Goal: Task Accomplishment & Management: Manage account settings

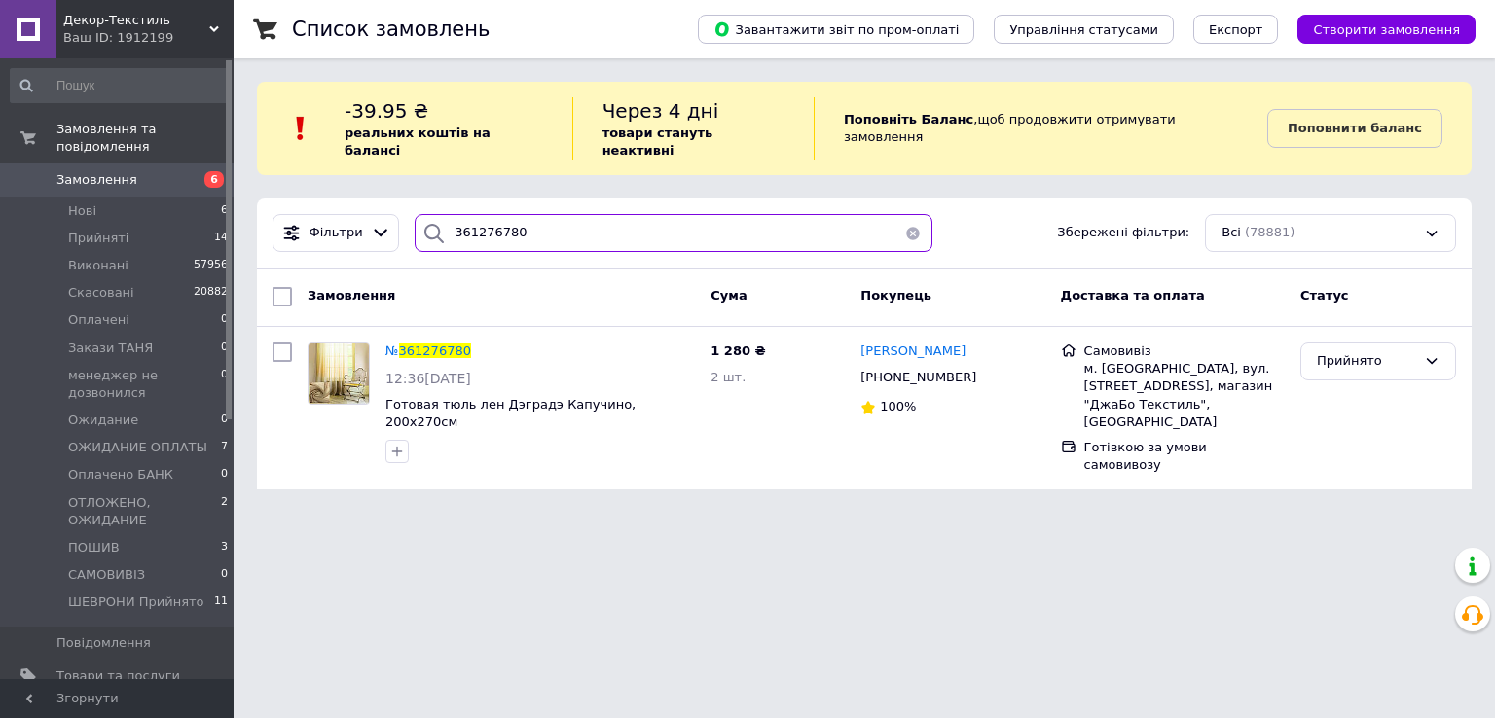
drag, startPoint x: 0, startPoint y: 0, endPoint x: 391, endPoint y: 205, distance: 441.8
click at [391, 214] on div "Фільтри 361276780 Збережені фільтри: Всі (78881)" at bounding box center [864, 233] width 1199 height 38
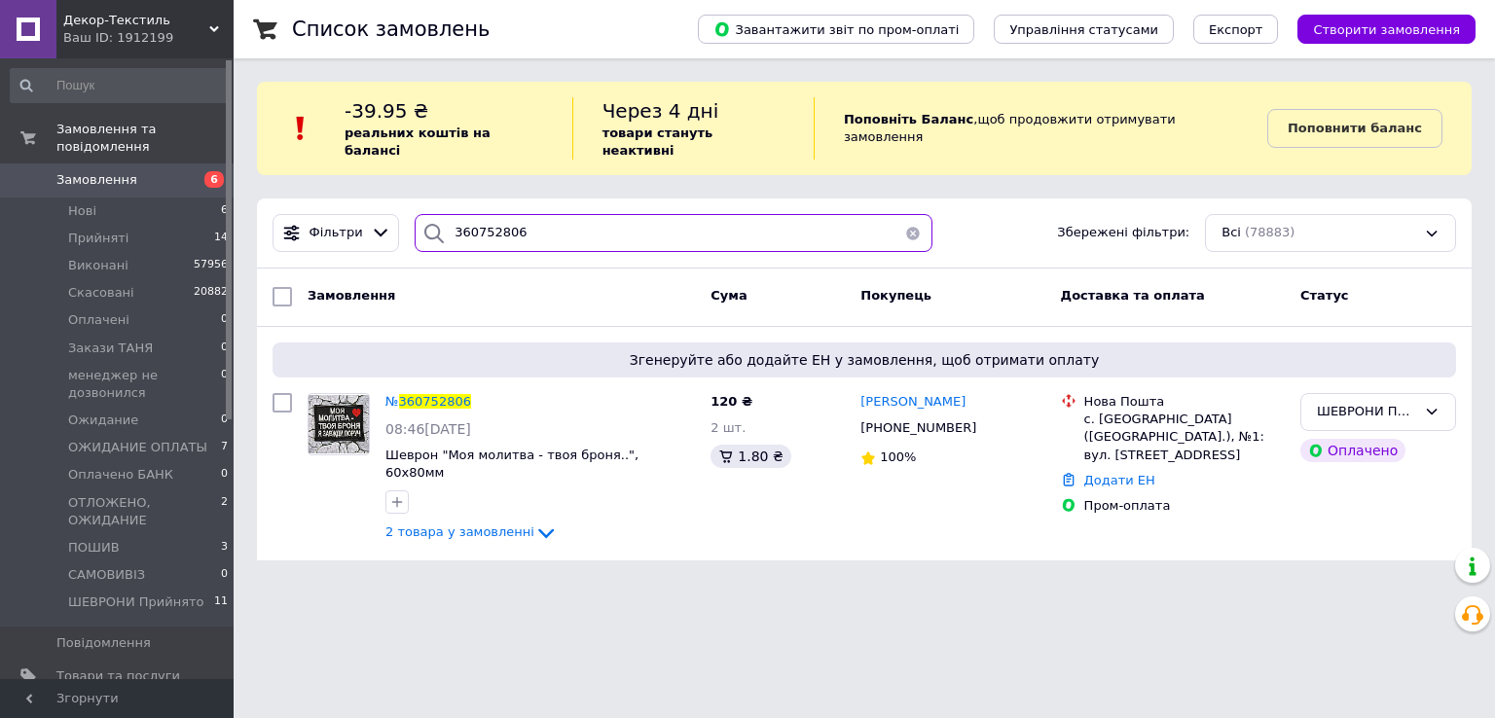
drag, startPoint x: 550, startPoint y: 211, endPoint x: 400, endPoint y: 211, distance: 149.9
click at [407, 214] on div "360752806" at bounding box center [673, 233] width 533 height 38
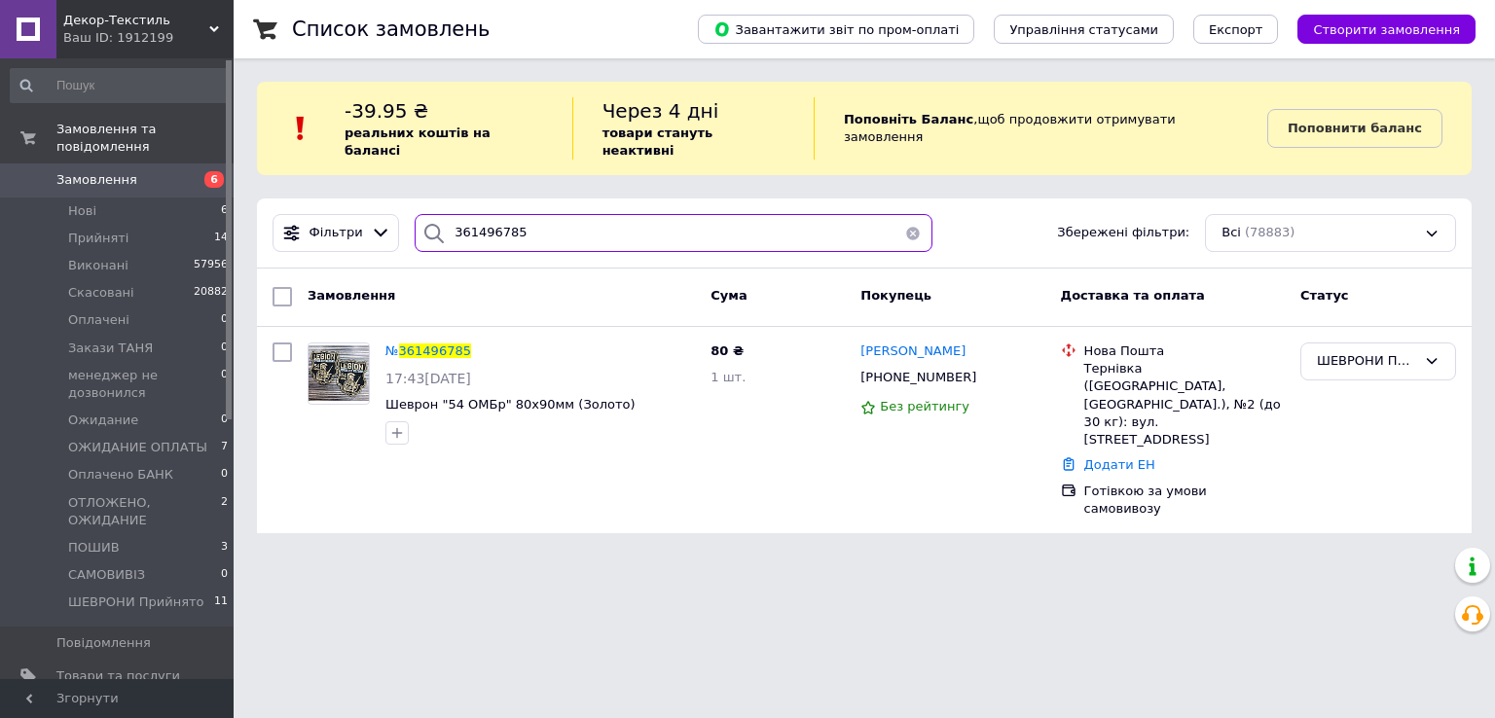
drag, startPoint x: 525, startPoint y: 207, endPoint x: 409, endPoint y: 203, distance: 116.8
click at [415, 214] on div "361496785" at bounding box center [674, 233] width 518 height 38
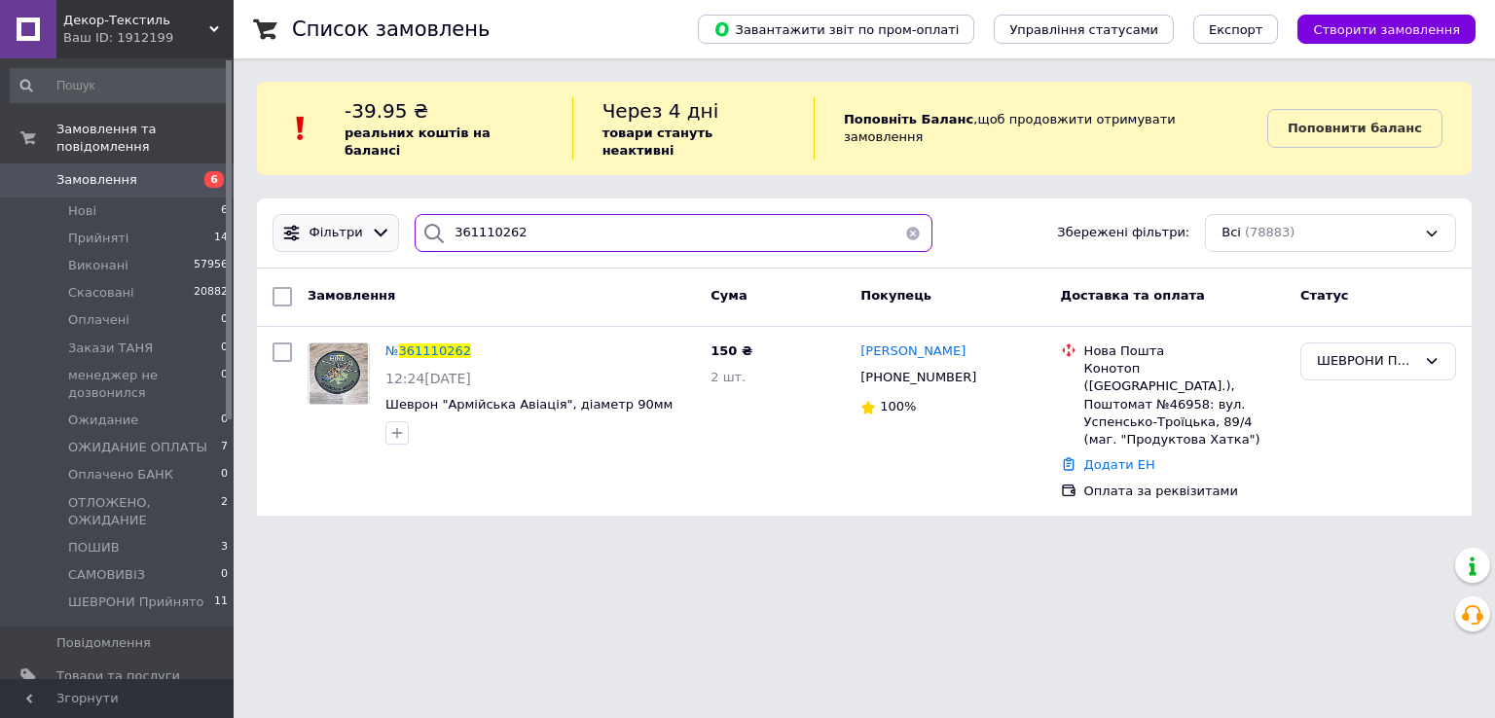
drag, startPoint x: 457, startPoint y: 204, endPoint x: 389, endPoint y: 204, distance: 68.1
click at [389, 214] on div "Фільтри 361110262 Збережені фільтри: Всі (78883)" at bounding box center [864, 233] width 1199 height 38
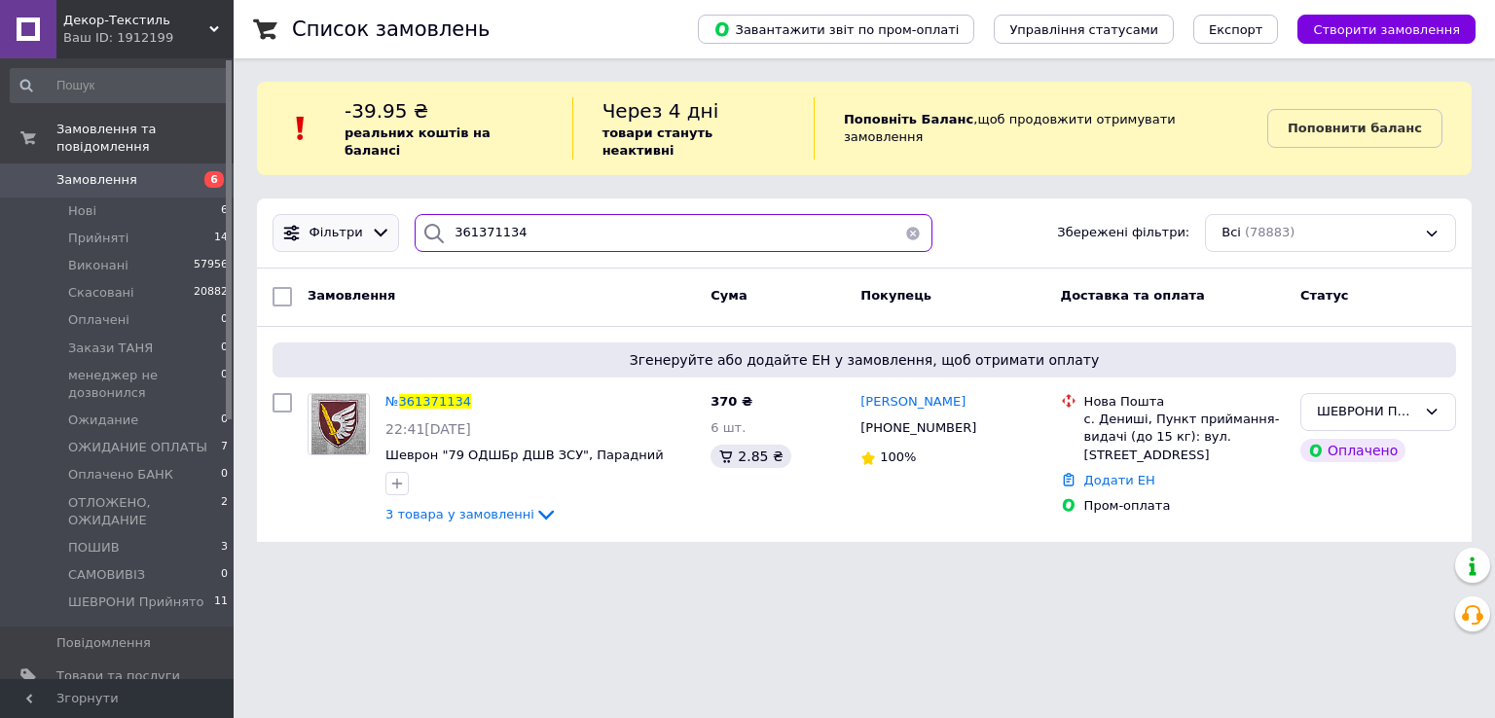
drag, startPoint x: 525, startPoint y: 211, endPoint x: 326, endPoint y: 214, distance: 199.5
click at [326, 214] on div "Фільтри 361371134 Збережені фільтри: Всі (78883)" at bounding box center [864, 233] width 1199 height 38
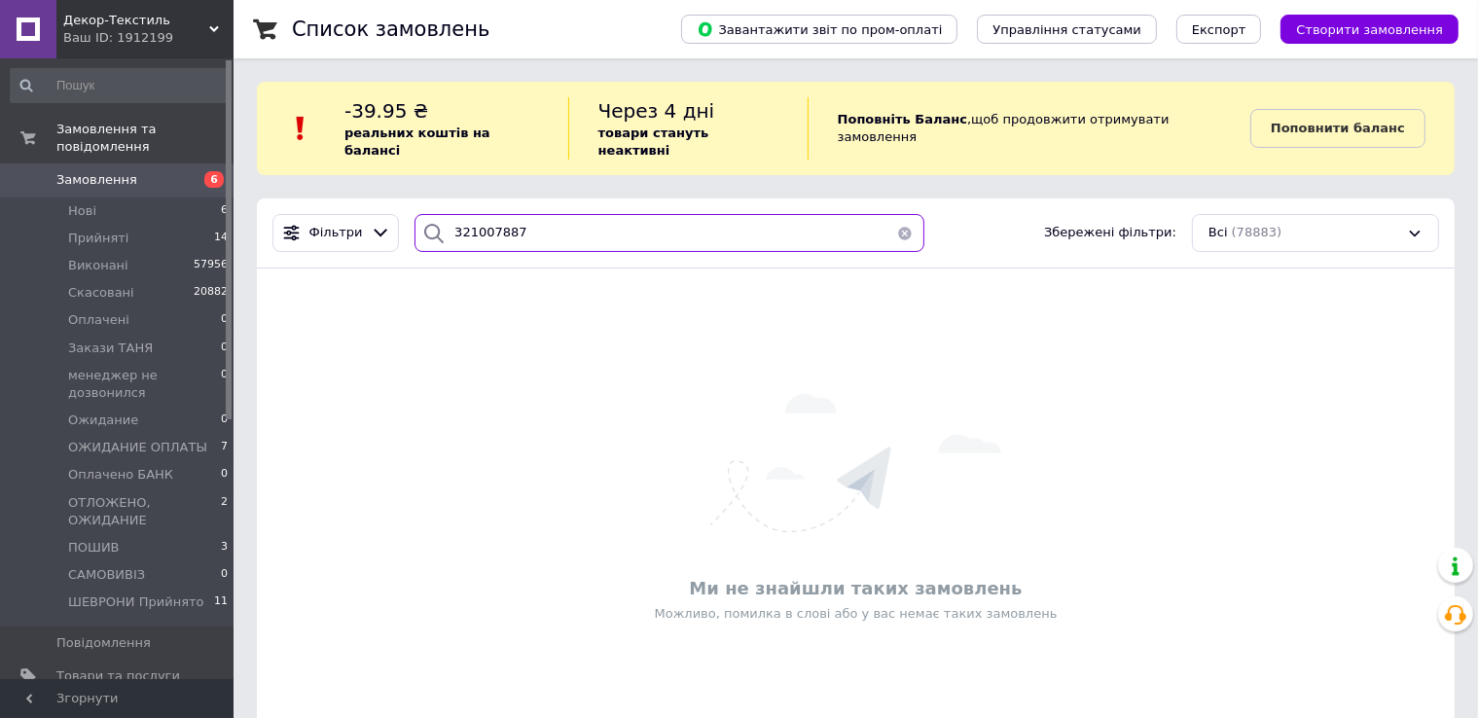
click at [458, 215] on input "321007887" at bounding box center [670, 233] width 510 height 38
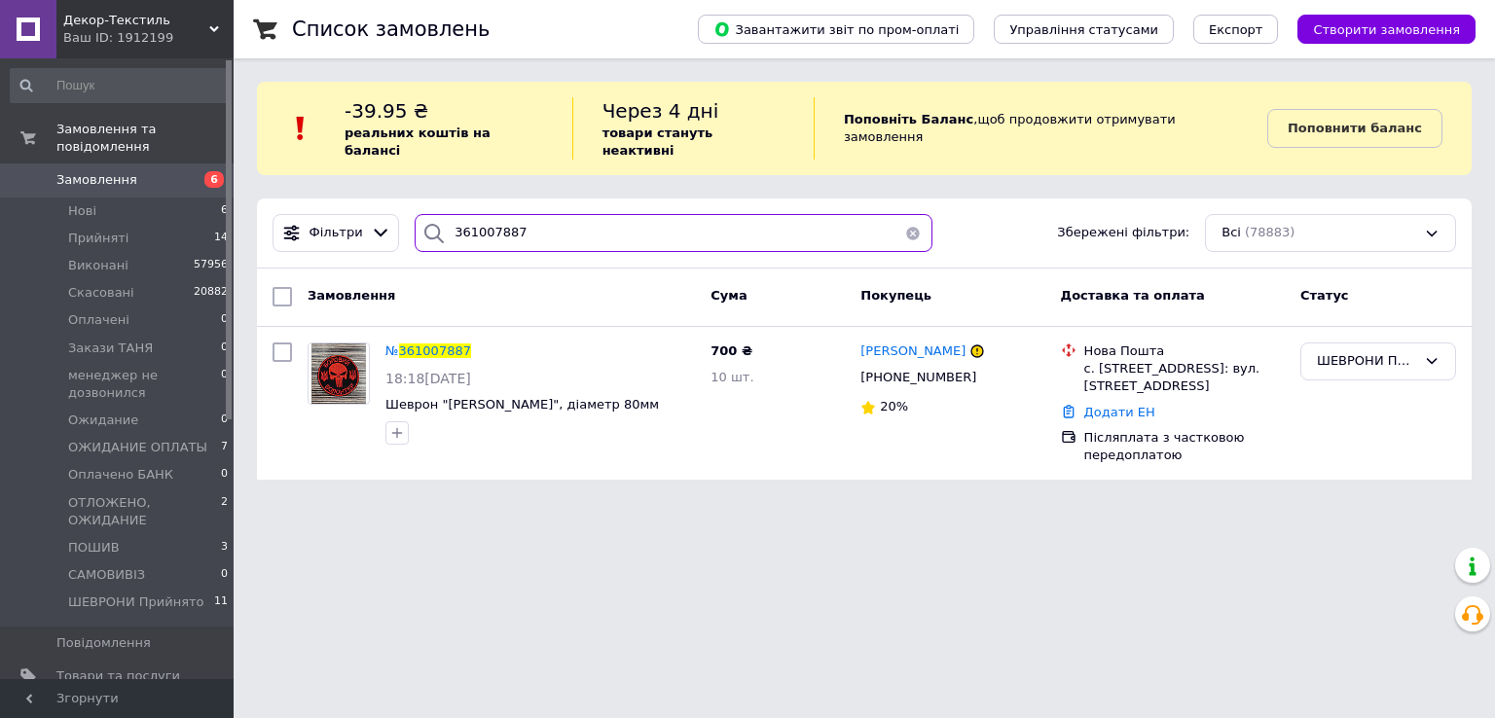
drag, startPoint x: 549, startPoint y: 214, endPoint x: 265, endPoint y: 223, distance: 284.3
click at [265, 223] on div "Фільтри 361007887 Збережені фільтри: Всі (78883)" at bounding box center [864, 233] width 1199 height 38
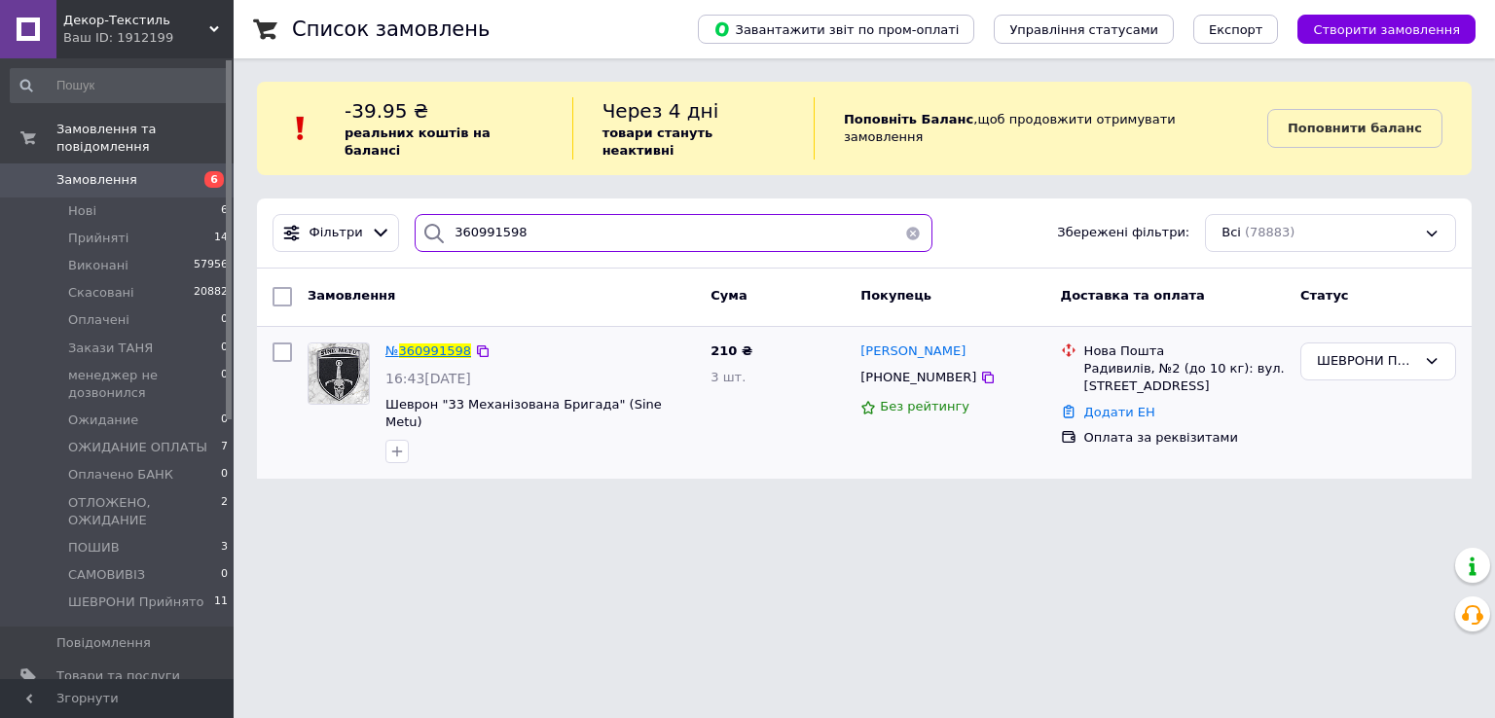
type input "360991598"
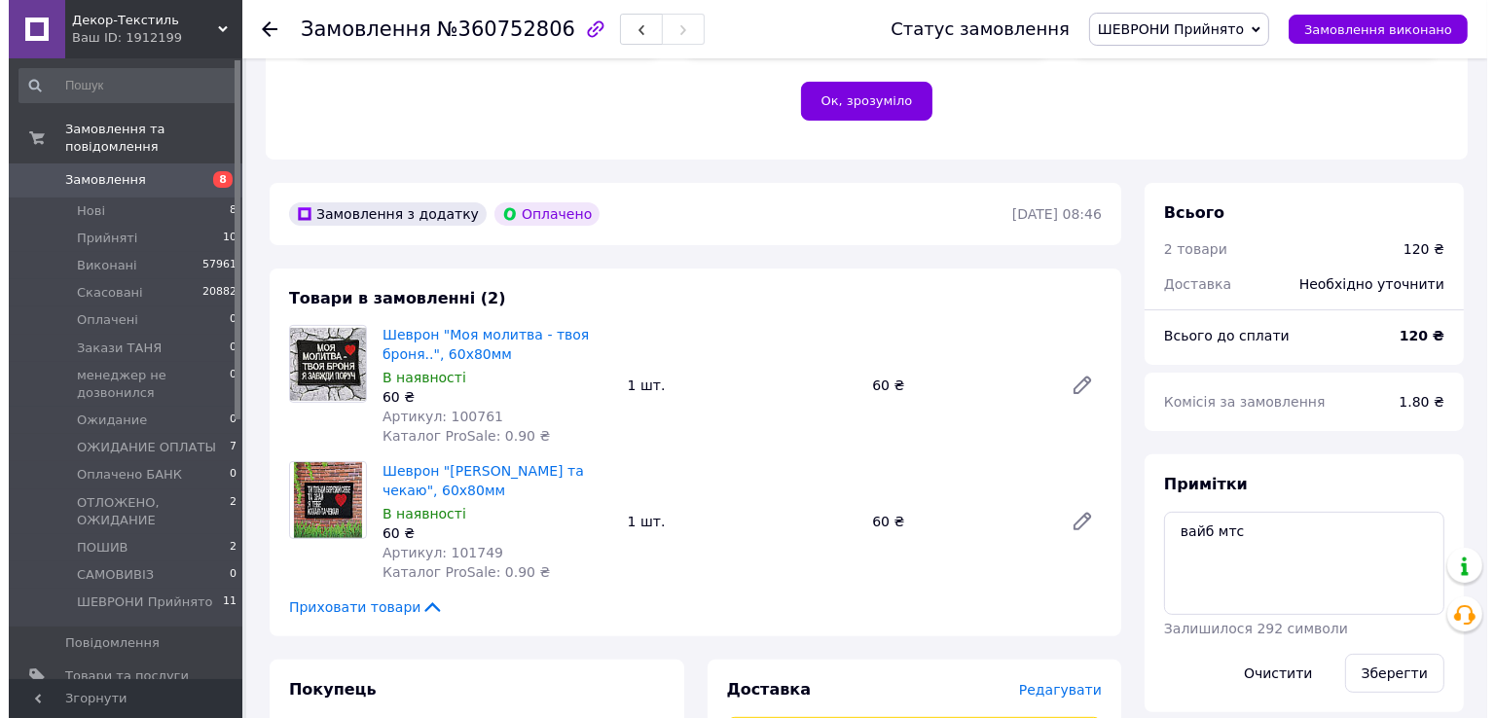
scroll to position [778, 0]
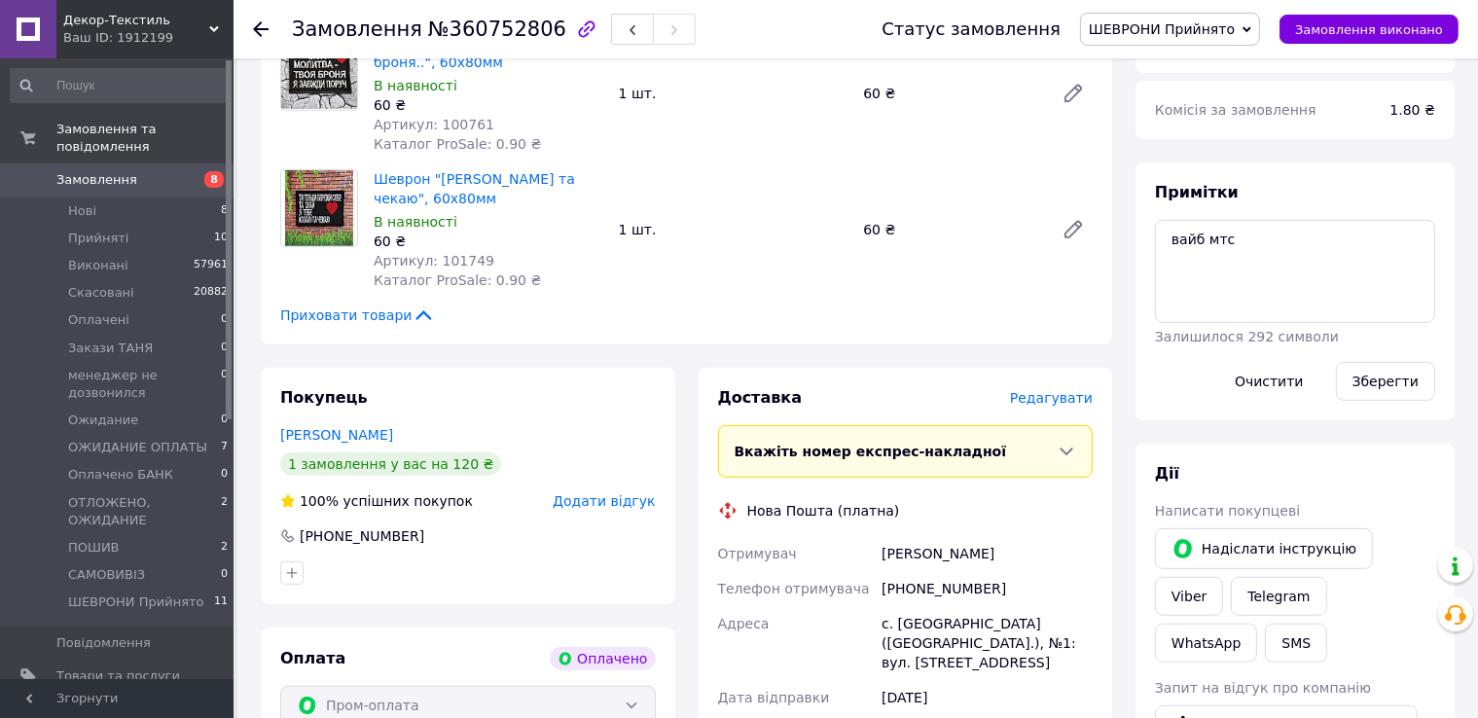
click at [1055, 390] on span "Редагувати" at bounding box center [1051, 398] width 83 height 16
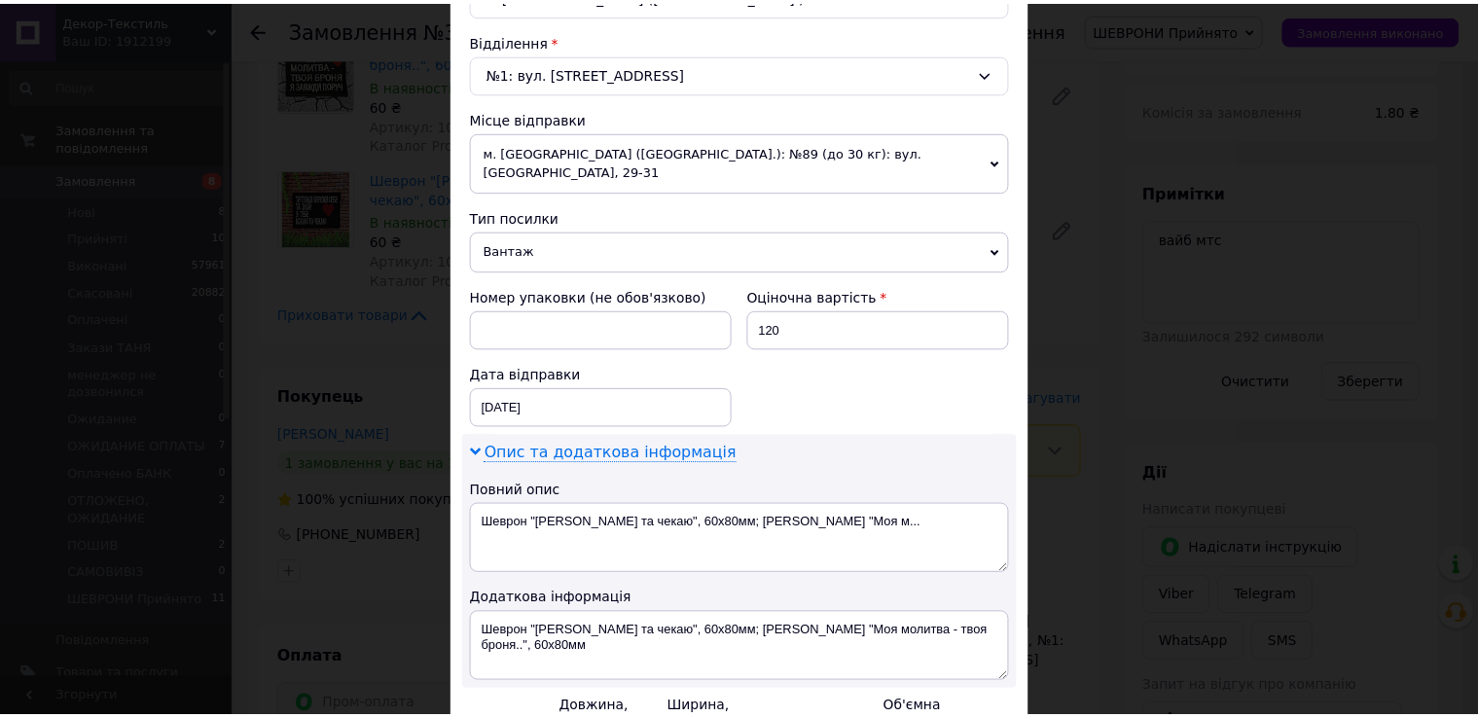
scroll to position [786, 0]
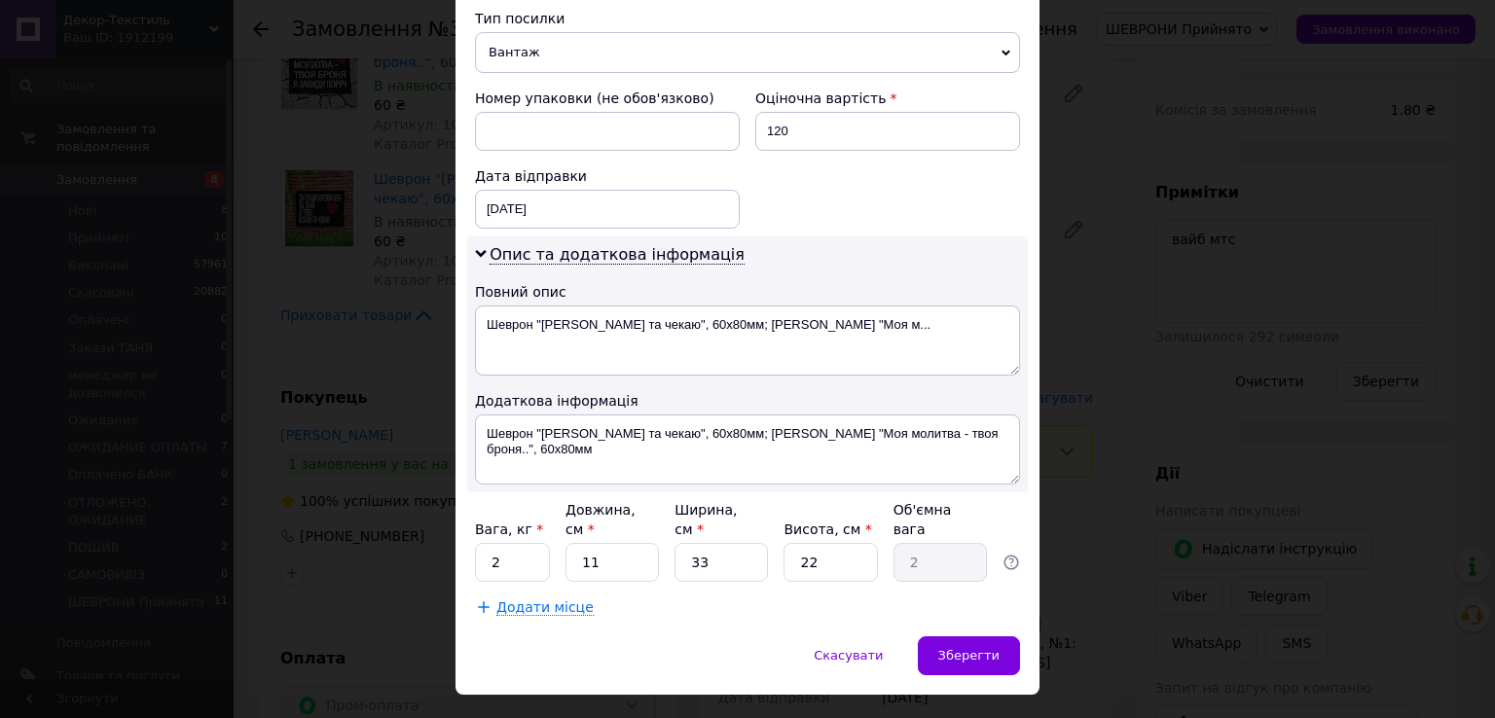
click at [496, 46] on span "Вантаж" at bounding box center [747, 52] width 545 height 41
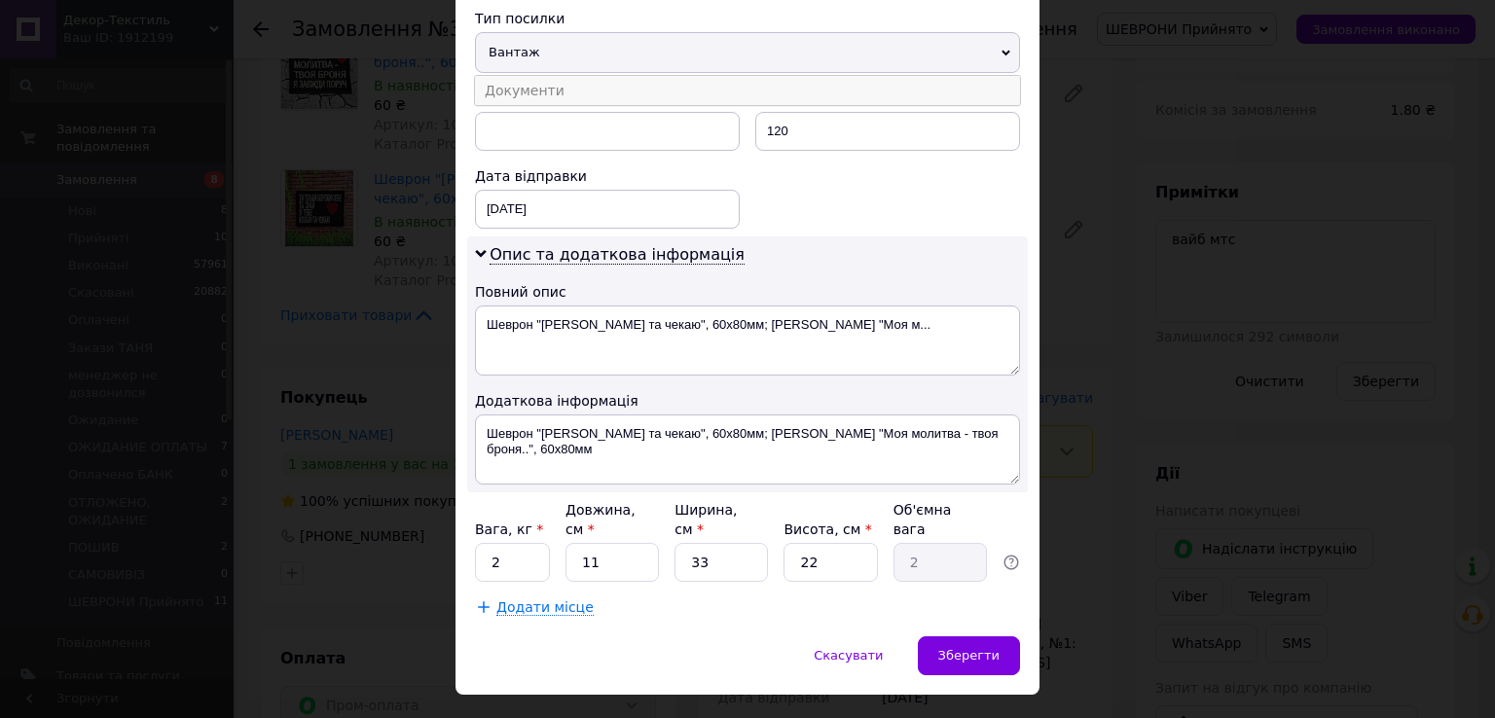
click at [507, 76] on li "Документи" at bounding box center [747, 90] width 545 height 29
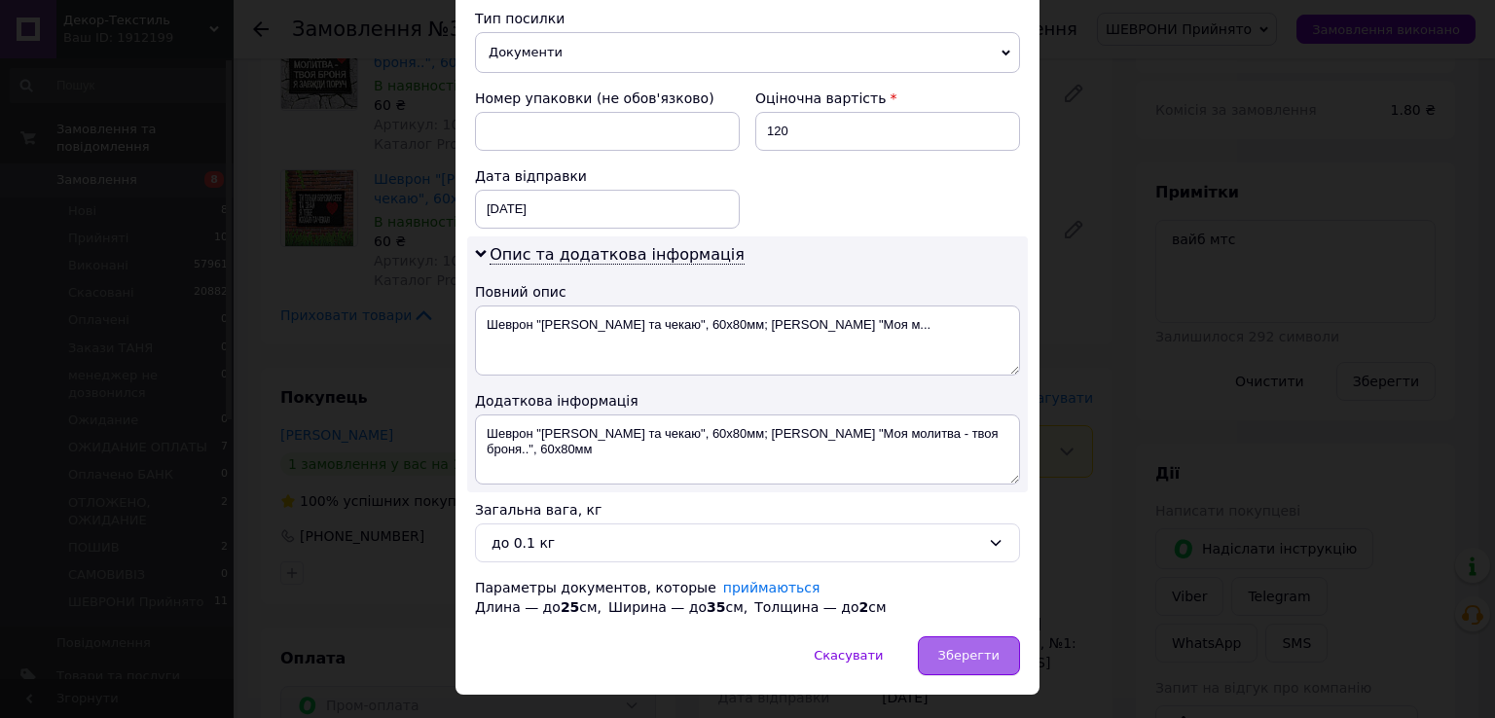
click at [969, 648] on span "Зберегти" at bounding box center [968, 655] width 61 height 15
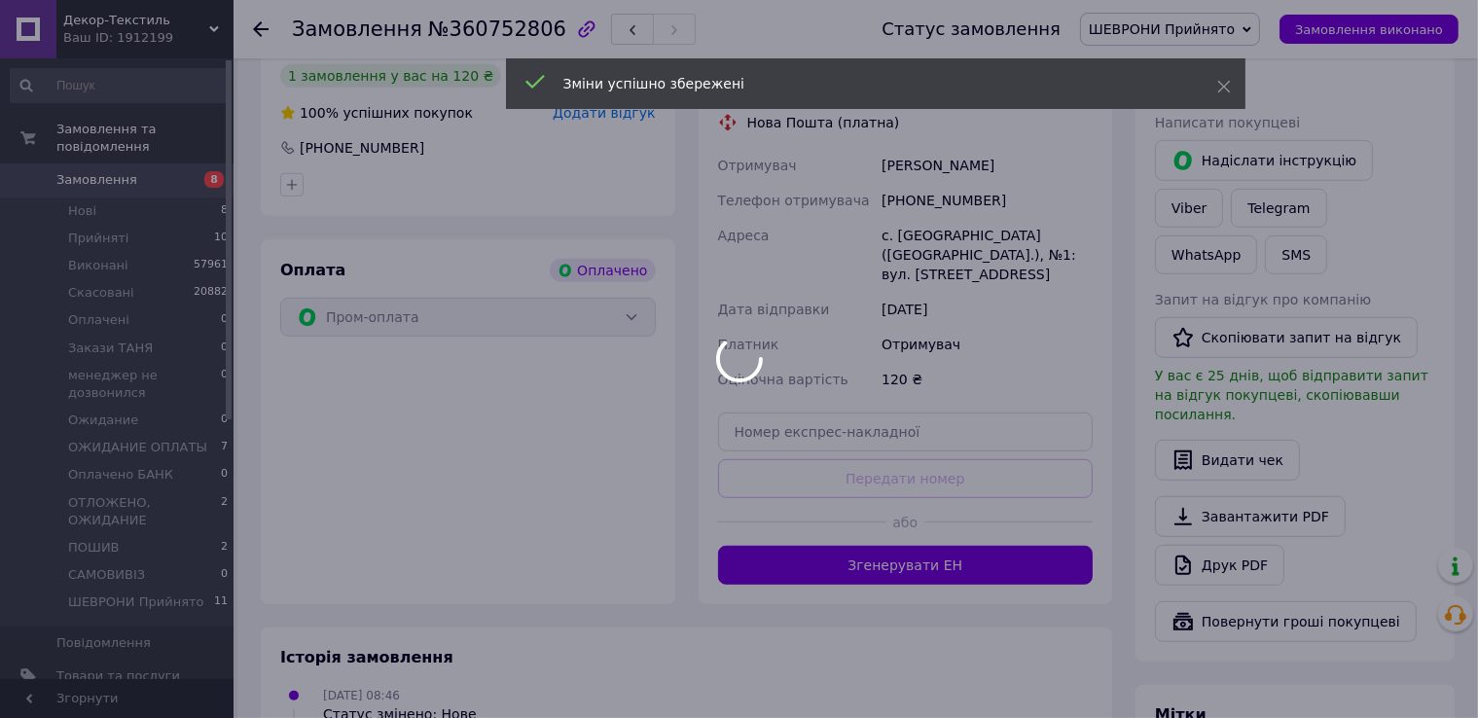
scroll to position [1168, 0]
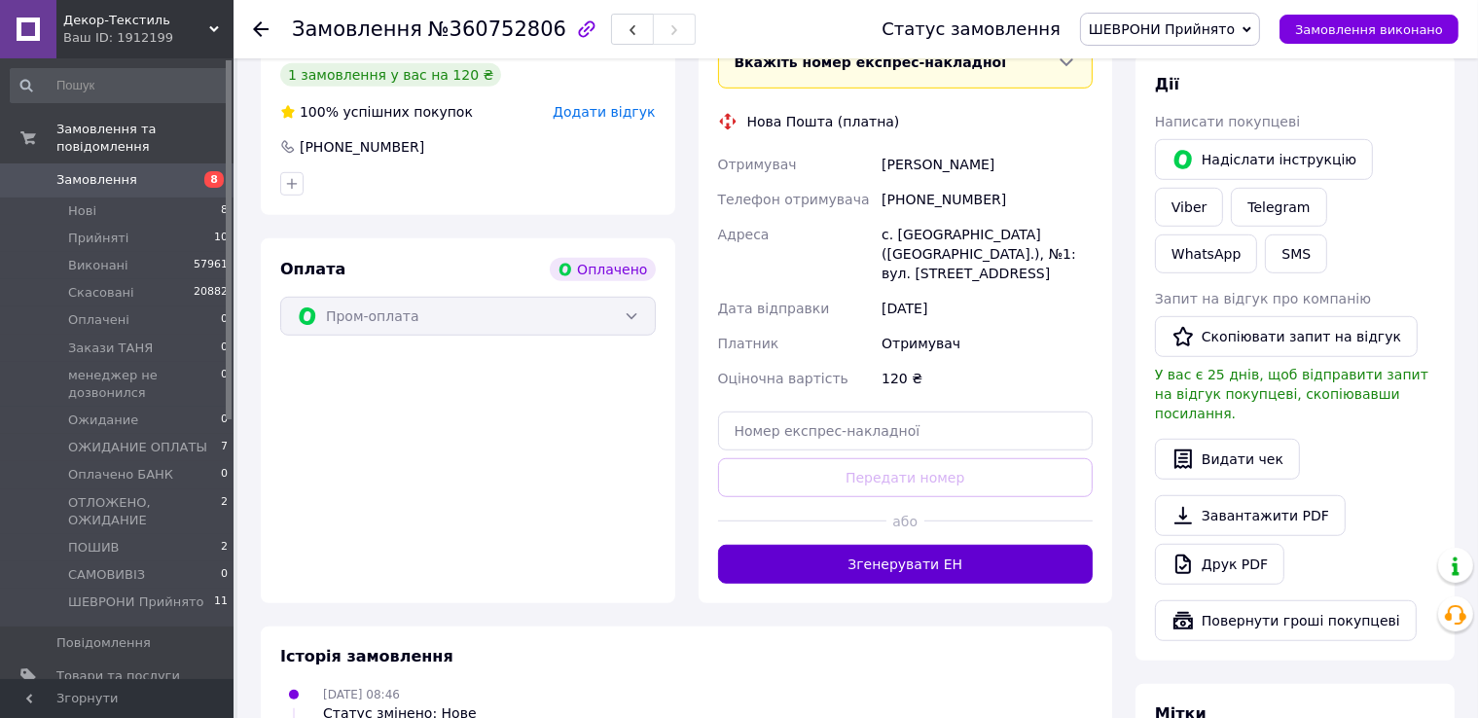
click at [946, 545] on button "Згенерувати ЕН" at bounding box center [906, 564] width 376 height 39
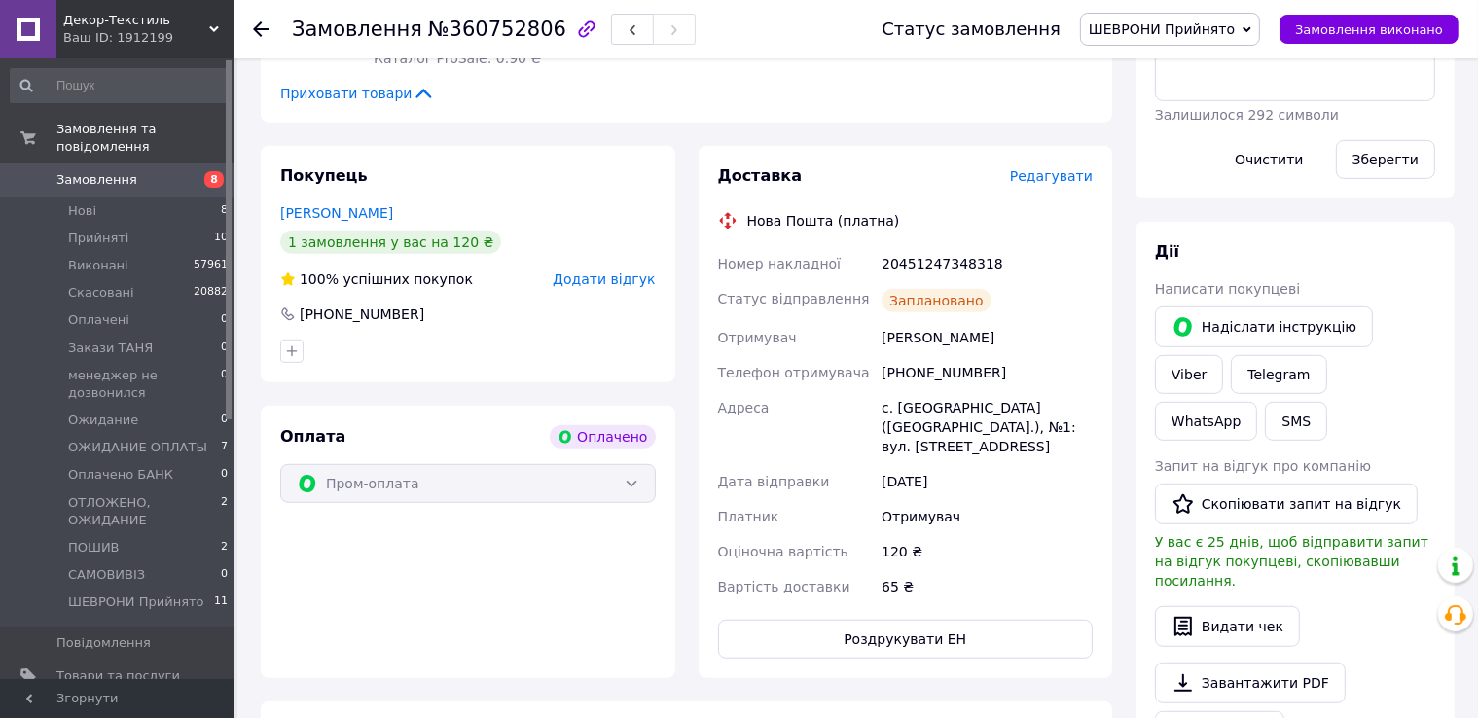
scroll to position [876, 0]
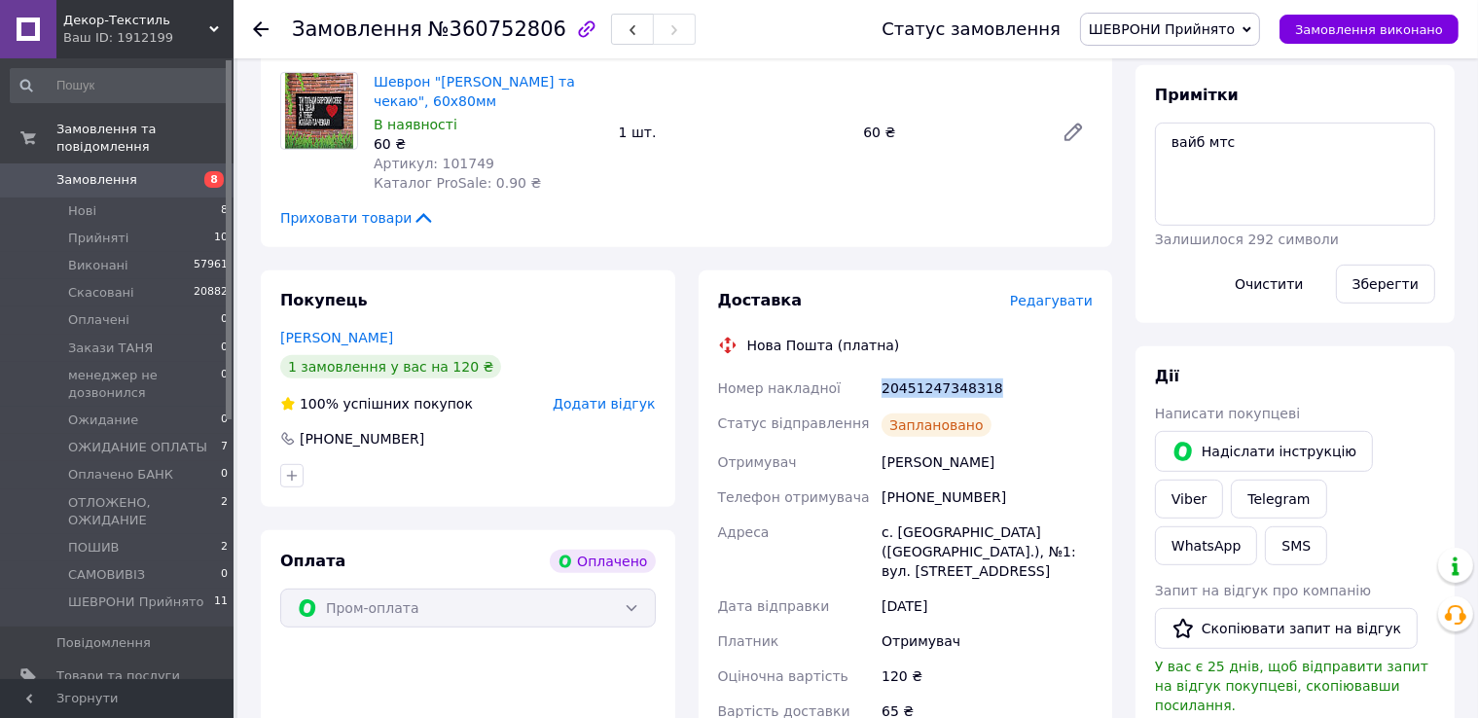
drag, startPoint x: 860, startPoint y: 360, endPoint x: 1046, endPoint y: 363, distance: 185.9
click at [1053, 371] on div "Номер накладної 20451247348318 Статус відправлення Заплановано Отримувач Шпортк…" at bounding box center [905, 550] width 383 height 358
copy div "Номер накладної 20451247348318"
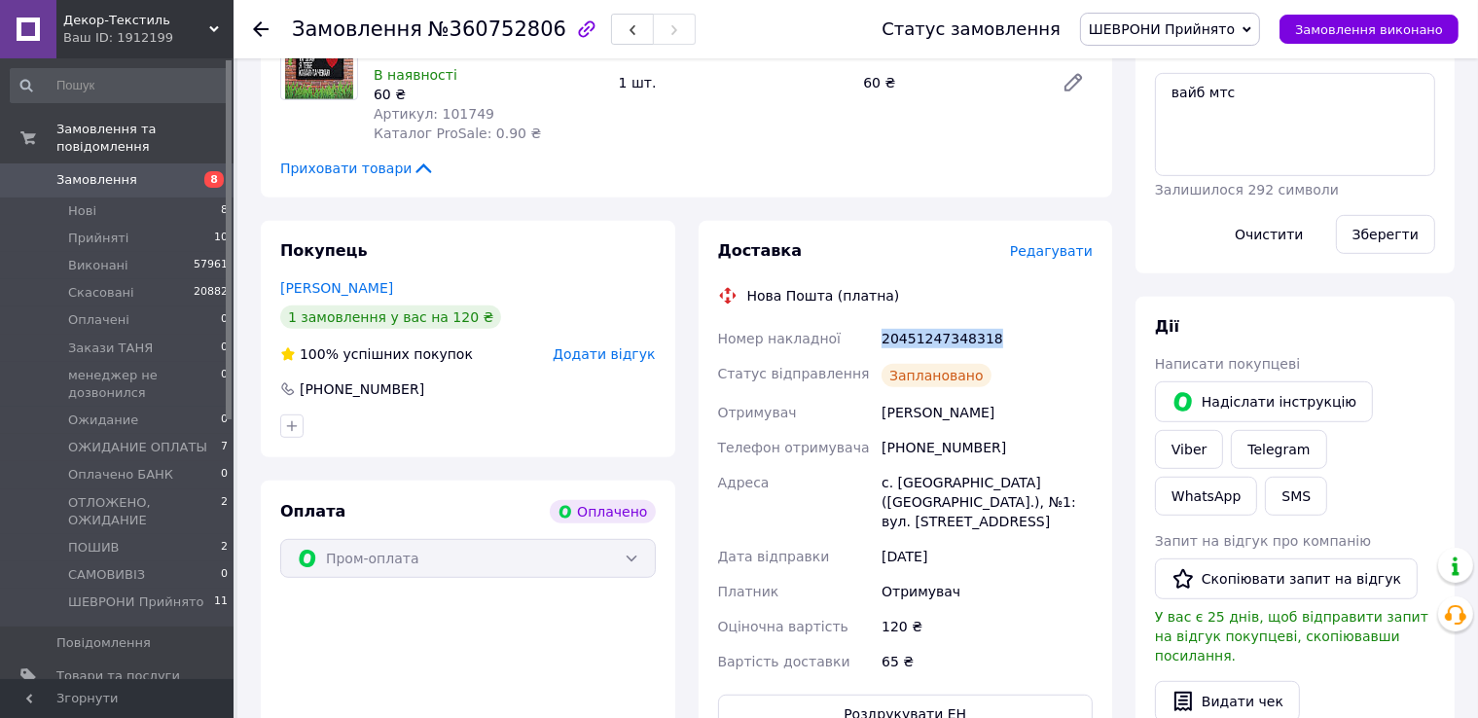
scroll to position [973, 0]
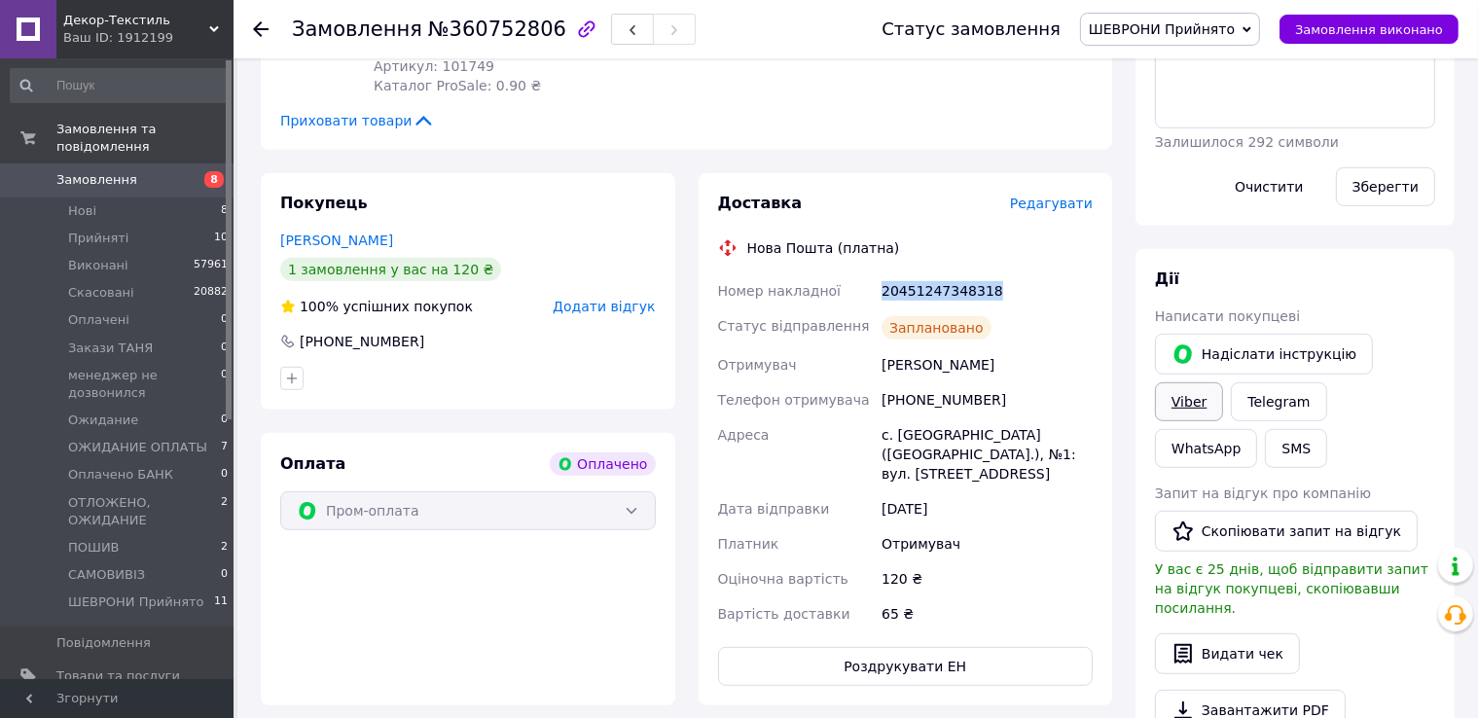
click at [1223, 382] on link "Viber" at bounding box center [1189, 401] width 68 height 39
click at [802, 33] on div "Замовлення №360752806" at bounding box center [567, 29] width 551 height 58
click at [1369, 32] on span "Замовлення виконано" at bounding box center [1369, 29] width 148 height 15
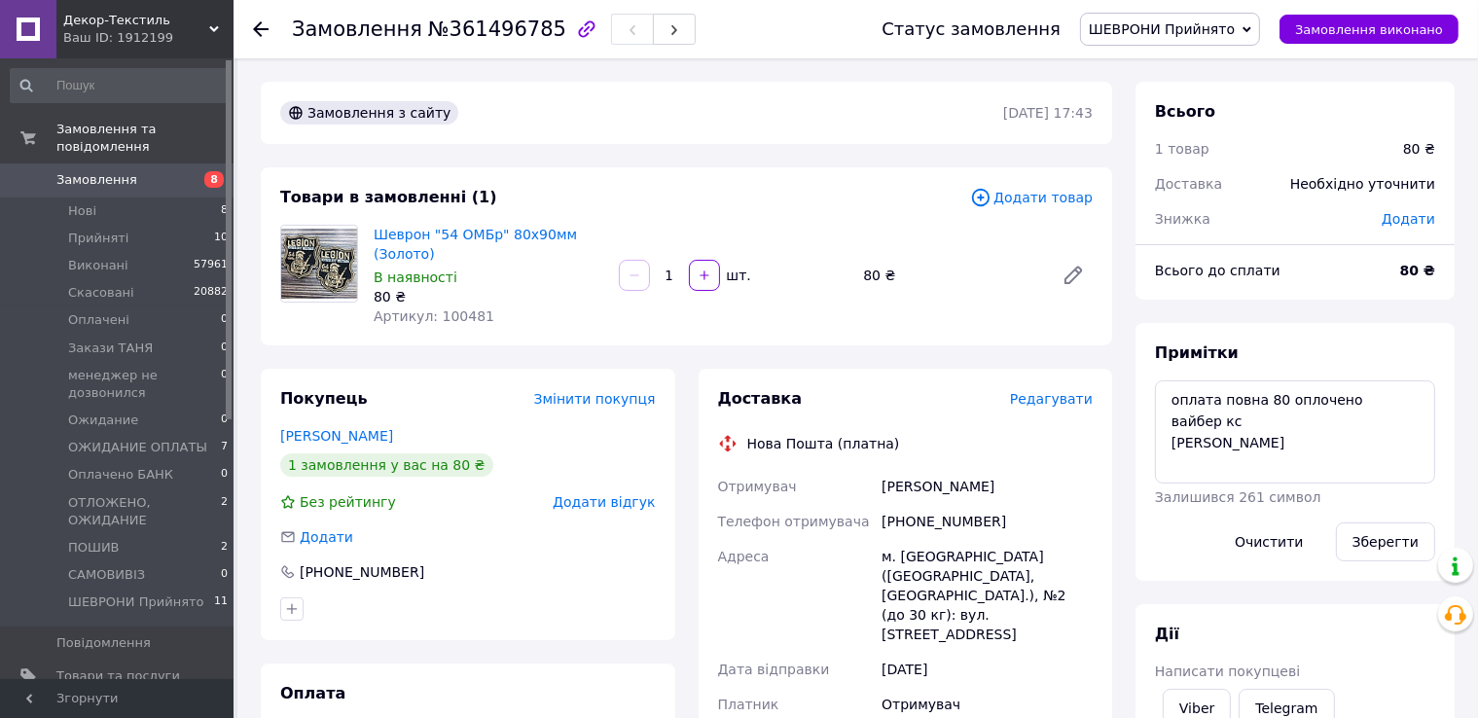
click at [1060, 403] on span "Редагувати" at bounding box center [1051, 399] width 83 height 16
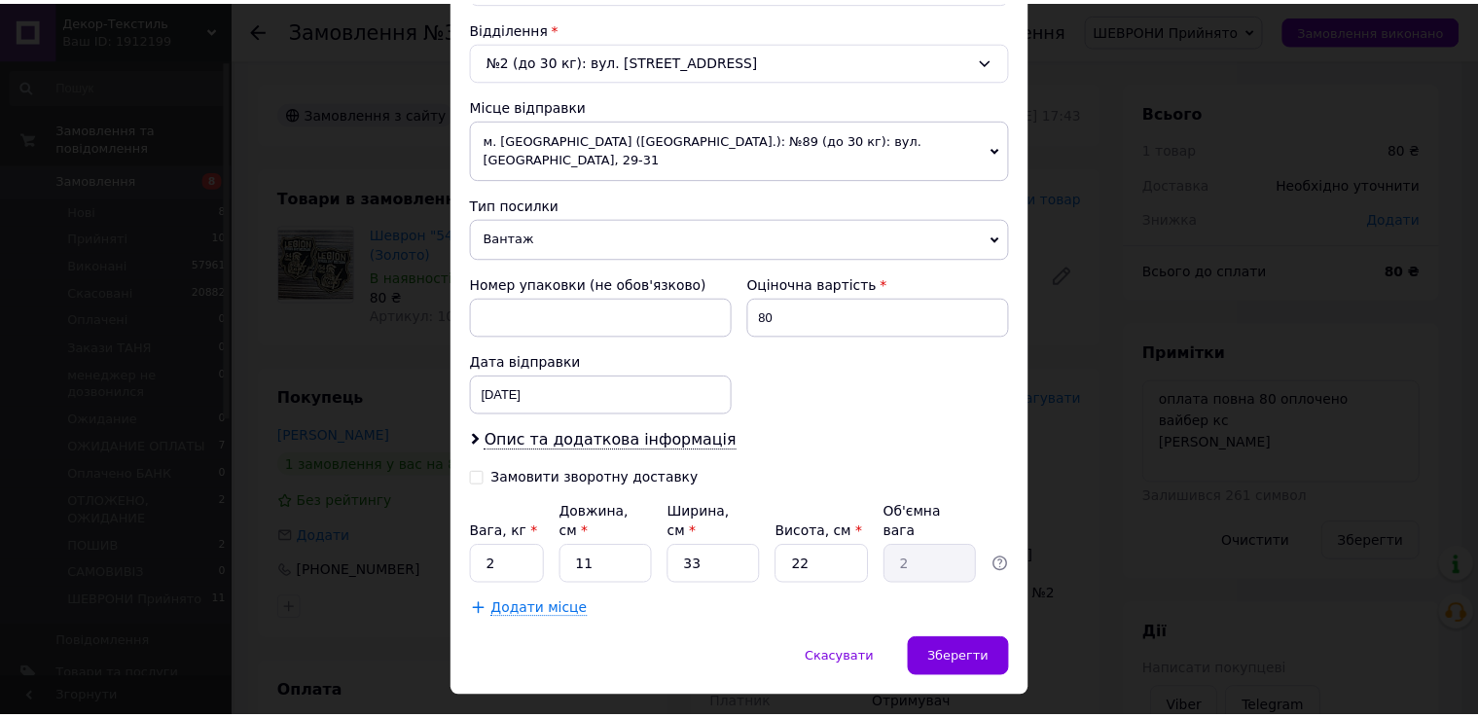
scroll to position [603, 0]
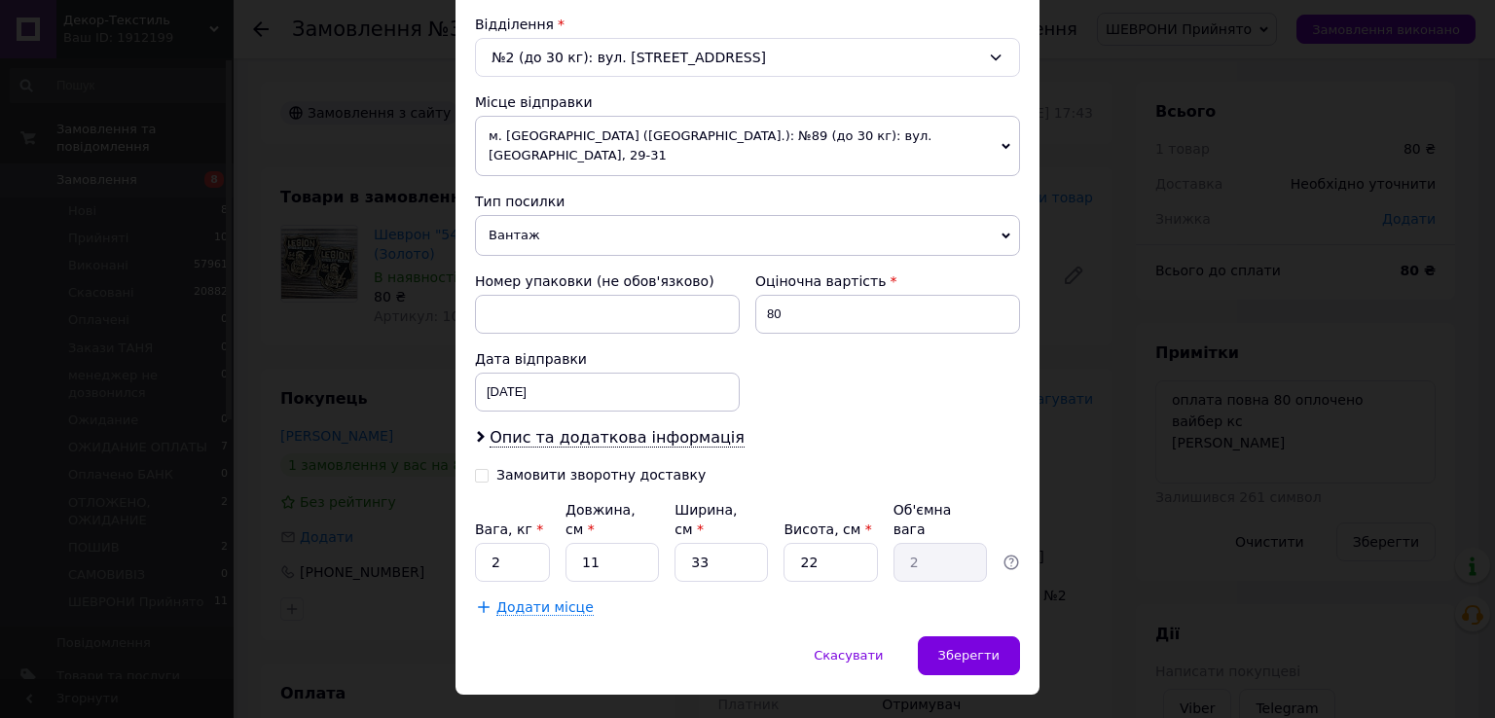
click at [541, 215] on span "Вантаж" at bounding box center [747, 235] width 545 height 41
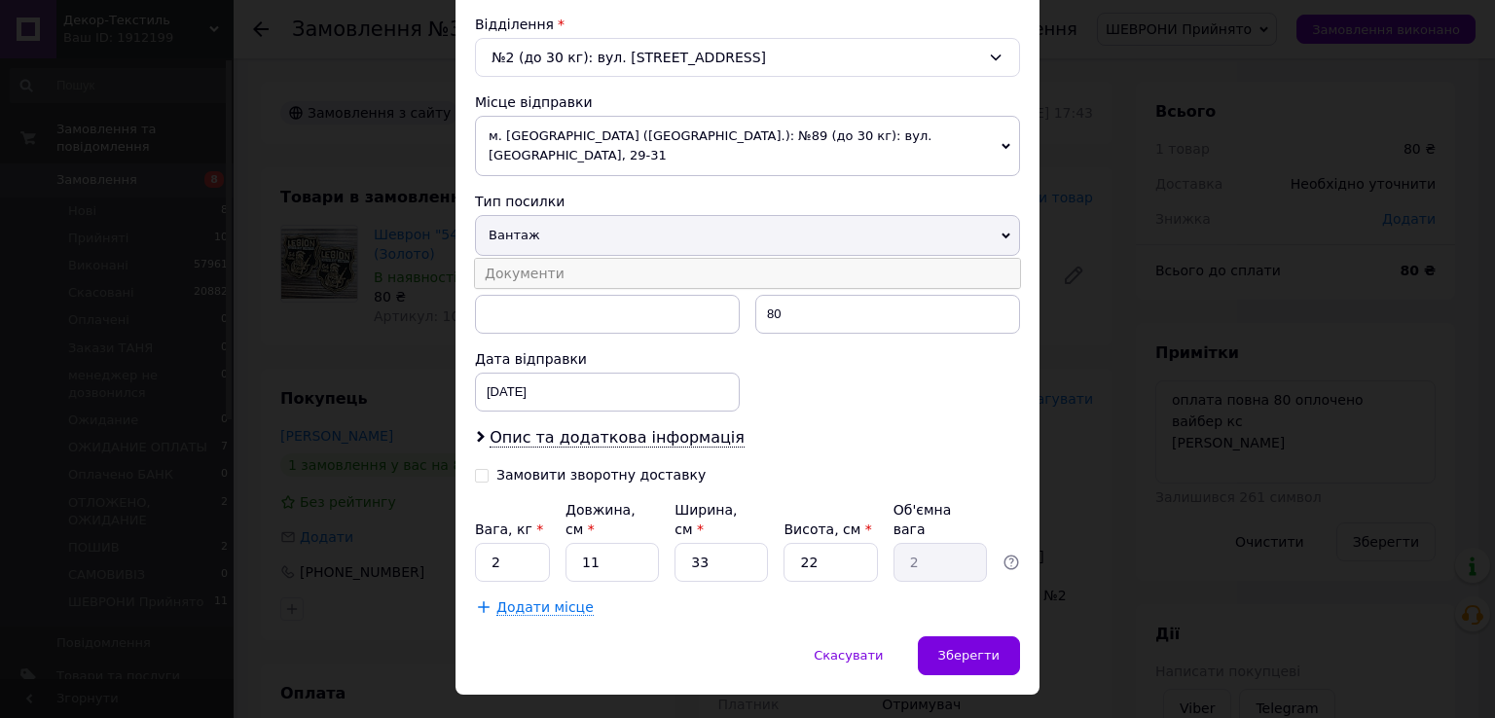
click at [540, 259] on li "Документи" at bounding box center [747, 273] width 545 height 29
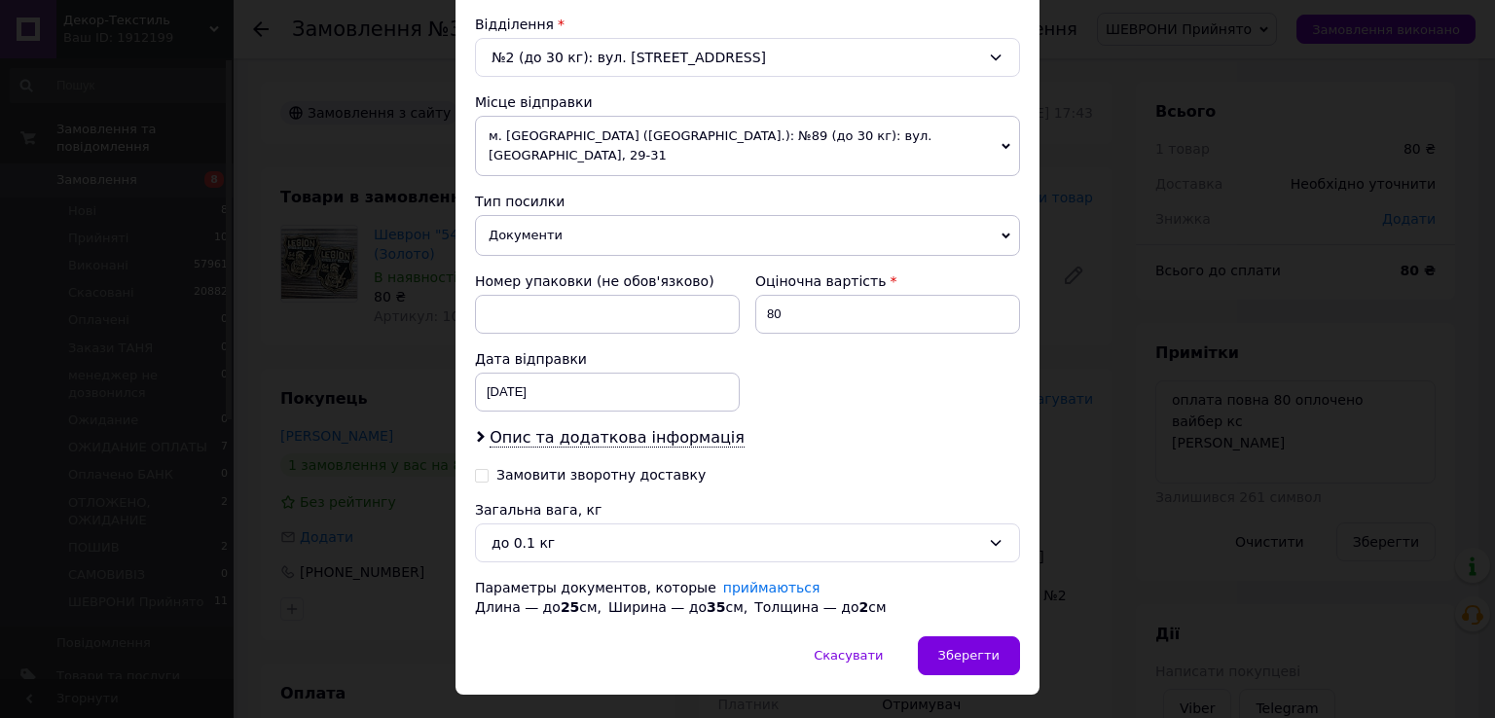
click at [582, 215] on span "Документи" at bounding box center [747, 235] width 545 height 41
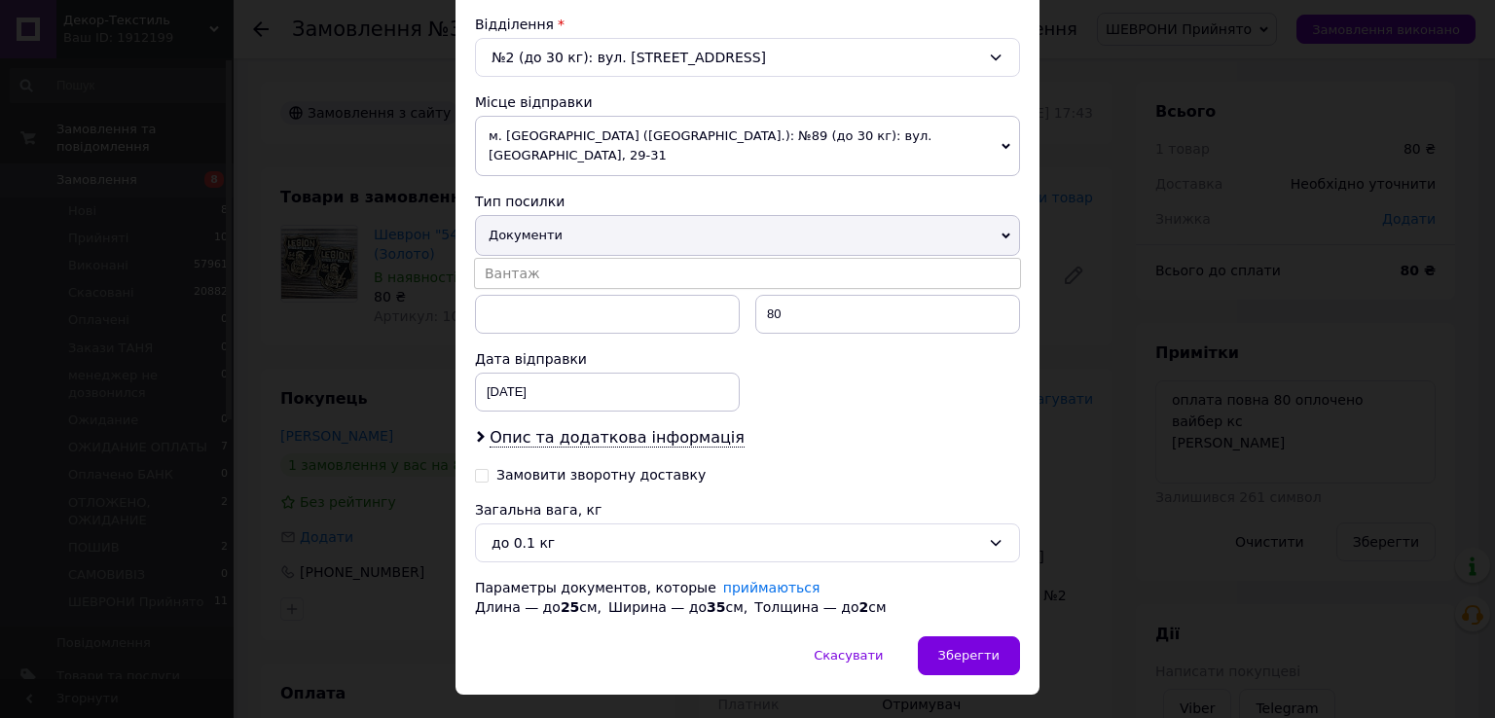
click at [582, 215] on span "Документи" at bounding box center [747, 235] width 545 height 41
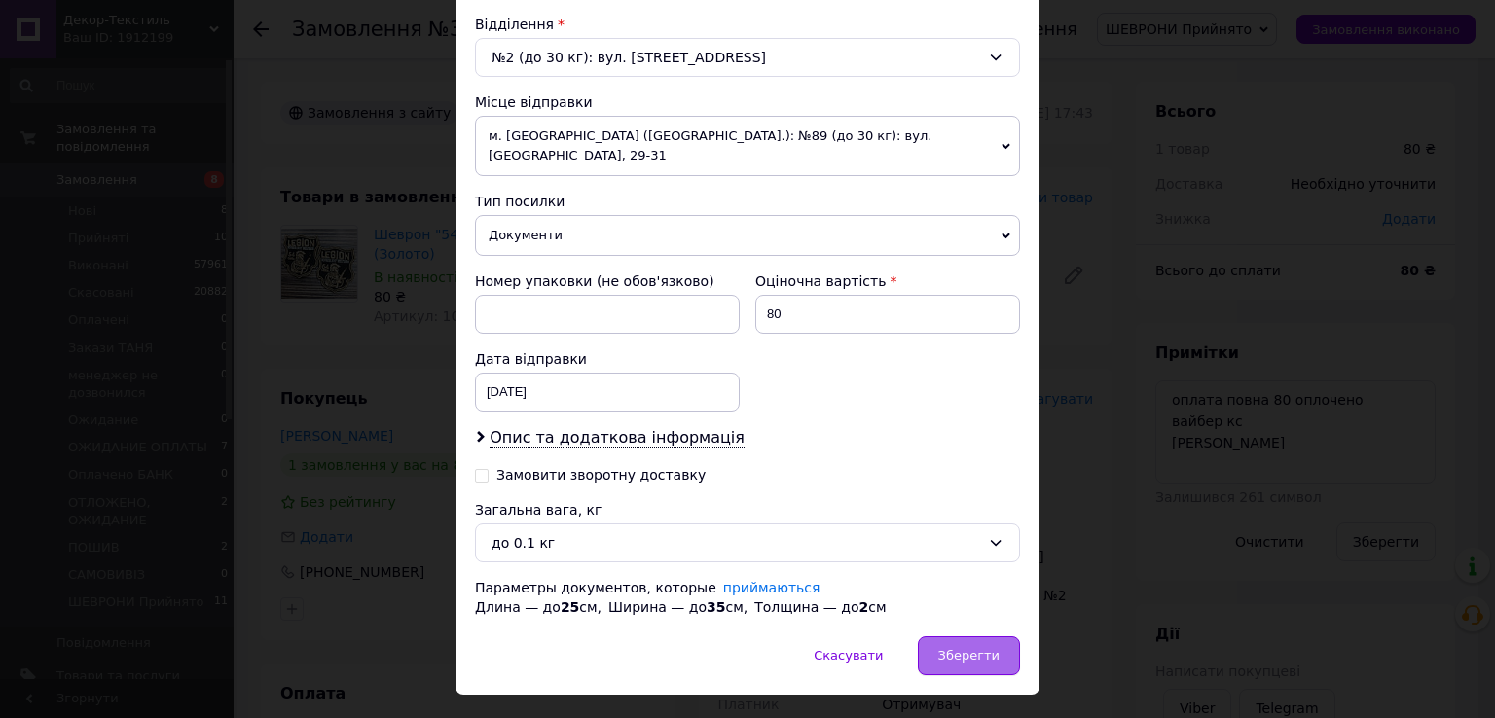
click at [986, 648] on span "Зберегти" at bounding box center [968, 655] width 61 height 15
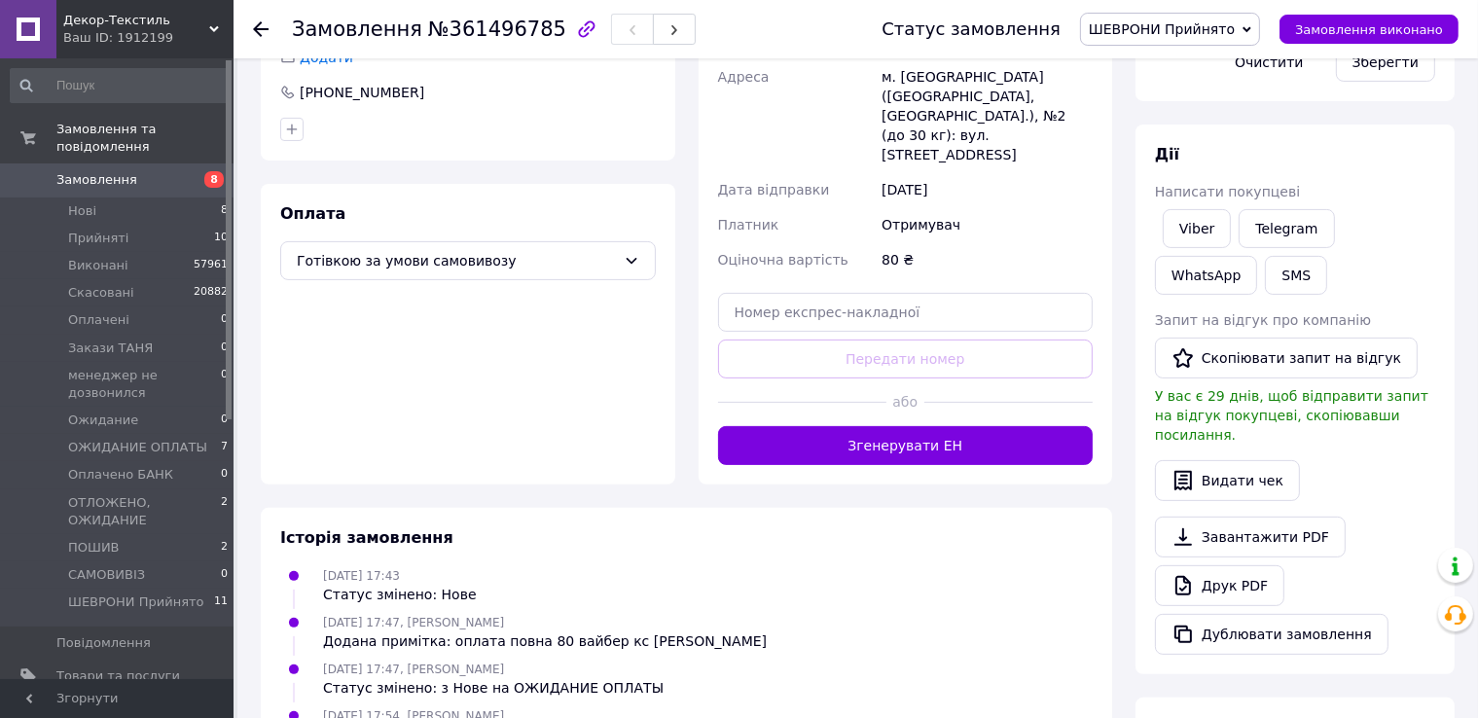
scroll to position [487, 0]
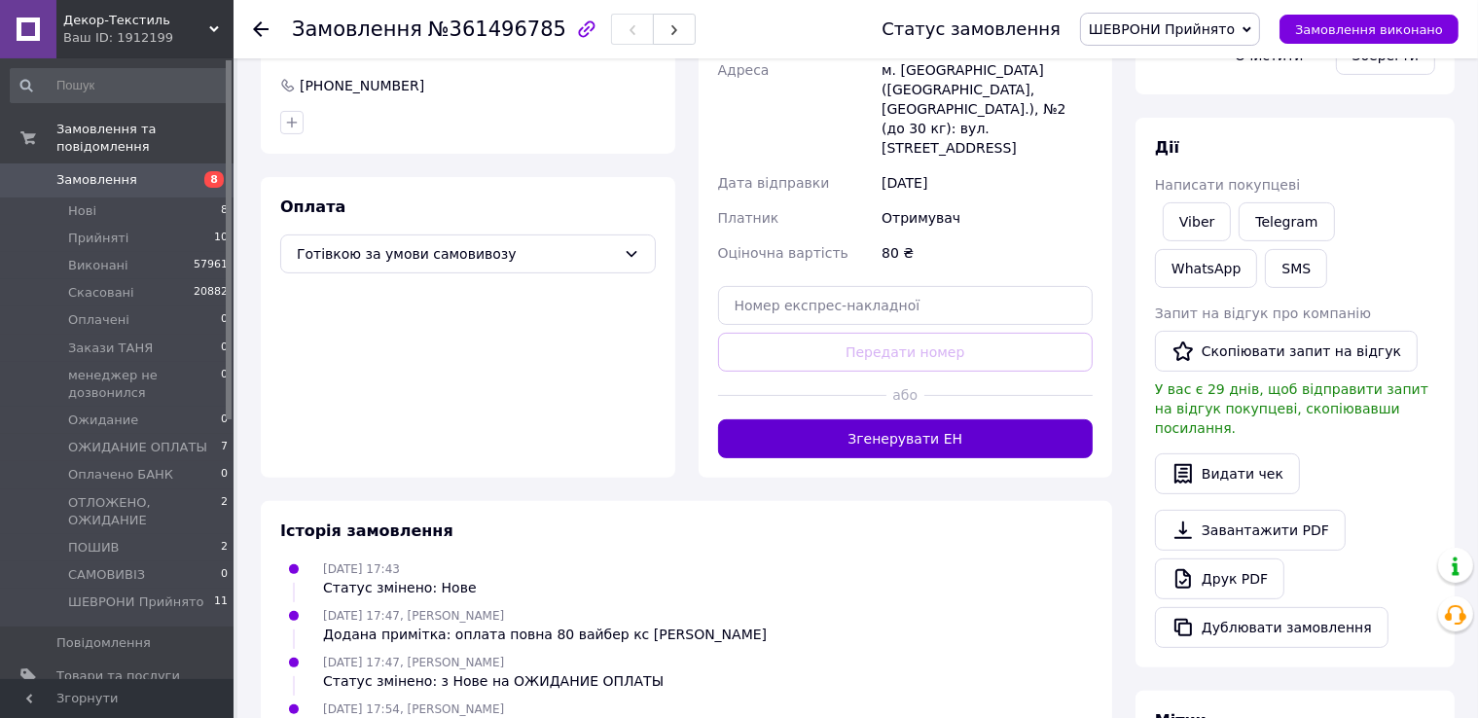
click at [854, 419] on button "Згенерувати ЕН" at bounding box center [906, 438] width 376 height 39
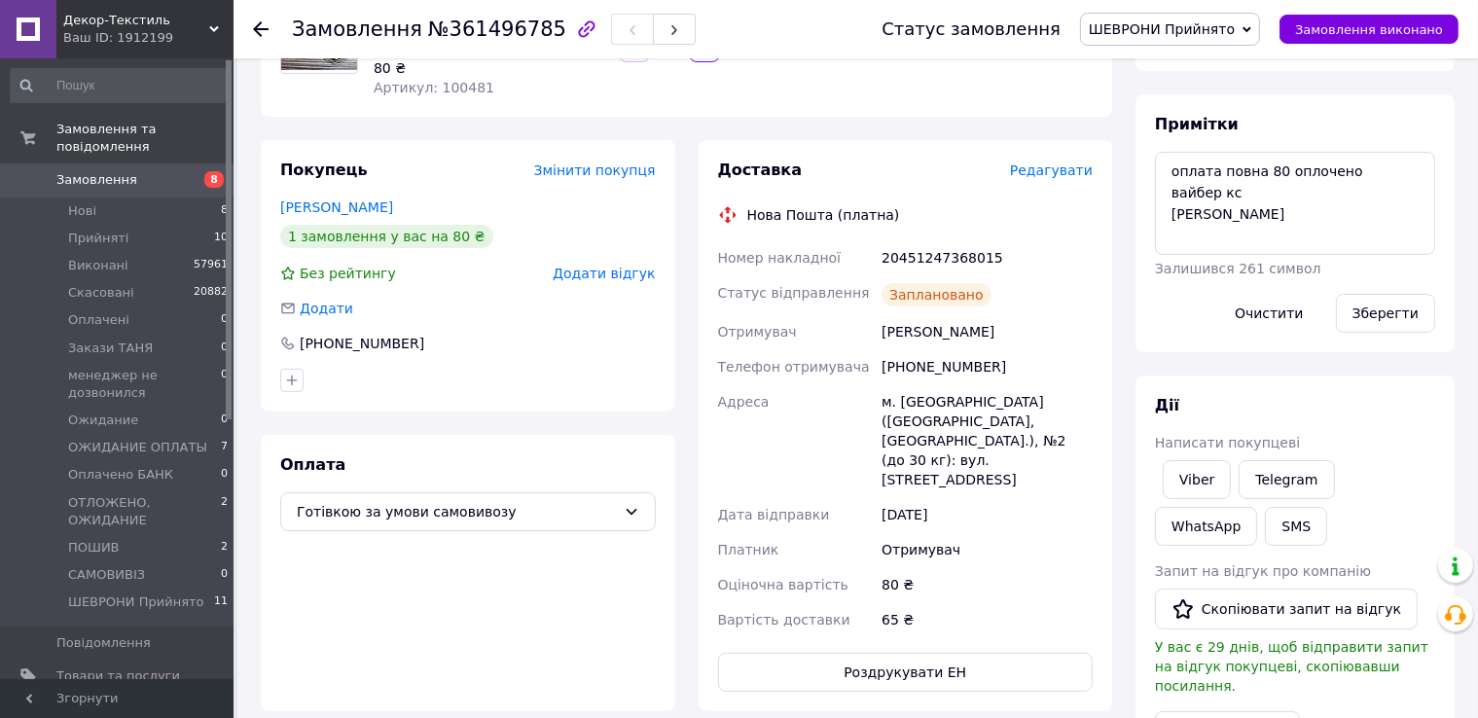
scroll to position [195, 0]
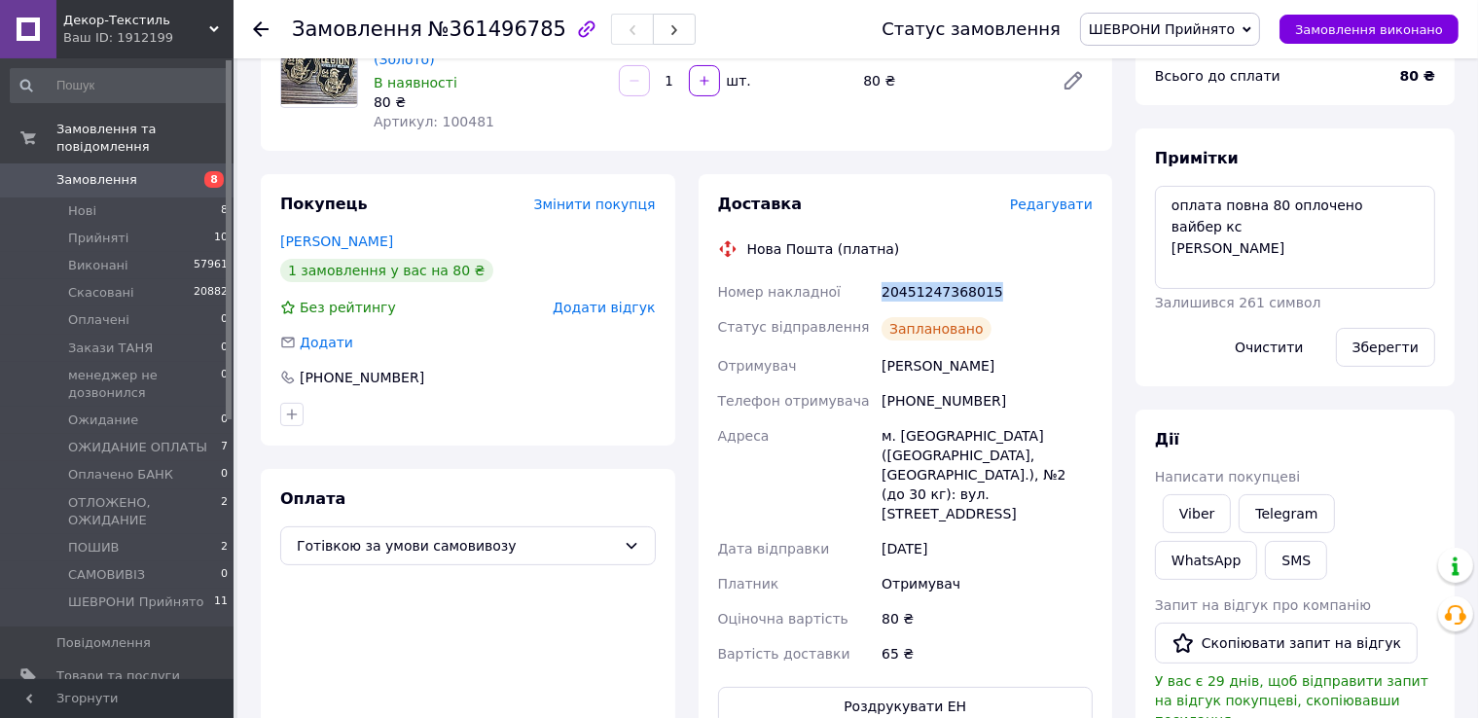
drag, startPoint x: 861, startPoint y: 281, endPoint x: 1002, endPoint y: 285, distance: 141.2
click at [1002, 285] on div "Номер накладної 20451247368015 Статус відправлення Заплановано Отримувач Гончар…" at bounding box center [905, 472] width 383 height 397
copy div "Номер накладної 20451247368015"
click at [1197, 519] on link "Viber" at bounding box center [1197, 513] width 68 height 39
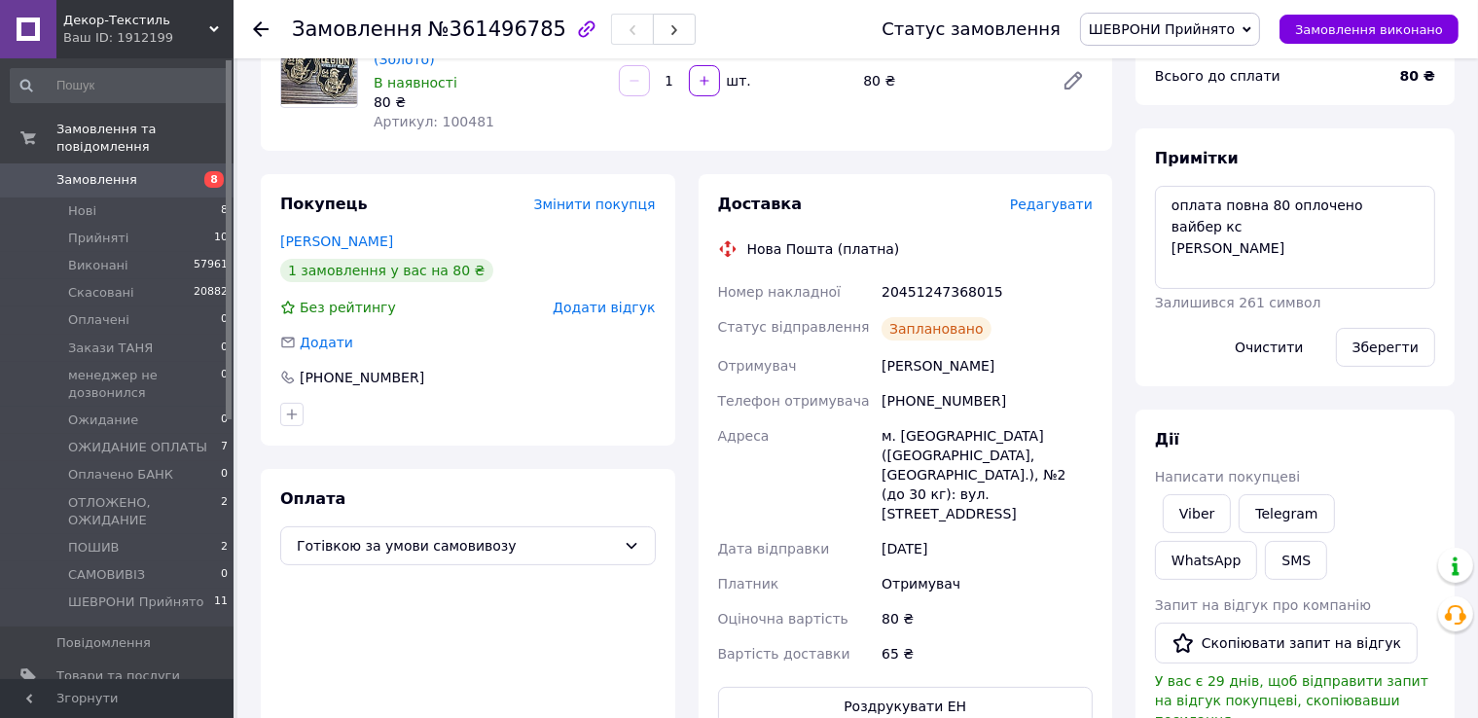
click at [832, 44] on div "Замовлення №361496785" at bounding box center [567, 29] width 551 height 58
click at [1332, 24] on span "Замовлення виконано" at bounding box center [1369, 29] width 148 height 15
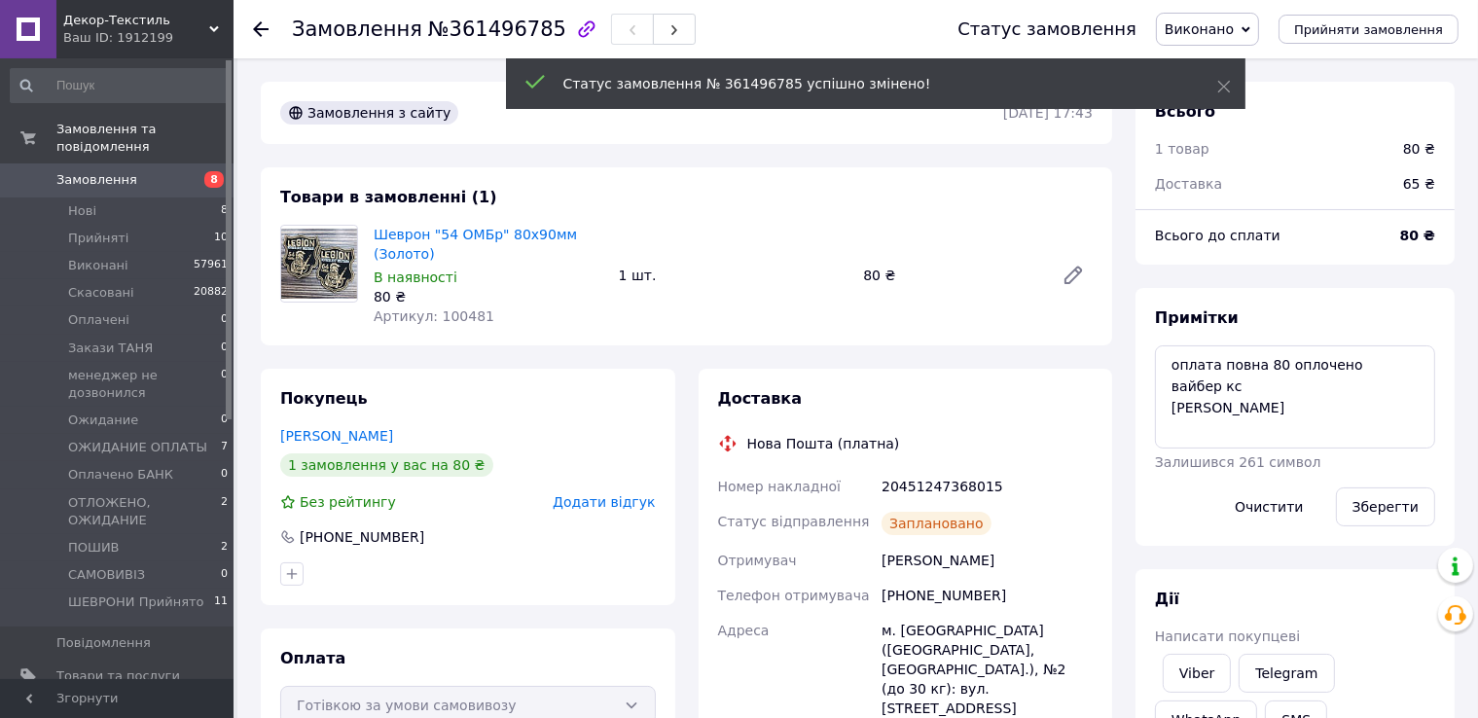
scroll to position [0, 0]
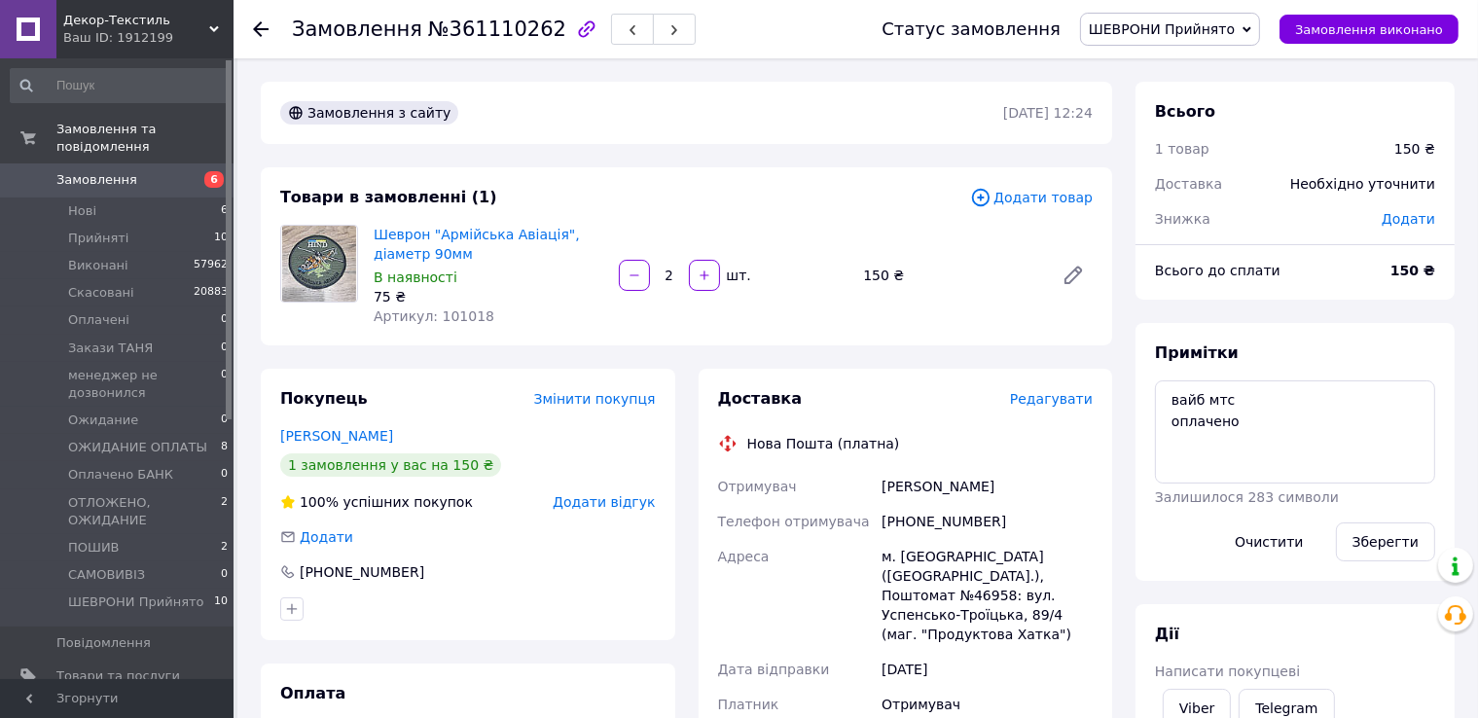
click at [1051, 398] on span "Редагувати" at bounding box center [1051, 399] width 83 height 16
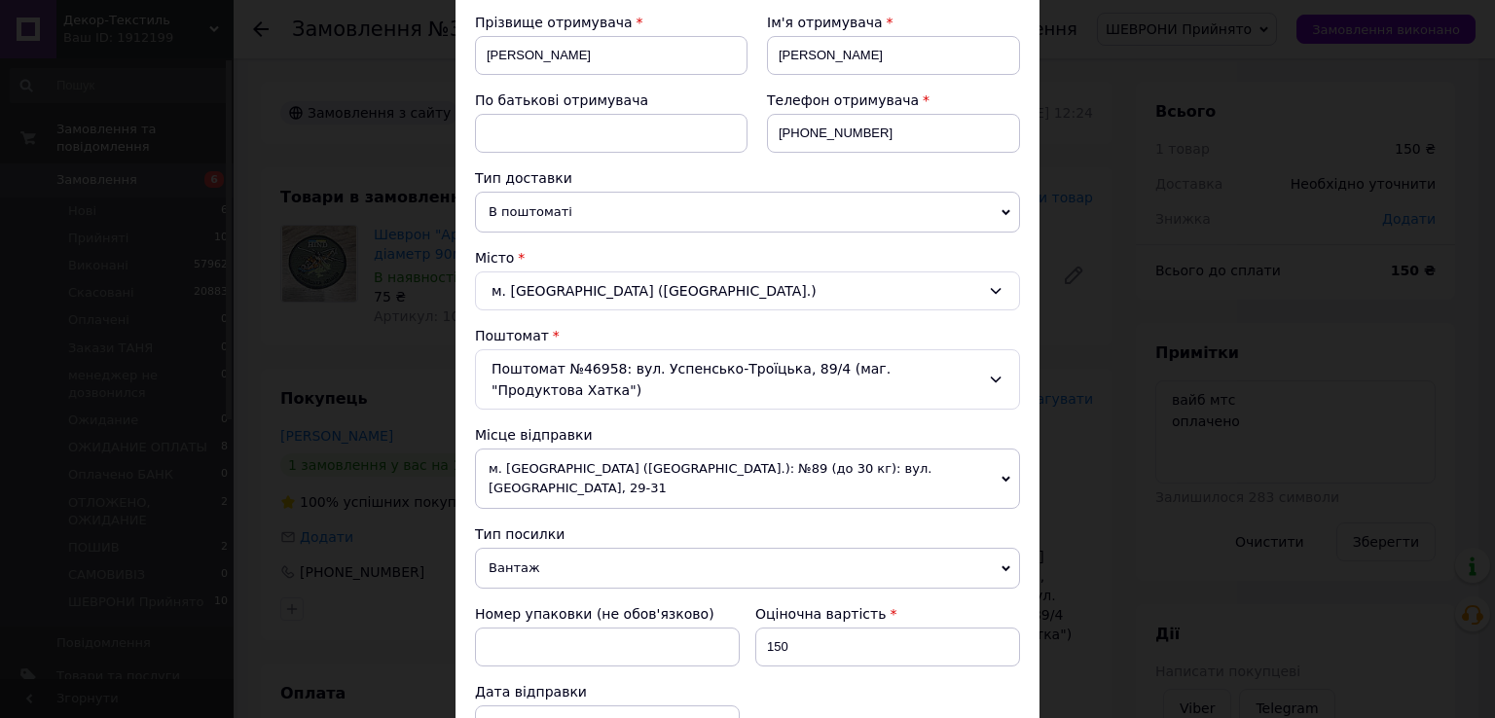
scroll to position [487, 0]
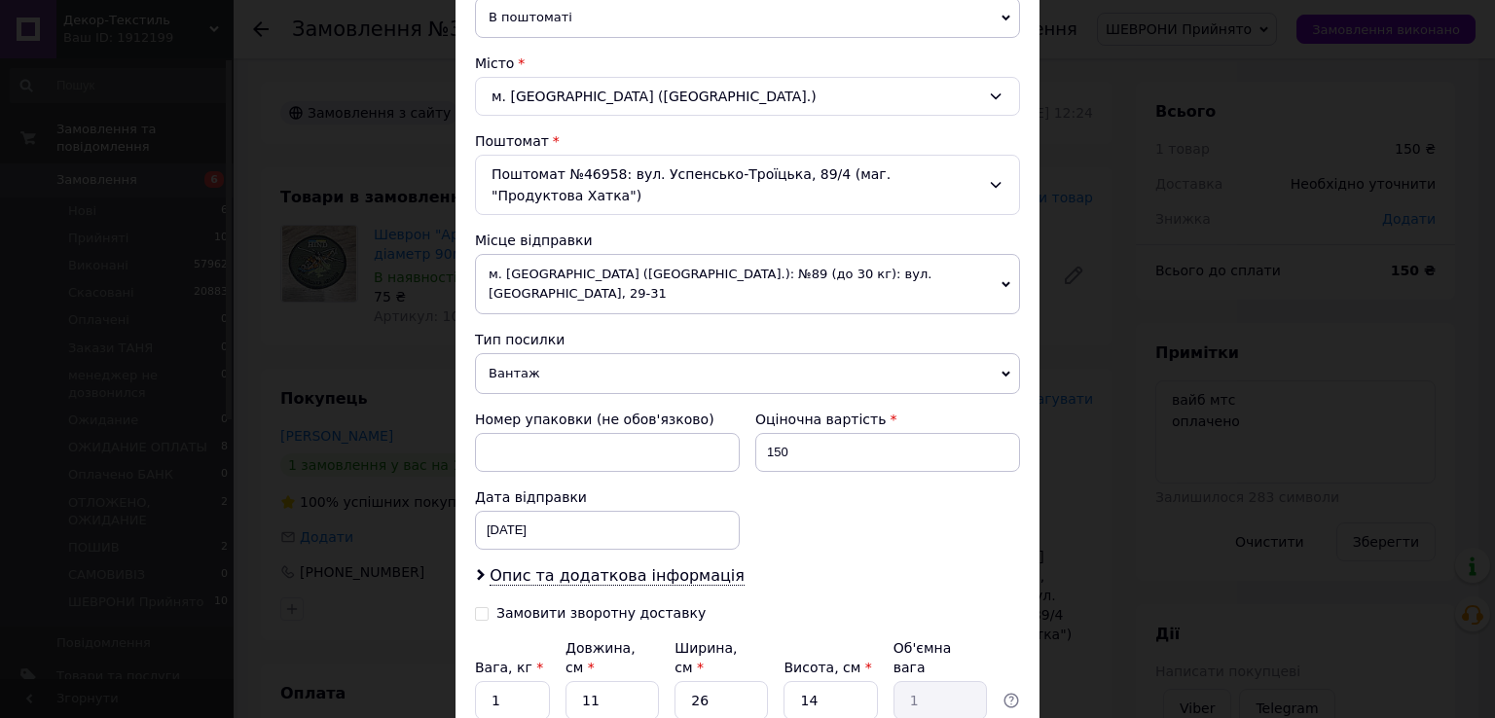
click at [555, 353] on span "Вантаж" at bounding box center [747, 373] width 545 height 41
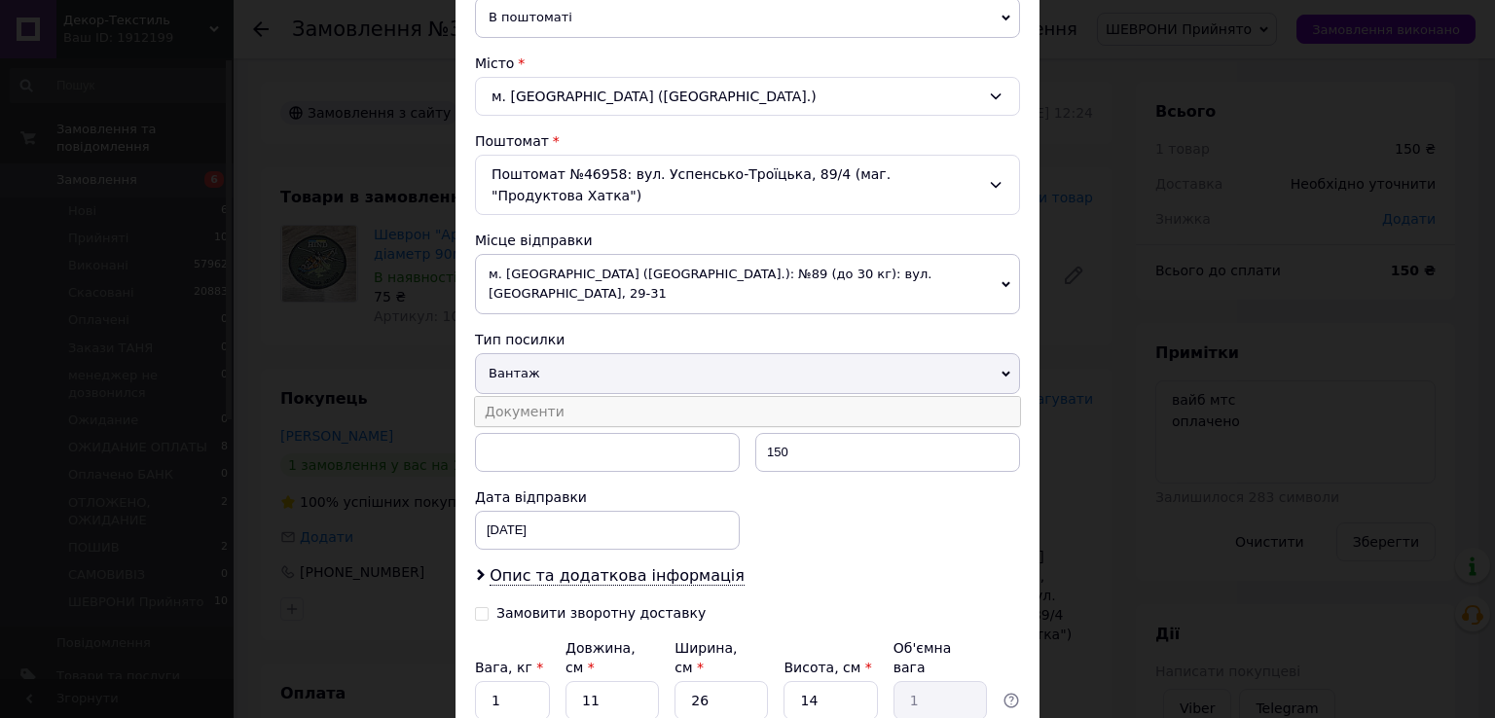
click at [553, 397] on li "Документи" at bounding box center [747, 411] width 545 height 29
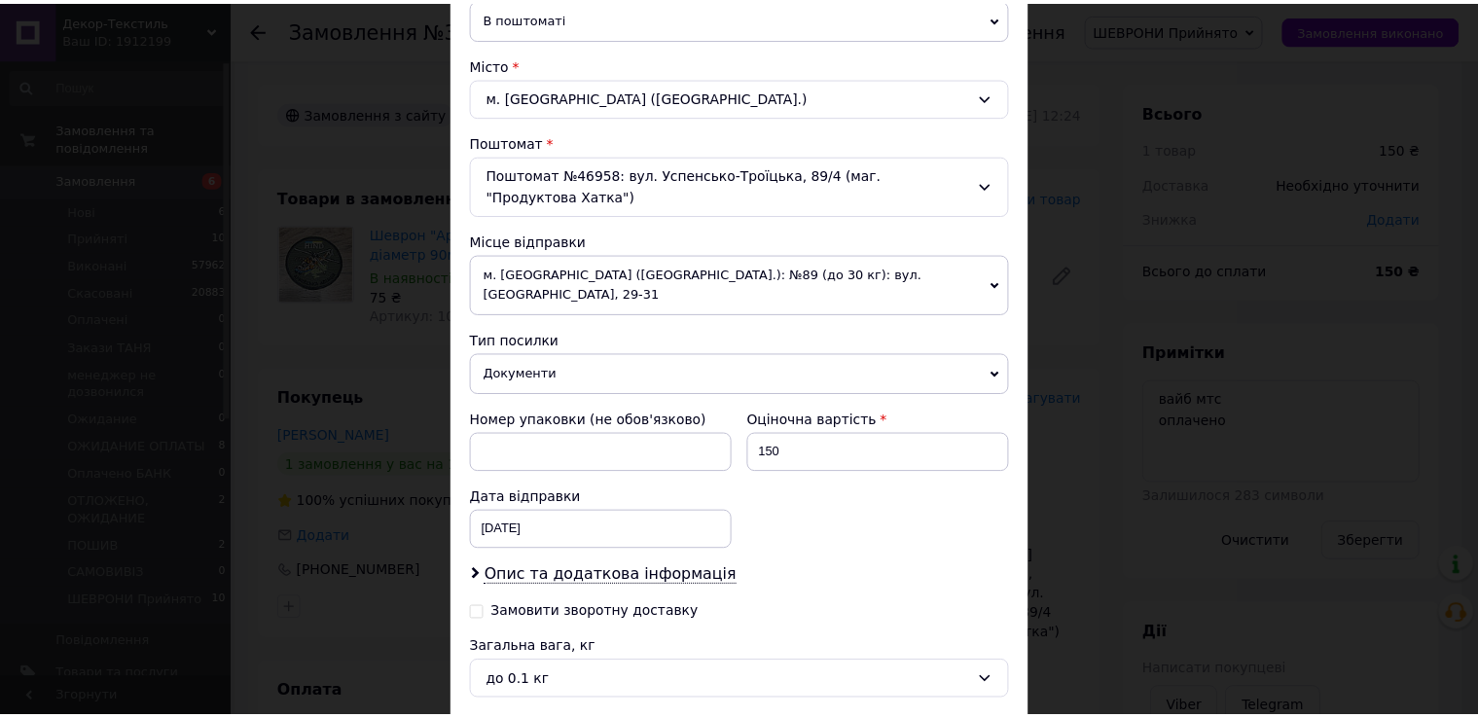
scroll to position [623, 0]
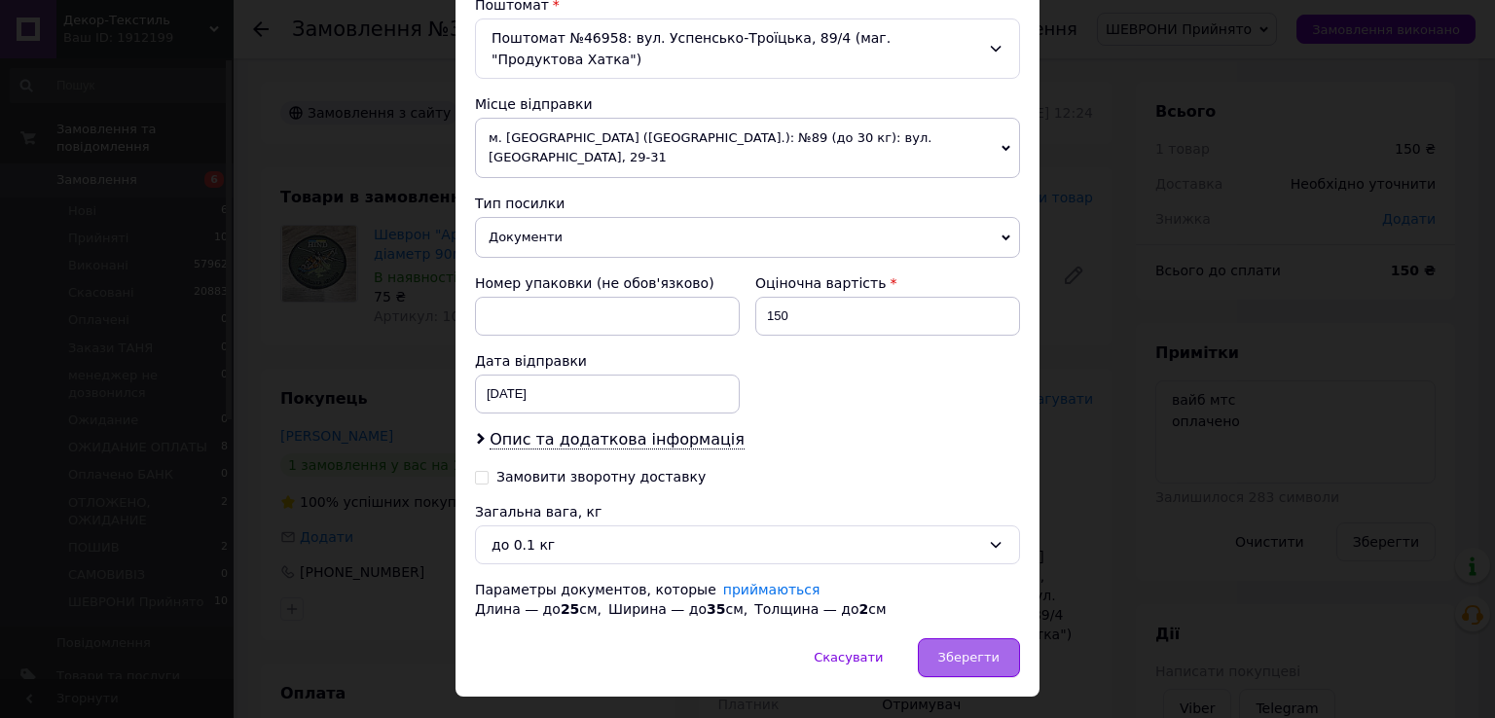
click at [953, 650] on span "Зберегти" at bounding box center [968, 657] width 61 height 15
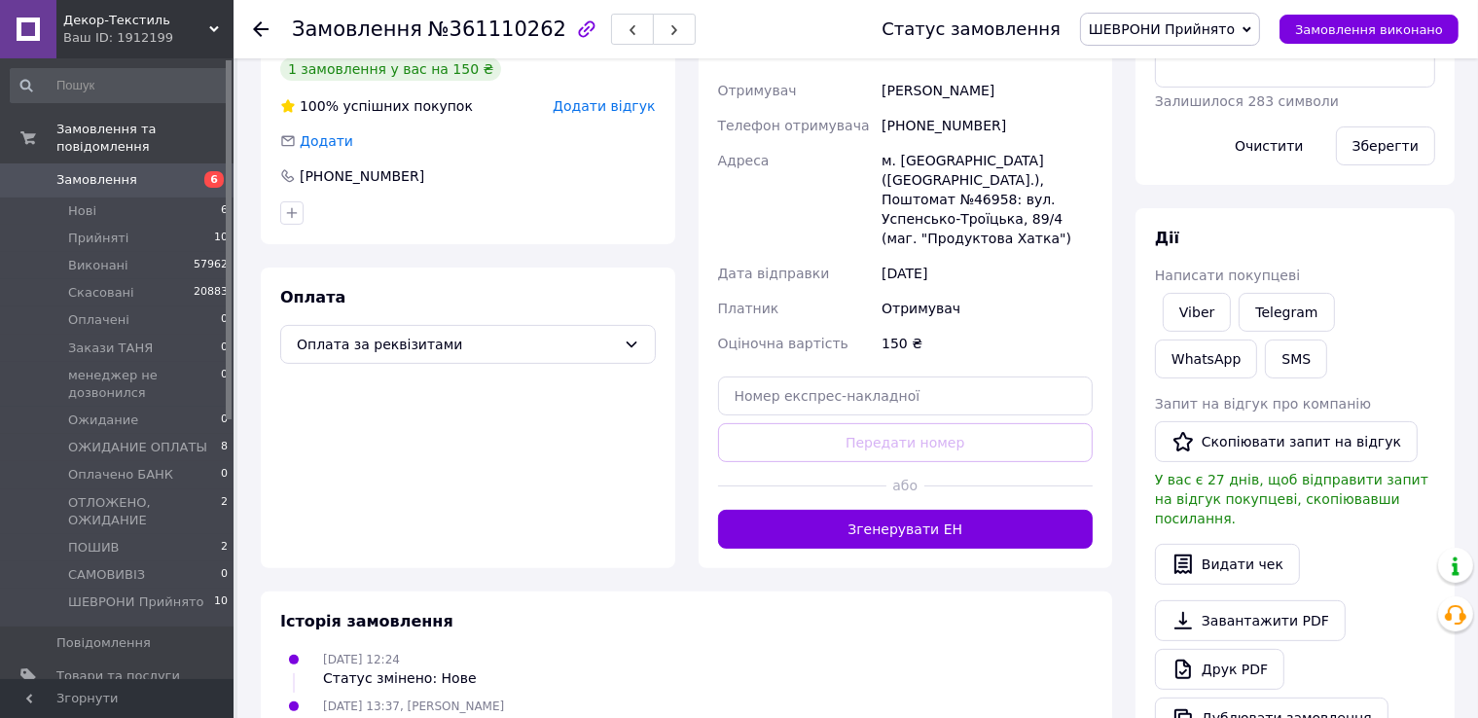
scroll to position [292, 0]
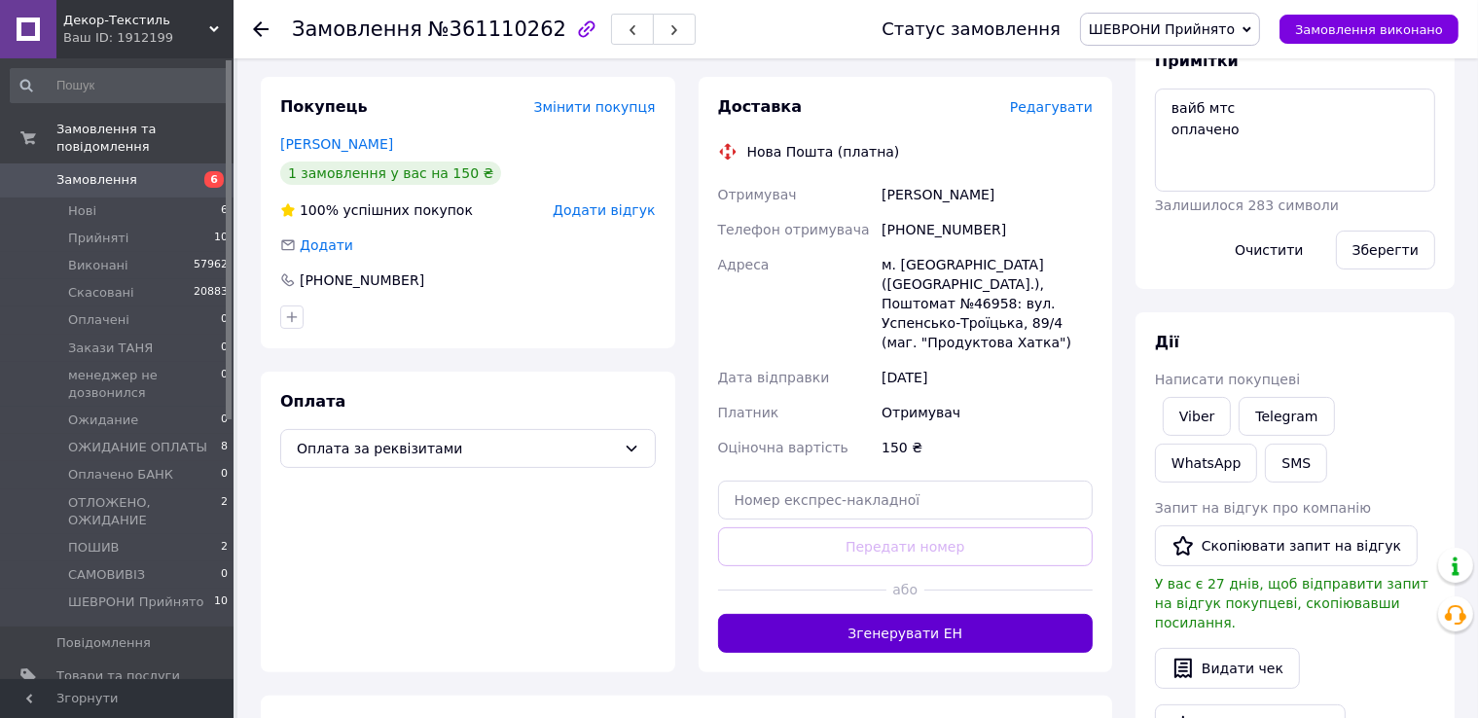
click at [954, 616] on button "Згенерувати ЕН" at bounding box center [906, 633] width 376 height 39
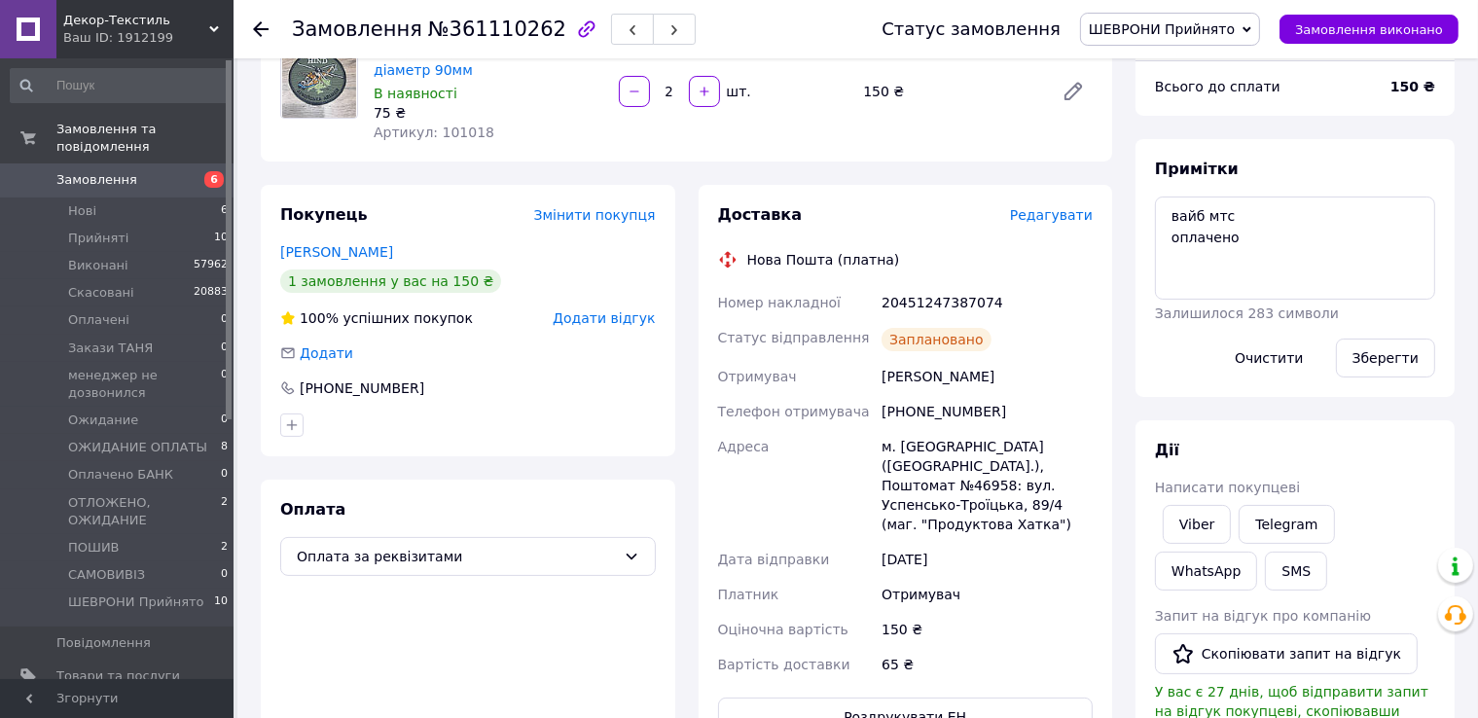
scroll to position [97, 0]
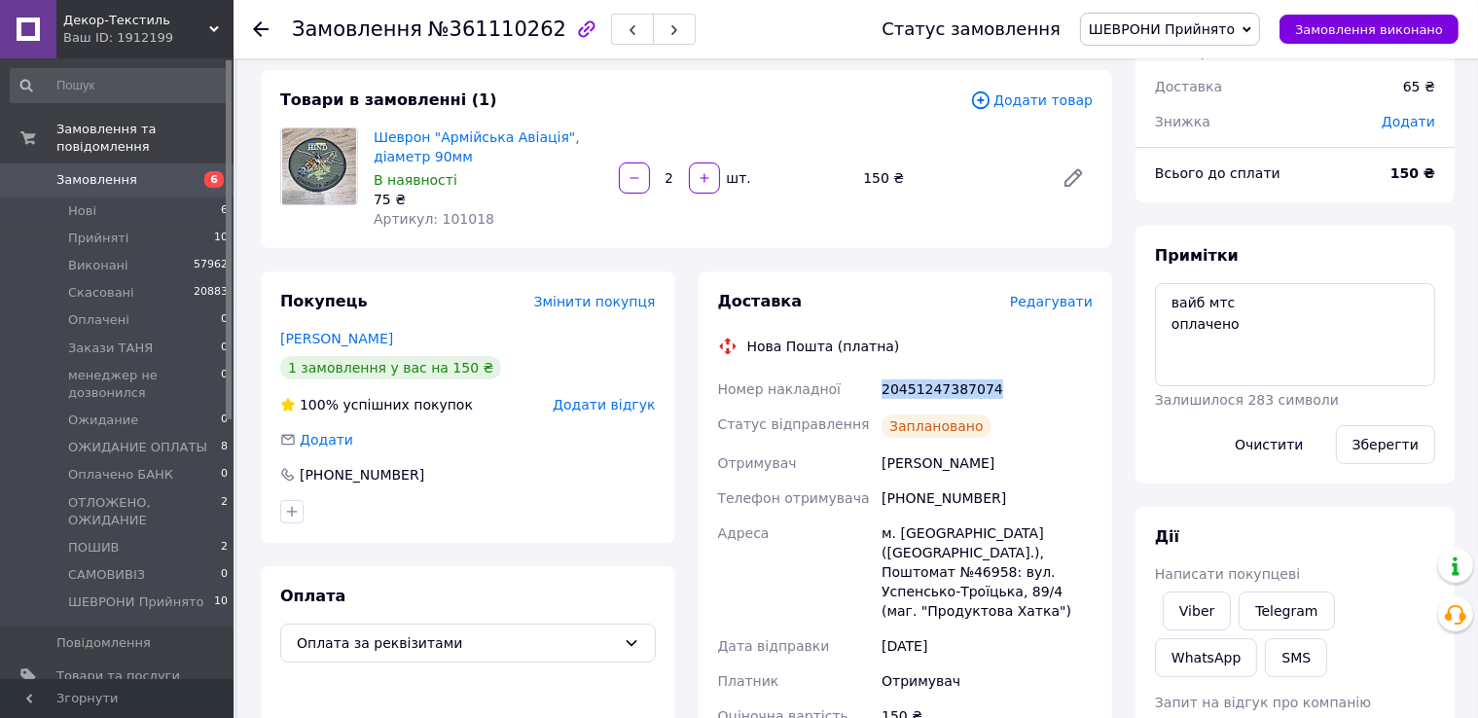
drag, startPoint x: 876, startPoint y: 390, endPoint x: 1086, endPoint y: 367, distance: 211.5
click at [1086, 367] on div "Доставка Редагувати Нова Пошта (платна) Номер накладної 20451247387074 Статус в…" at bounding box center [906, 557] width 376 height 532
copy div "Номер накладної 20451247387074"
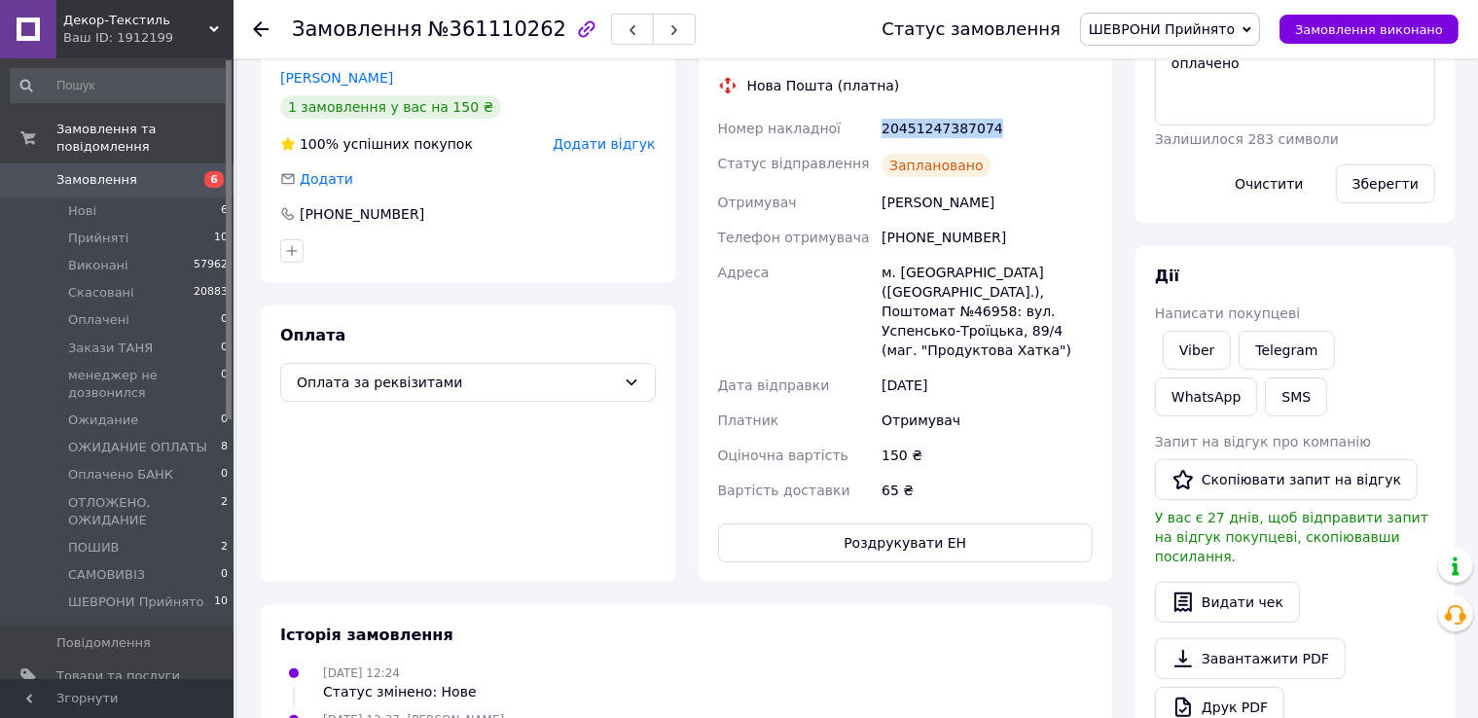
scroll to position [389, 0]
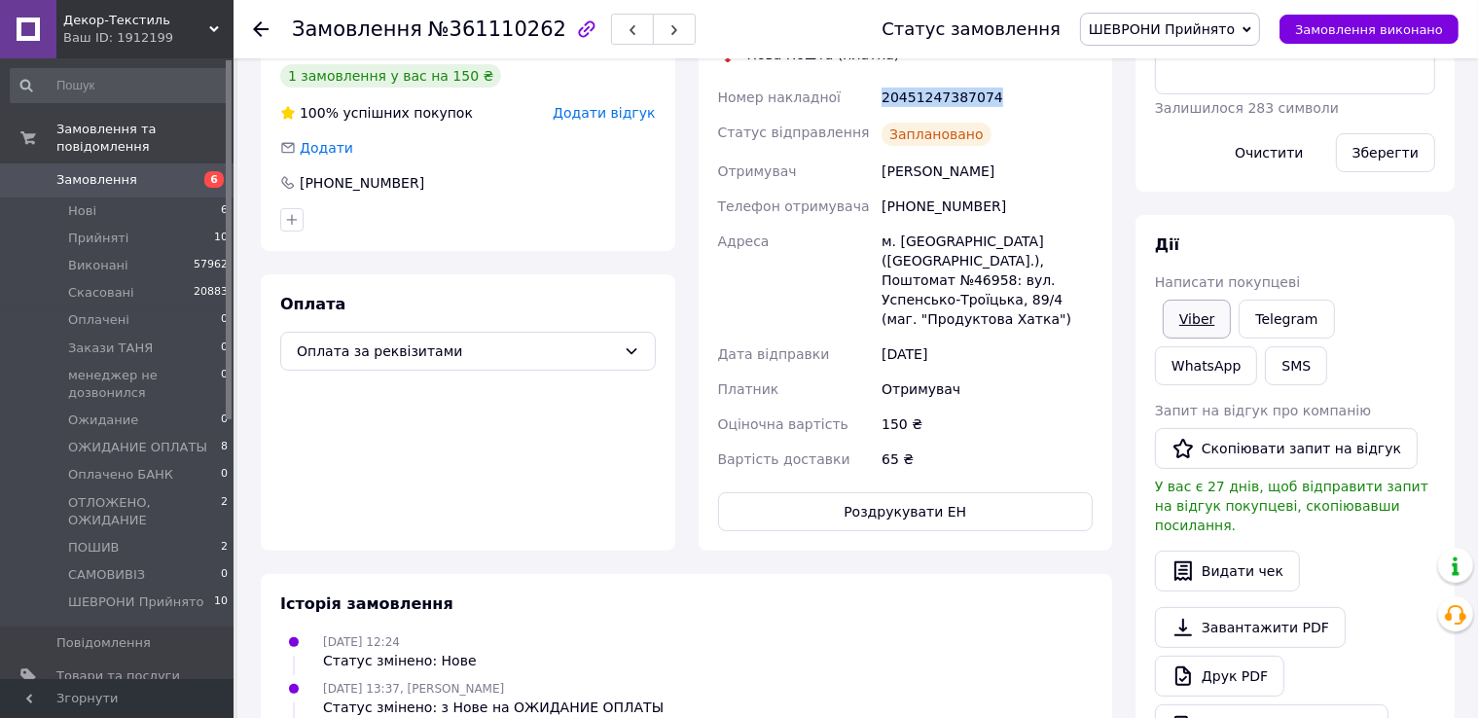
click at [1208, 325] on link "Viber" at bounding box center [1197, 319] width 68 height 39
click at [843, 24] on div "Замовлення №361110262" at bounding box center [567, 29] width 551 height 58
click at [1321, 45] on div "Статус замовлення ШЕВРОНИ Прийнято Прийнято Виконано Скасовано Оплачено Закази …" at bounding box center [1151, 29] width 616 height 58
click at [1358, 35] on span "Замовлення виконано" at bounding box center [1369, 29] width 148 height 15
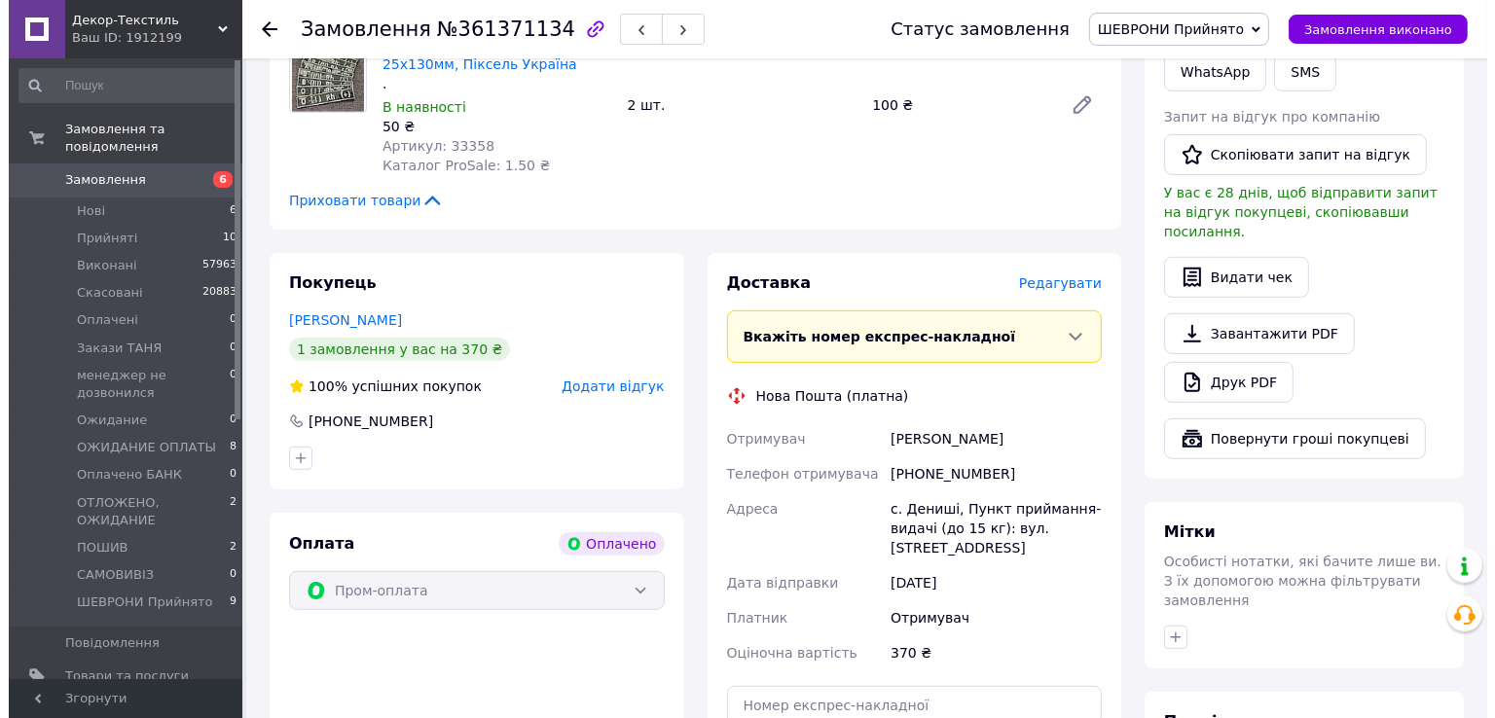
scroll to position [1265, 0]
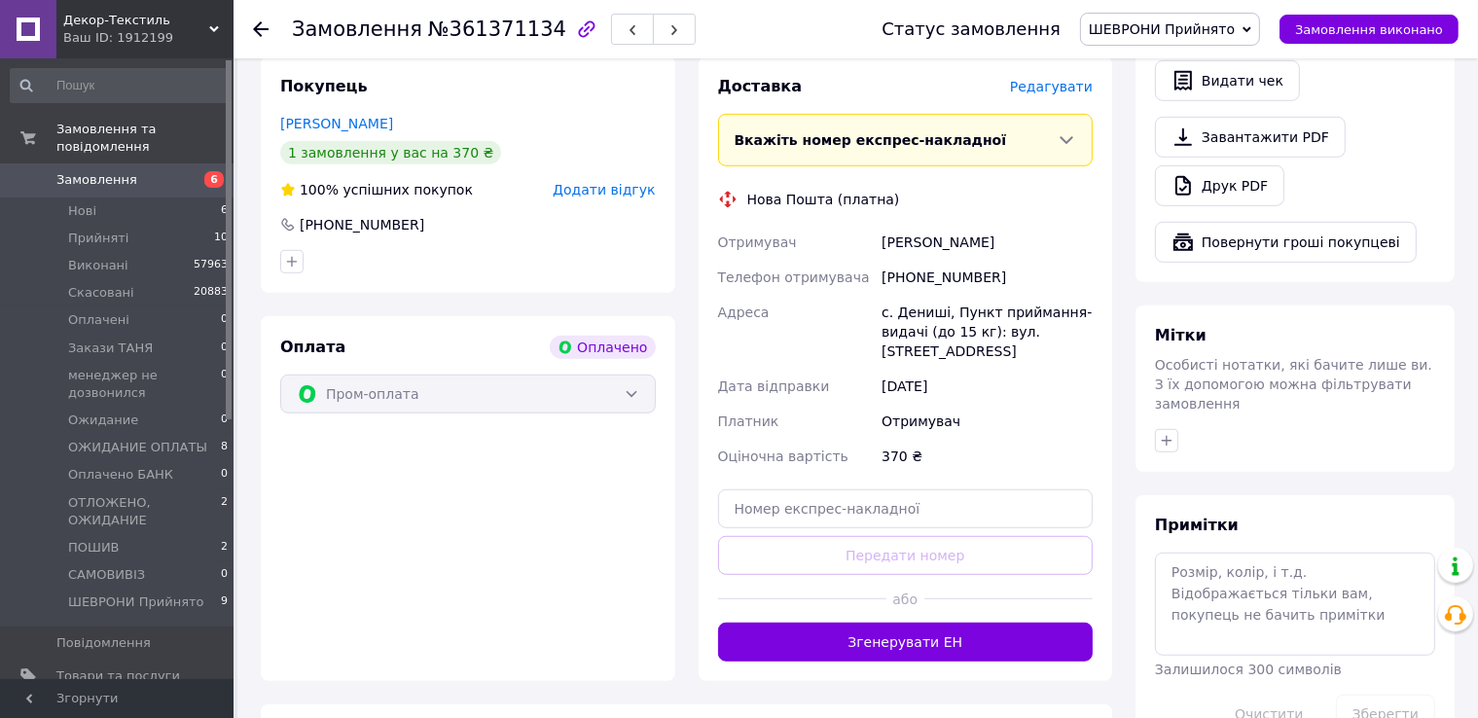
click at [1059, 94] on span "Редагувати" at bounding box center [1051, 87] width 83 height 16
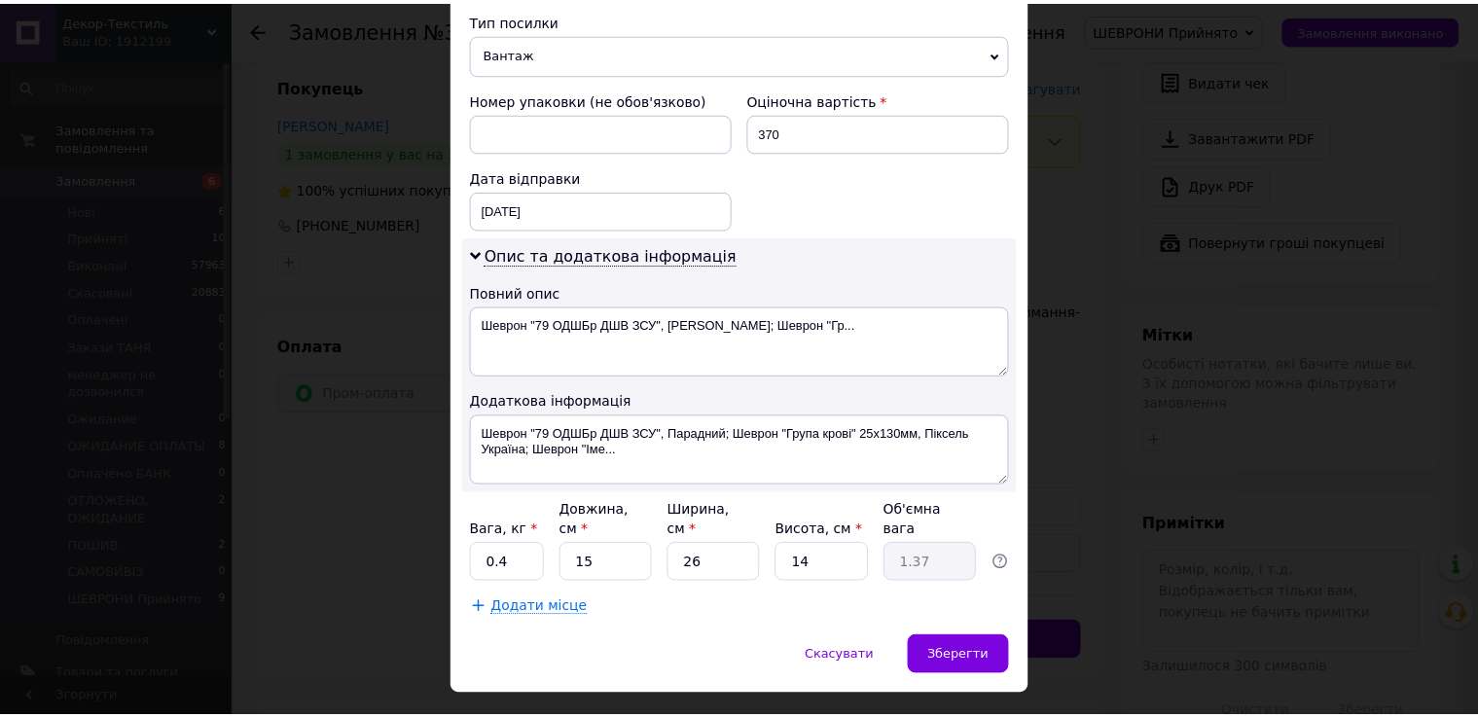
scroll to position [786, 0]
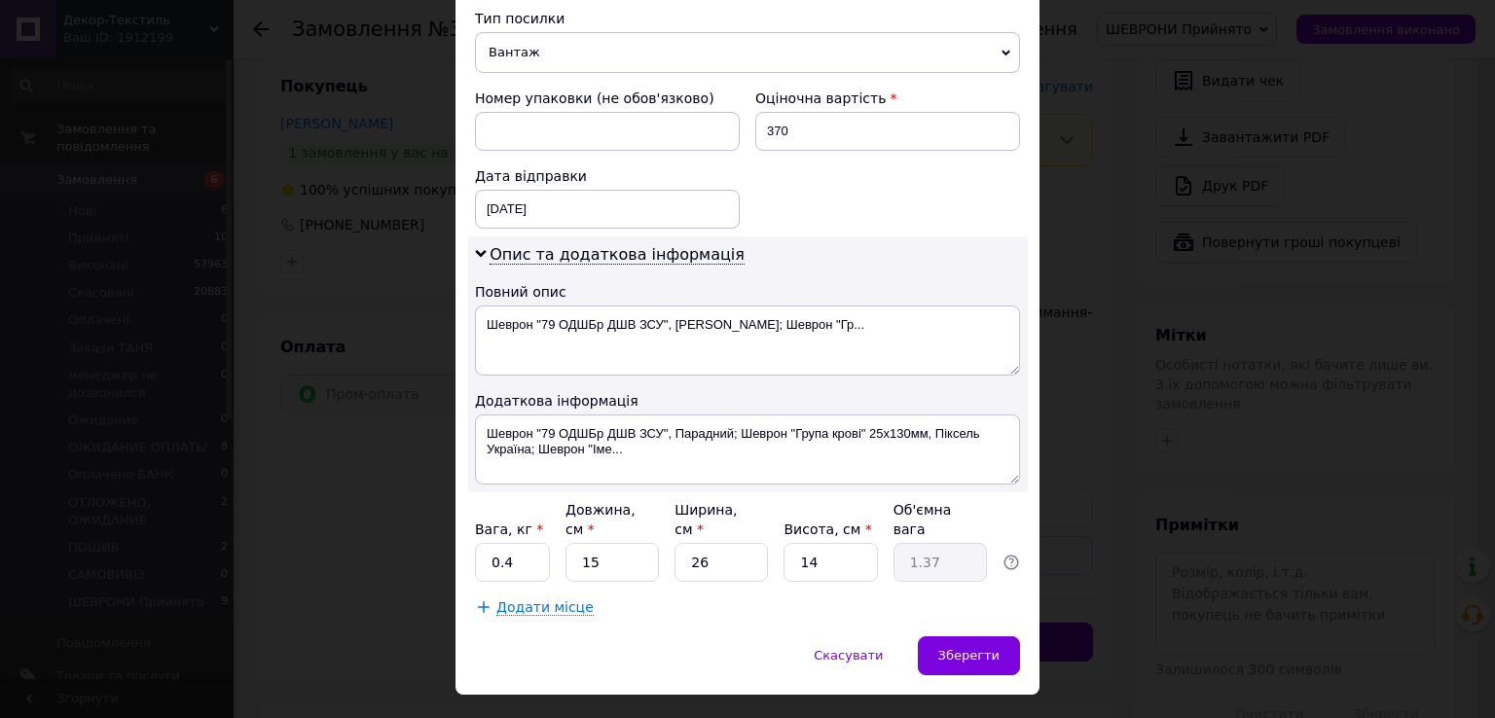
click at [533, 37] on span "Вантаж" at bounding box center [747, 52] width 545 height 41
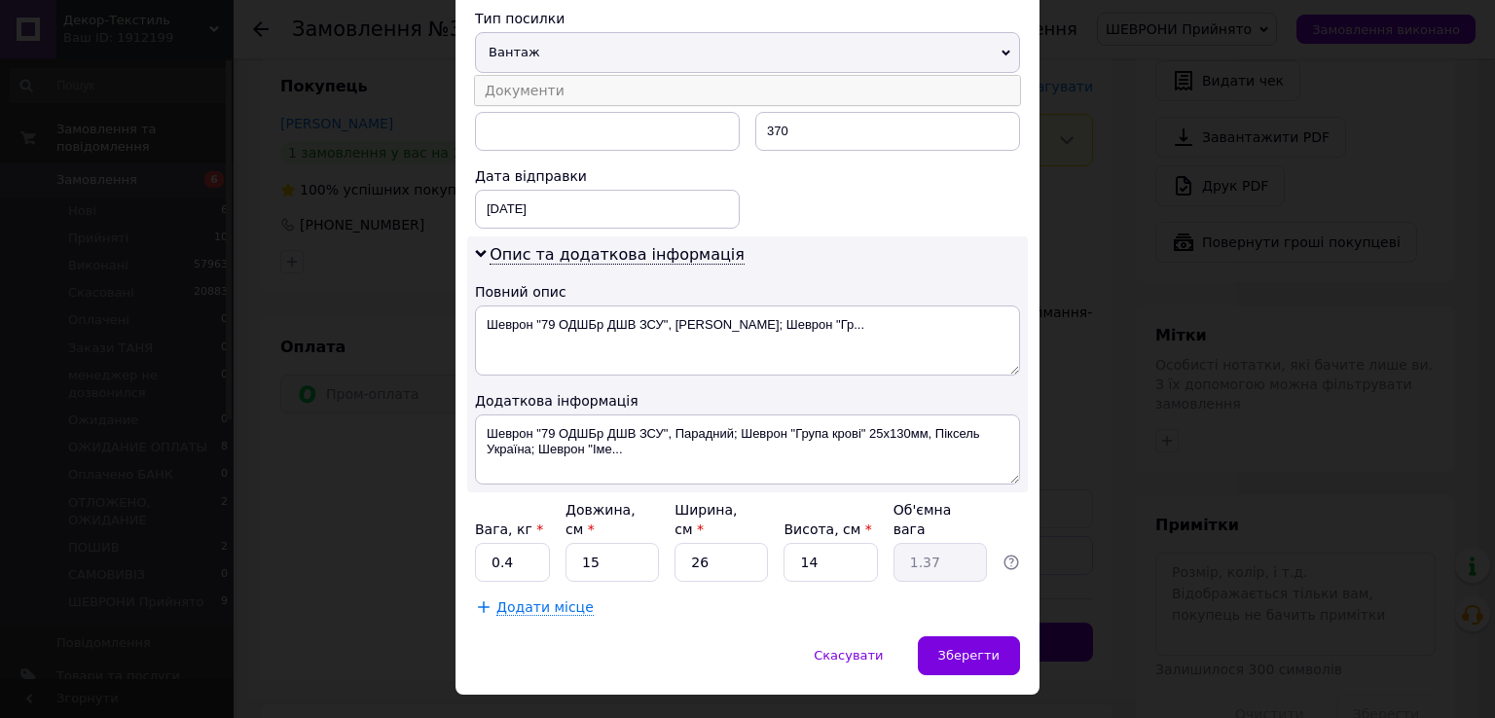
click at [550, 76] on li "Документи" at bounding box center [747, 90] width 545 height 29
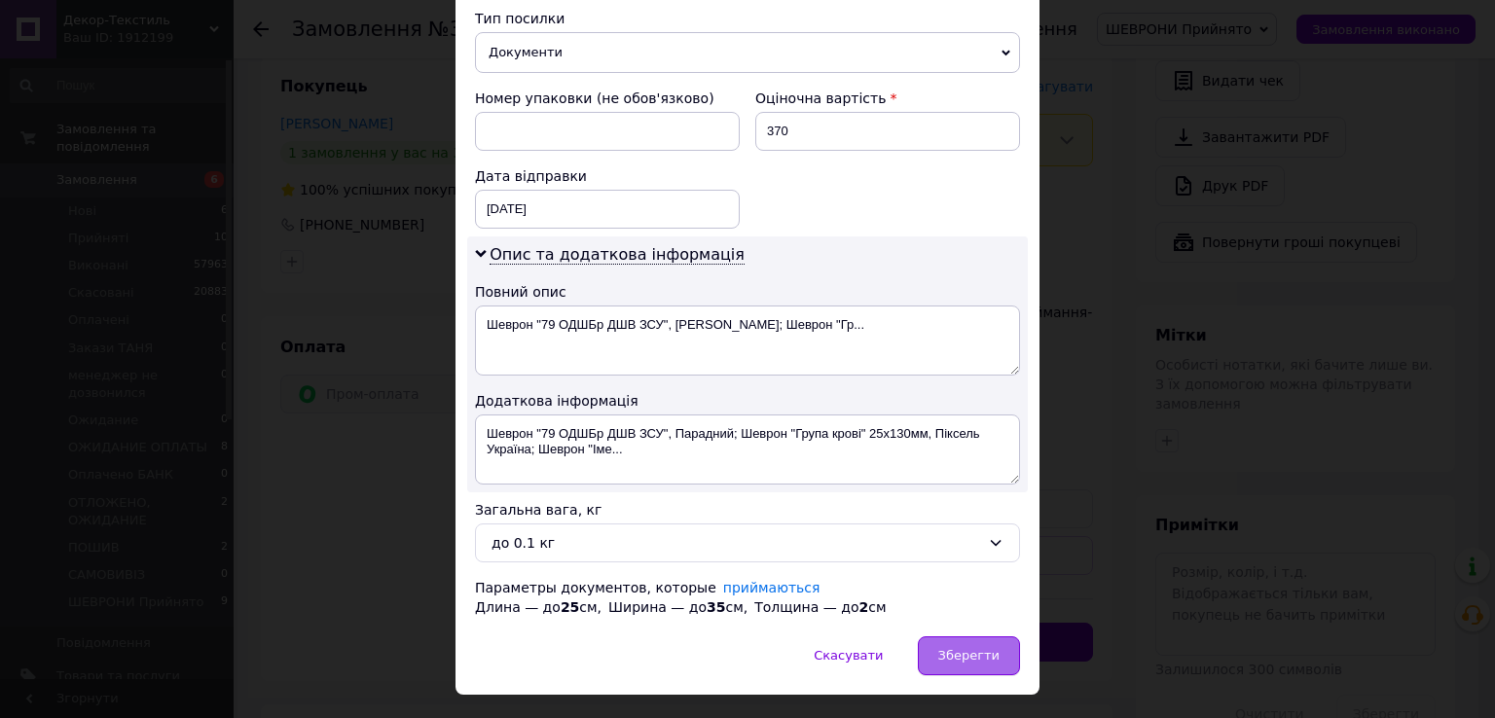
click at [992, 648] on span "Зберегти" at bounding box center [968, 655] width 61 height 15
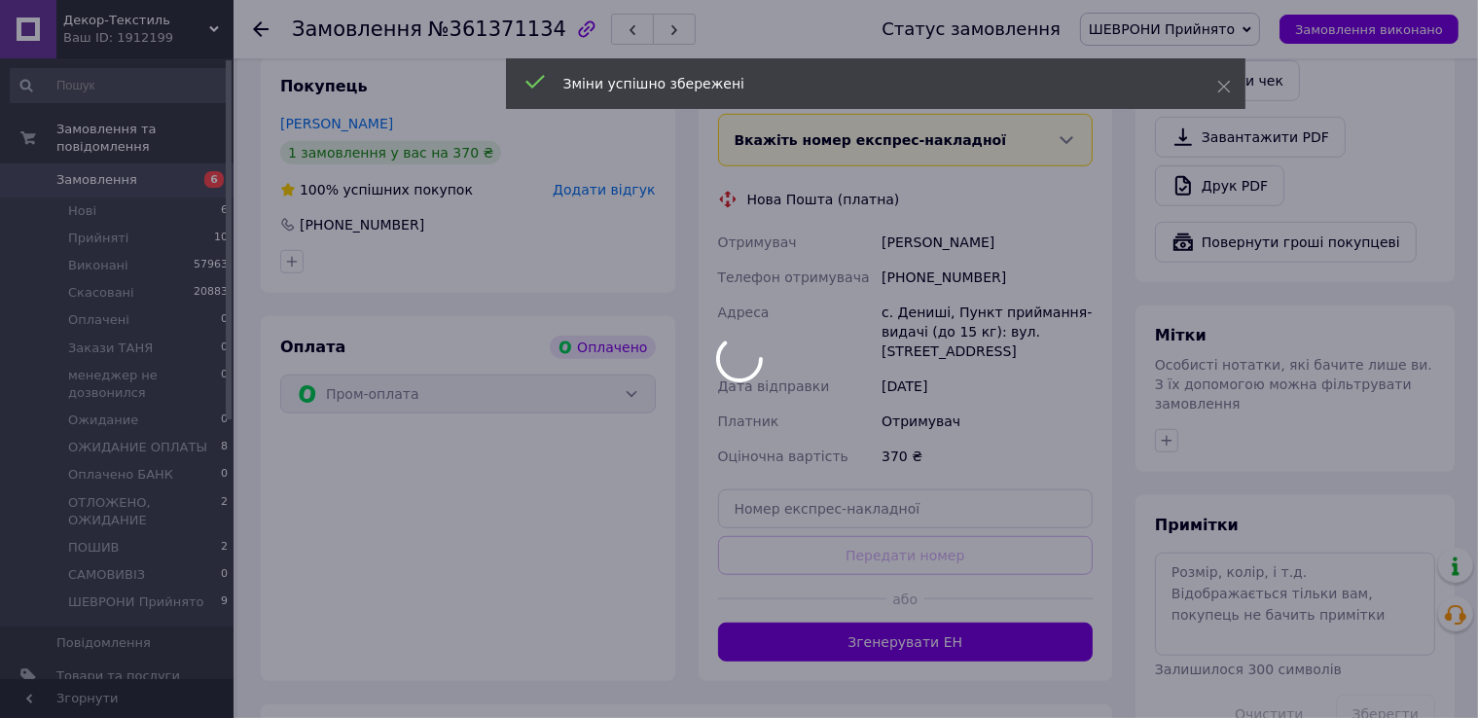
scroll to position [1532, 0]
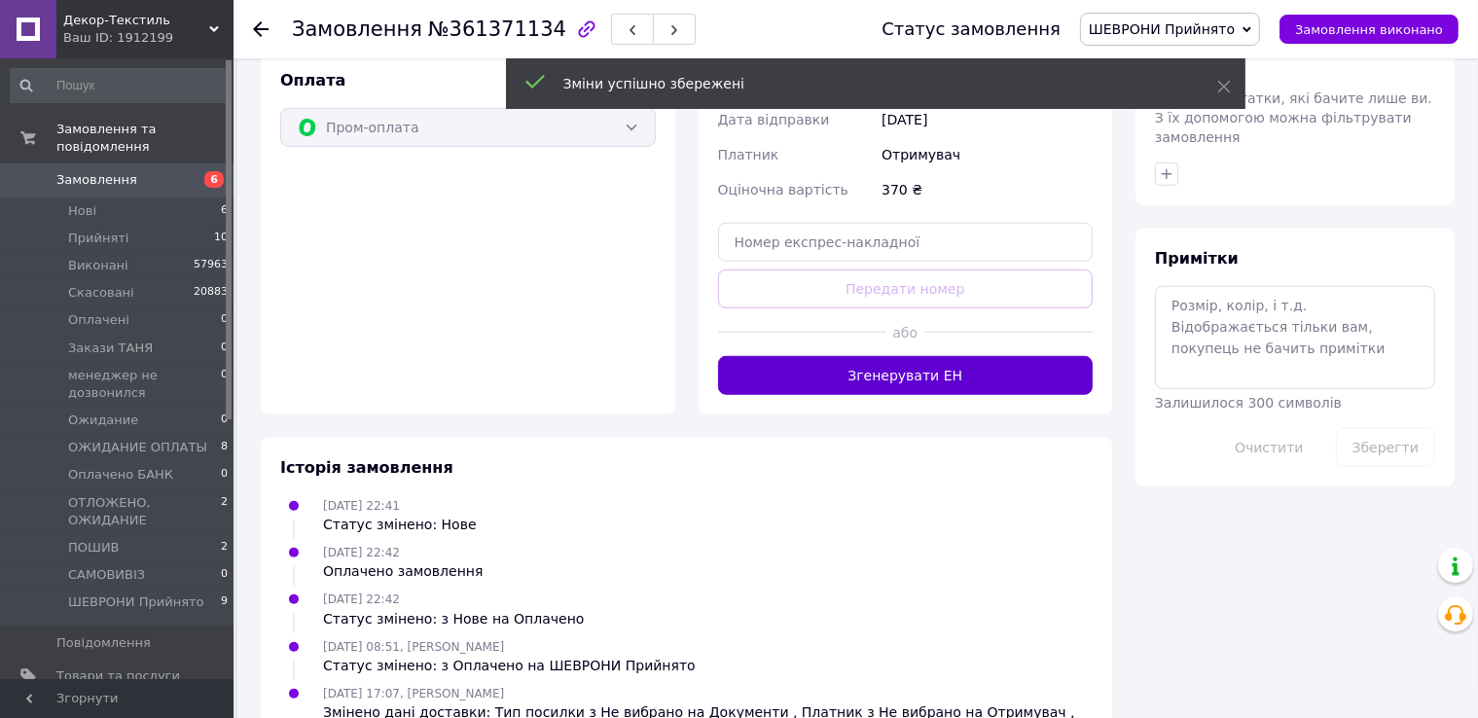
click at [944, 375] on button "Згенерувати ЕН" at bounding box center [906, 375] width 376 height 39
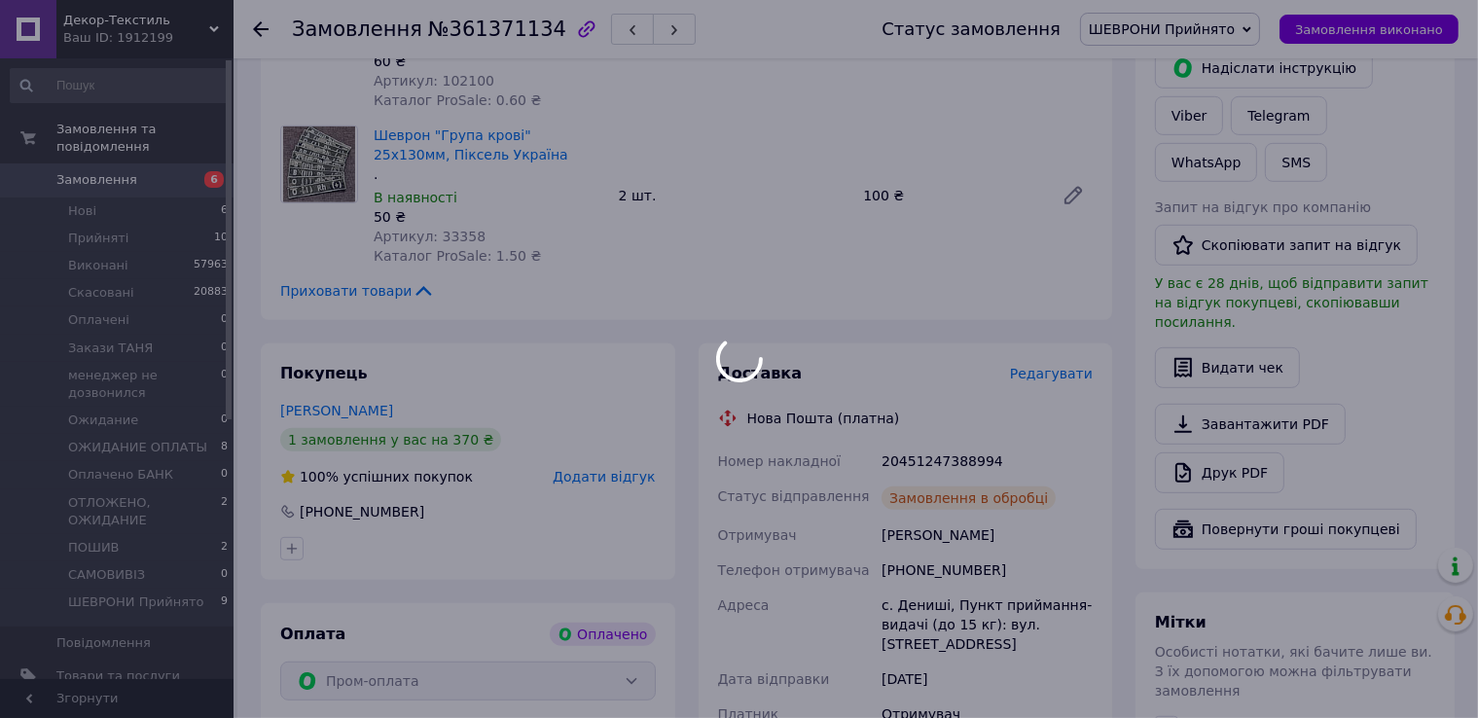
scroll to position [948, 0]
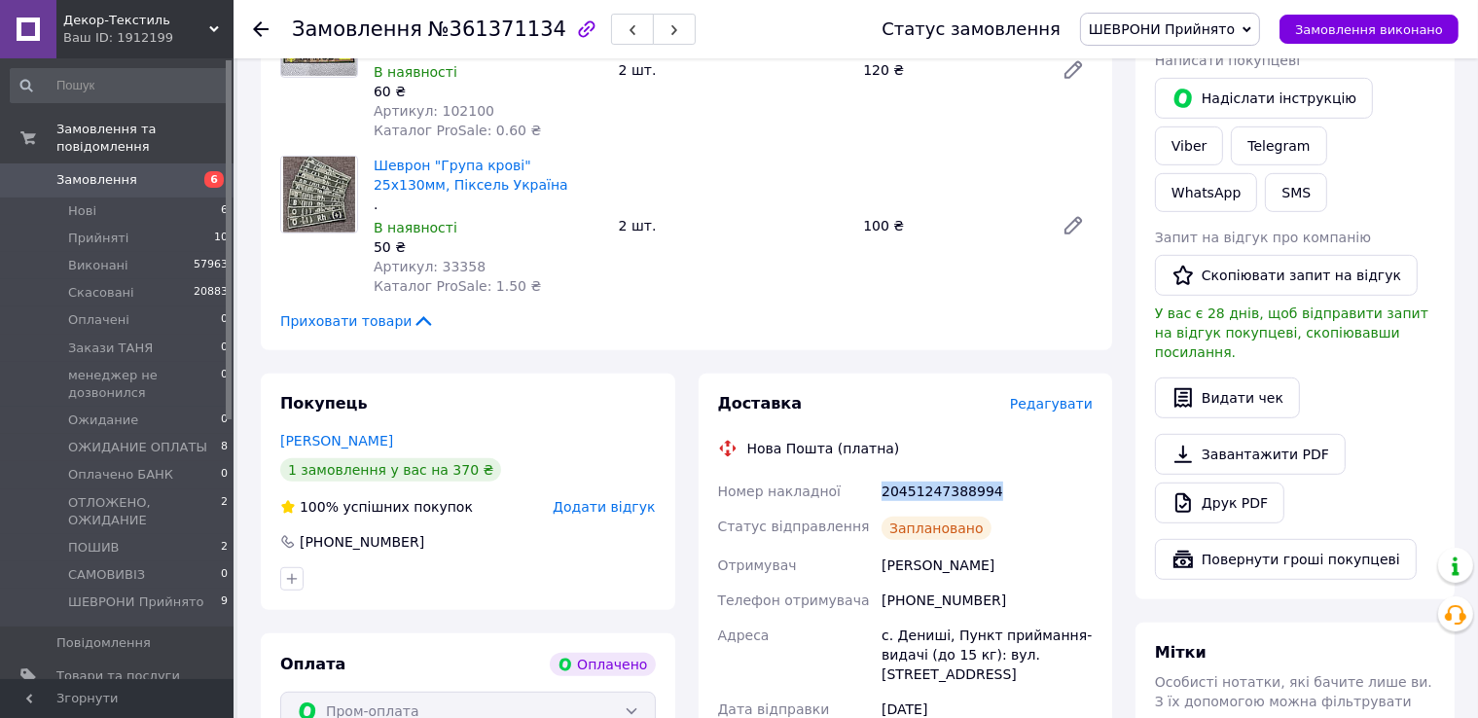
drag, startPoint x: 854, startPoint y: 491, endPoint x: 1053, endPoint y: 492, distance: 198.5
click at [1053, 492] on div "Номер накладної 20451247388994 Статус відправлення Заплановано Отримувач Довган…" at bounding box center [905, 653] width 383 height 358
copy div "Номер накладної 20451247388994"
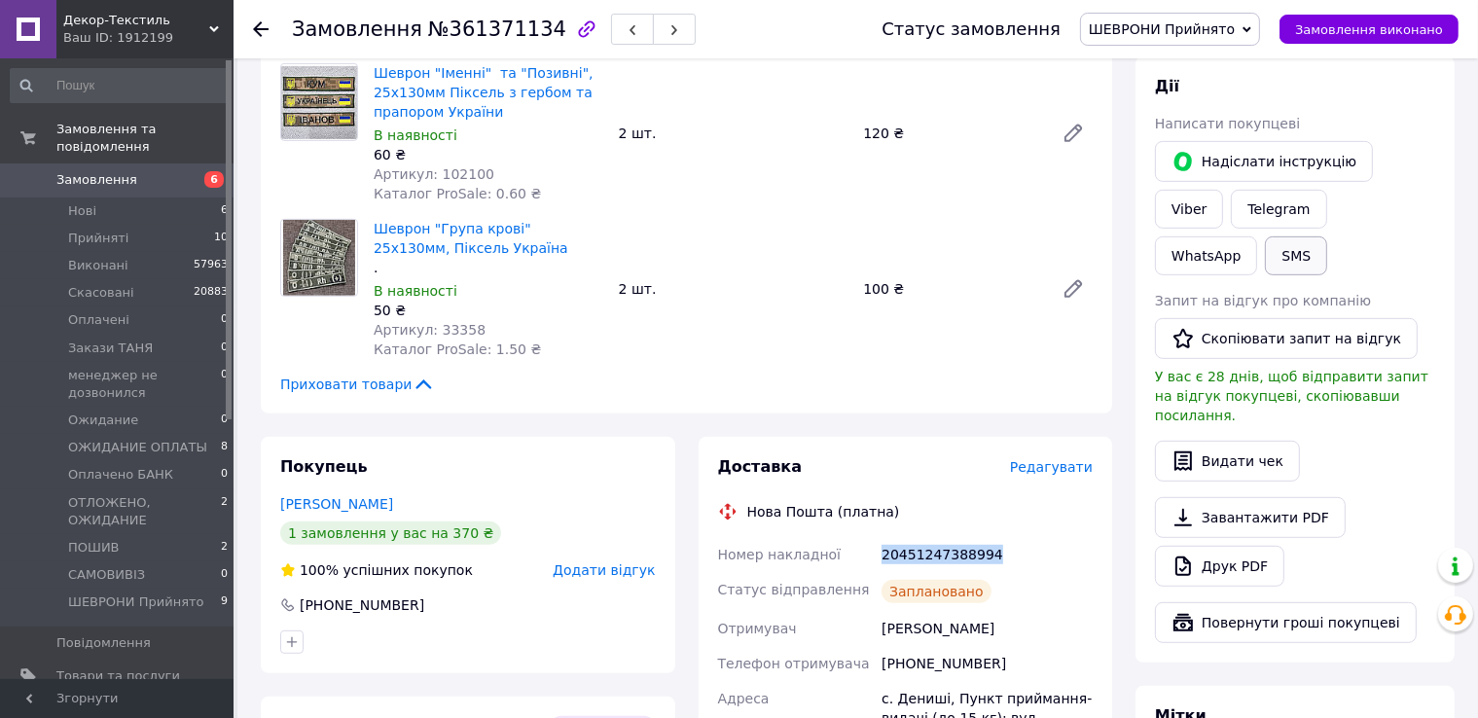
scroll to position [851, 0]
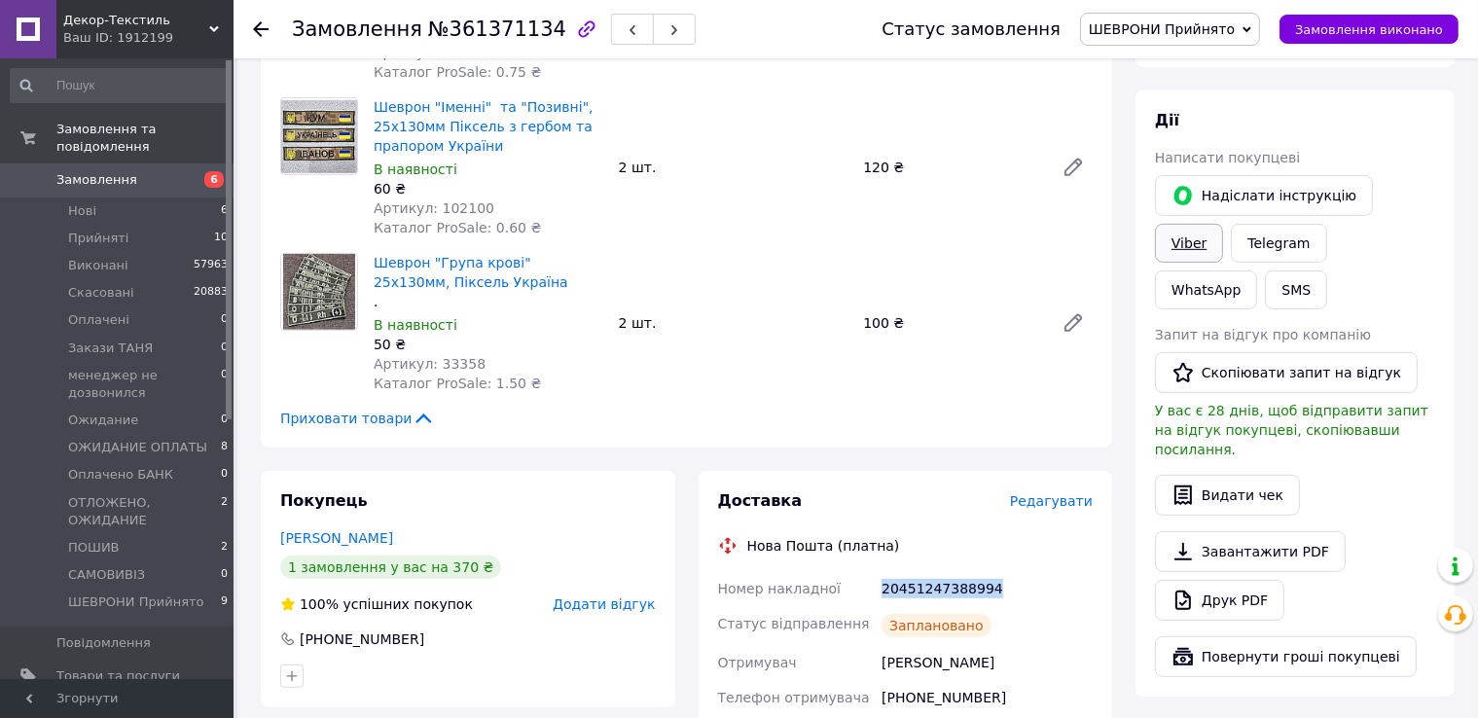
click at [1223, 224] on link "Viber" at bounding box center [1189, 243] width 68 height 39
click at [814, 19] on div "Замовлення №361371134" at bounding box center [567, 29] width 551 height 58
click at [1349, 26] on span "Замовлення виконано" at bounding box center [1369, 29] width 148 height 15
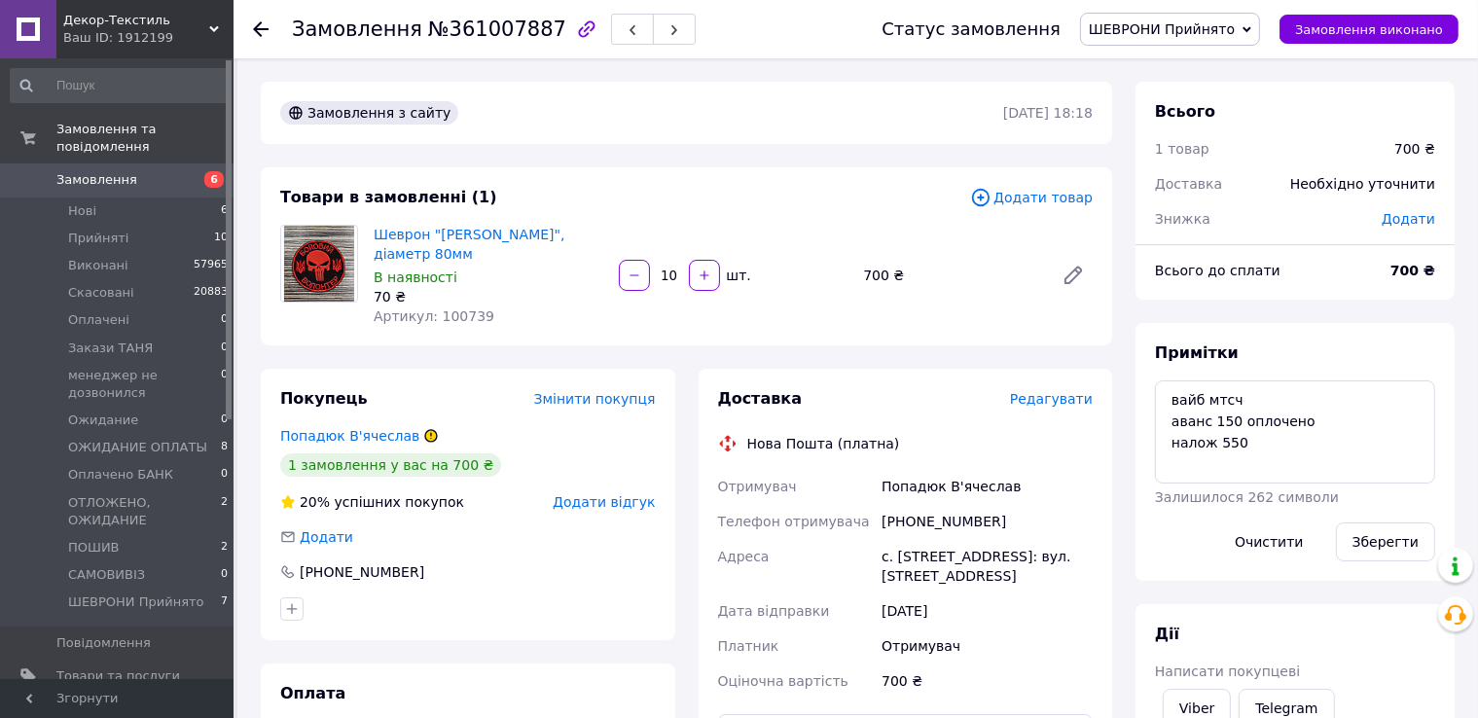
click at [1046, 397] on span "Редагувати" at bounding box center [1051, 399] width 83 height 16
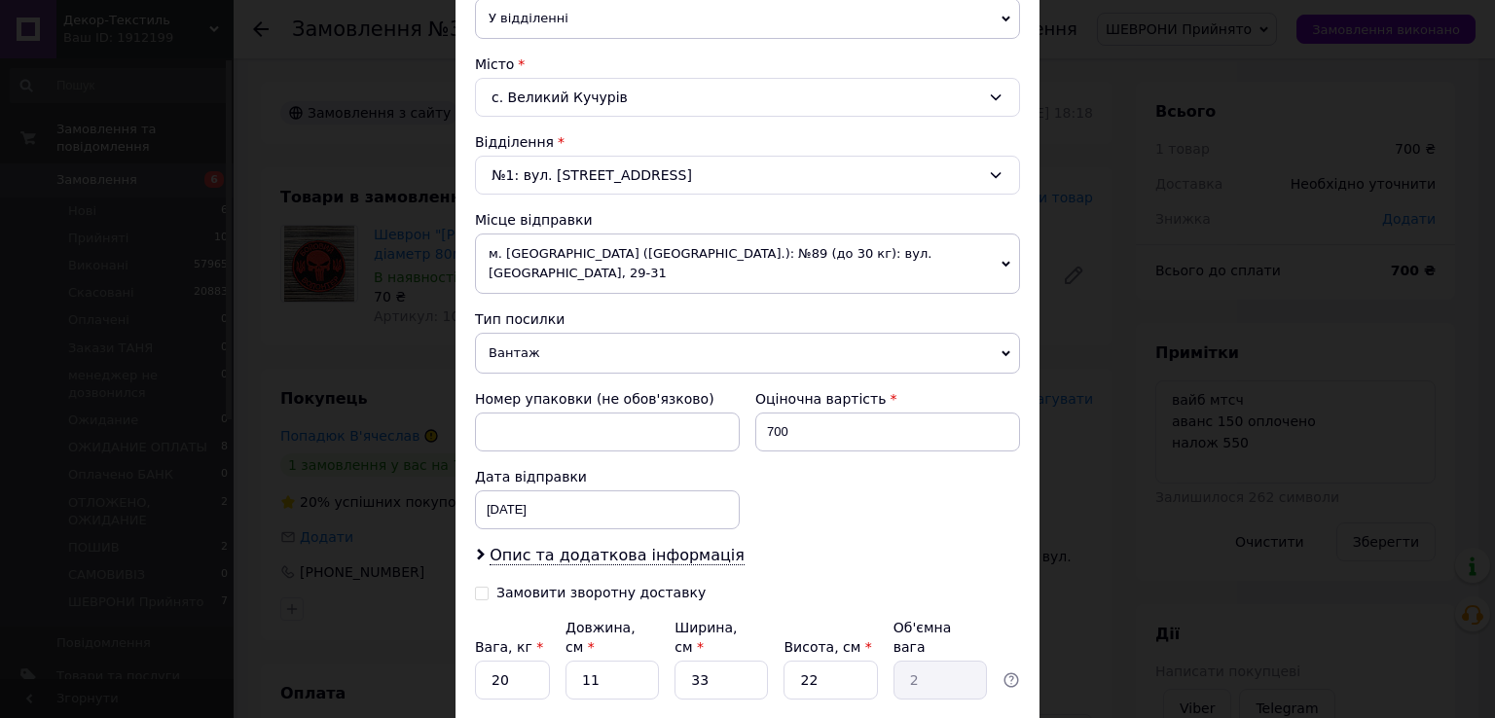
scroll to position [584, 0]
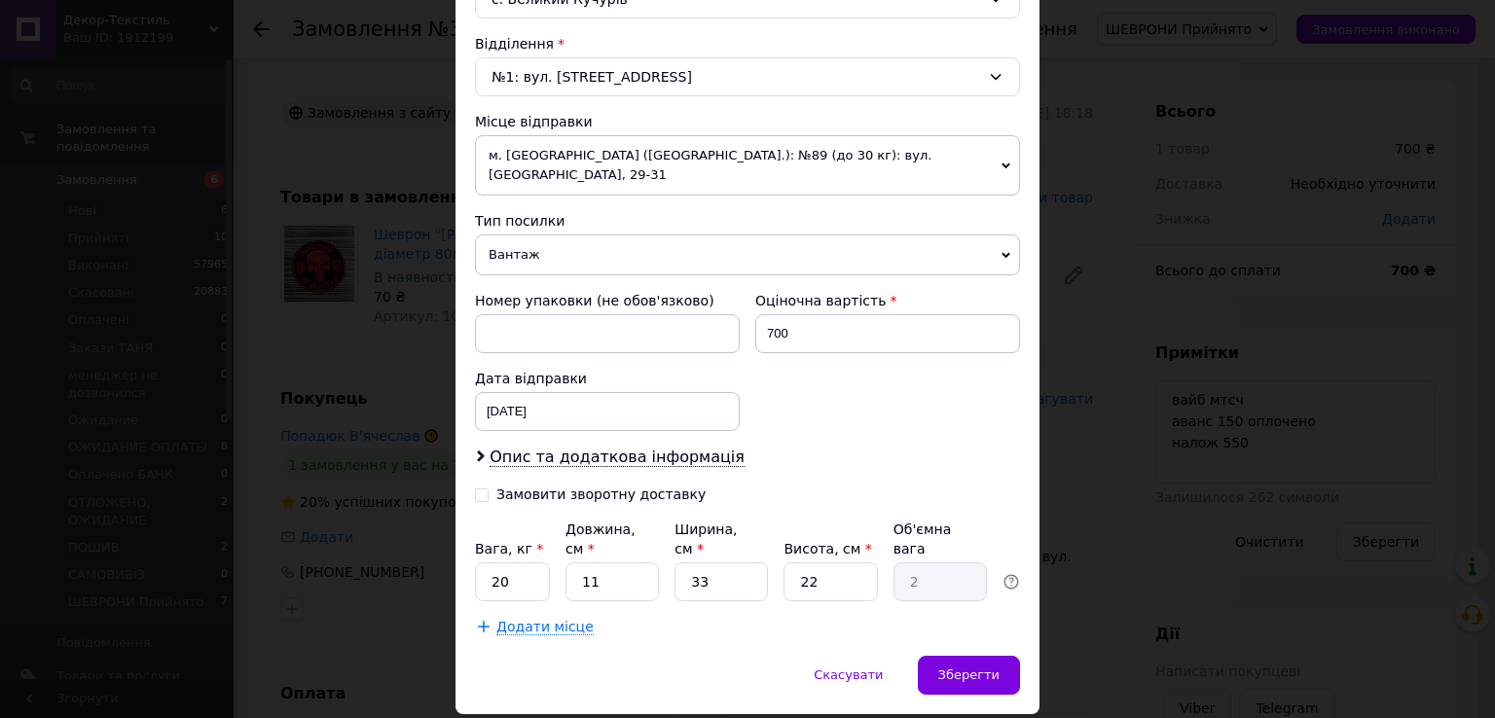
click at [508, 235] on span "Вантаж" at bounding box center [747, 255] width 545 height 41
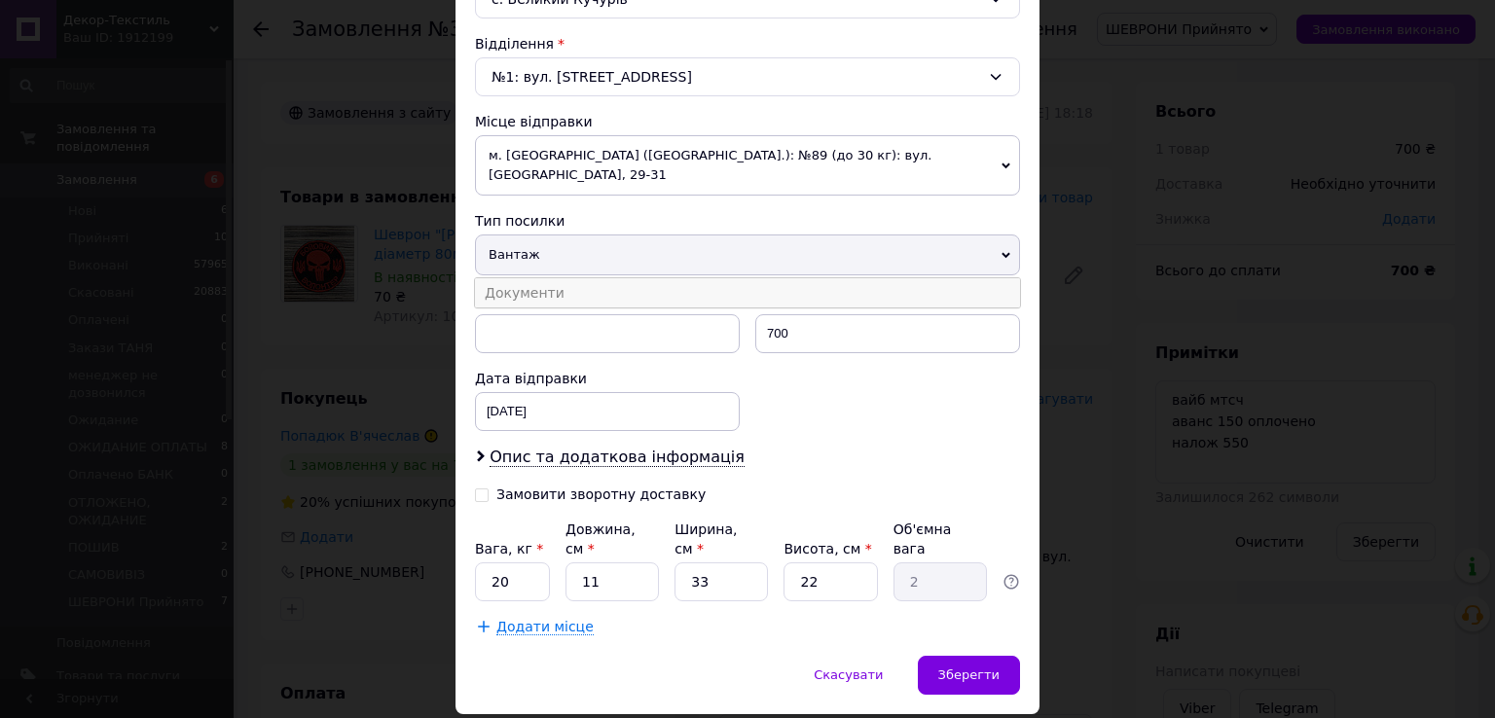
click at [514, 278] on li "Документи" at bounding box center [747, 292] width 545 height 29
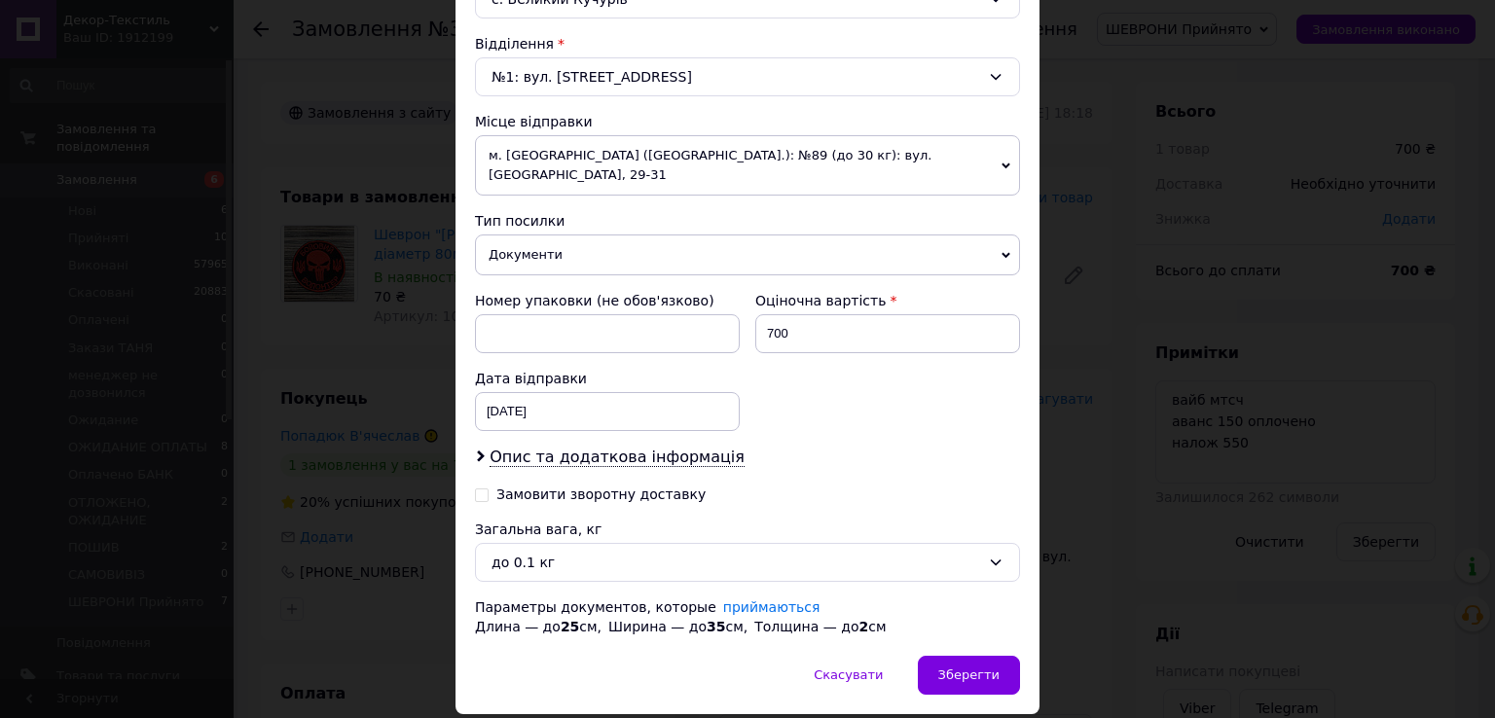
click at [481, 487] on input "Замовити зворотну доставку" at bounding box center [482, 494] width 14 height 14
checkbox input "true"
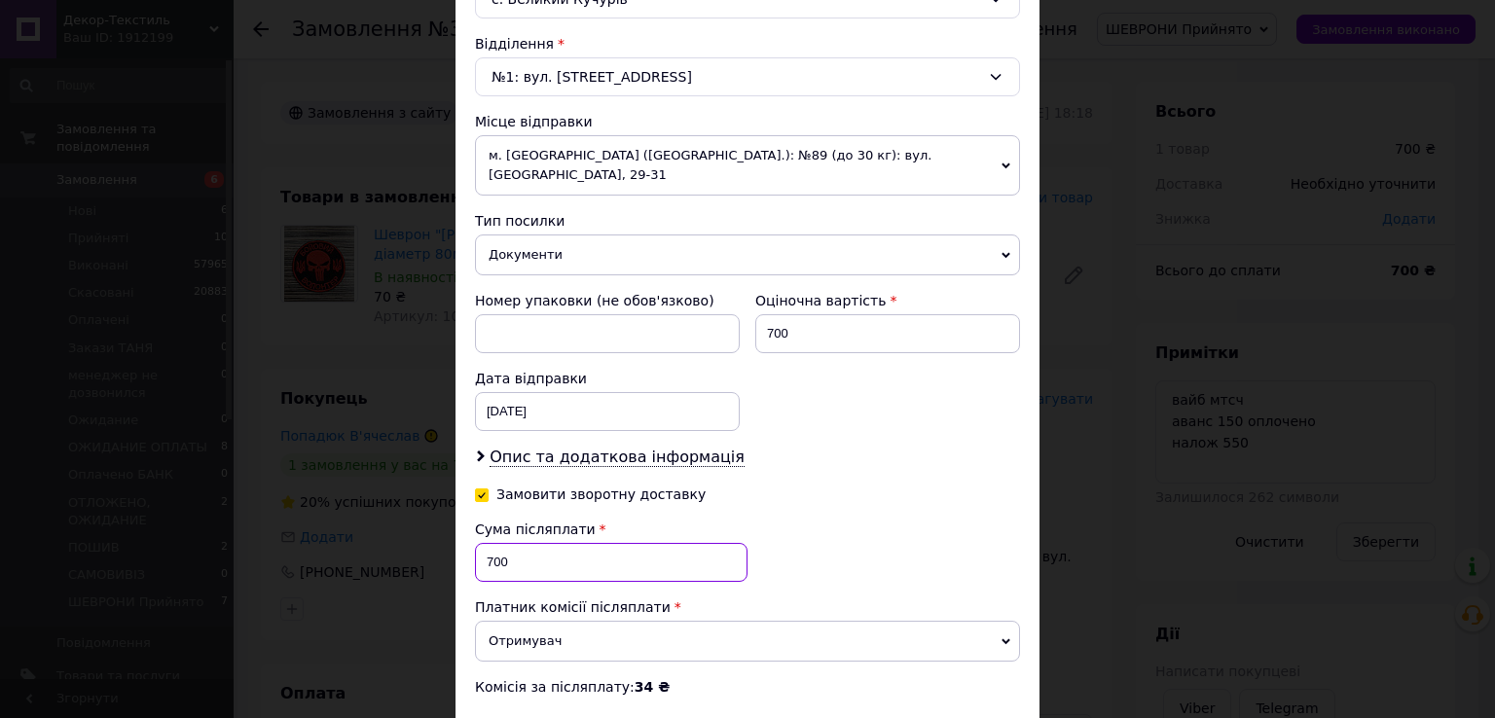
click at [541, 543] on input "700" at bounding box center [611, 562] width 272 height 39
type input "7"
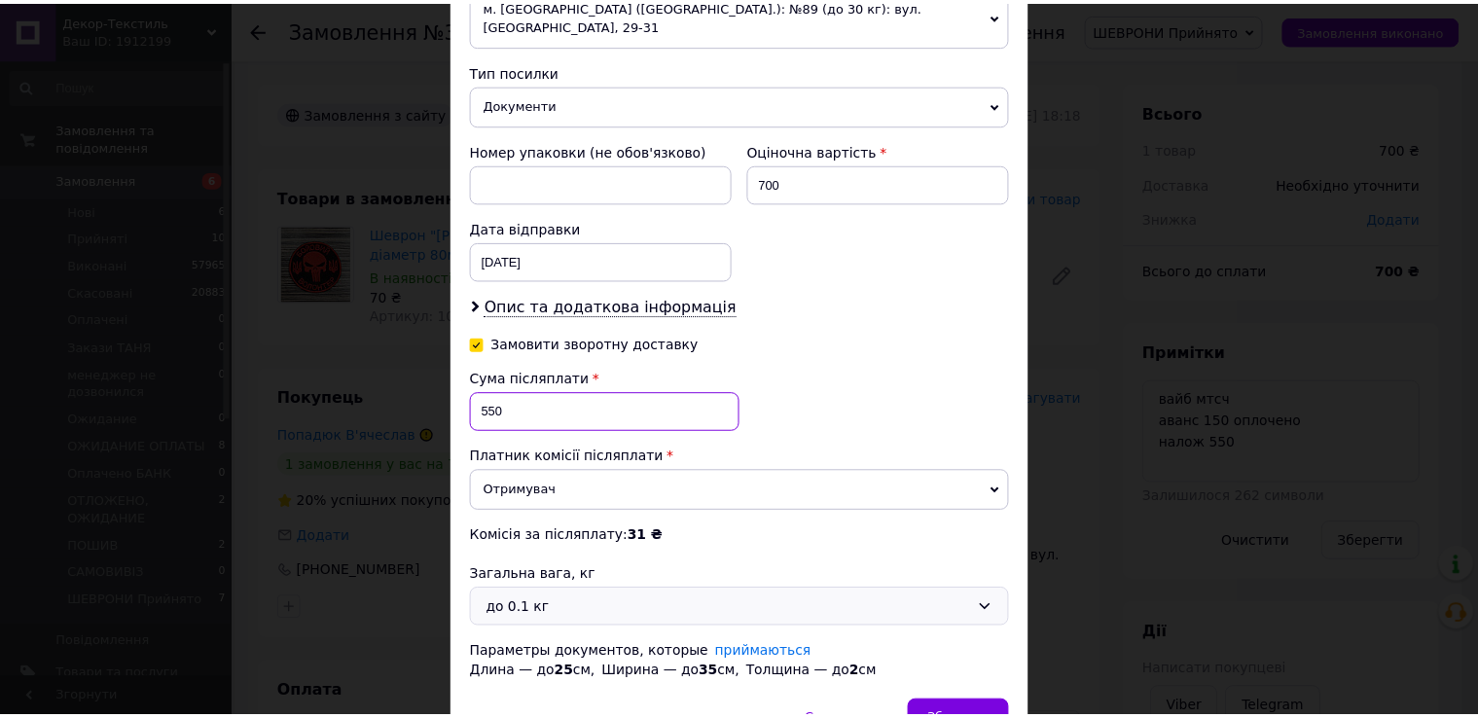
scroll to position [819, 0]
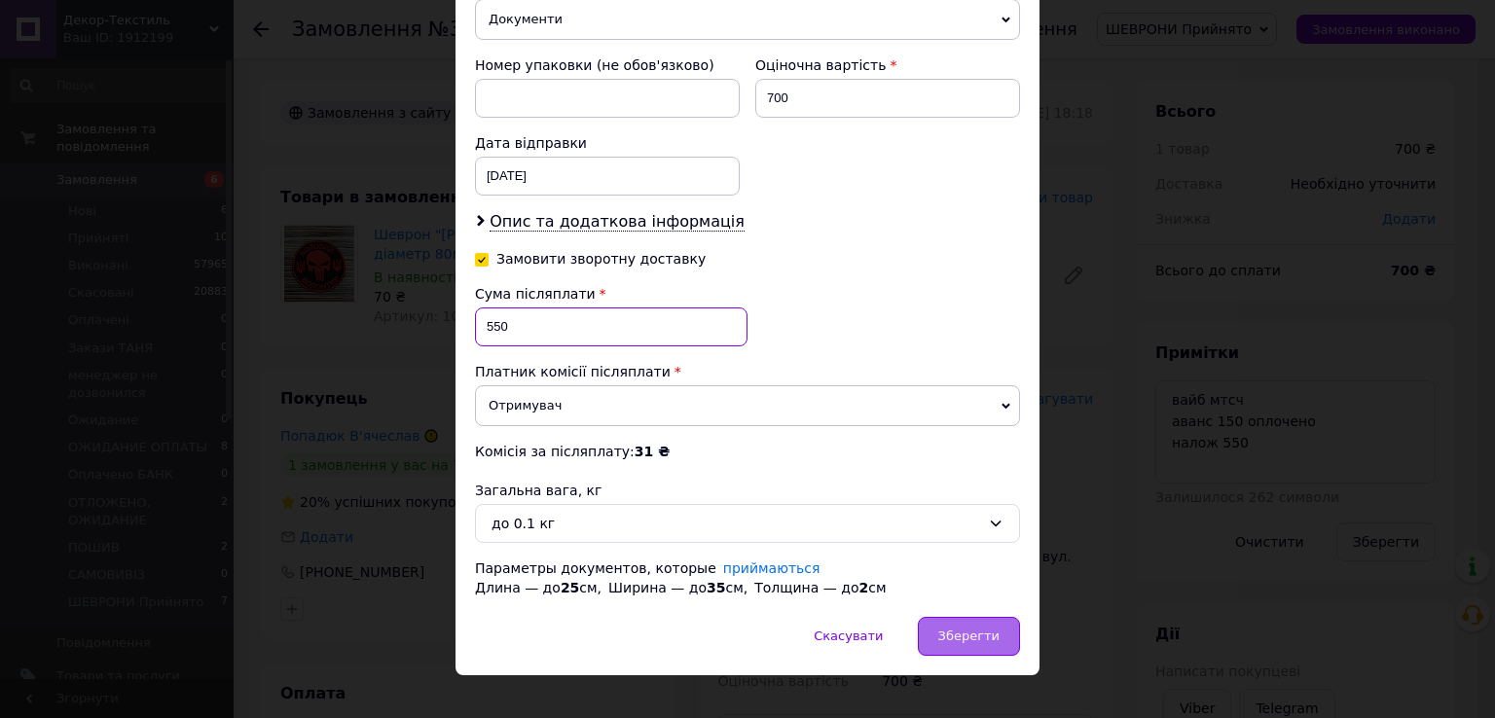
type input "550"
click at [974, 617] on div "Зберегти" at bounding box center [969, 636] width 102 height 39
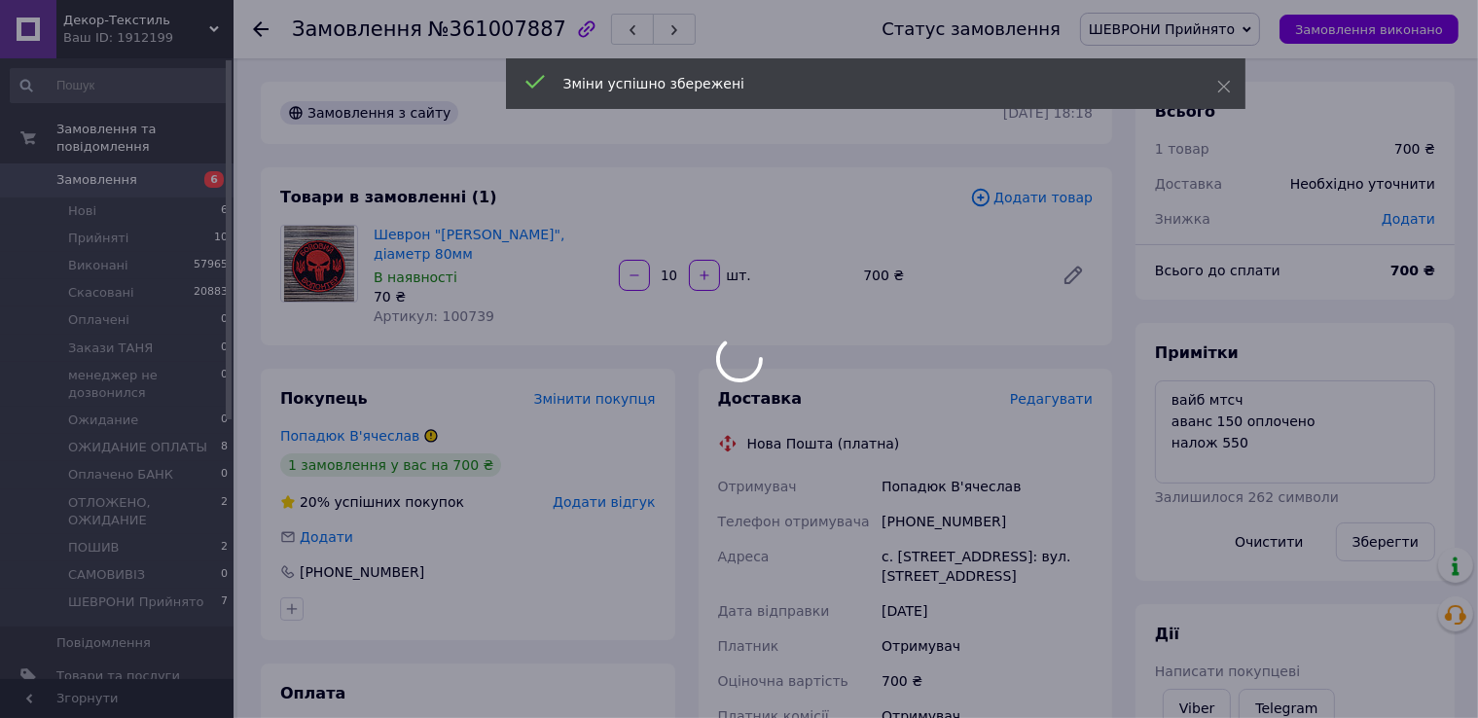
scroll to position [389, 0]
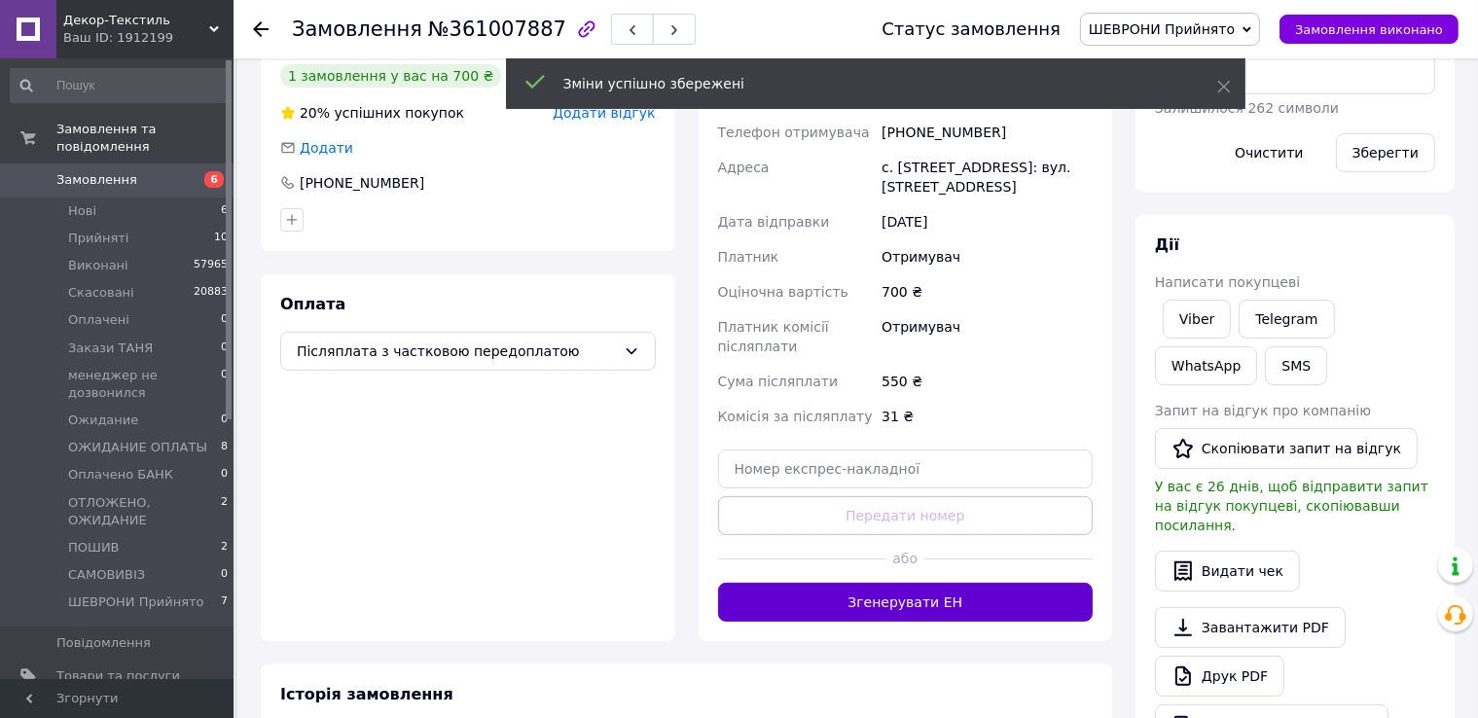
click at [973, 608] on button "Згенерувати ЕН" at bounding box center [906, 602] width 376 height 39
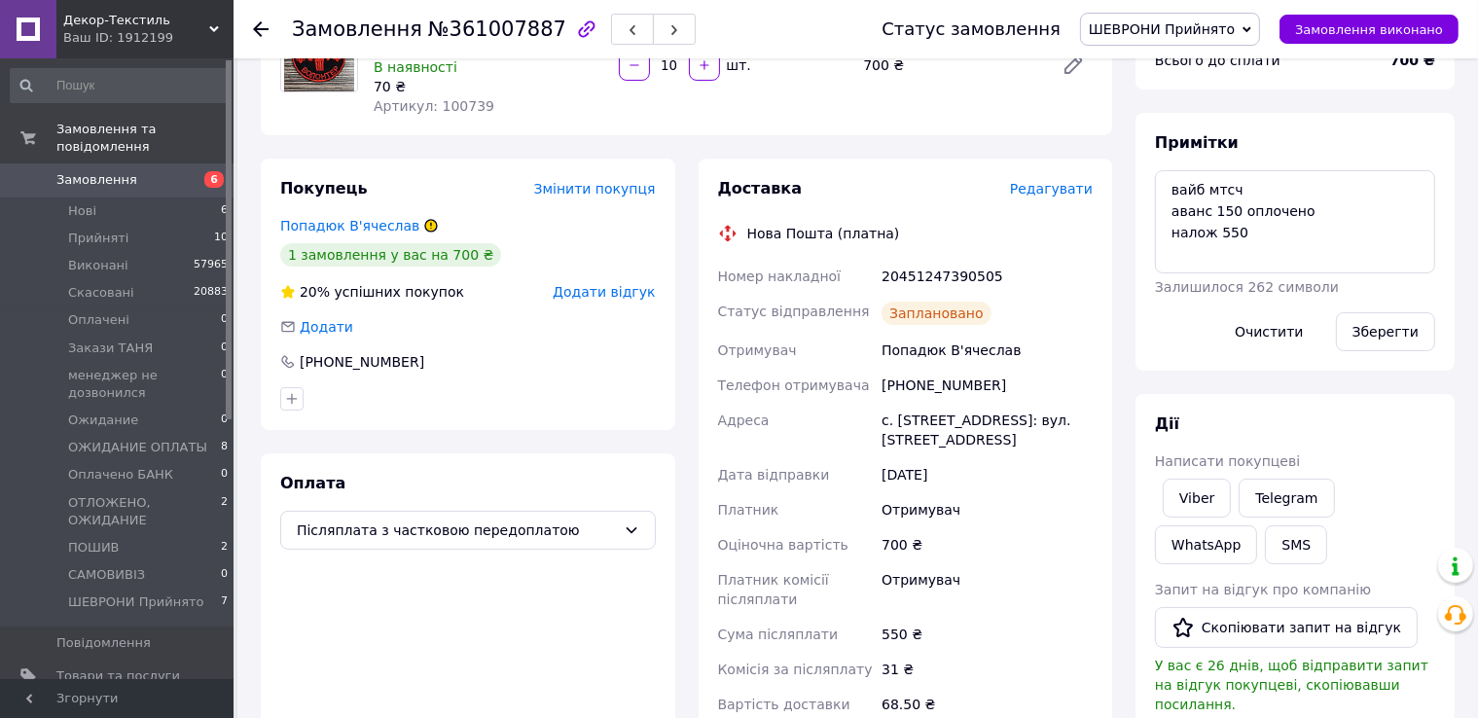
scroll to position [195, 0]
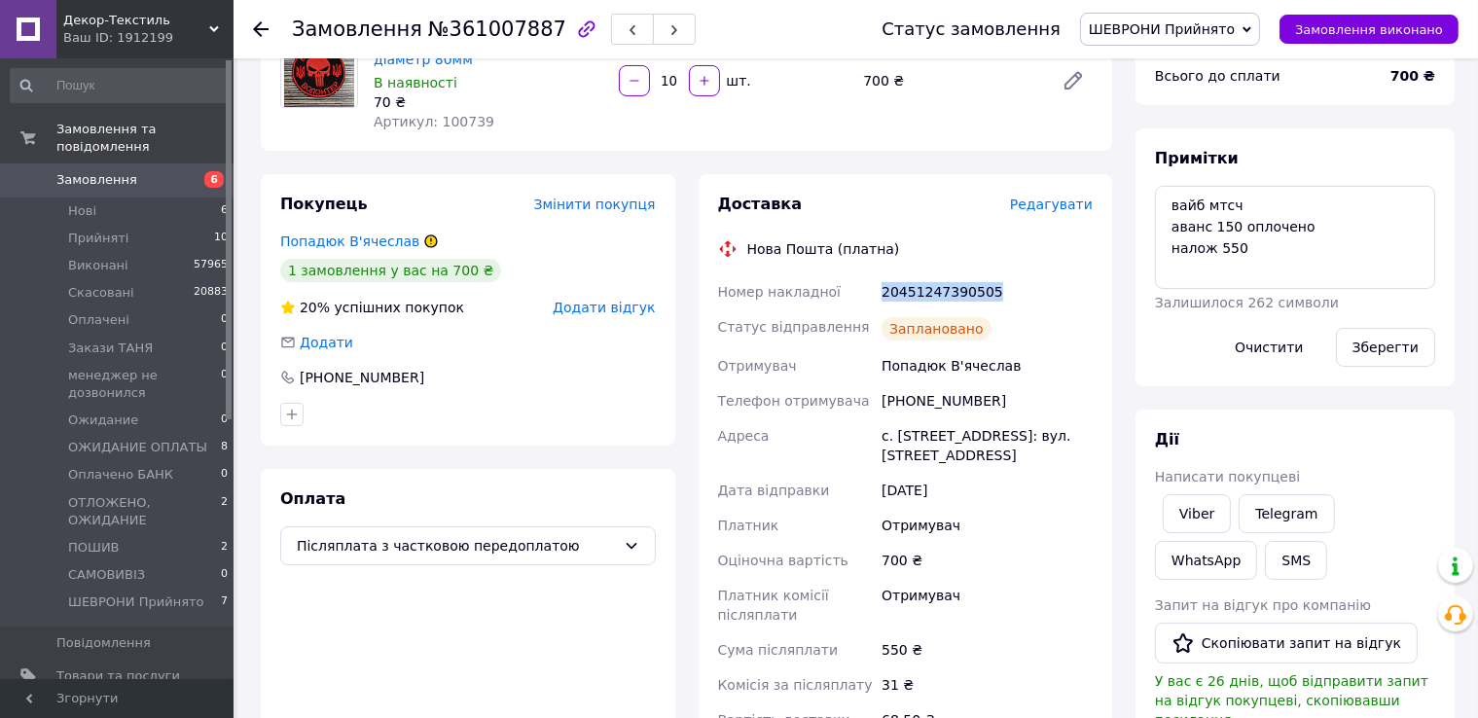
drag, startPoint x: 869, startPoint y: 280, endPoint x: 1008, endPoint y: 287, distance: 139.3
click at [1037, 287] on div "Номер накладної 20451247390505 Статус відправлення Заплановано Отримувач Попадю…" at bounding box center [905, 505] width 383 height 463
copy div "Номер накладної 20451247390505"
click at [1211, 515] on link "Viber" at bounding box center [1197, 513] width 68 height 39
click at [789, 16] on div "Замовлення №361007887" at bounding box center [567, 29] width 551 height 58
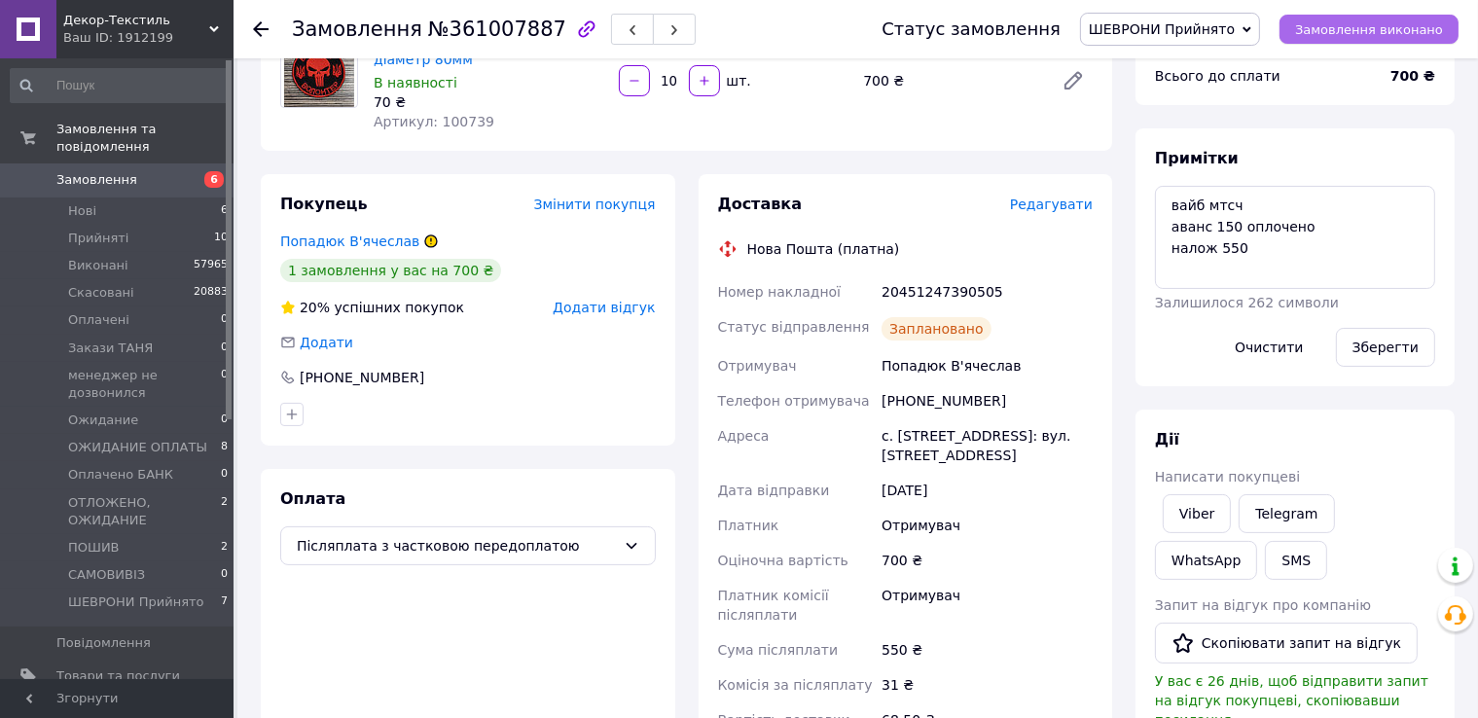
click at [1368, 22] on span "Замовлення виконано" at bounding box center [1369, 29] width 148 height 15
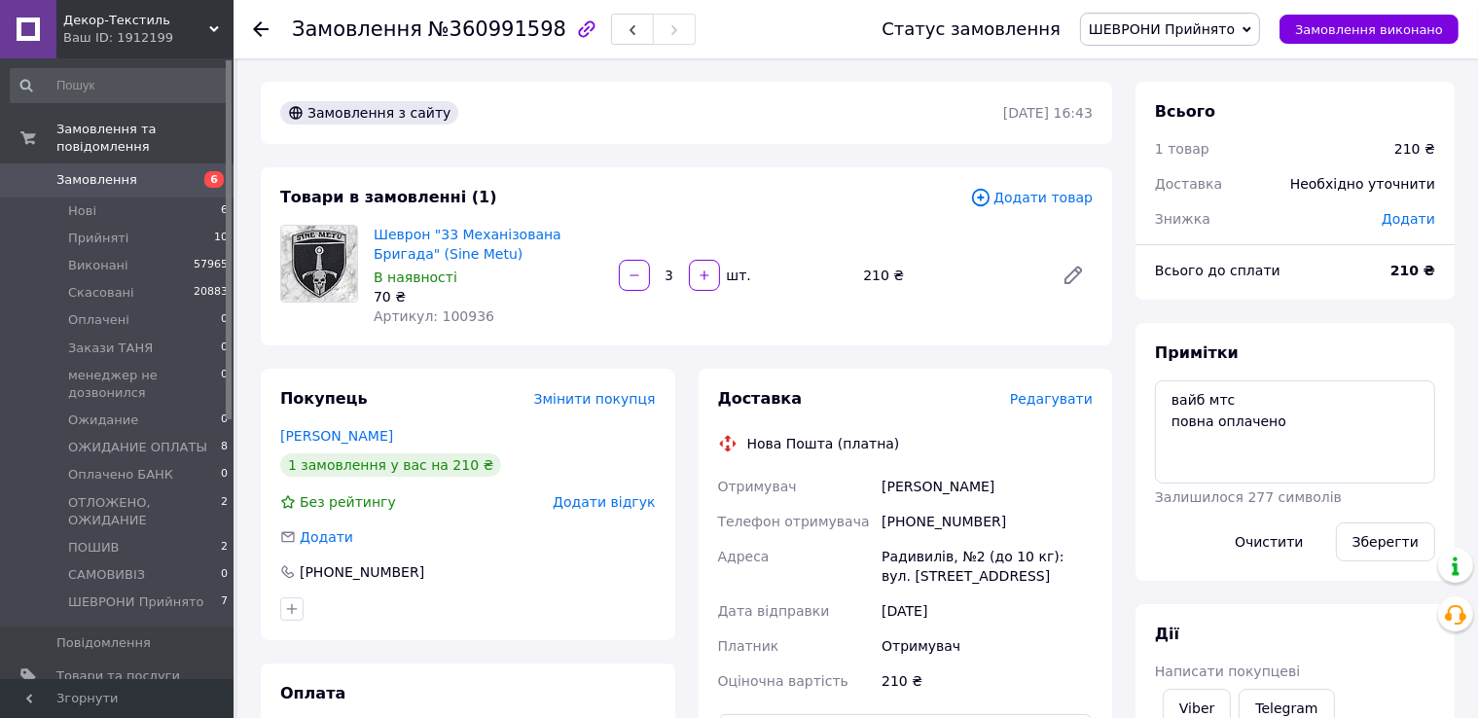
click at [1048, 397] on span "Редагувати" at bounding box center [1051, 399] width 83 height 16
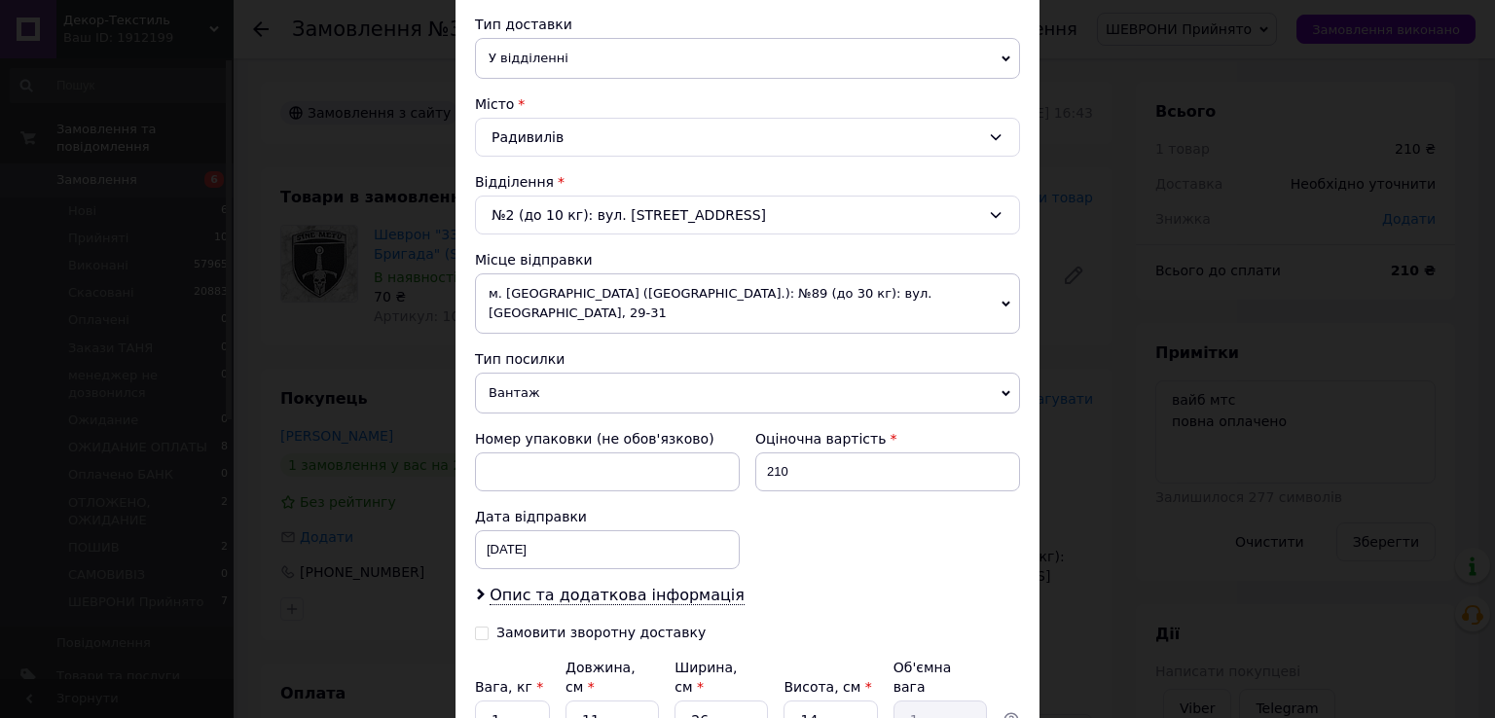
scroll to position [487, 0]
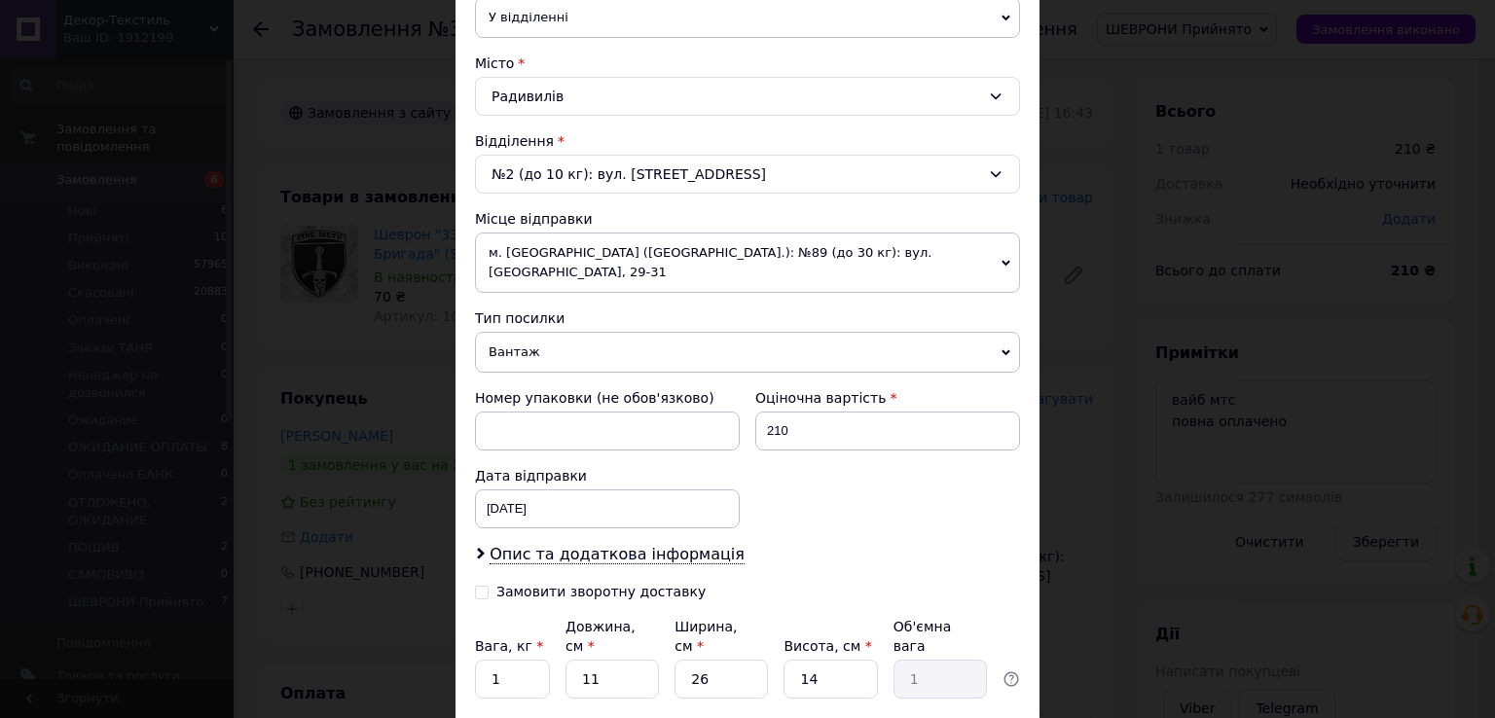
click at [543, 338] on span "Вантаж" at bounding box center [747, 352] width 545 height 41
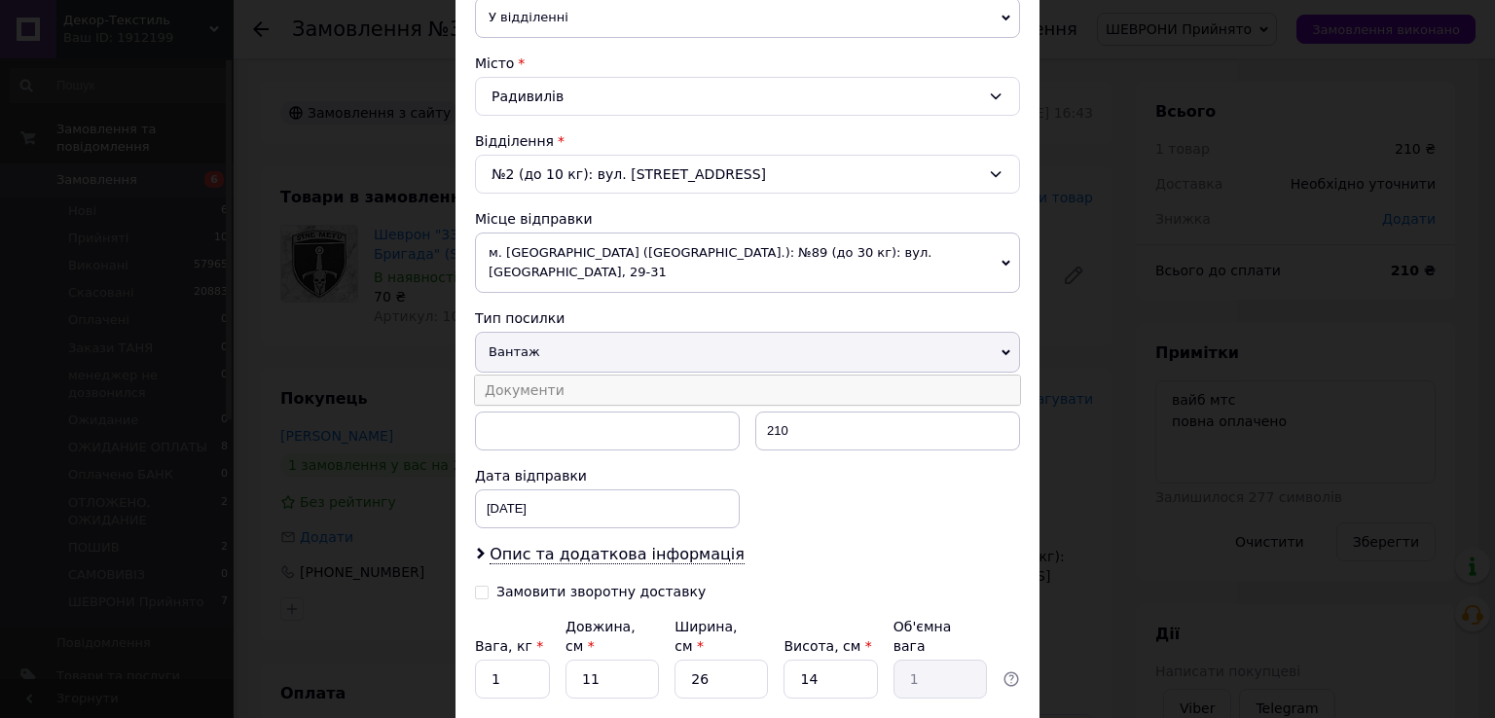
click at [533, 376] on li "Документи" at bounding box center [747, 390] width 545 height 29
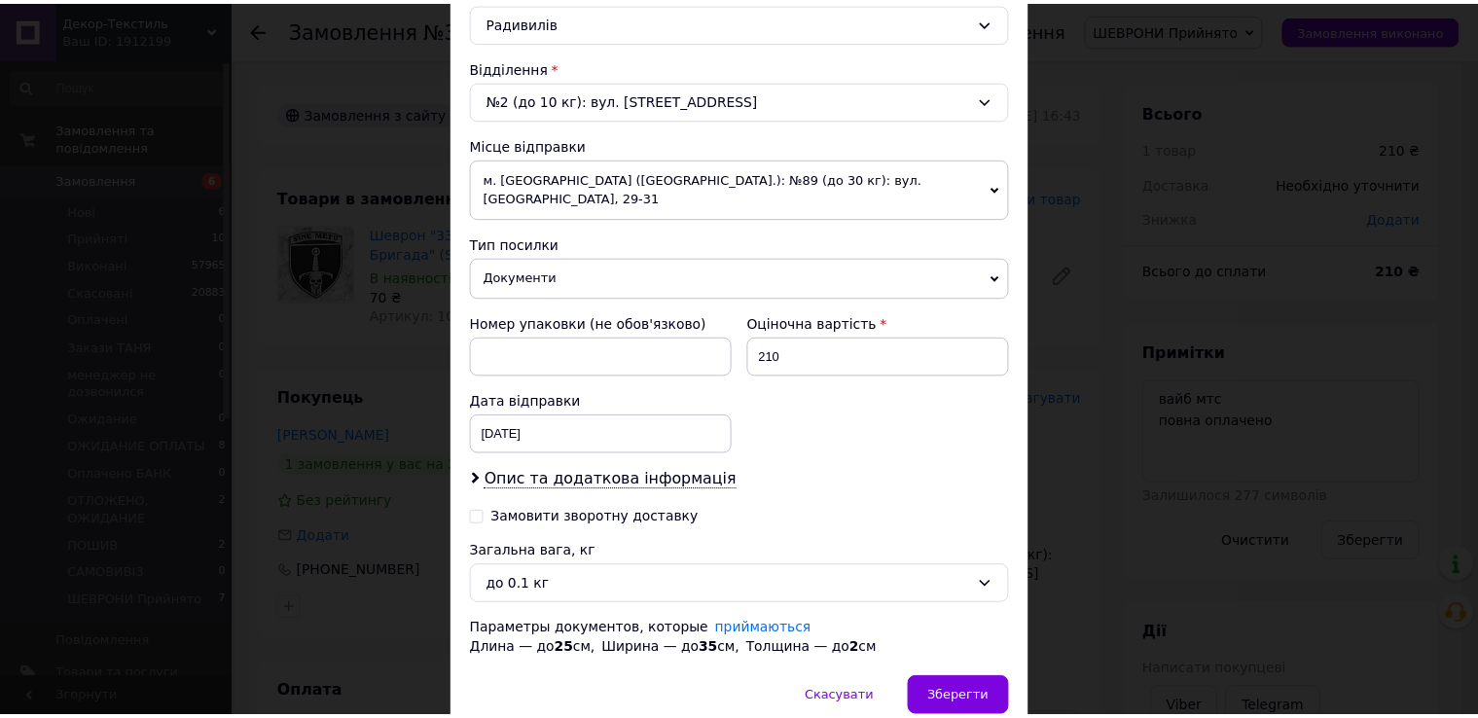
scroll to position [623, 0]
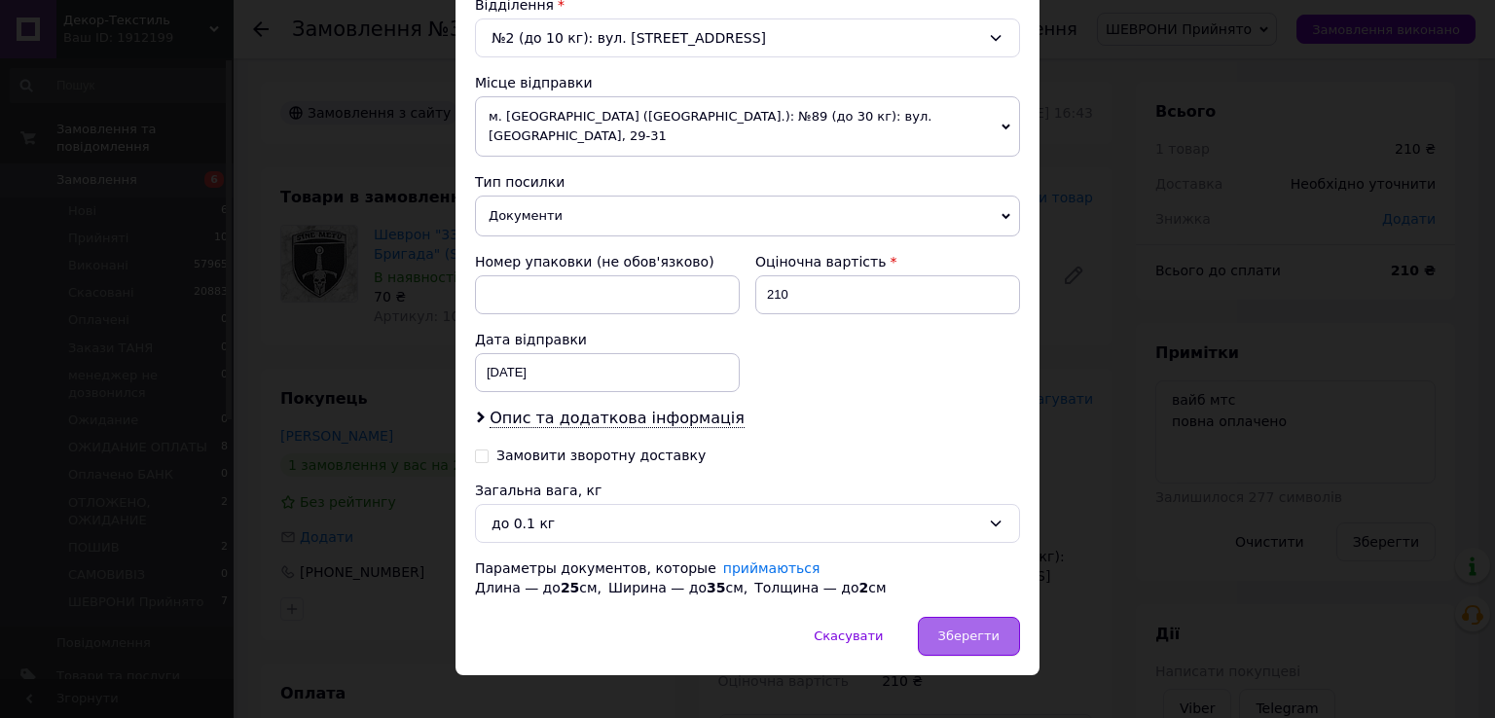
click at [972, 629] on span "Зберегти" at bounding box center [968, 636] width 61 height 15
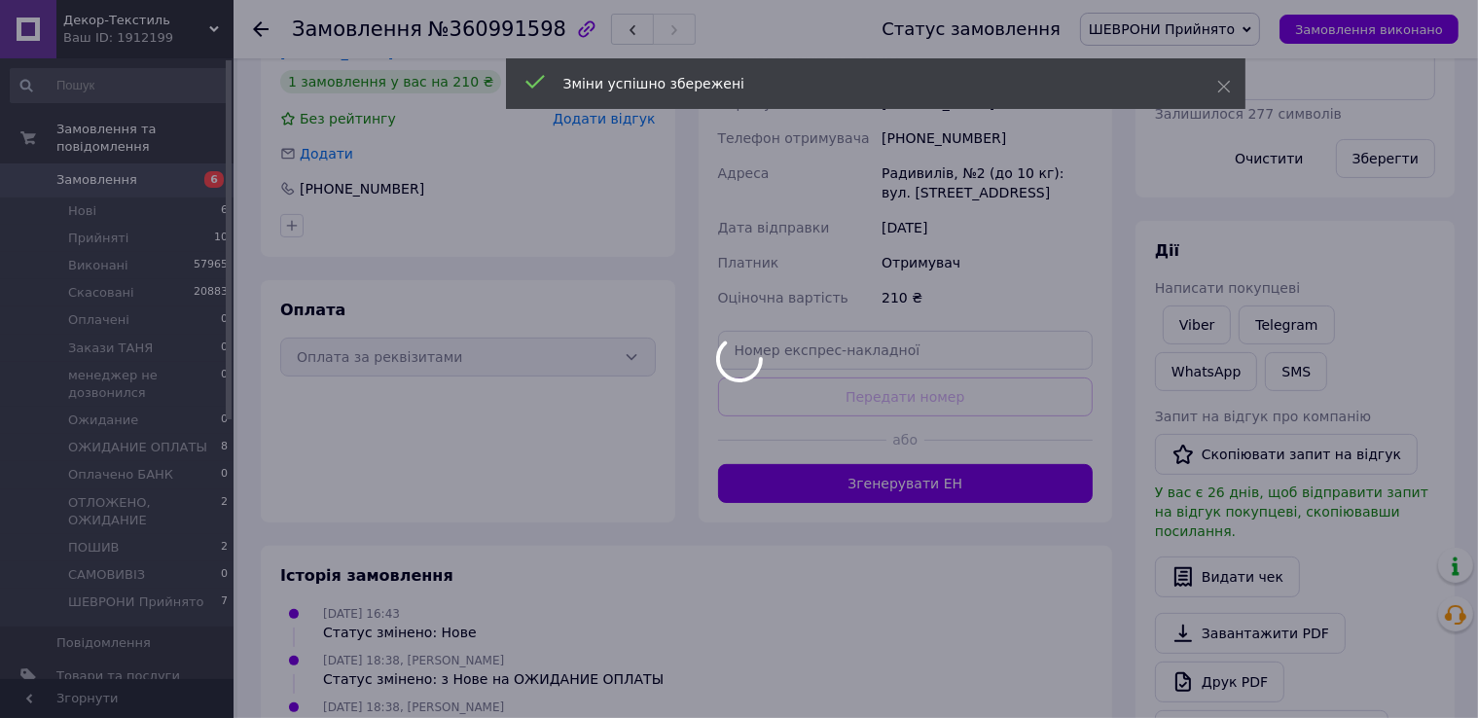
scroll to position [389, 0]
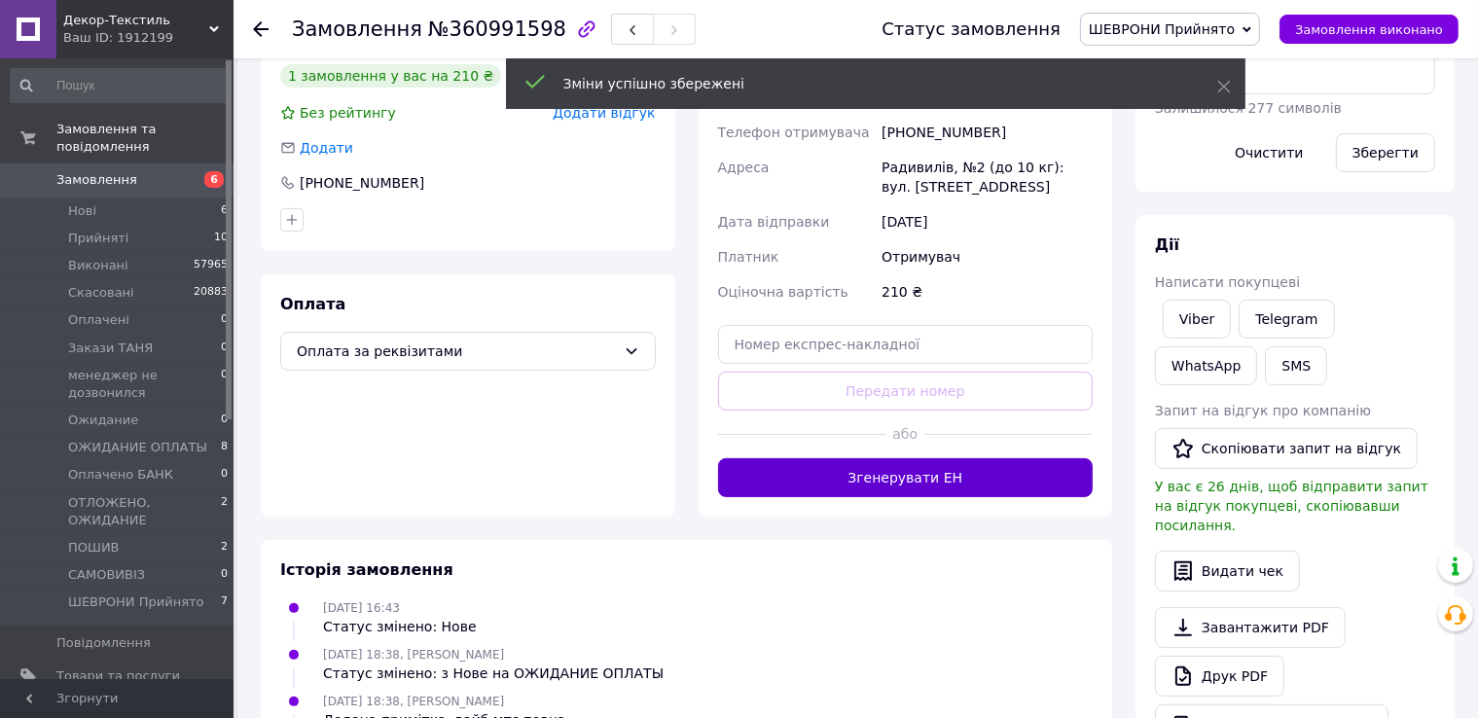
click at [953, 483] on button "Згенерувати ЕН" at bounding box center [906, 477] width 376 height 39
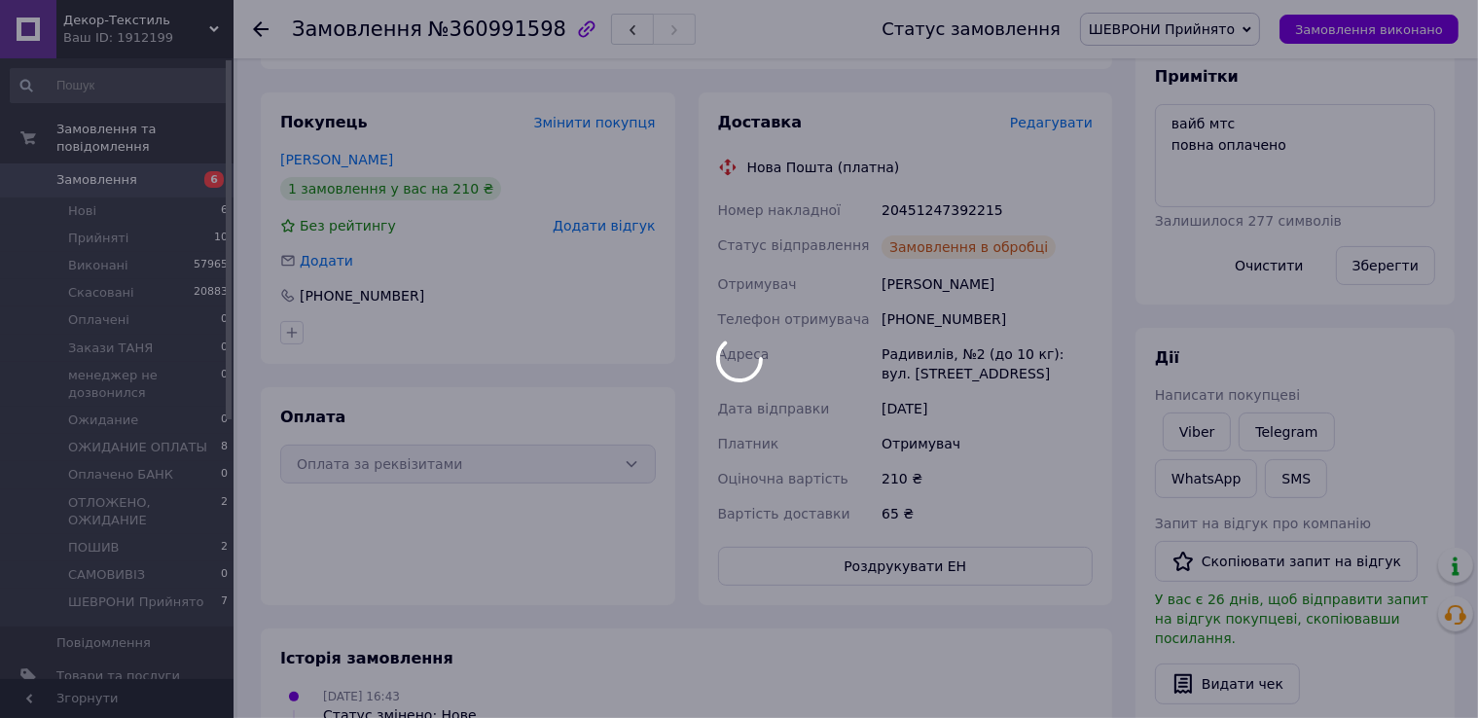
scroll to position [97, 0]
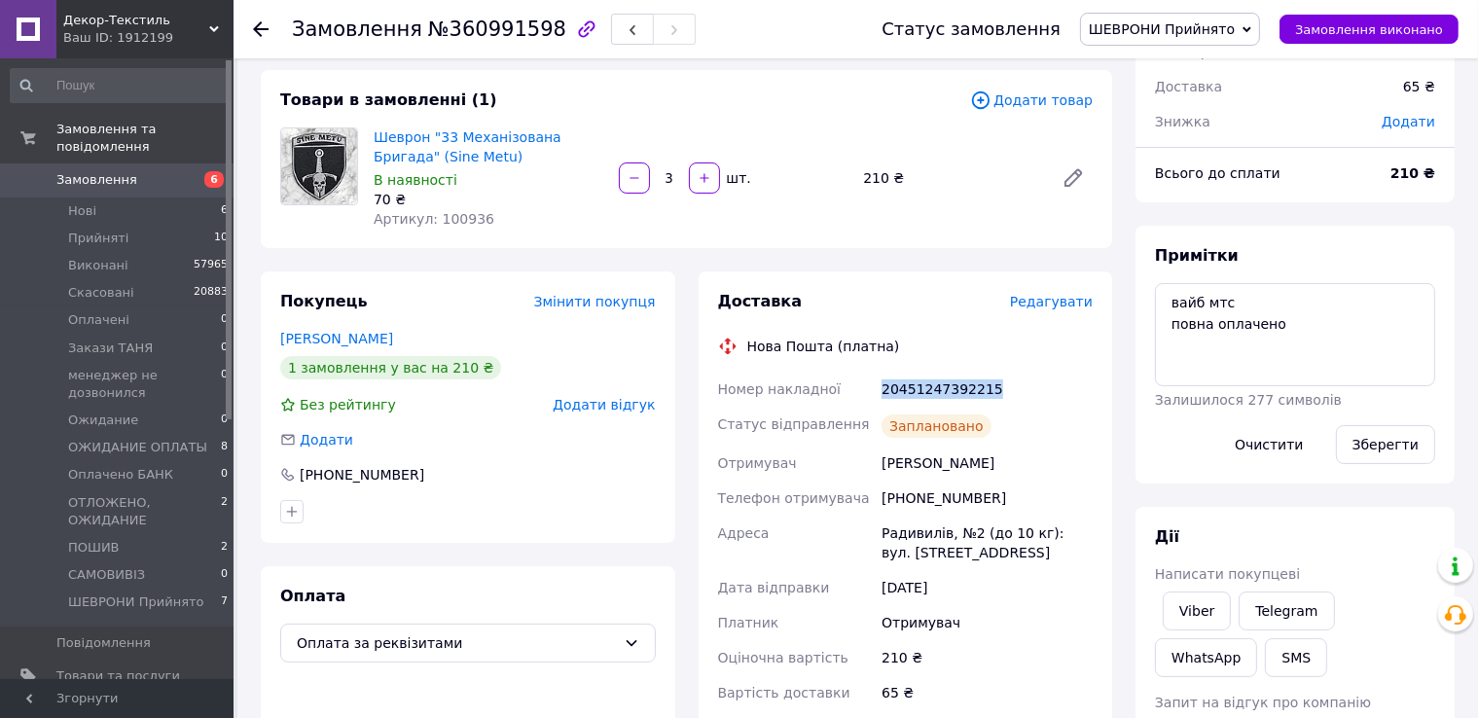
drag, startPoint x: 889, startPoint y: 385, endPoint x: 1035, endPoint y: 383, distance: 146.0
click at [1072, 380] on div "Номер накладної 20451247392215 Статус відправлення Заплановано Отримувач Ступак…" at bounding box center [905, 541] width 383 height 339
copy div "Номер накладної 20451247392215"
click at [1190, 600] on link "Viber" at bounding box center [1197, 611] width 68 height 39
drag, startPoint x: 779, startPoint y: 24, endPoint x: 947, endPoint y: 109, distance: 187.6
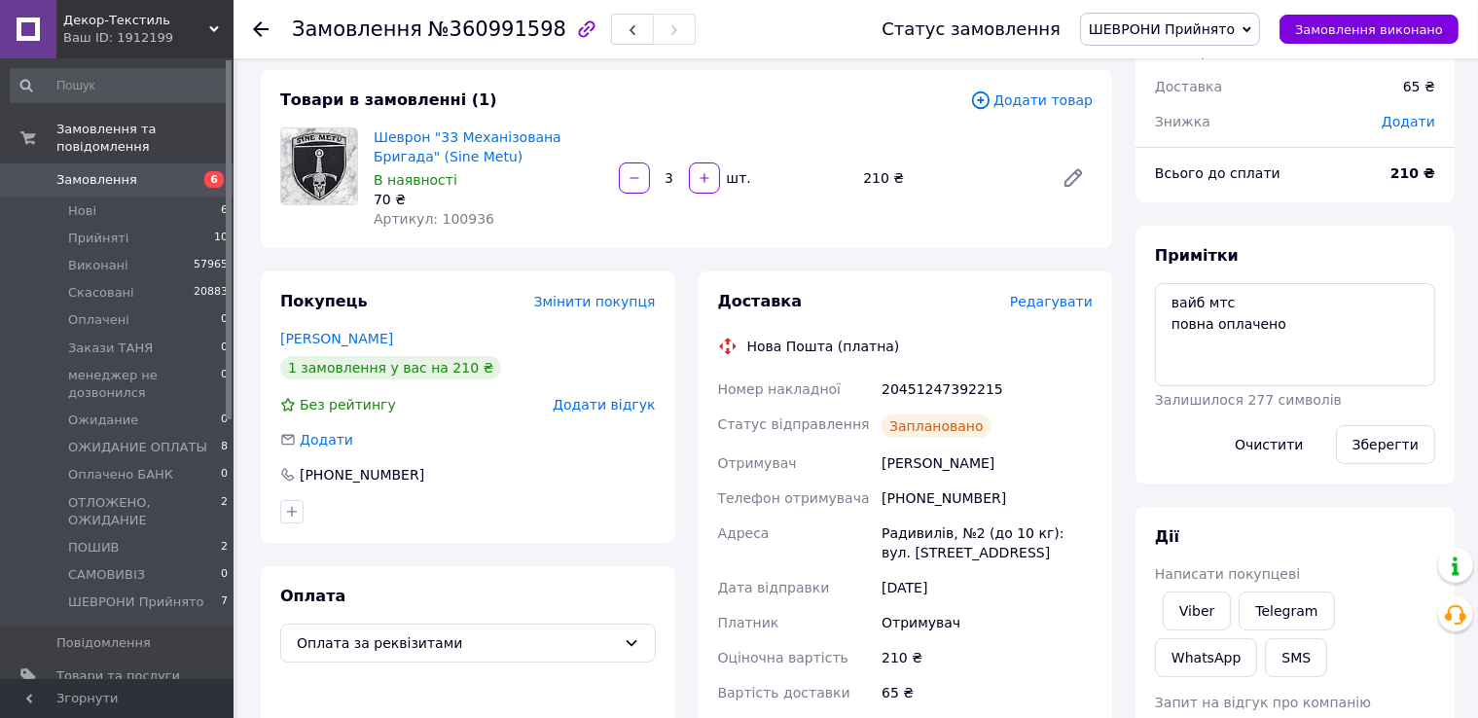
click at [781, 23] on div "Замовлення №360991598" at bounding box center [567, 29] width 551 height 58
click at [1191, 607] on link "Viber" at bounding box center [1197, 611] width 68 height 39
click at [805, 17] on div "Замовлення №360991598" at bounding box center [567, 29] width 551 height 58
click at [1411, 24] on span "Замовлення виконано" at bounding box center [1369, 29] width 148 height 15
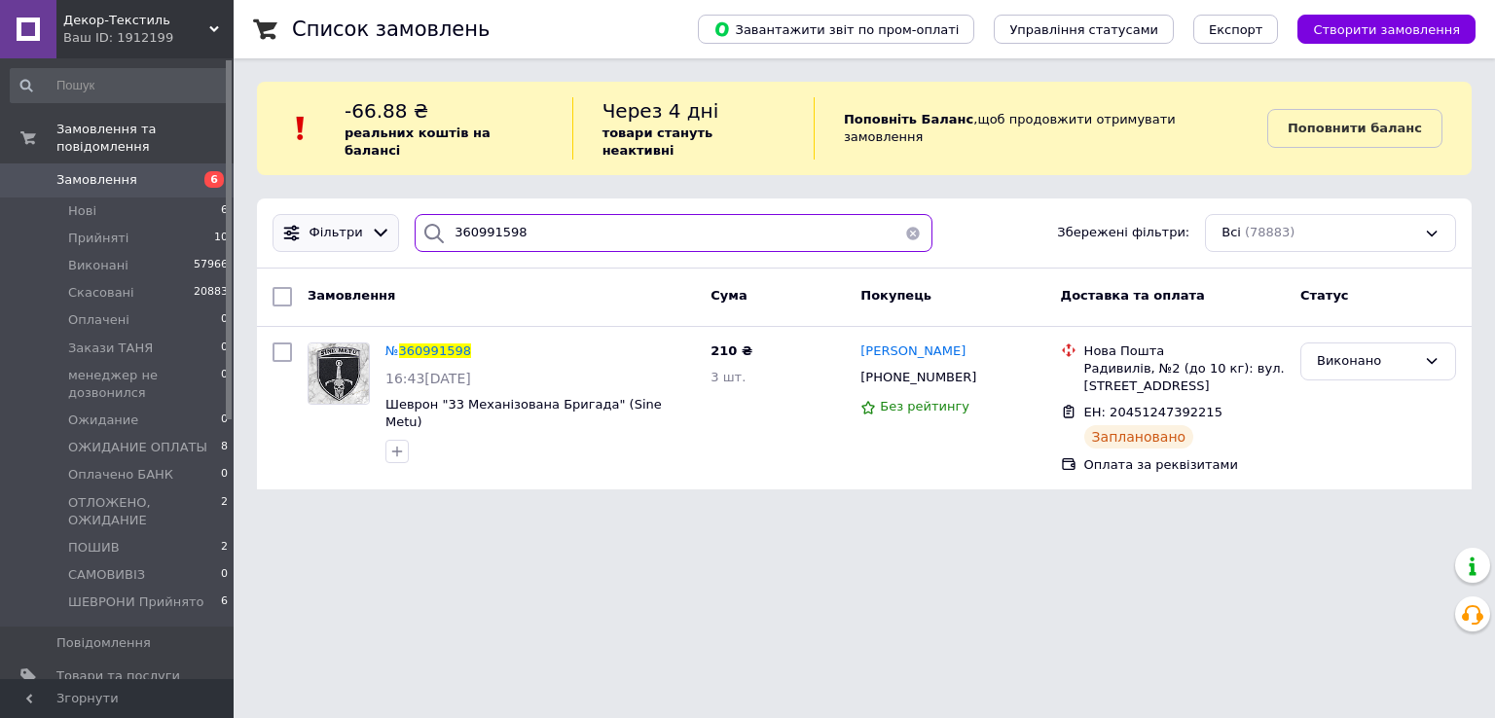
drag, startPoint x: 532, startPoint y: 199, endPoint x: 319, endPoint y: 220, distance: 214.2
click at [319, 220] on div "Фільтри 360991598 Збережені фільтри: Всі (78883)" at bounding box center [864, 233] width 1199 height 38
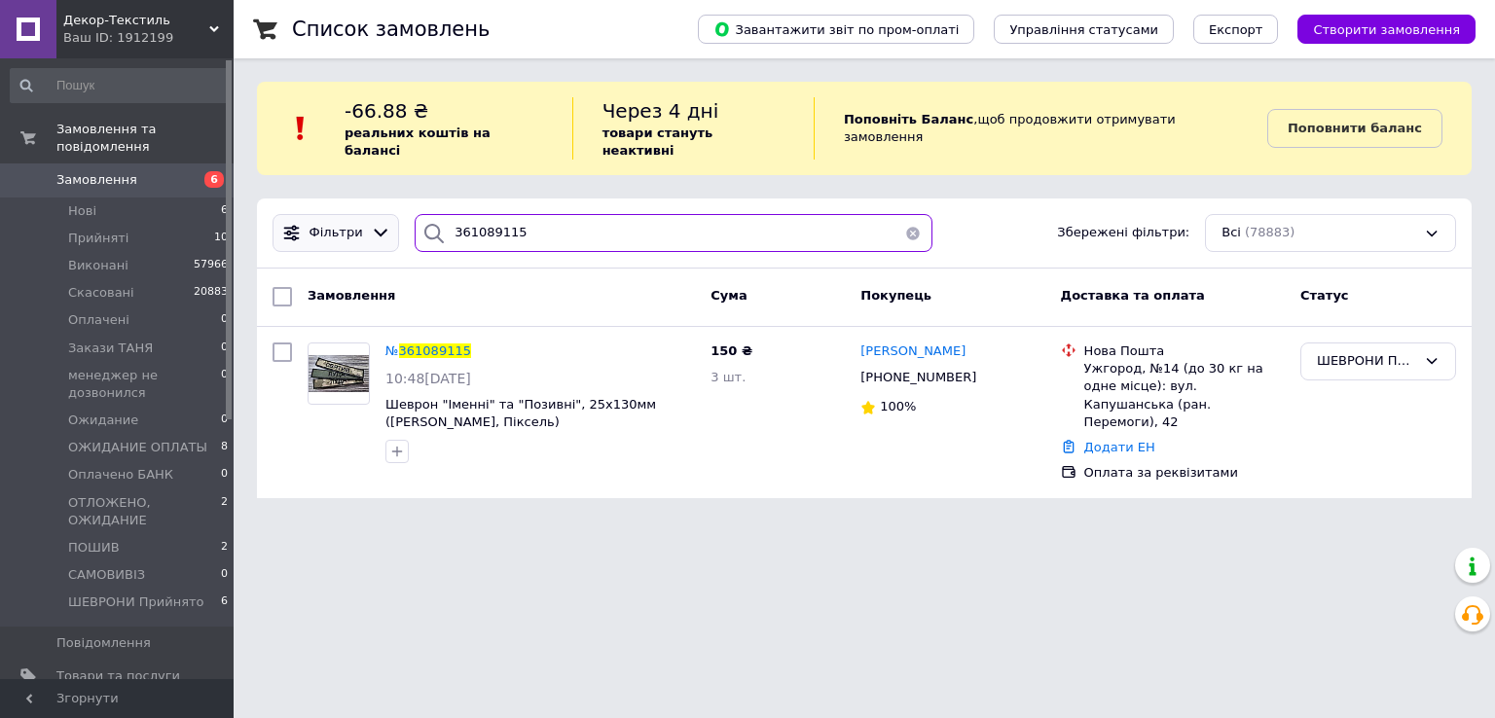
drag, startPoint x: 525, startPoint y: 214, endPoint x: 379, endPoint y: 219, distance: 146.0
click at [379, 219] on div "Фільтри 361089115 Збережені фільтри: Всі (78883)" at bounding box center [864, 233] width 1199 height 38
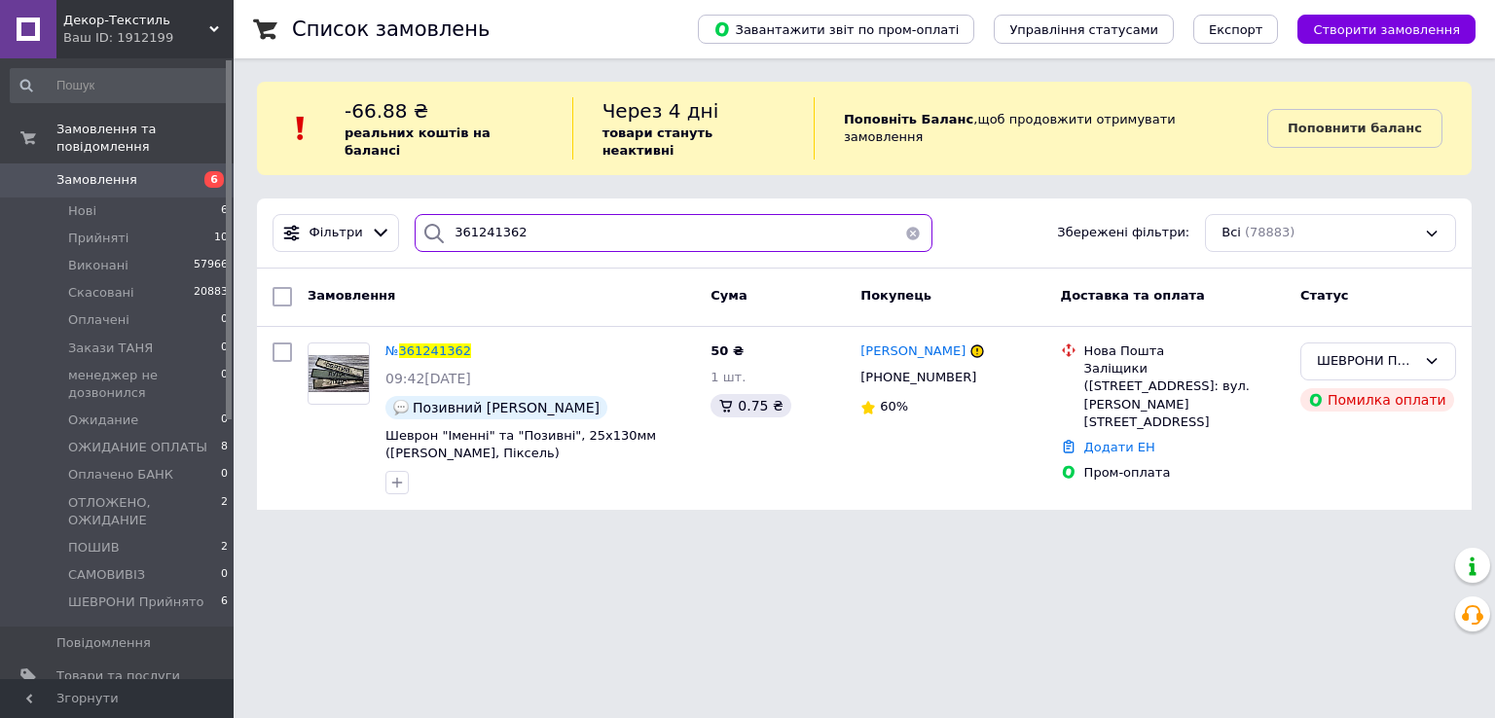
drag, startPoint x: 523, startPoint y: 214, endPoint x: 408, endPoint y: 209, distance: 114.9
click at [415, 214] on div "361241362" at bounding box center [674, 233] width 518 height 38
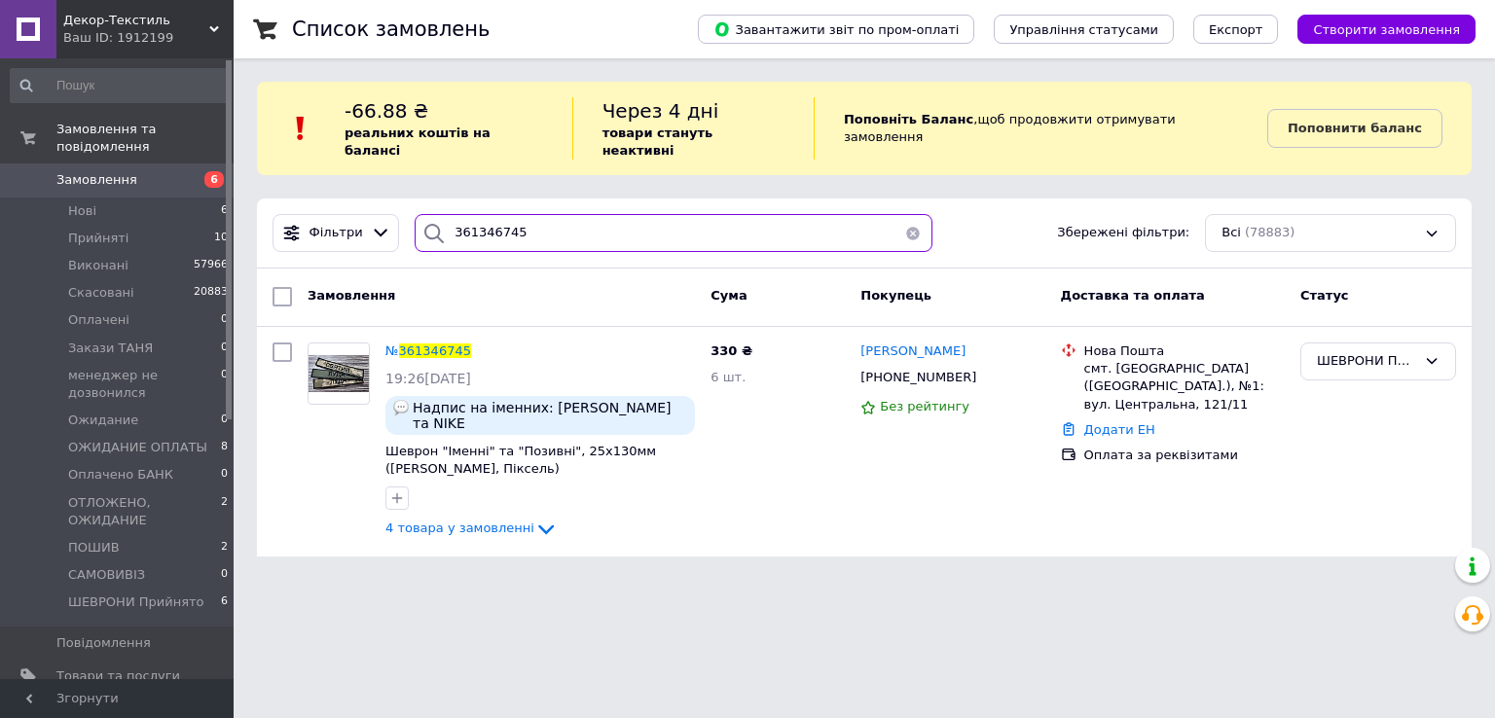
drag, startPoint x: 531, startPoint y: 220, endPoint x: 432, endPoint y: 220, distance: 99.3
click at [422, 220] on div "361346745" at bounding box center [674, 233] width 518 height 38
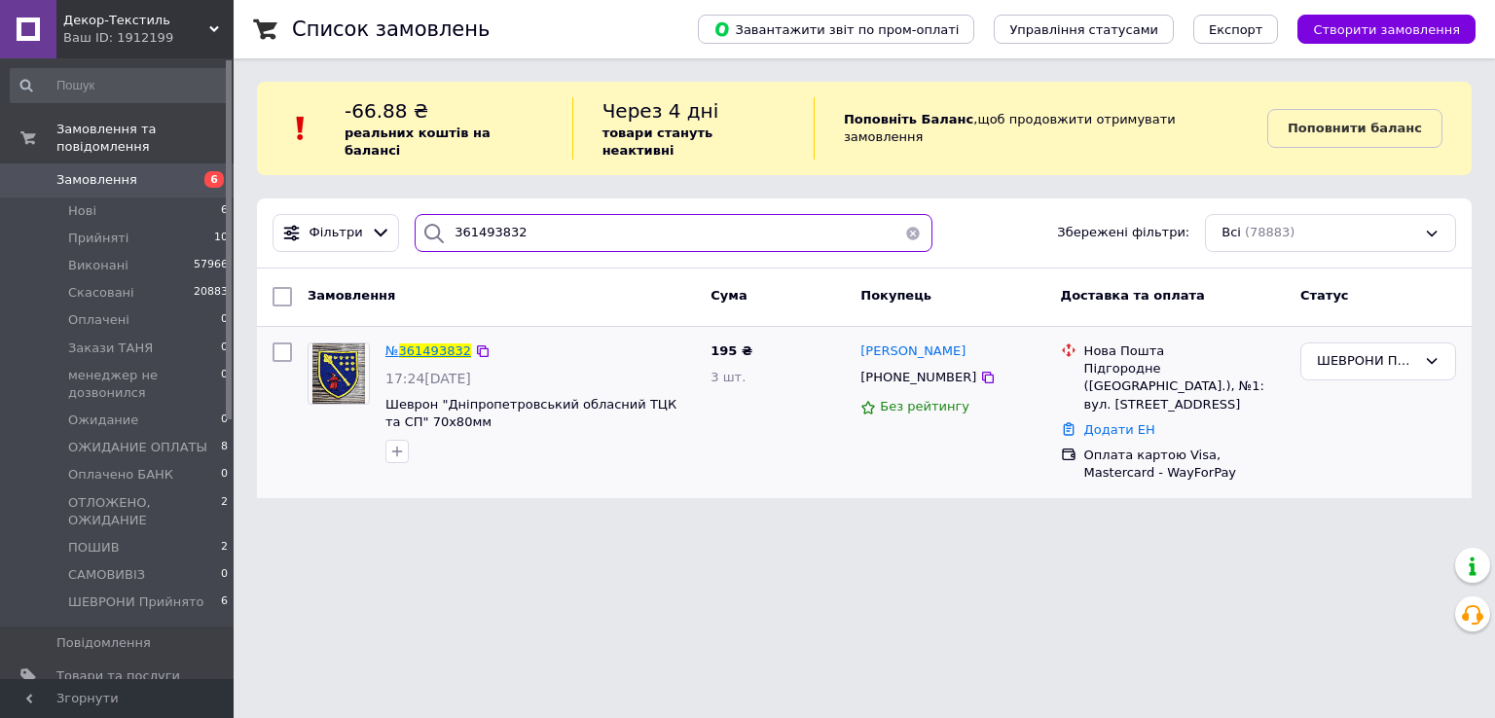
type input "361493832"
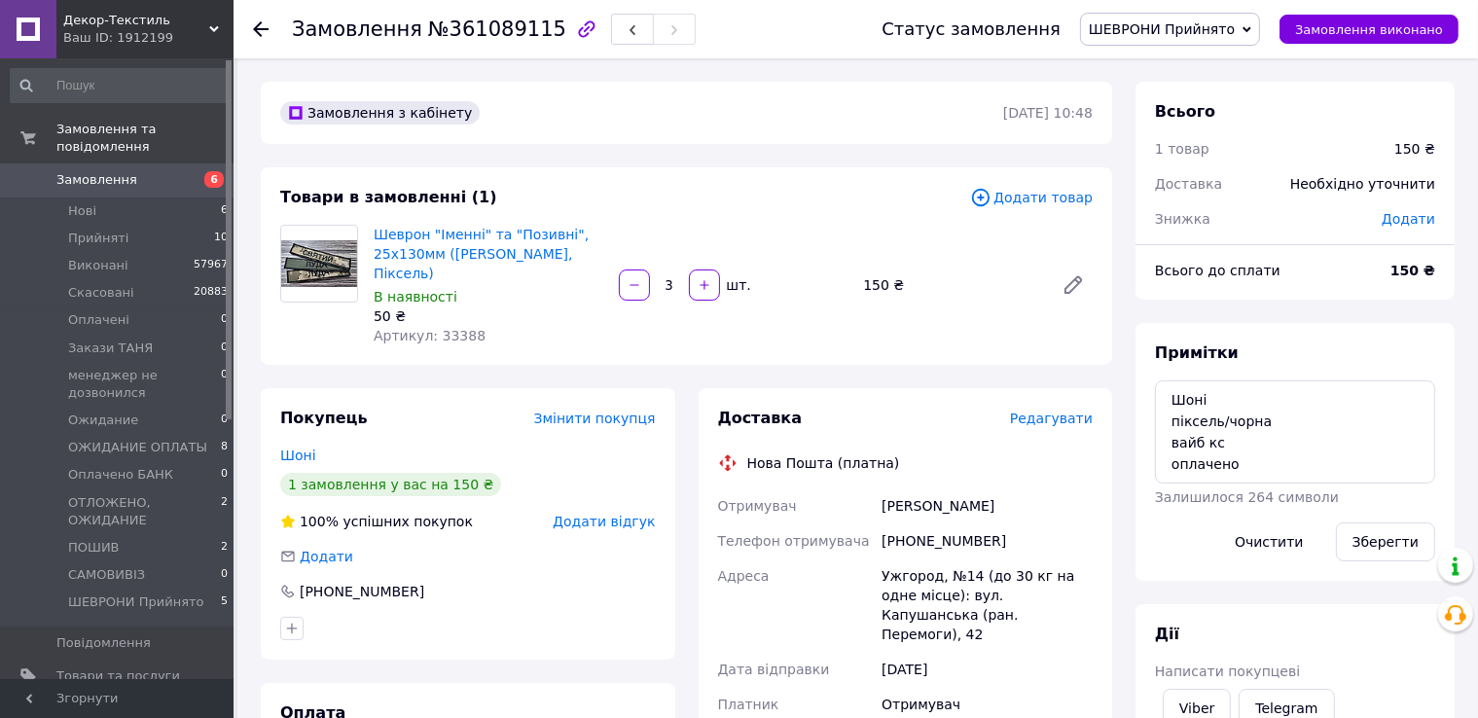
click at [1059, 411] on span "Редагувати" at bounding box center [1051, 419] width 83 height 16
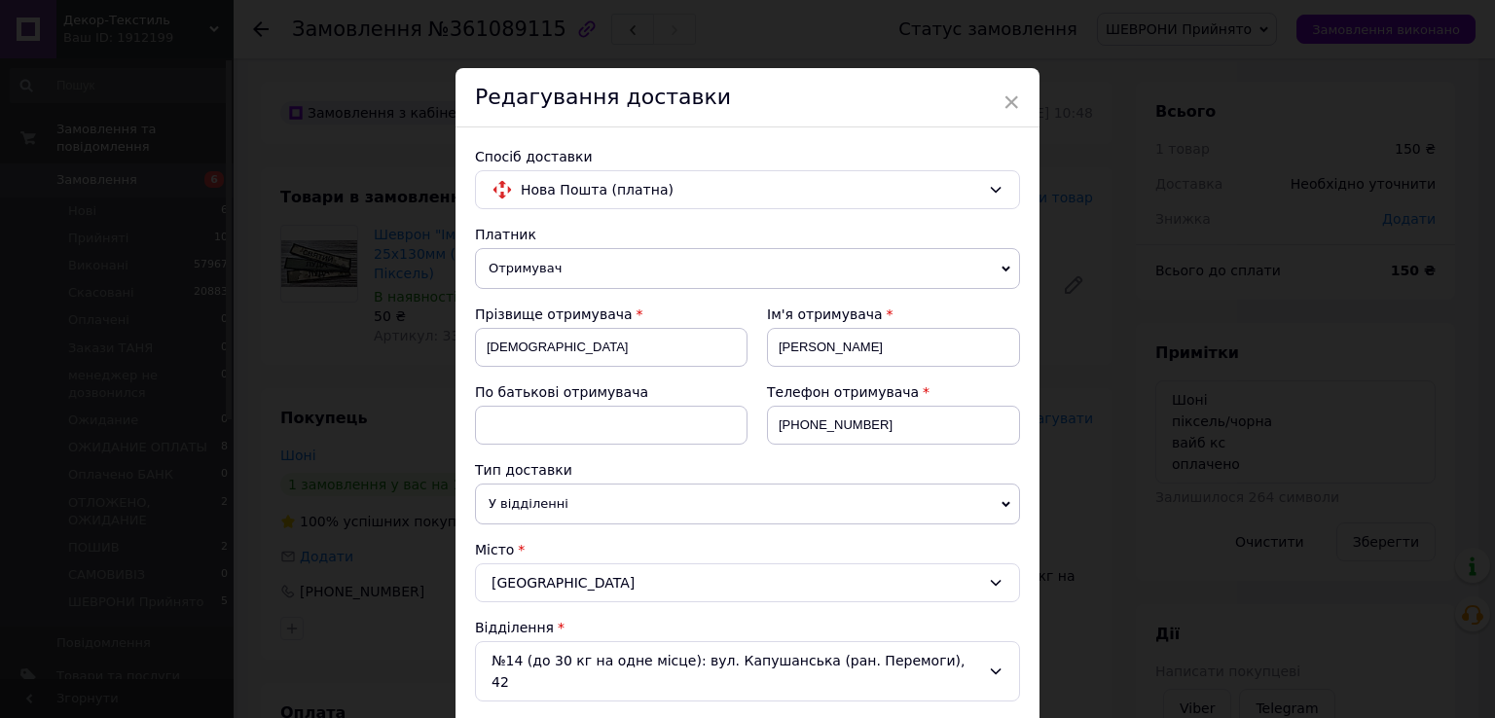
scroll to position [487, 0]
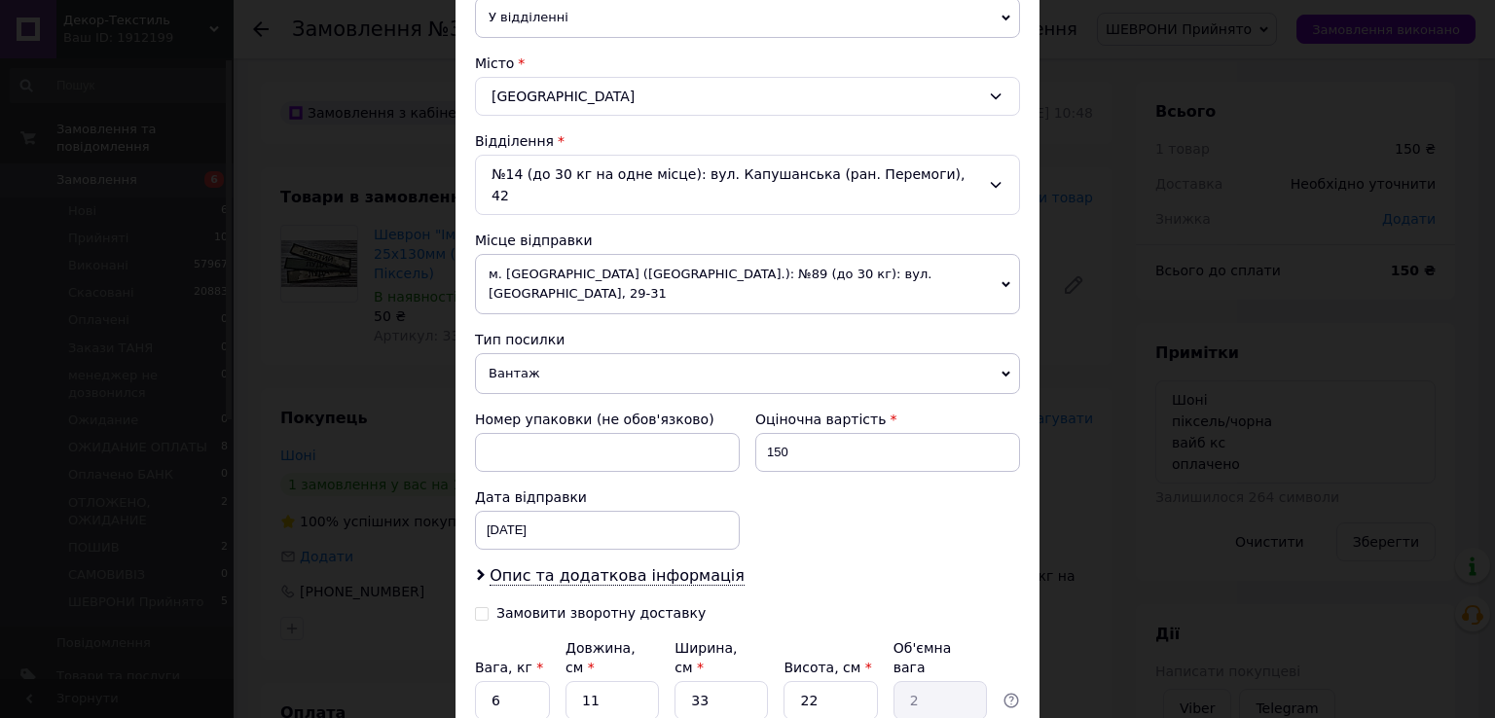
click at [511, 353] on span "Вантаж" at bounding box center [747, 373] width 545 height 41
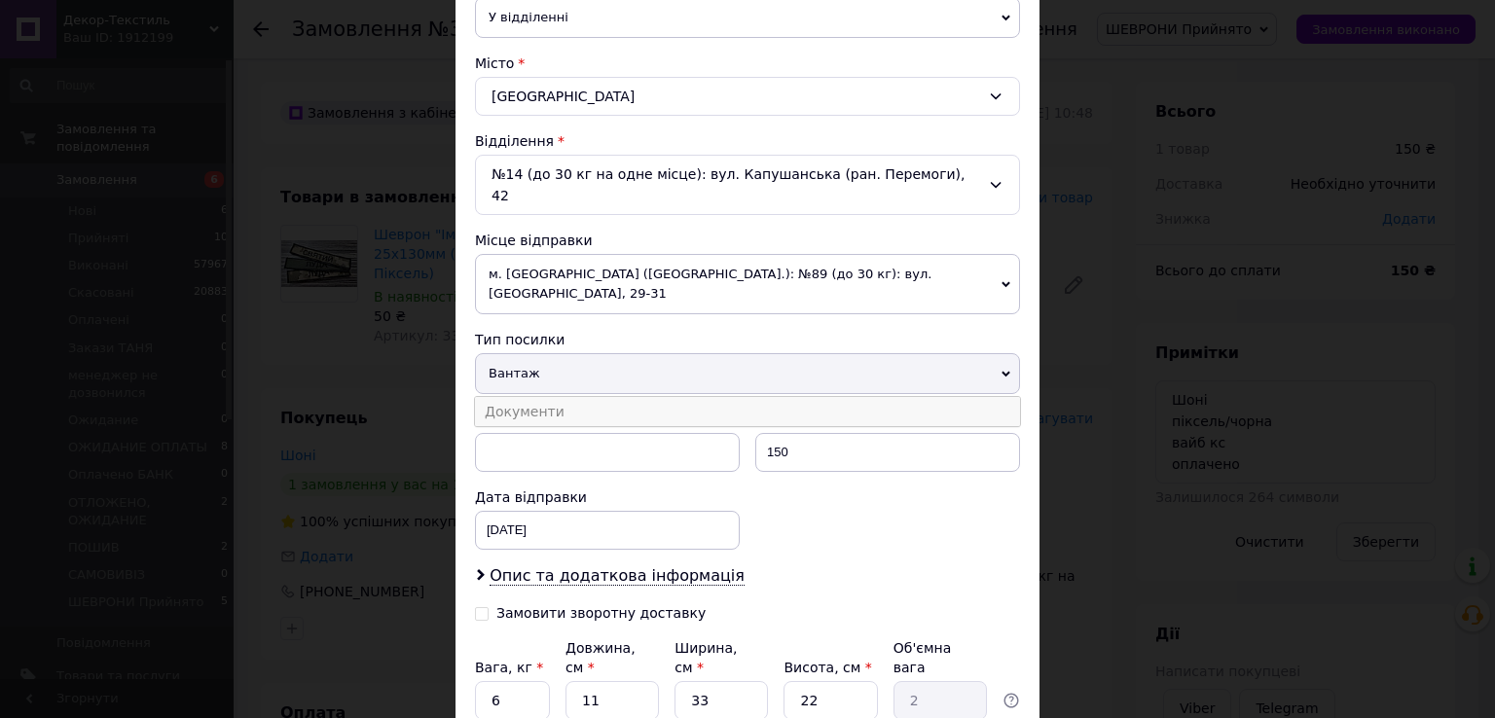
click at [518, 397] on li "Документи" at bounding box center [747, 411] width 545 height 29
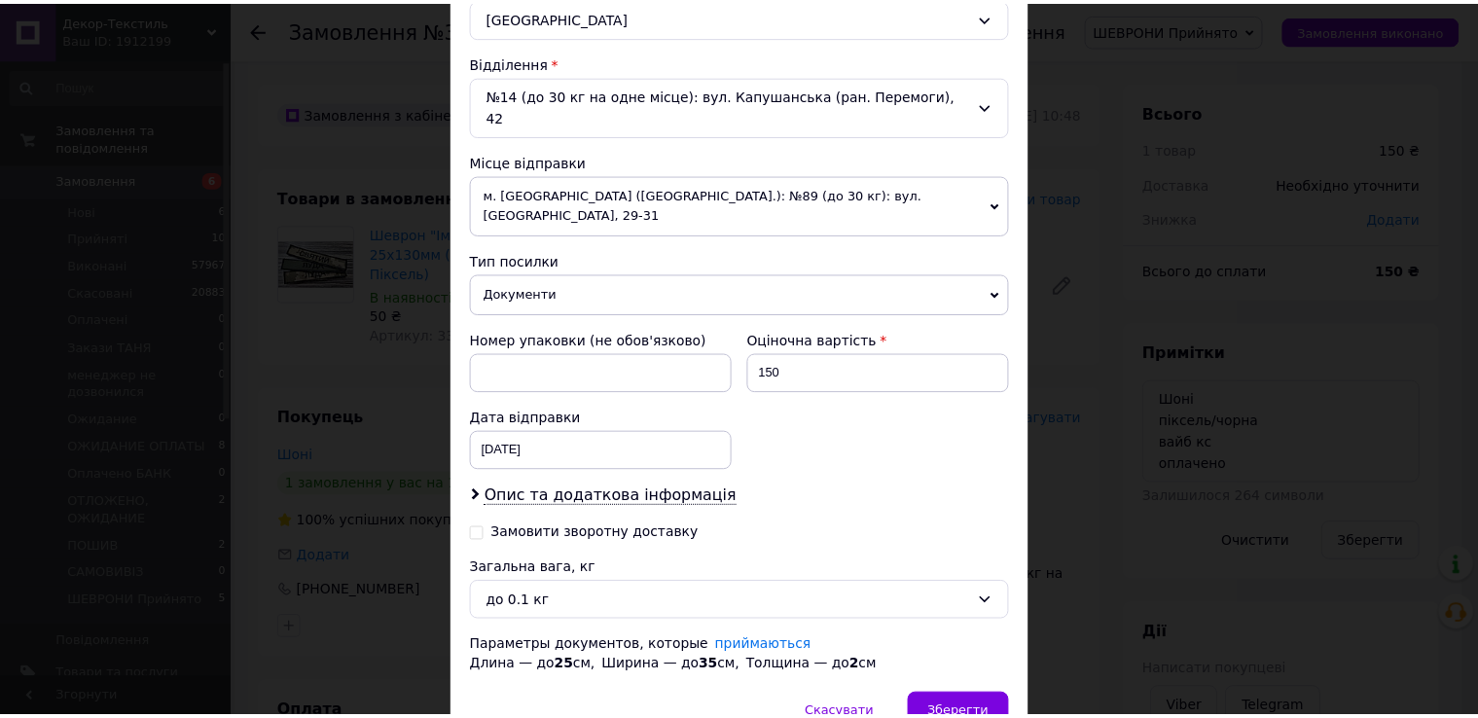
scroll to position [623, 0]
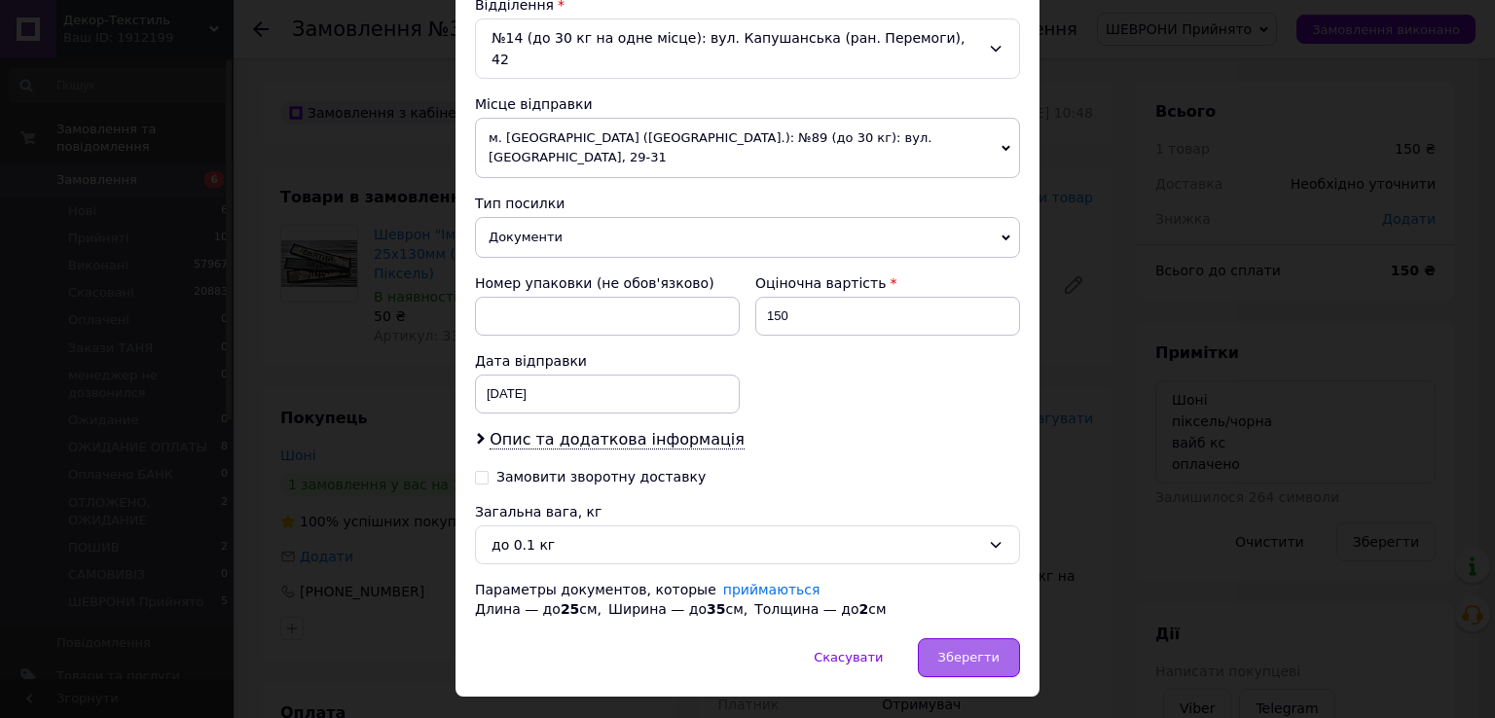
click at [982, 650] on span "Зберегти" at bounding box center [968, 657] width 61 height 15
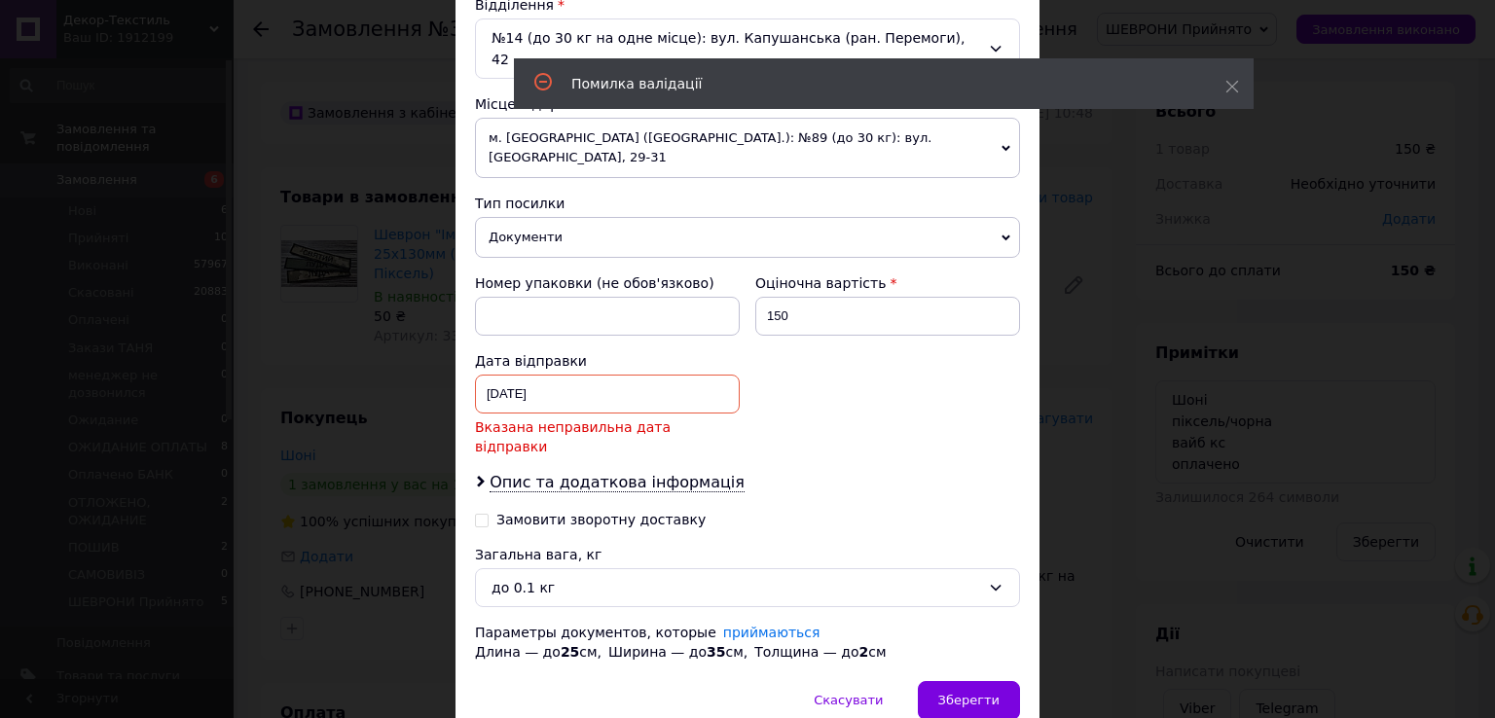
click at [562, 375] on div "[DATE] < 2025 > < Сентябрь > Пн Вт Ср Чт Пт Сб Вс 1 2 3 4 5 6 7 8 9 10 11 12 13…" at bounding box center [607, 394] width 265 height 39
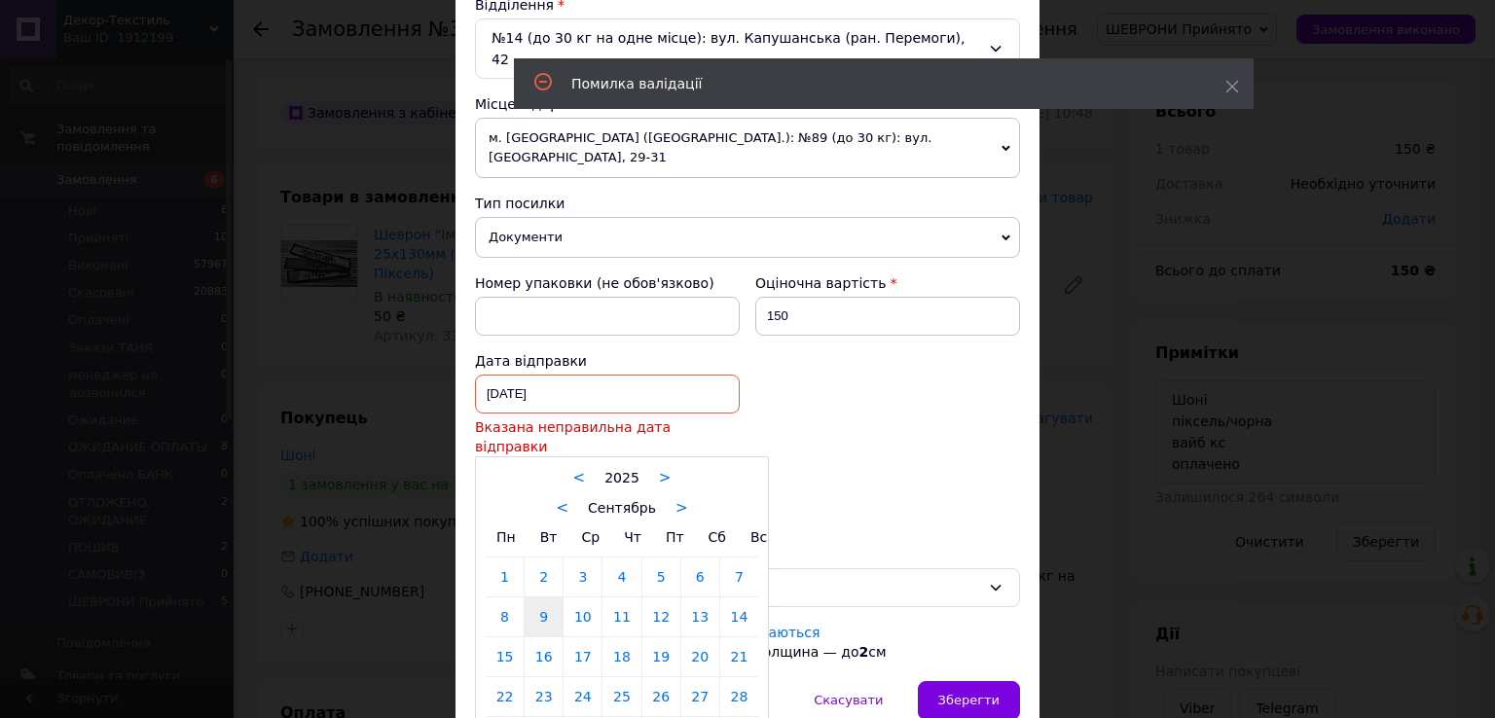
click at [654, 597] on link "12" at bounding box center [661, 616] width 38 height 39
type input "[DATE]"
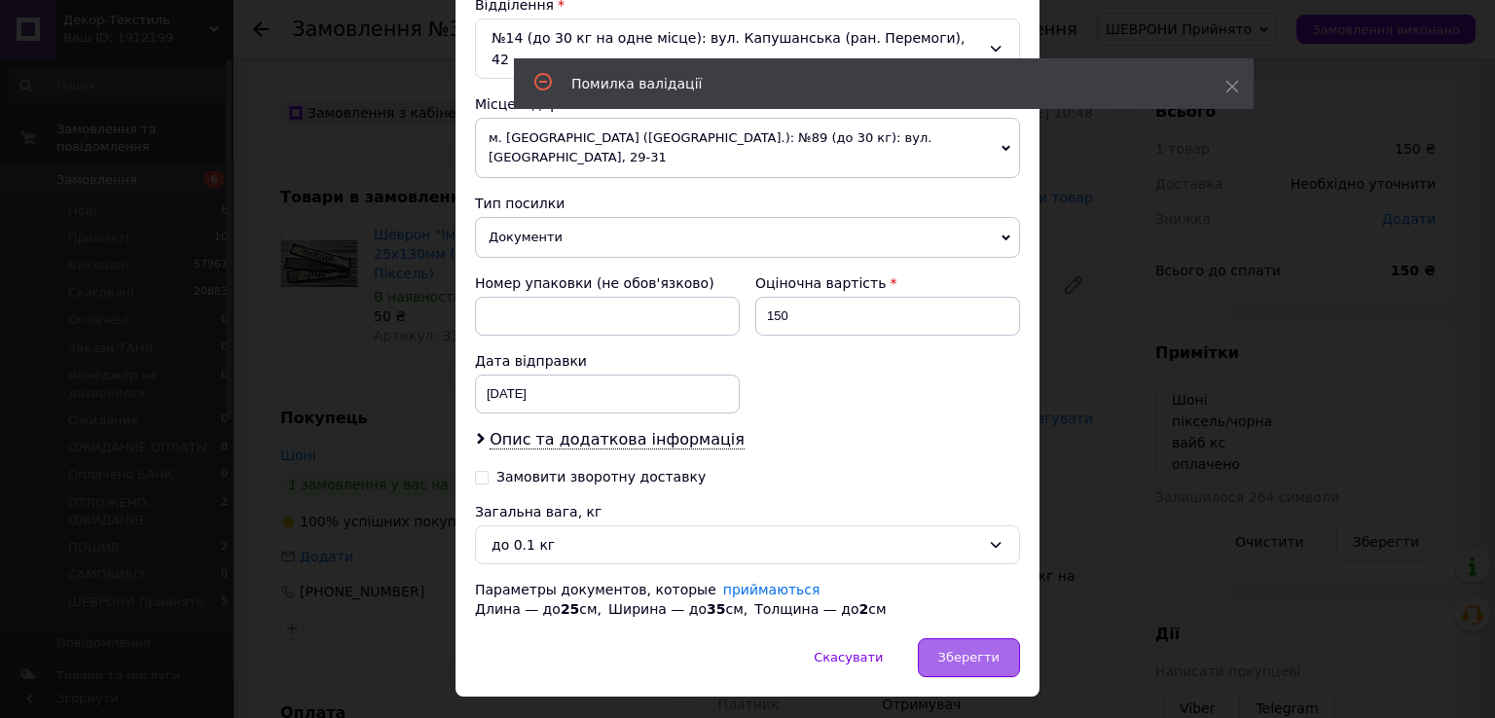
click at [957, 638] on div "Зберегти" at bounding box center [969, 657] width 102 height 39
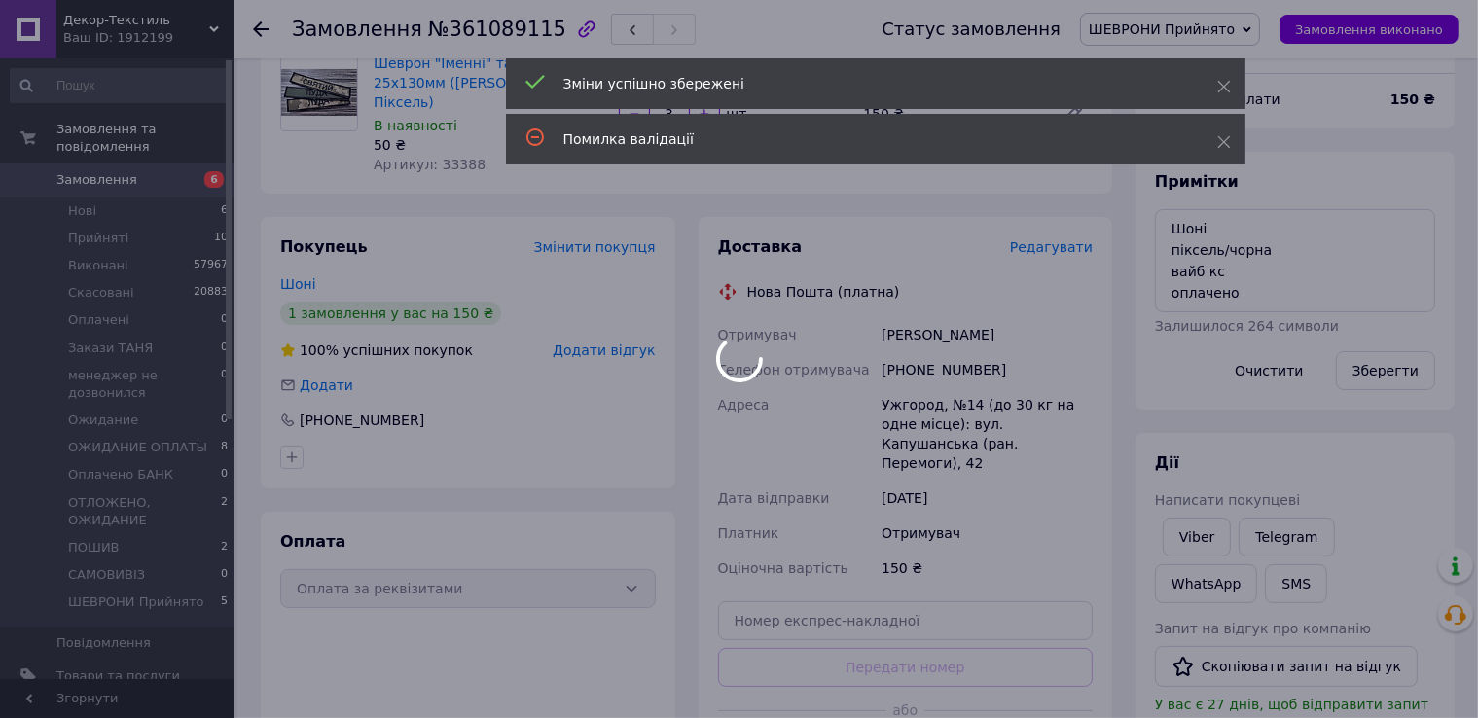
scroll to position [487, 0]
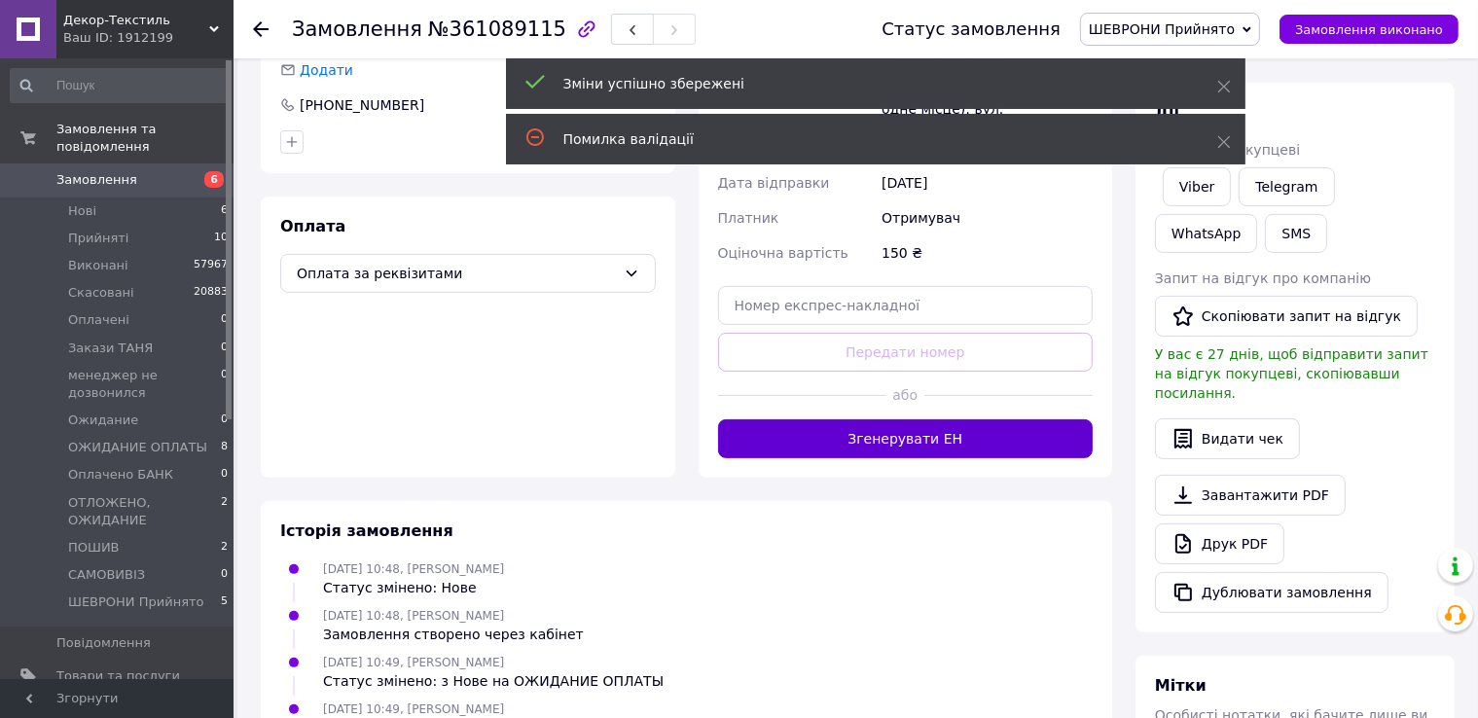
click at [899, 419] on button "Згенерувати ЕН" at bounding box center [906, 438] width 376 height 39
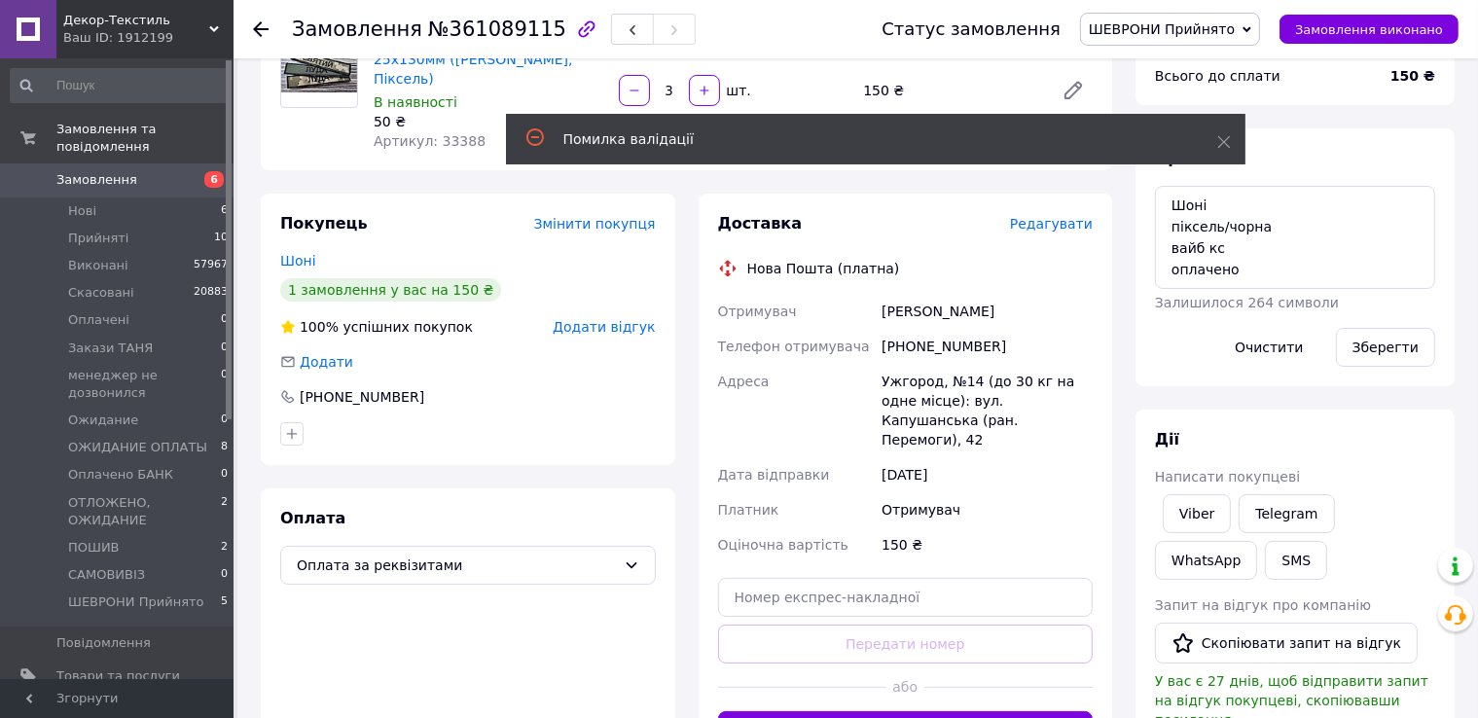
scroll to position [0, 0]
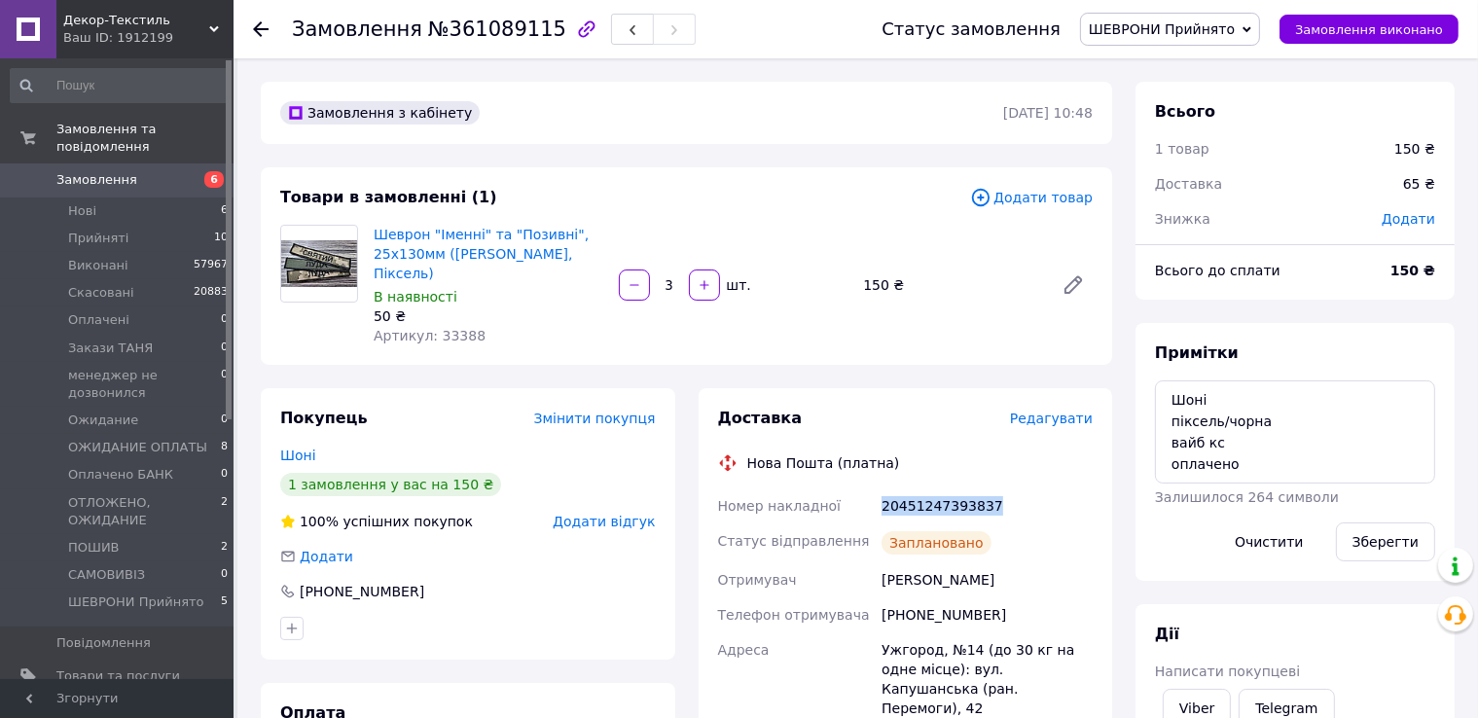
drag, startPoint x: 850, startPoint y: 477, endPoint x: 1026, endPoint y: 480, distance: 176.2
click at [1026, 489] on div "Номер накладної 20451247393837 Статус відправлення Заплановано Отримувач Шереге…" at bounding box center [905, 678] width 383 height 378
copy div "Номер накладної 20451247393837"
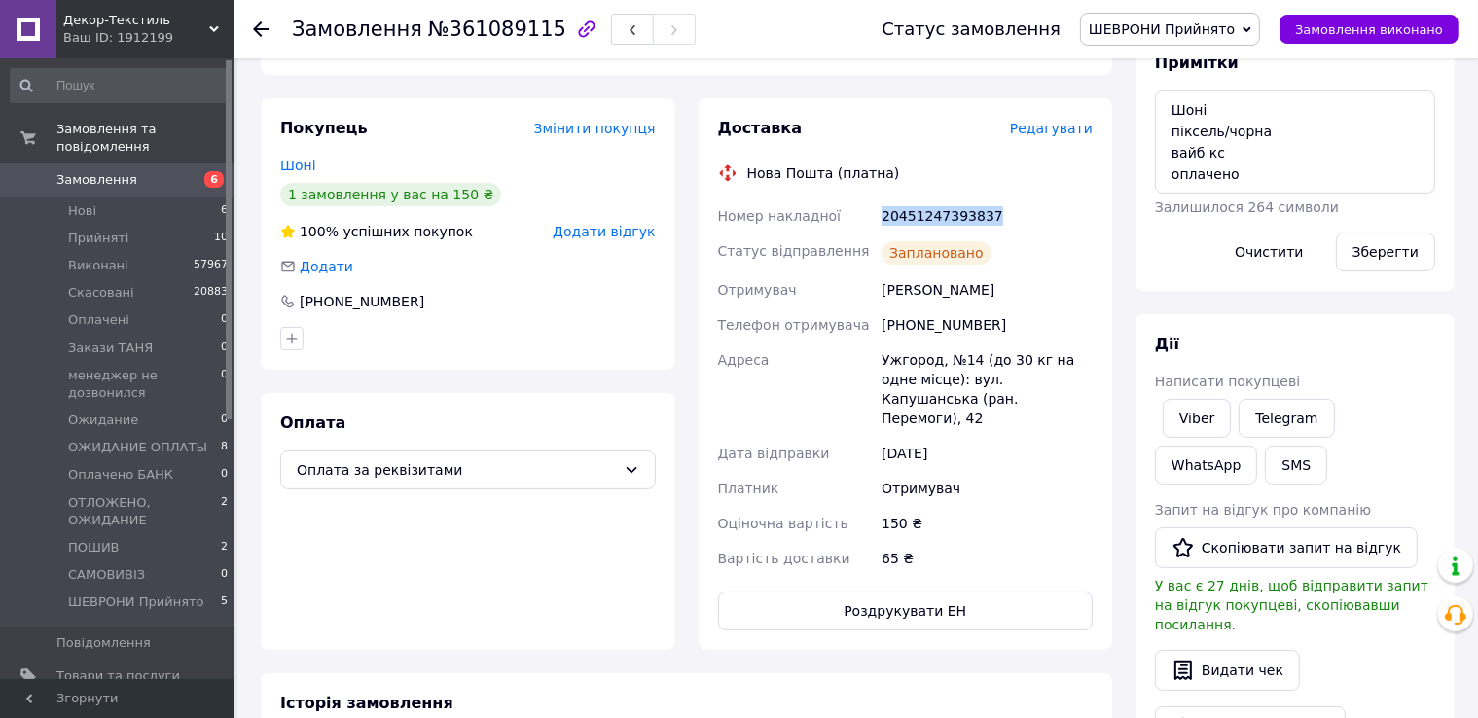
scroll to position [292, 0]
click at [1184, 411] on link "Viber" at bounding box center [1197, 416] width 68 height 39
click at [826, 36] on div "Замовлення №361089115" at bounding box center [567, 29] width 551 height 58
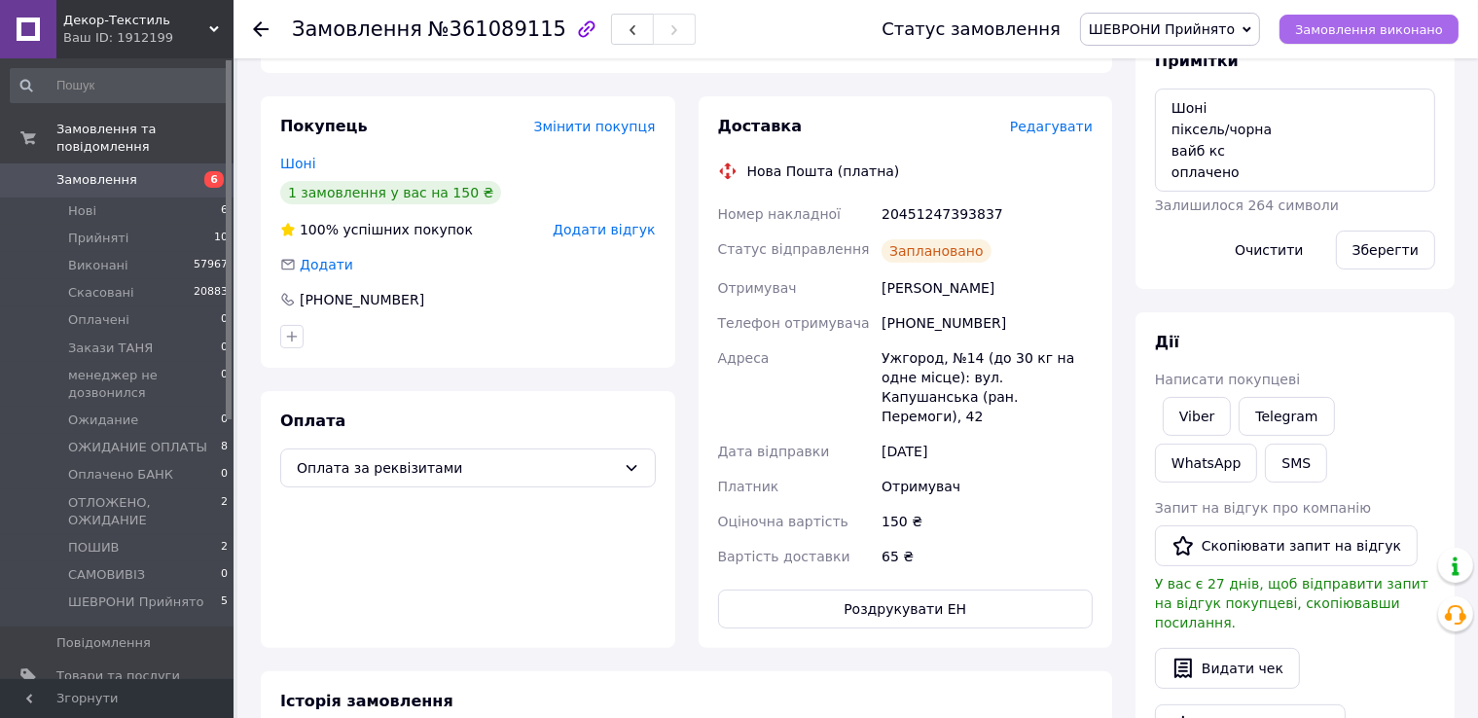
click at [1378, 36] on span "Замовлення виконано" at bounding box center [1369, 29] width 148 height 15
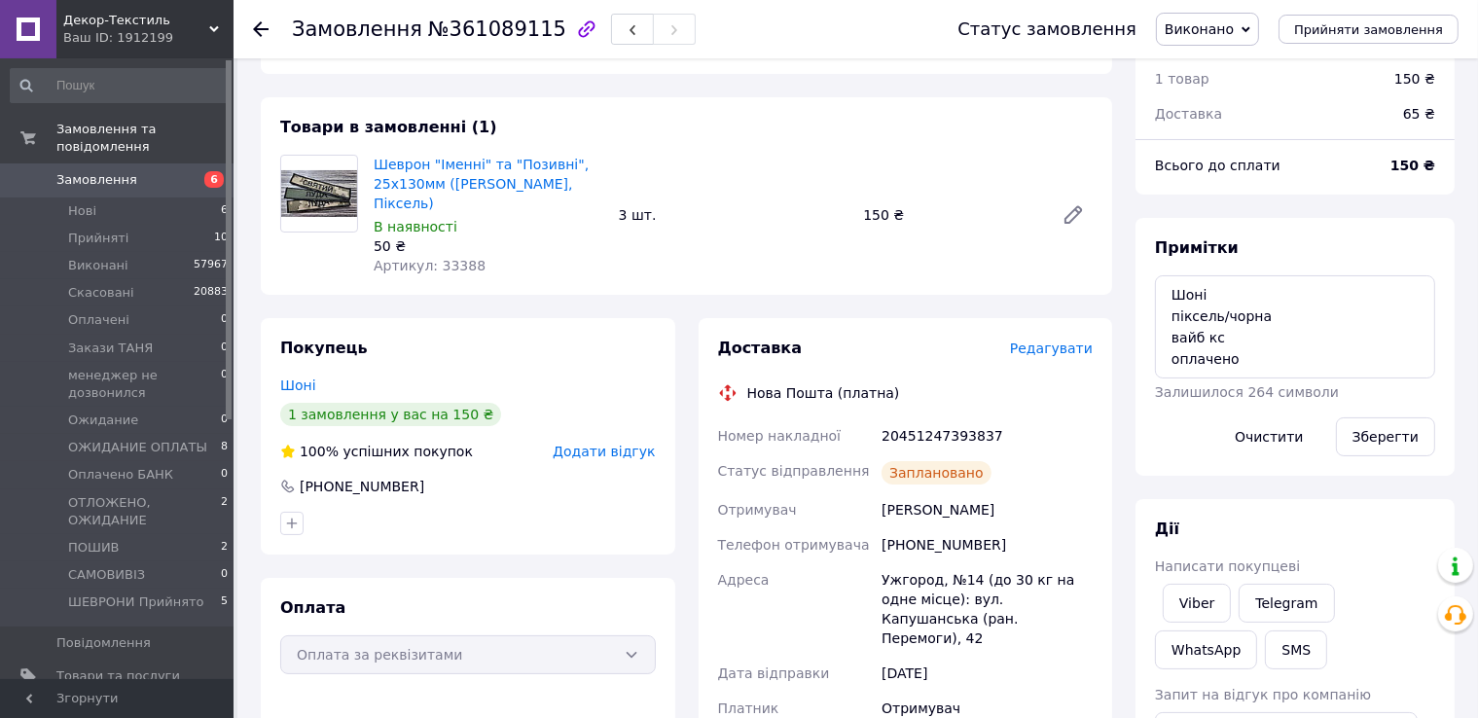
scroll to position [0, 0]
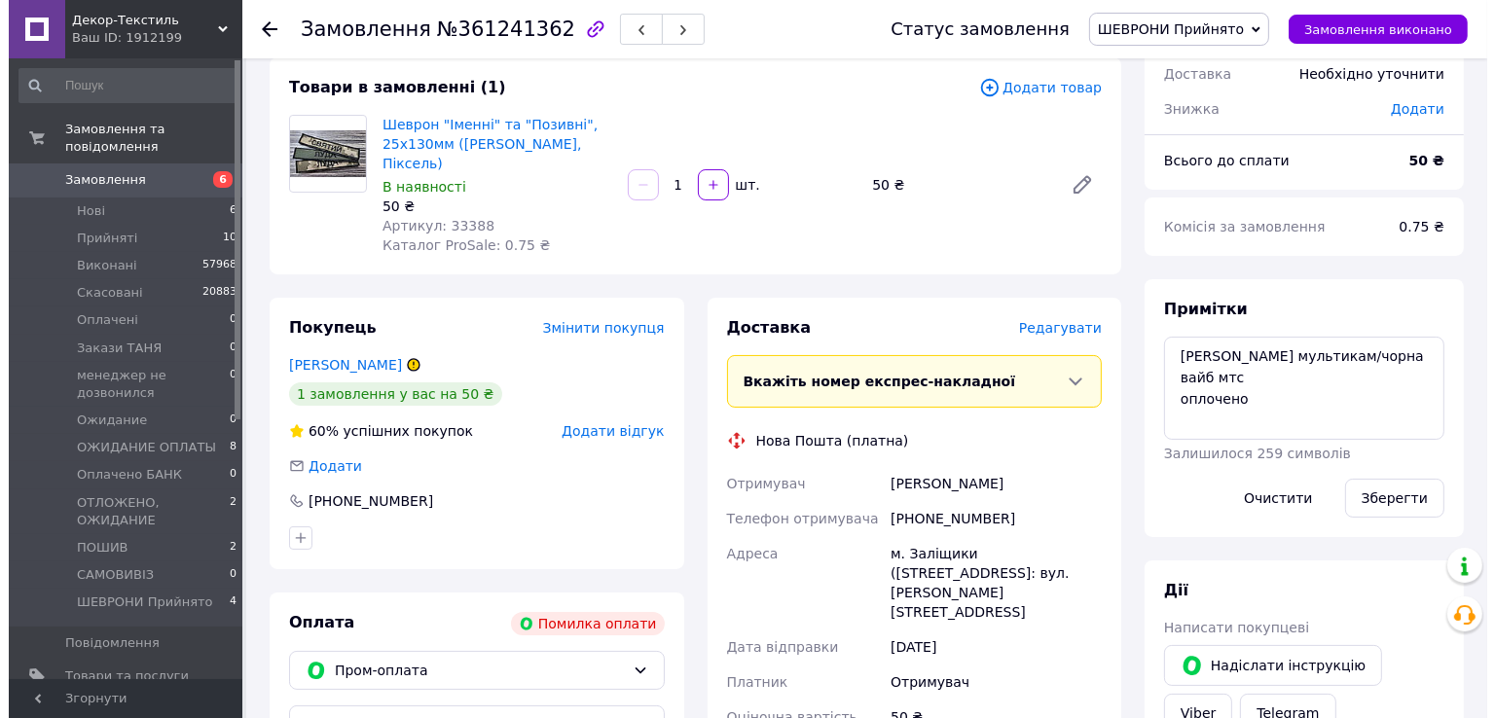
scroll to position [195, 0]
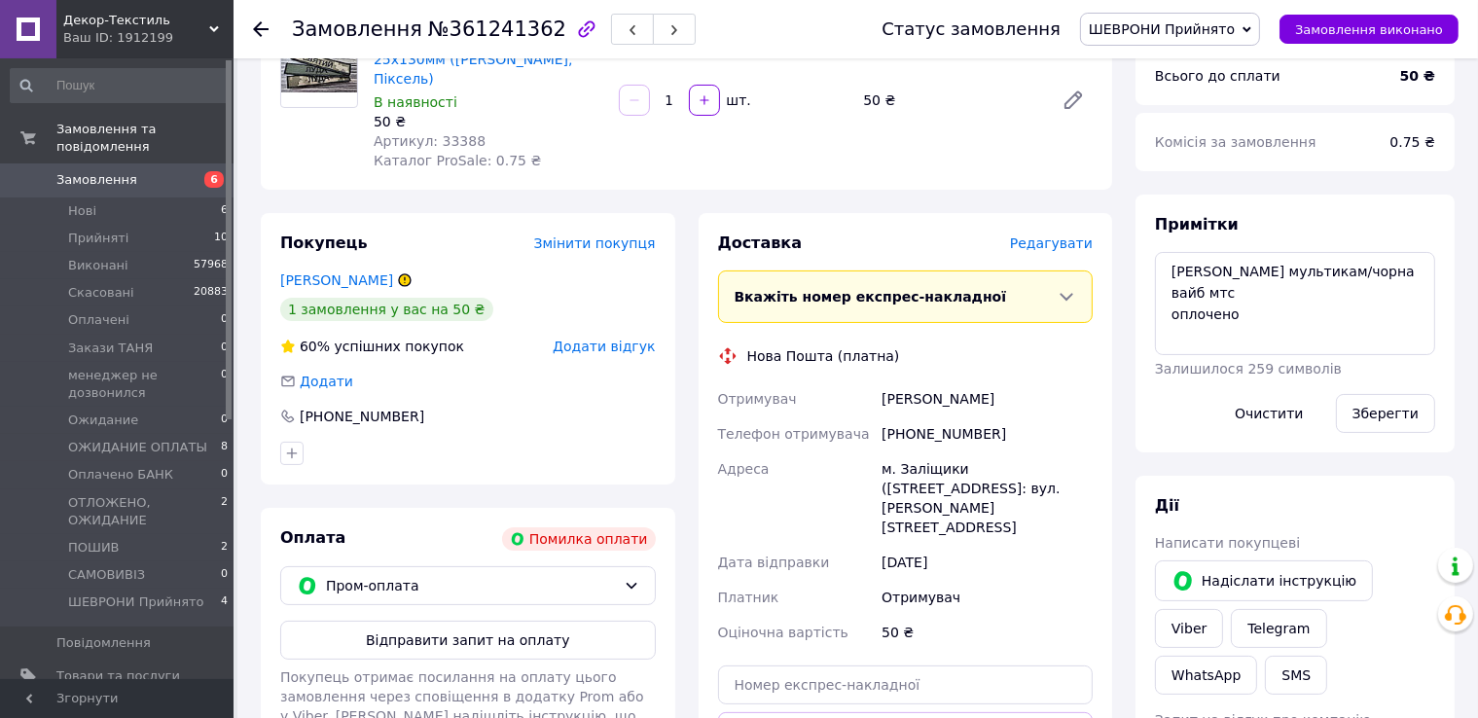
click at [1052, 235] on span "Редагувати" at bounding box center [1051, 243] width 83 height 16
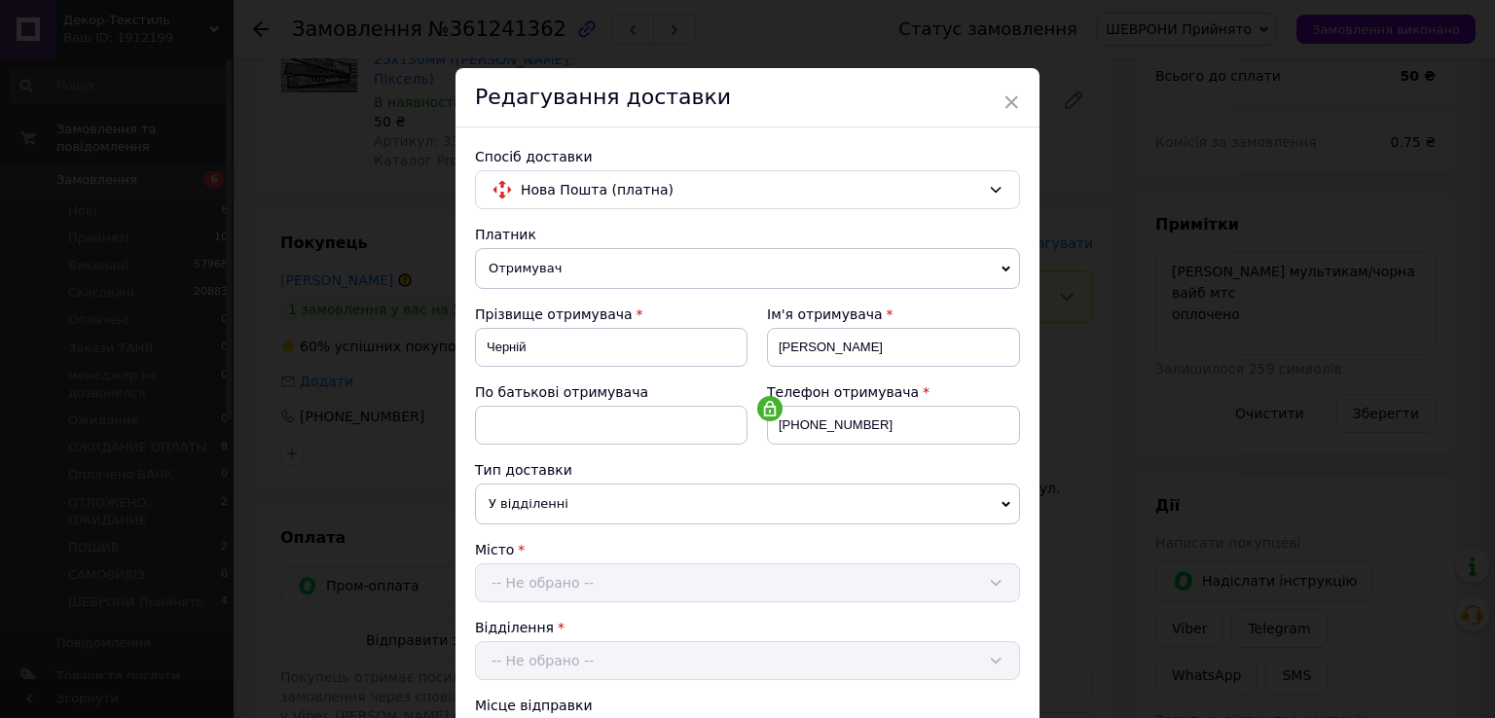
scroll to position [389, 0]
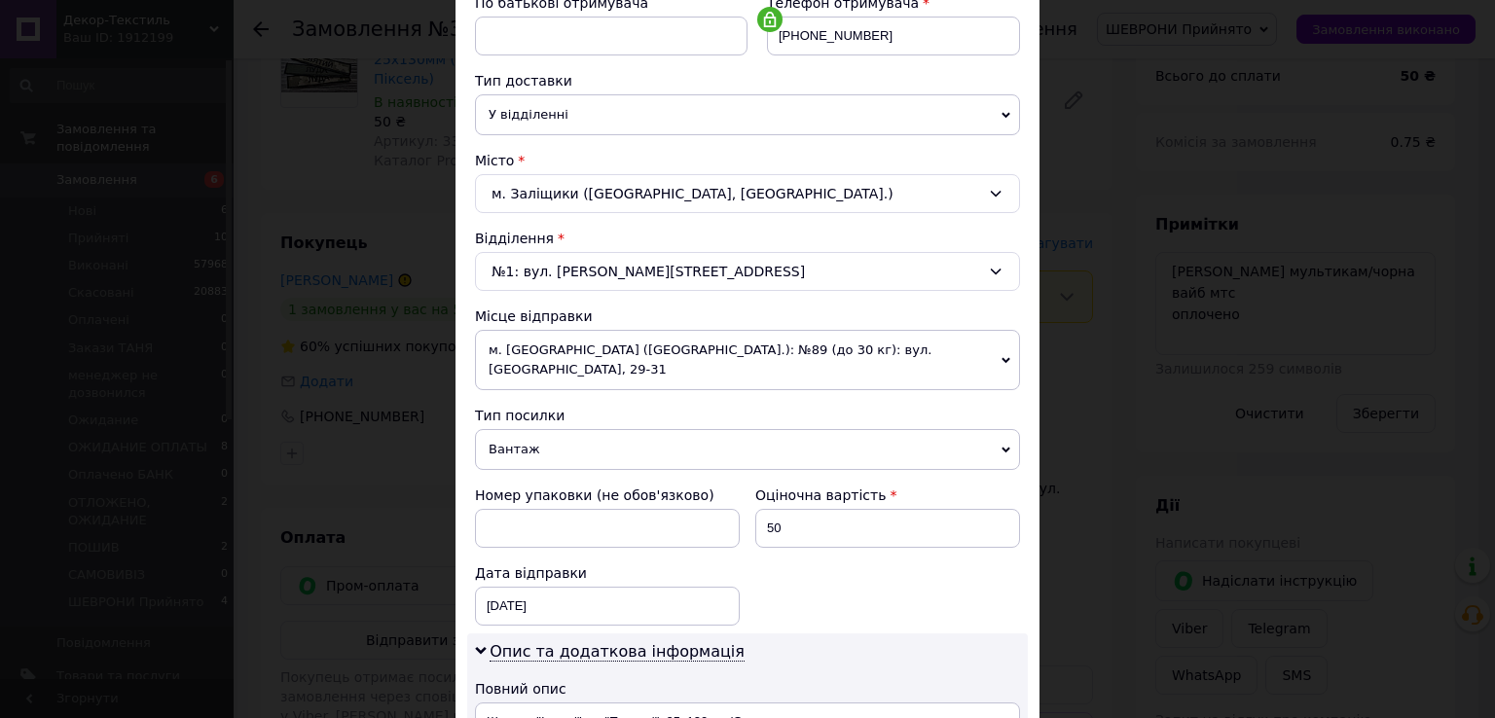
click at [536, 429] on span "Вантаж" at bounding box center [747, 449] width 545 height 41
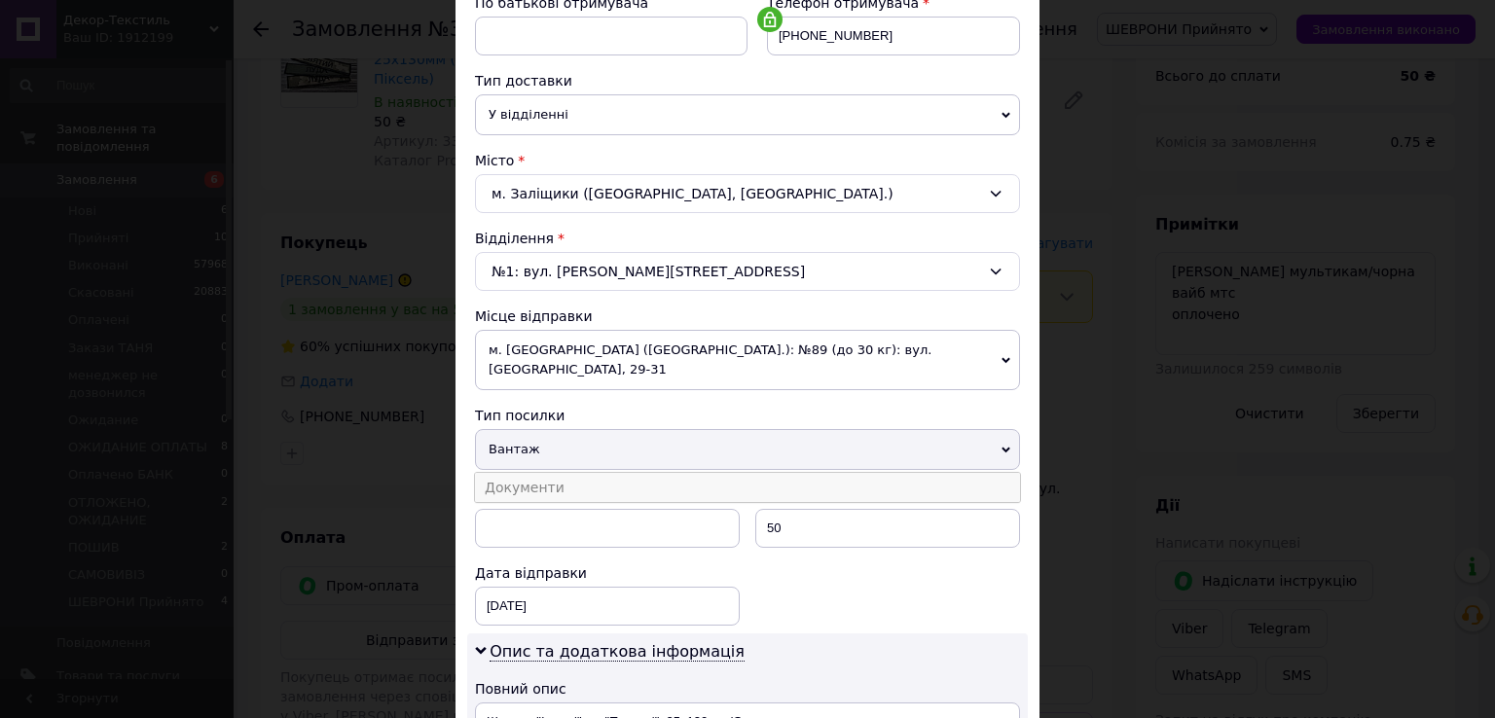
click at [543, 473] on li "Документи" at bounding box center [747, 487] width 545 height 29
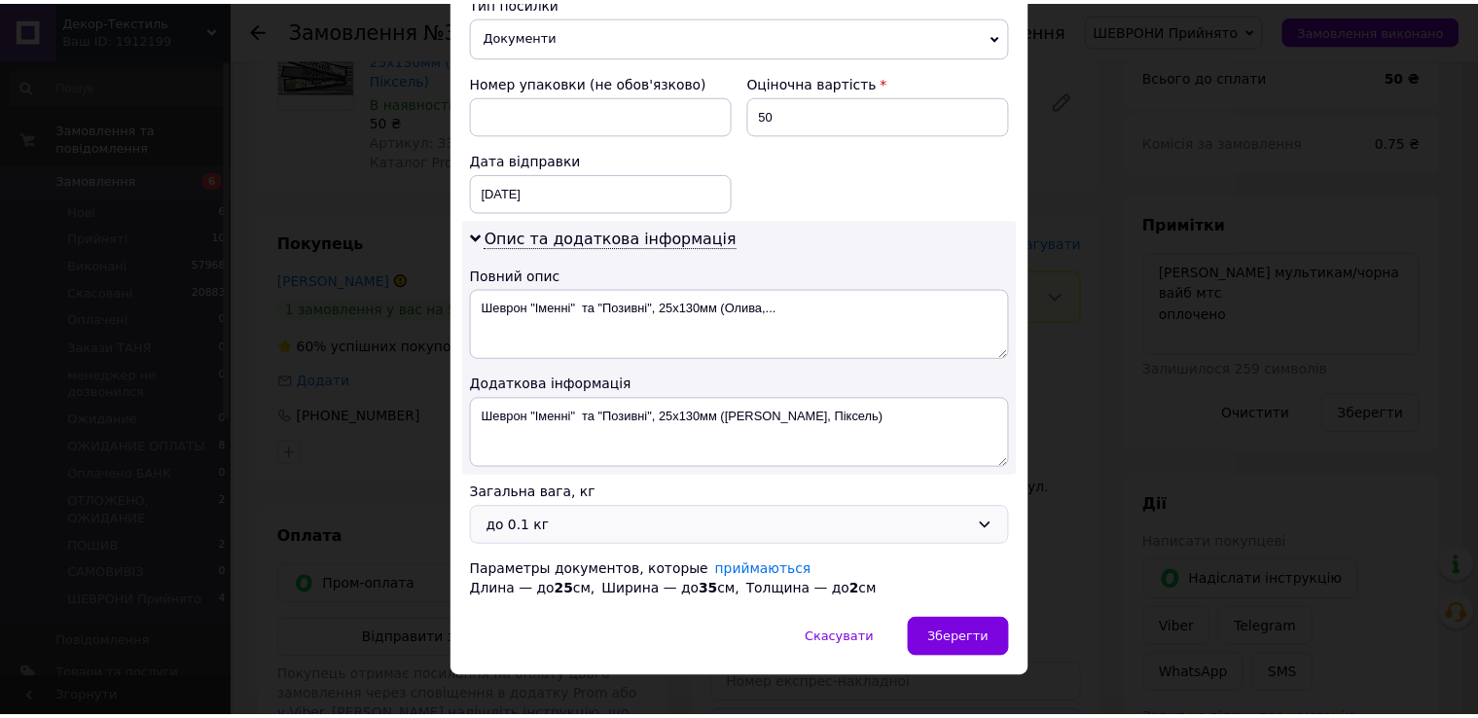
scroll to position [806, 0]
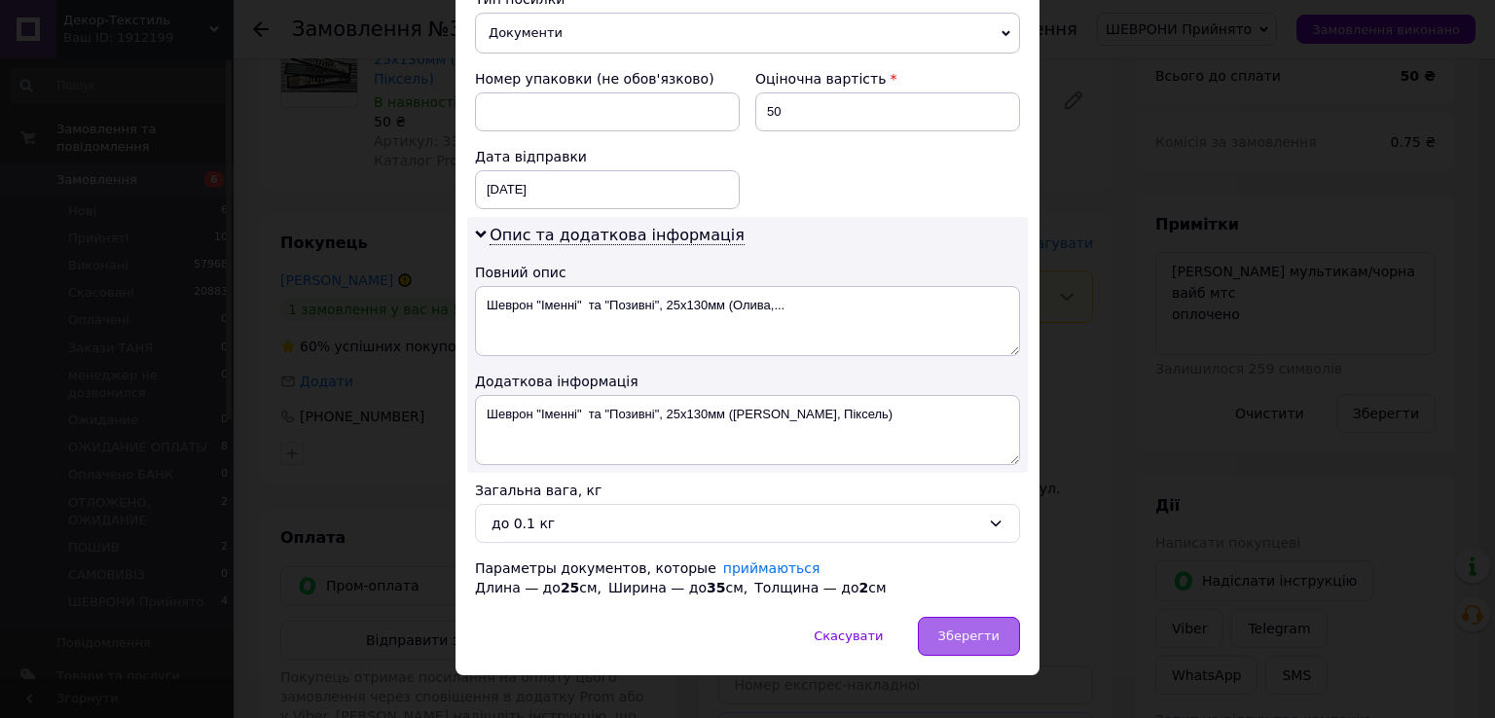
click at [981, 629] on span "Зберегти" at bounding box center [968, 636] width 61 height 15
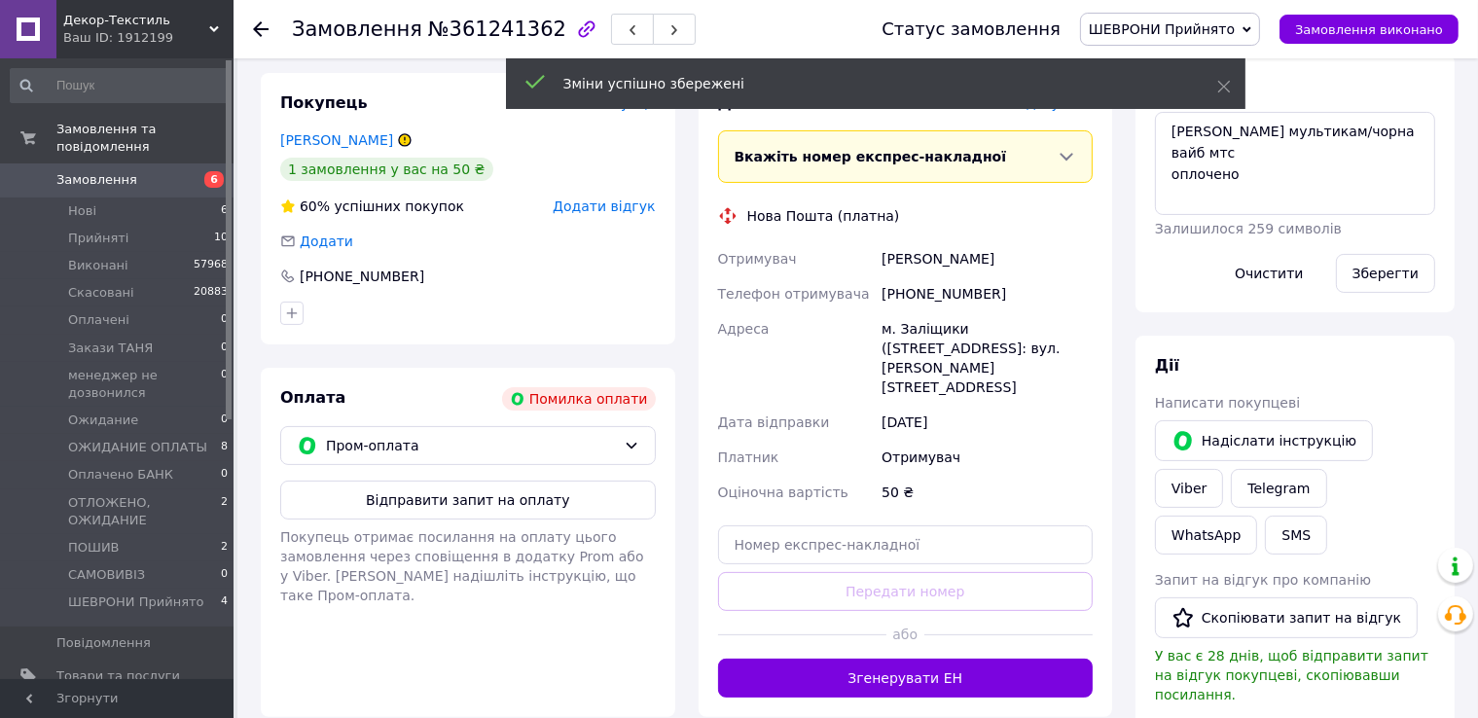
scroll to position [584, 0]
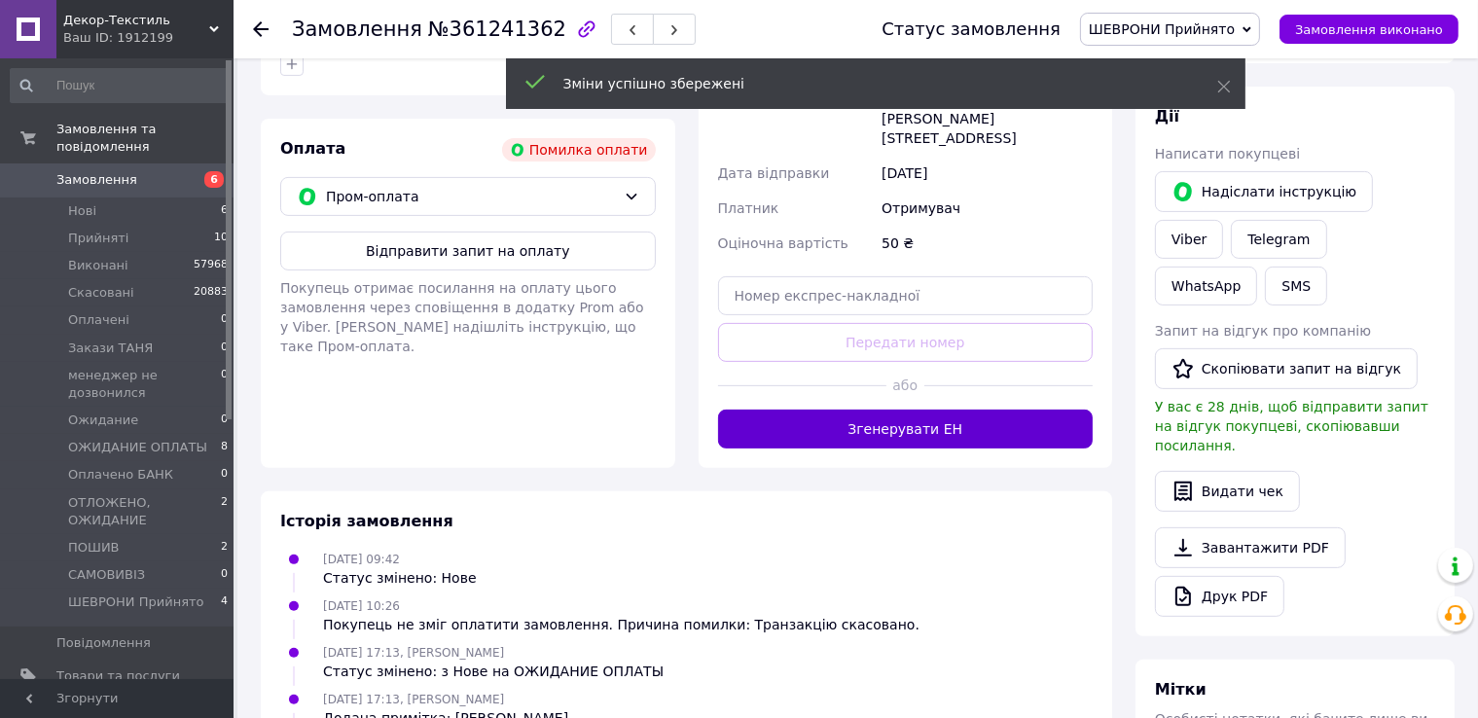
click at [932, 410] on button "Згенерувати ЕН" at bounding box center [906, 429] width 376 height 39
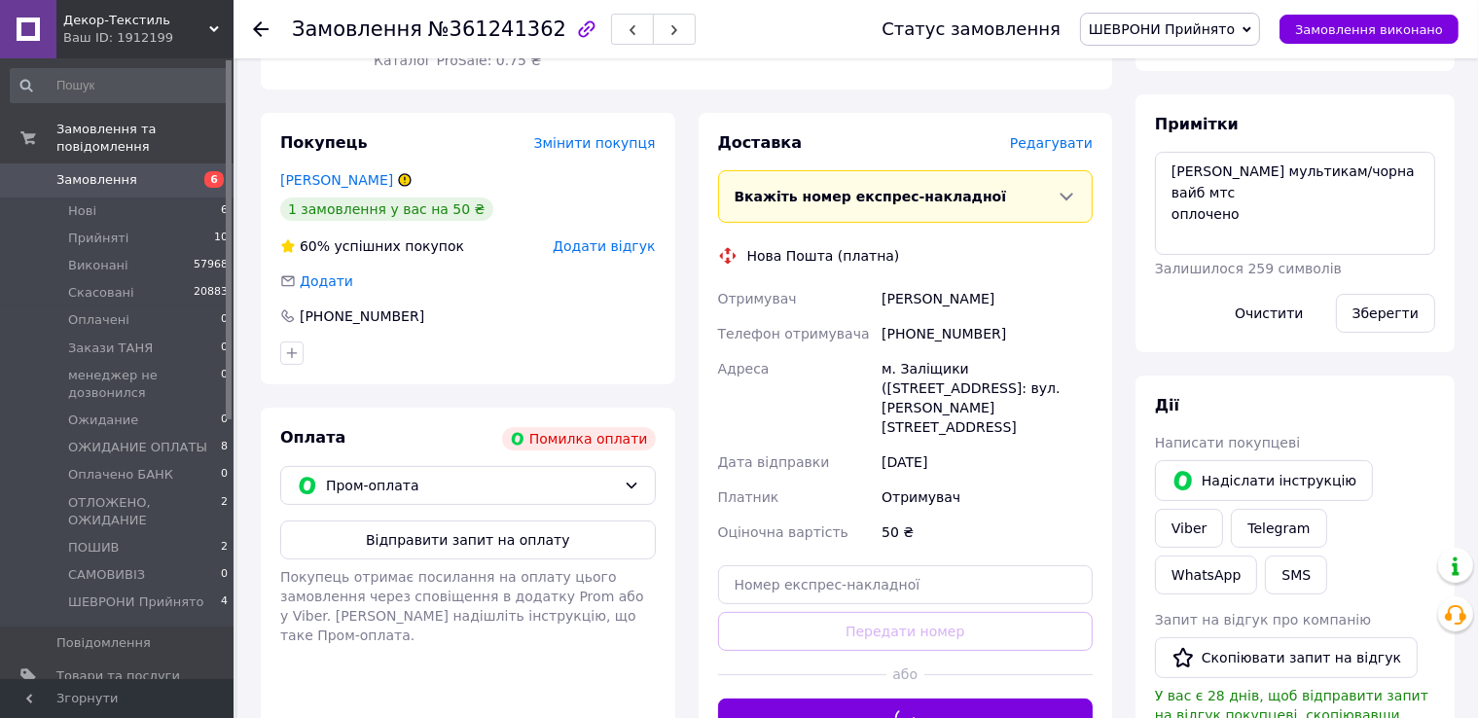
scroll to position [292, 0]
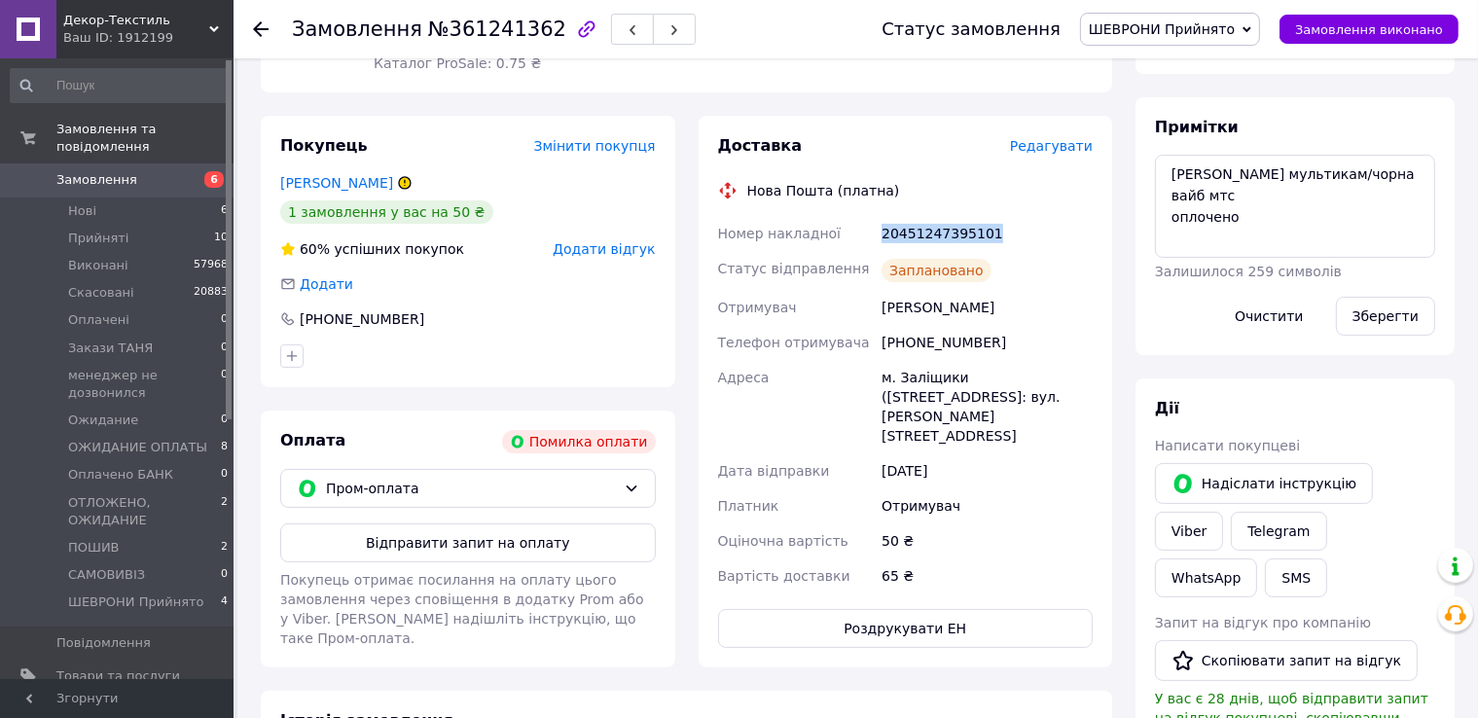
drag, startPoint x: 856, startPoint y: 207, endPoint x: 982, endPoint y: 218, distance: 126.0
click at [1026, 216] on div "Номер накладної 20451247395101 Статус відправлення Заплановано Отримувач Черній…" at bounding box center [905, 405] width 383 height 378
copy div "Номер накладної 20451247395101"
click at [1223, 512] on link "Viber" at bounding box center [1189, 531] width 68 height 39
click at [834, 32] on div "Замовлення №361241362" at bounding box center [567, 29] width 551 height 58
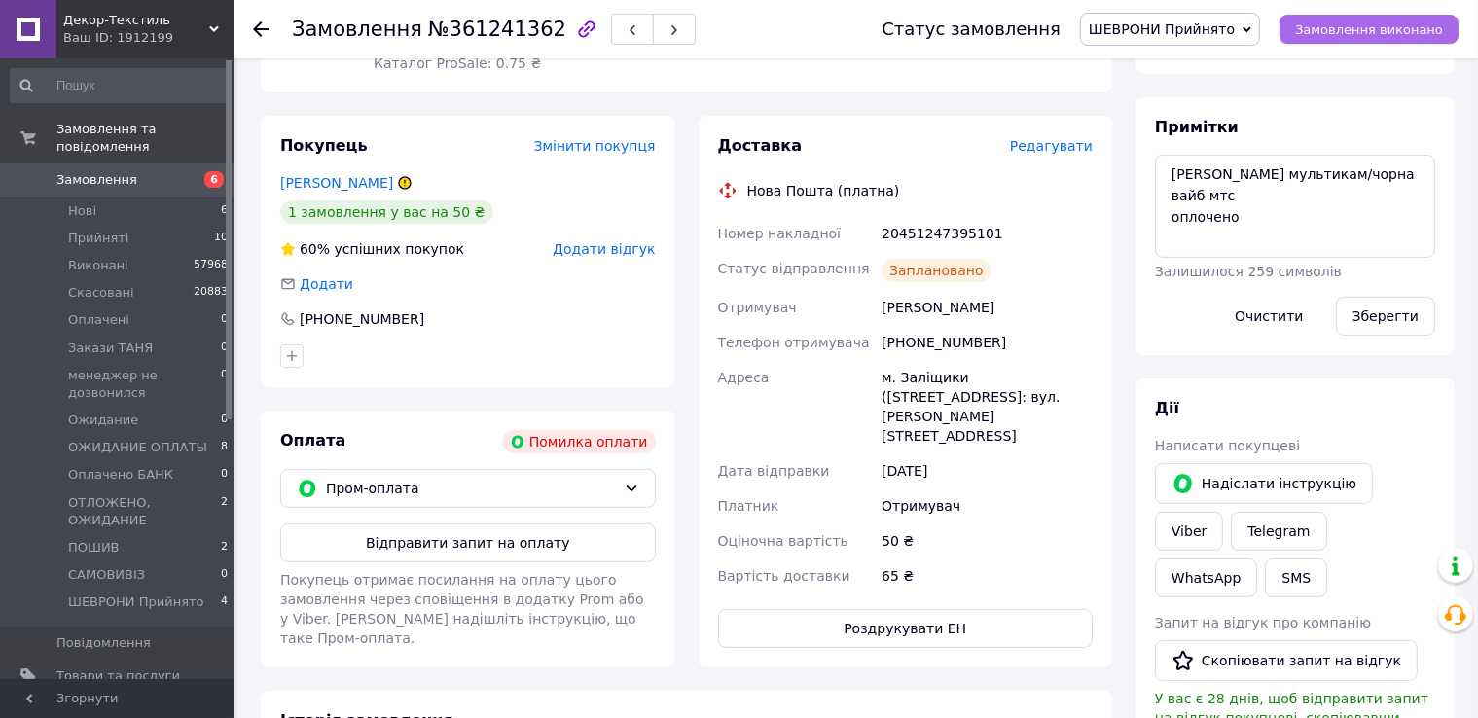
click at [1368, 33] on span "Замовлення виконано" at bounding box center [1369, 29] width 148 height 15
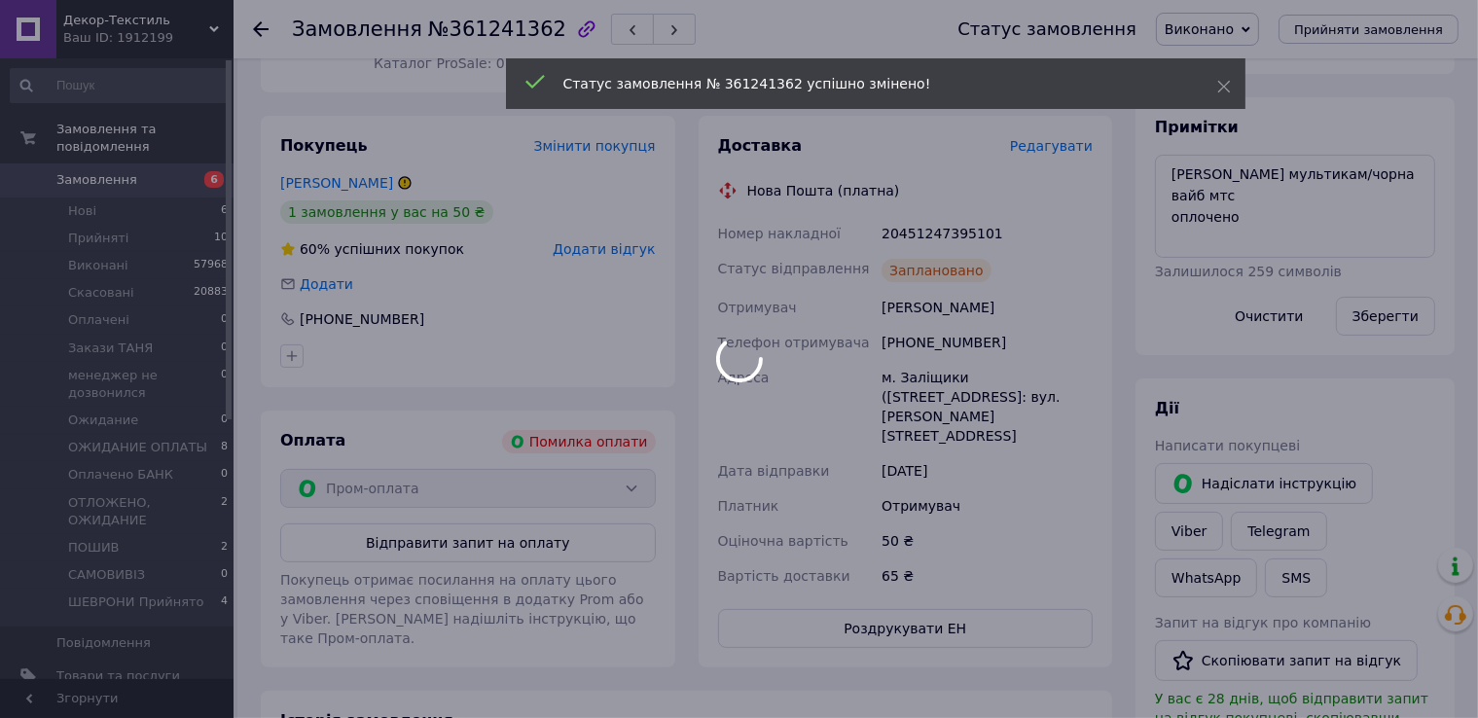
scroll to position [43, 0]
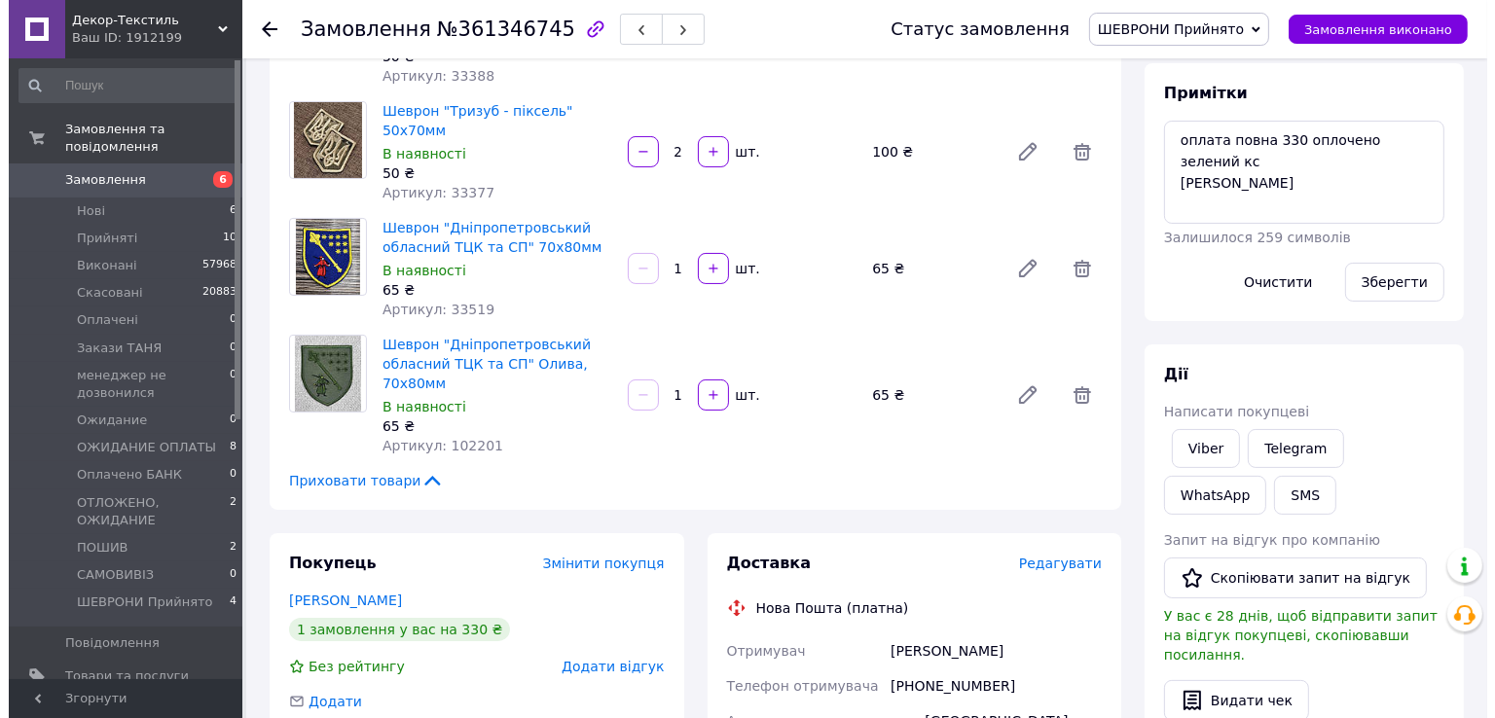
scroll to position [389, 0]
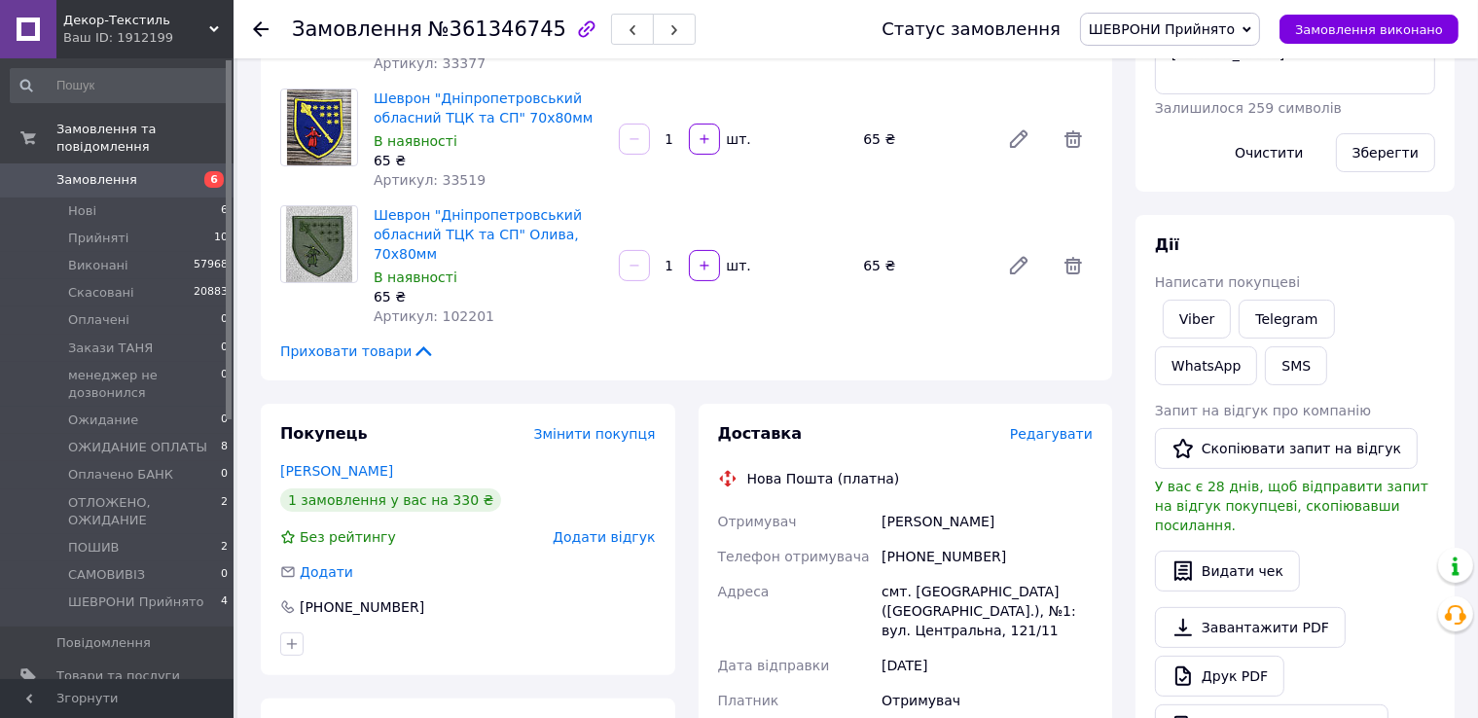
click at [1041, 426] on span "Редагувати" at bounding box center [1051, 434] width 83 height 16
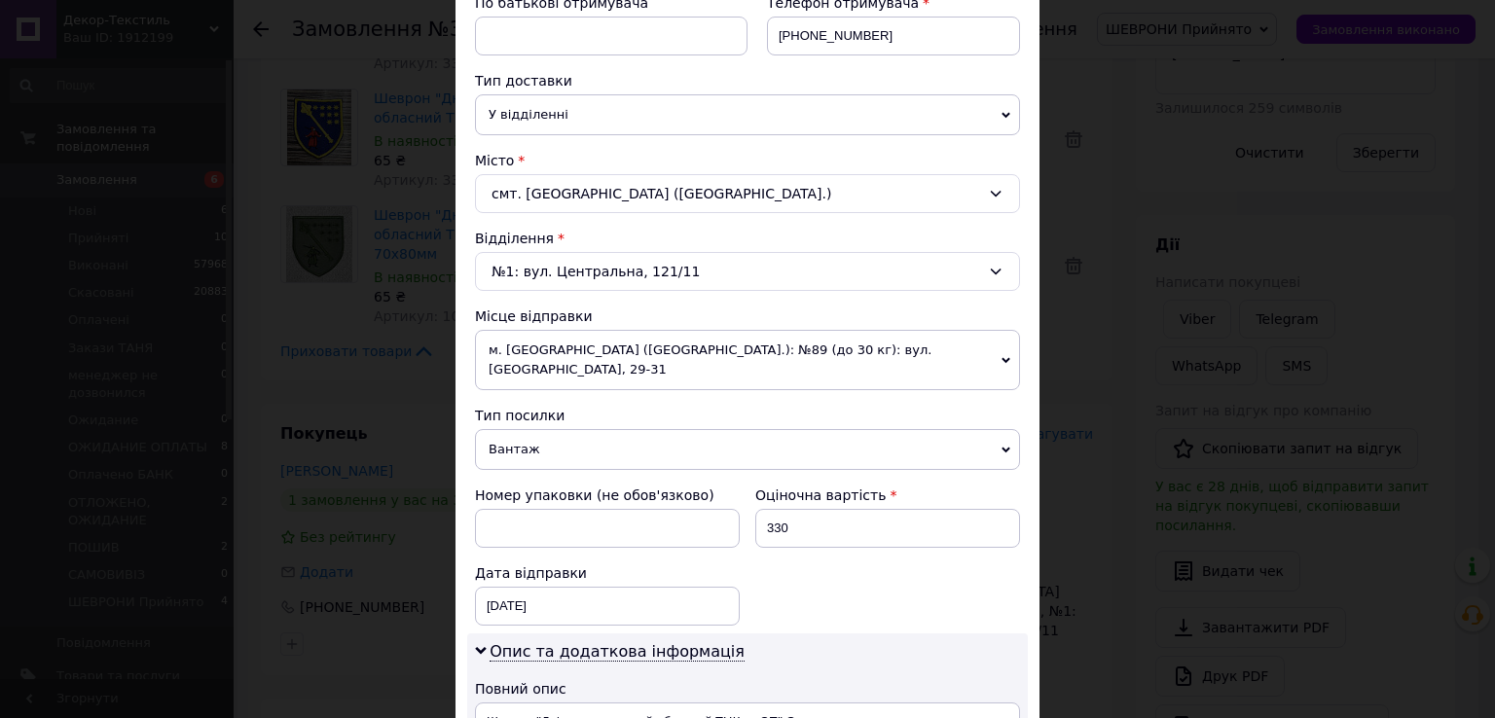
click at [545, 432] on span "Вантаж" at bounding box center [747, 449] width 545 height 41
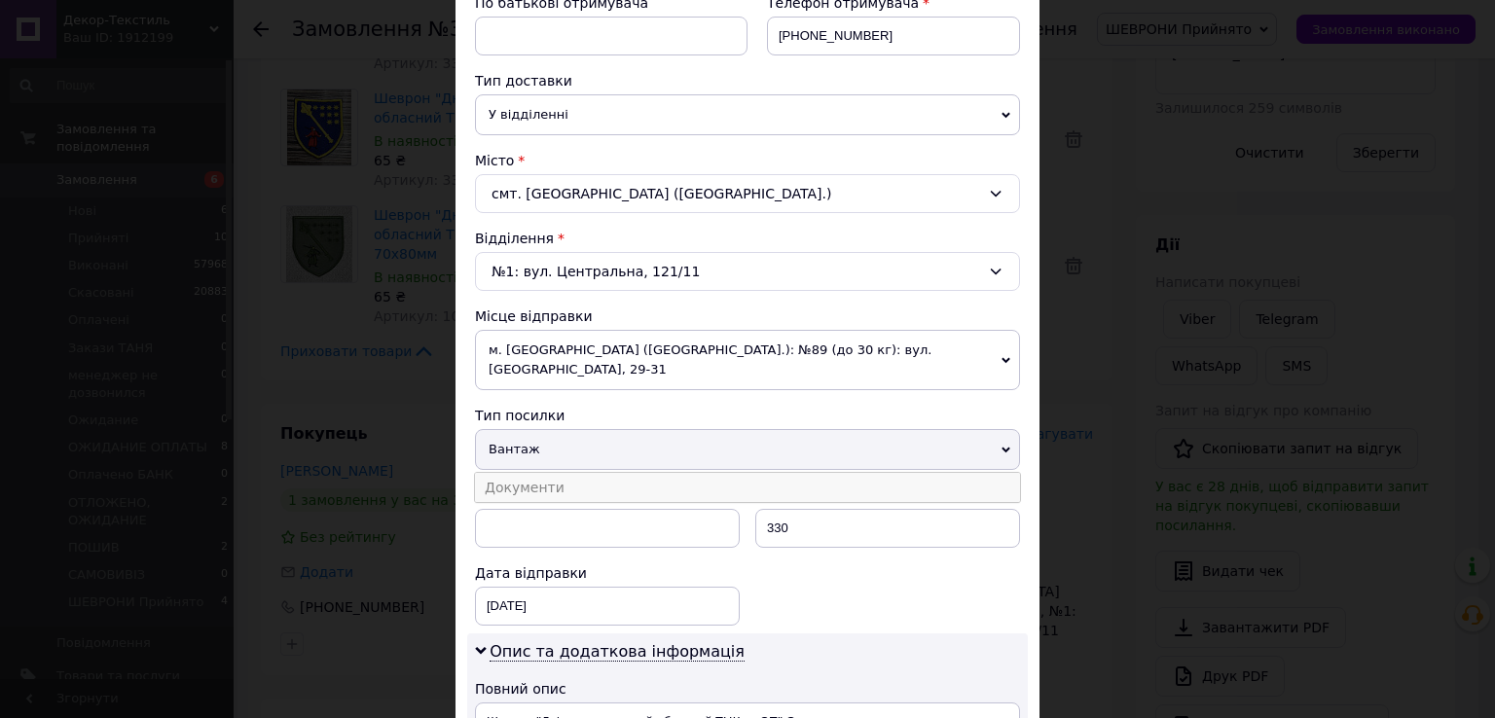
click at [540, 474] on li "Документи" at bounding box center [747, 487] width 545 height 29
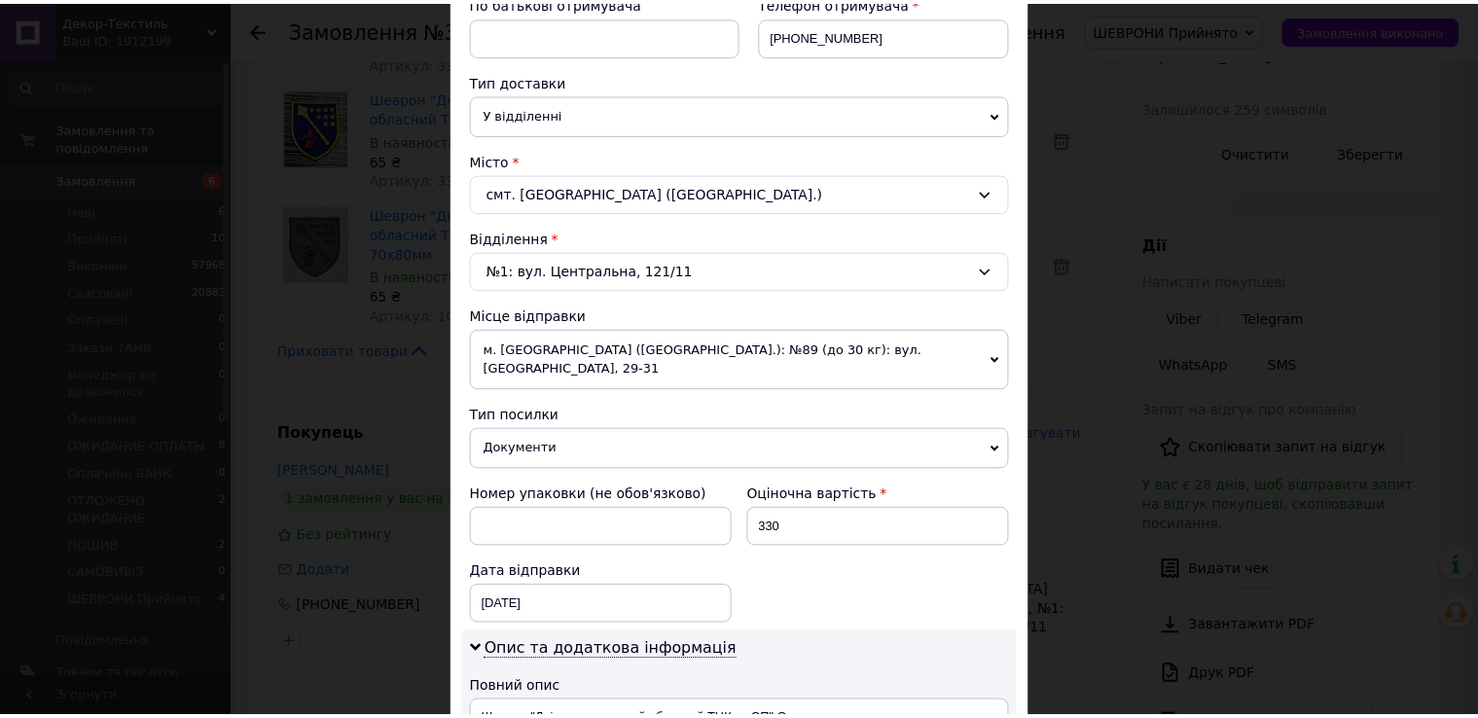
scroll to position [841, 0]
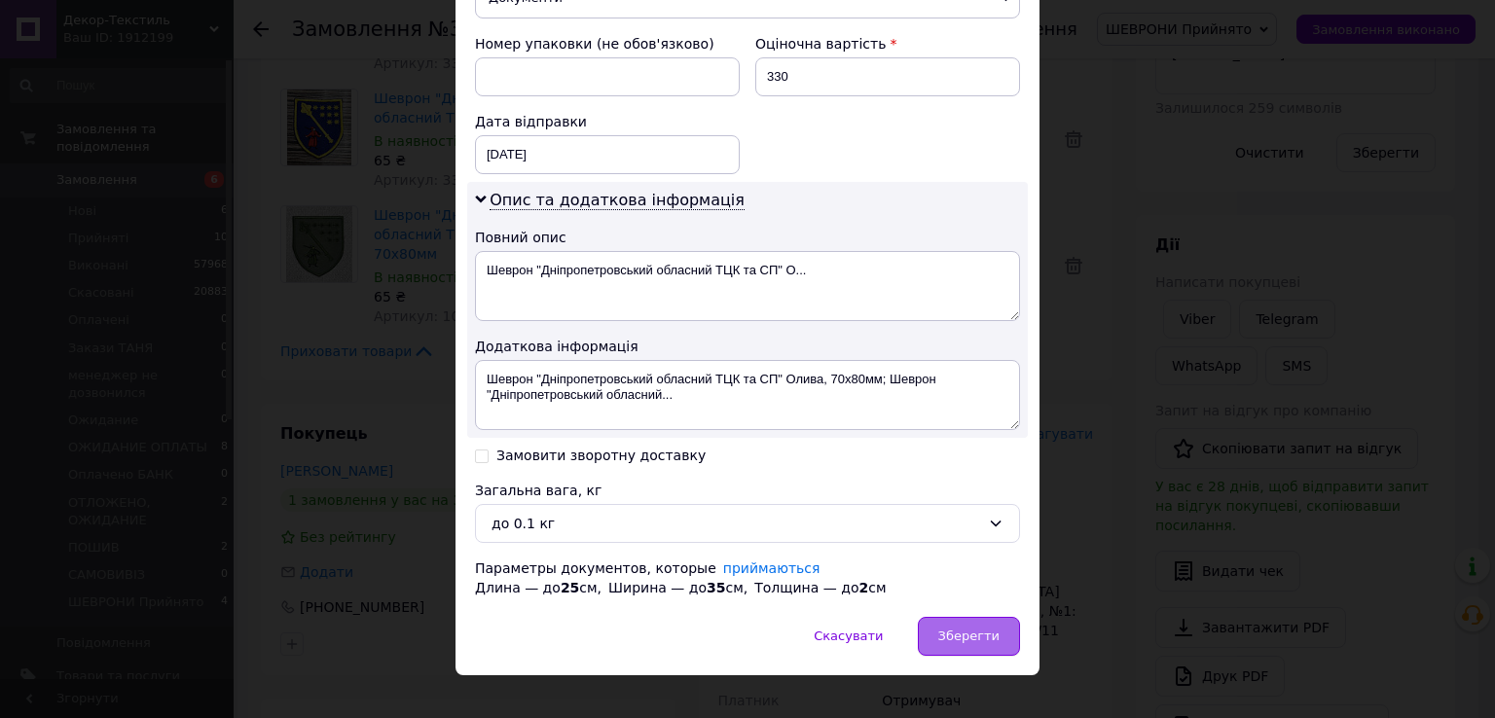
click at [967, 629] on span "Зберегти" at bounding box center [968, 636] width 61 height 15
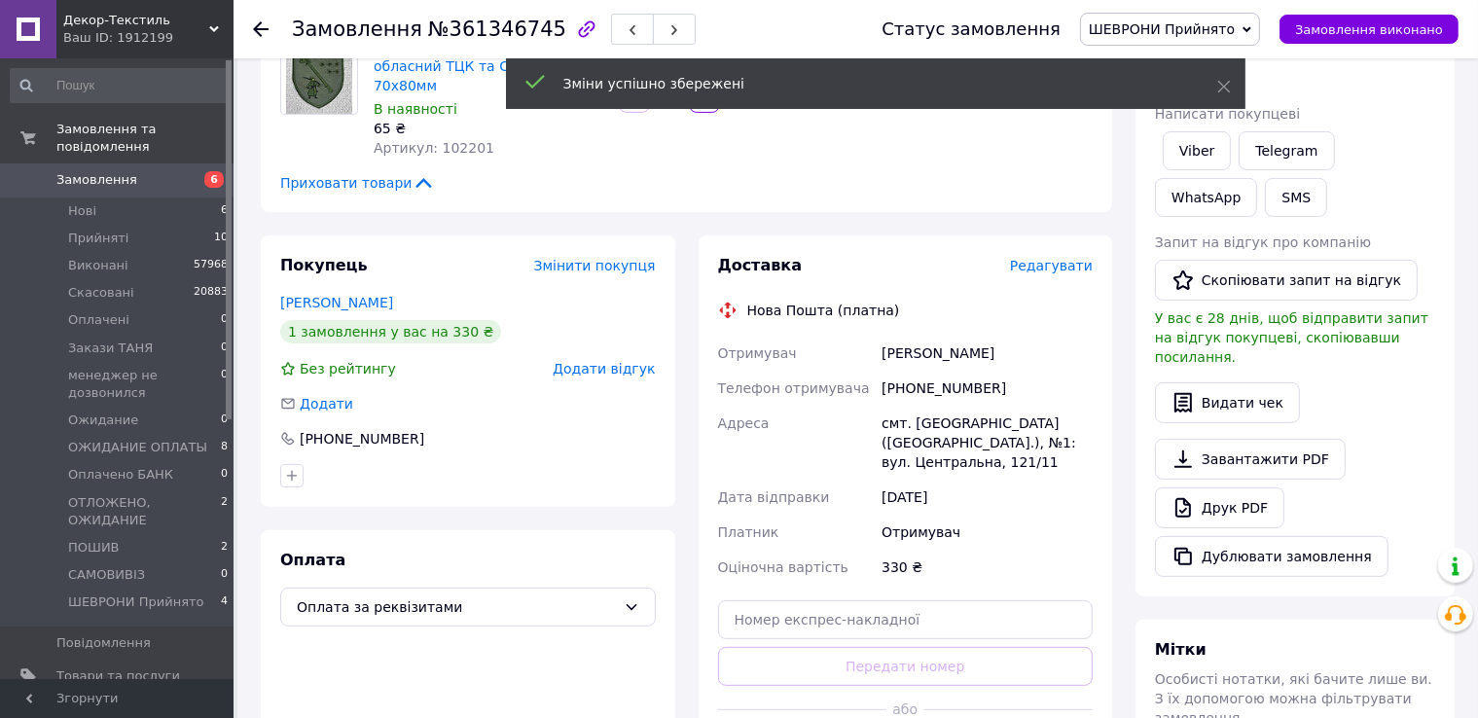
scroll to position [778, 0]
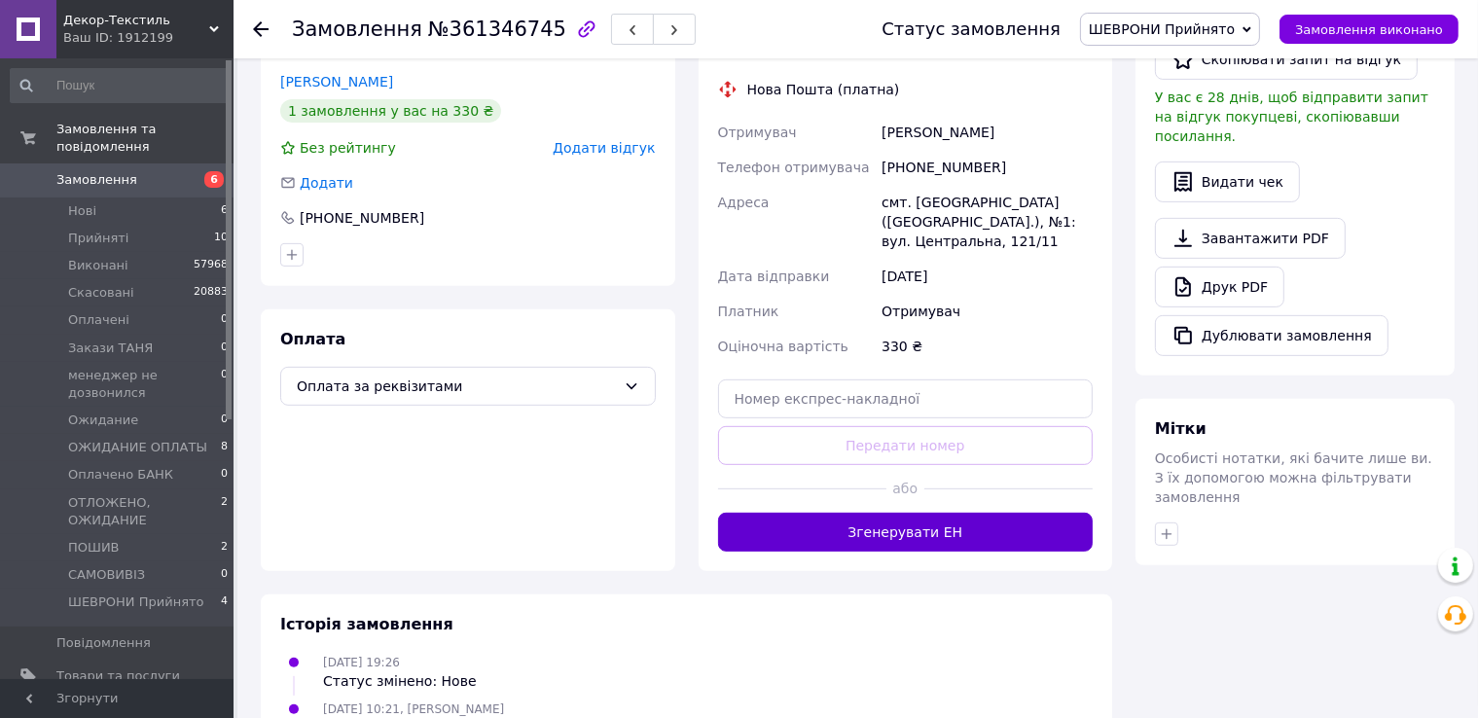
click at [977, 523] on button "Згенерувати ЕН" at bounding box center [906, 532] width 376 height 39
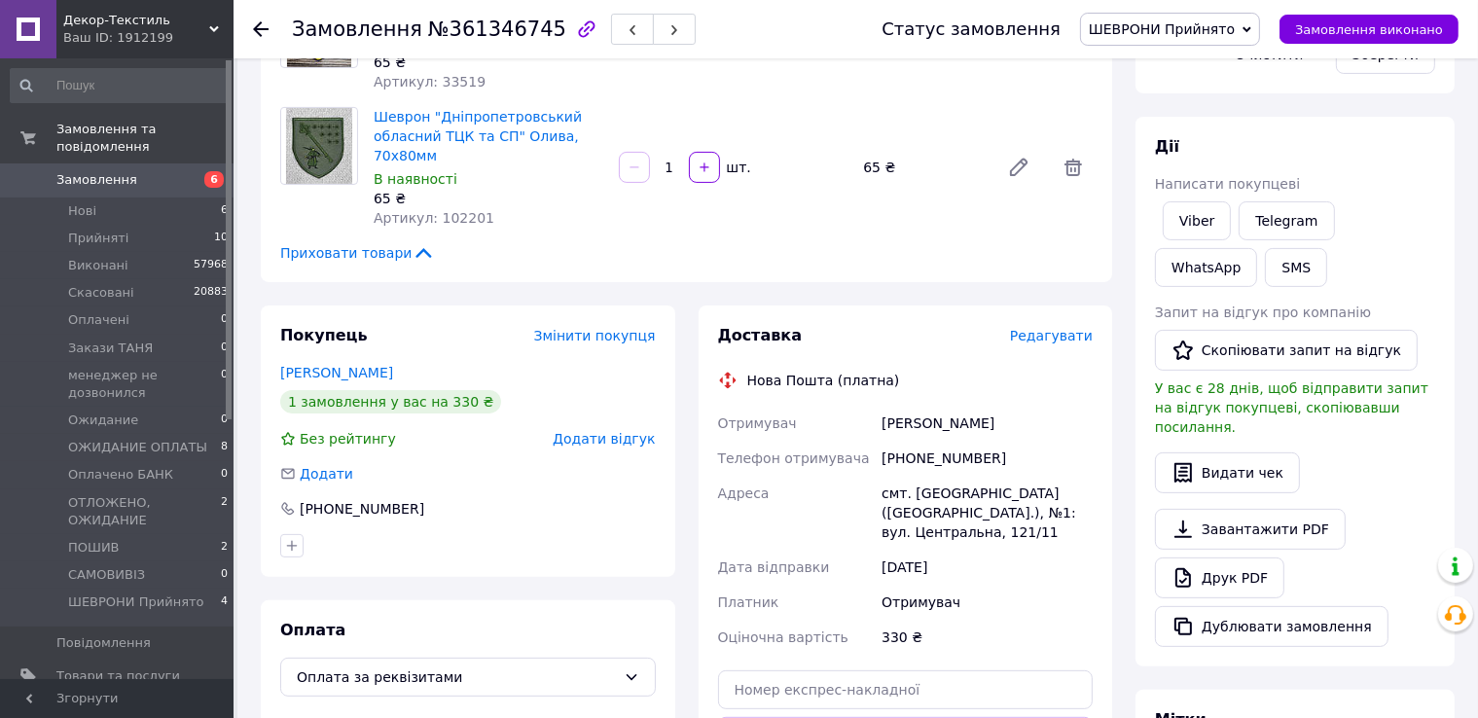
scroll to position [487, 0]
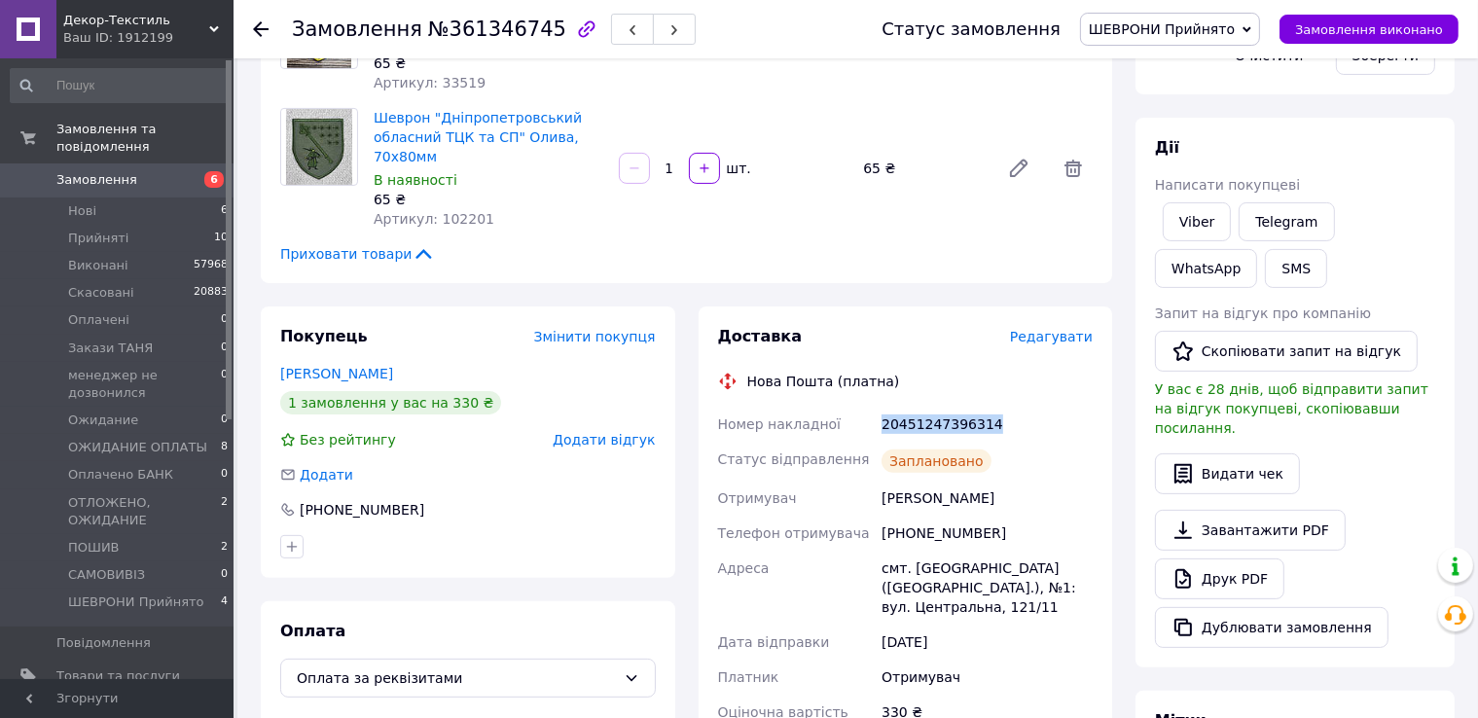
drag, startPoint x: 930, startPoint y: 405, endPoint x: 945, endPoint y: 400, distance: 15.4
click at [1084, 407] on div "Номер накладної 20451247396314 Статус відправлення Заплановано Отримувач [PERSO…" at bounding box center [905, 586] width 383 height 358
copy div "Номер накладної 20451247396314"
click at [1191, 221] on link "Viber" at bounding box center [1197, 221] width 68 height 39
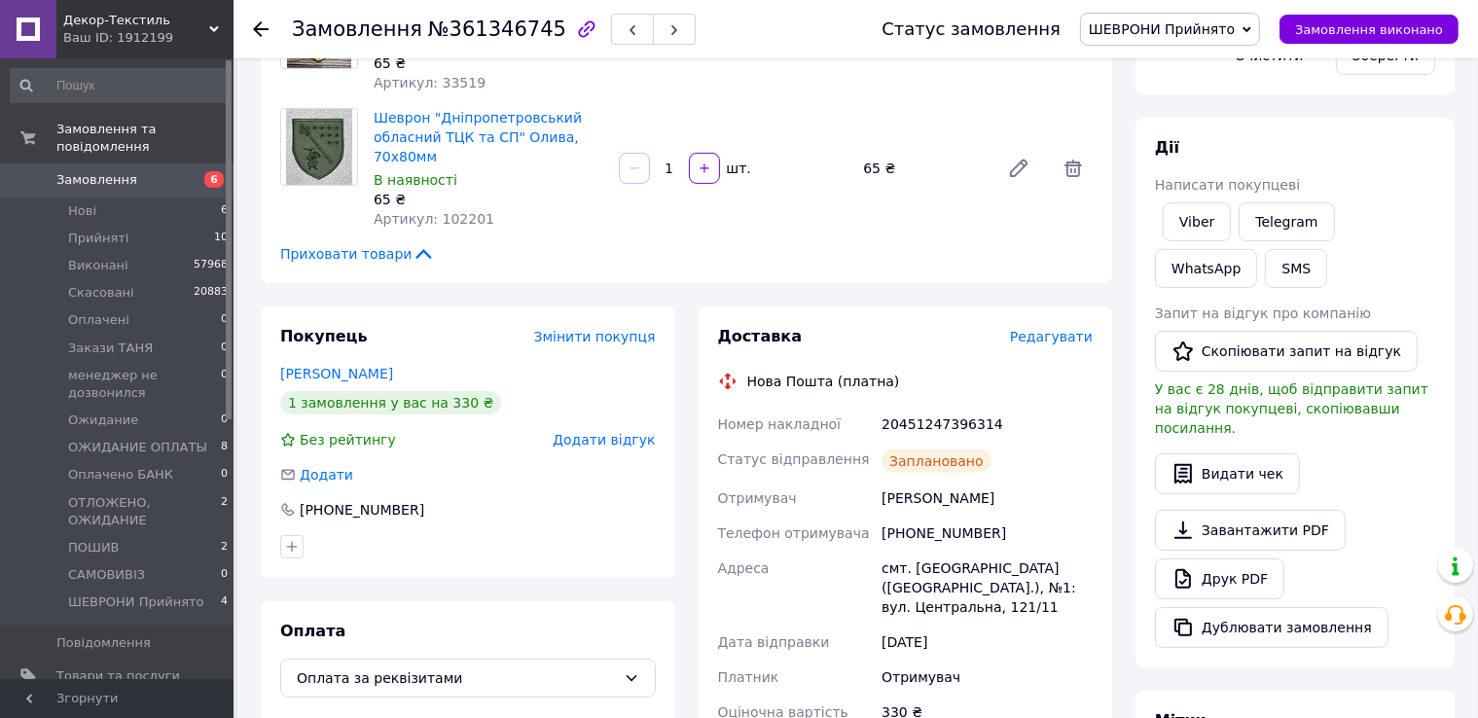
click at [765, 32] on div "Замовлення №361346745" at bounding box center [567, 29] width 551 height 58
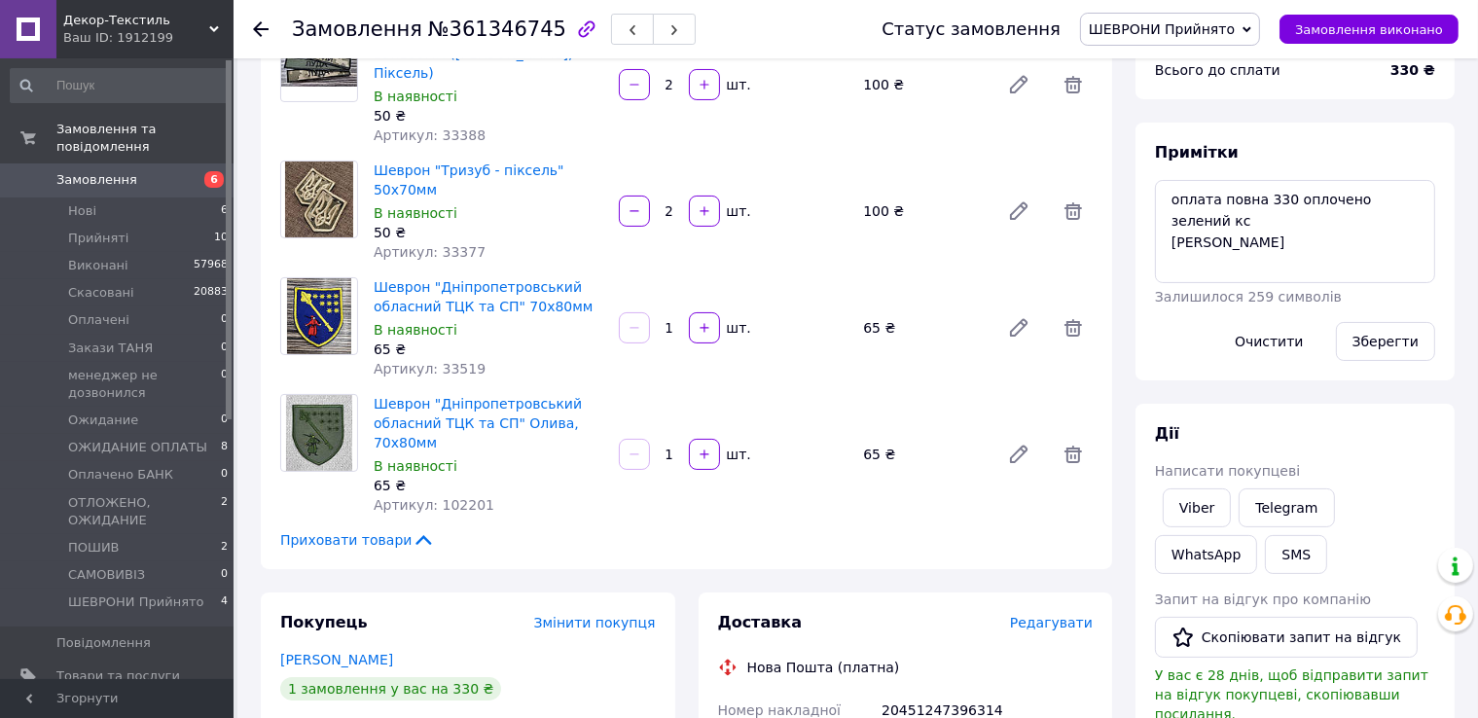
scroll to position [195, 0]
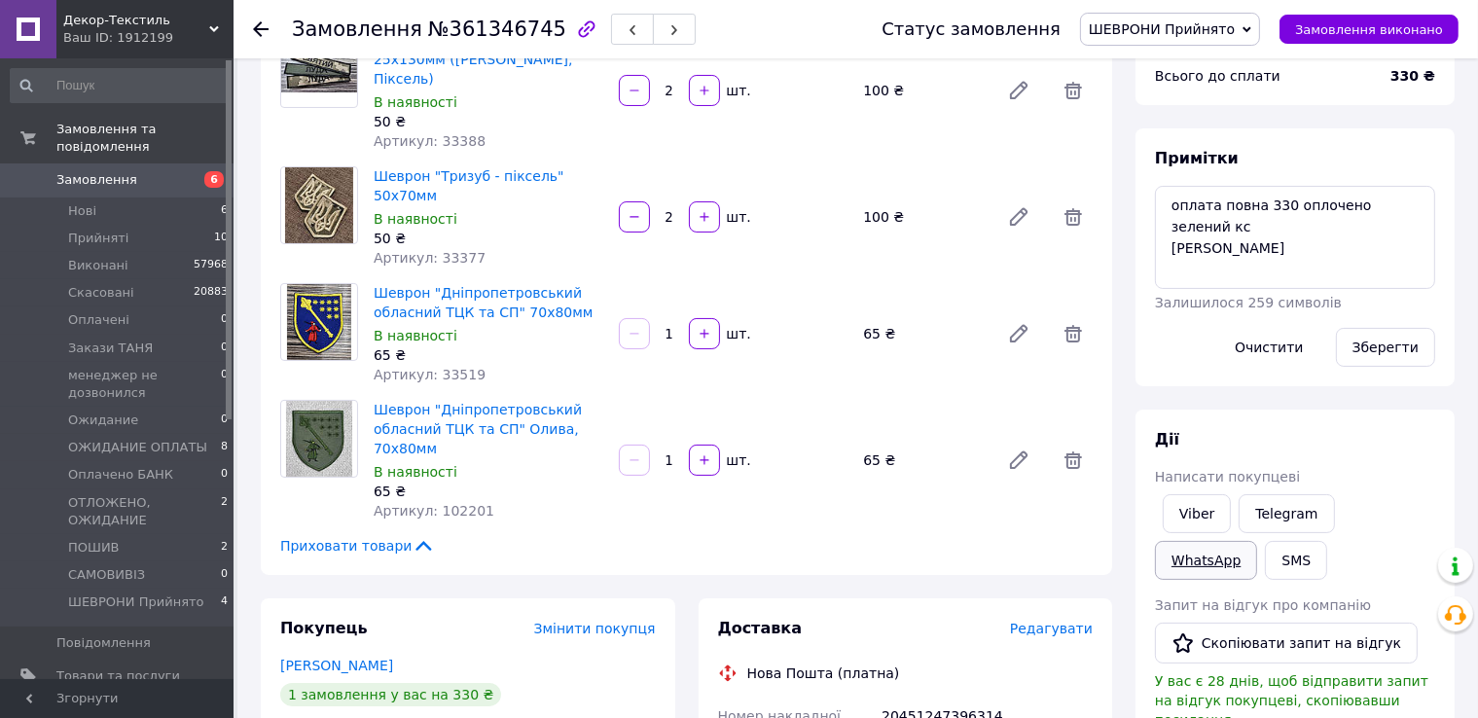
click at [1257, 541] on link "WhatsApp" at bounding box center [1206, 560] width 102 height 39
click at [1409, 23] on span "Замовлення виконано" at bounding box center [1369, 29] width 148 height 15
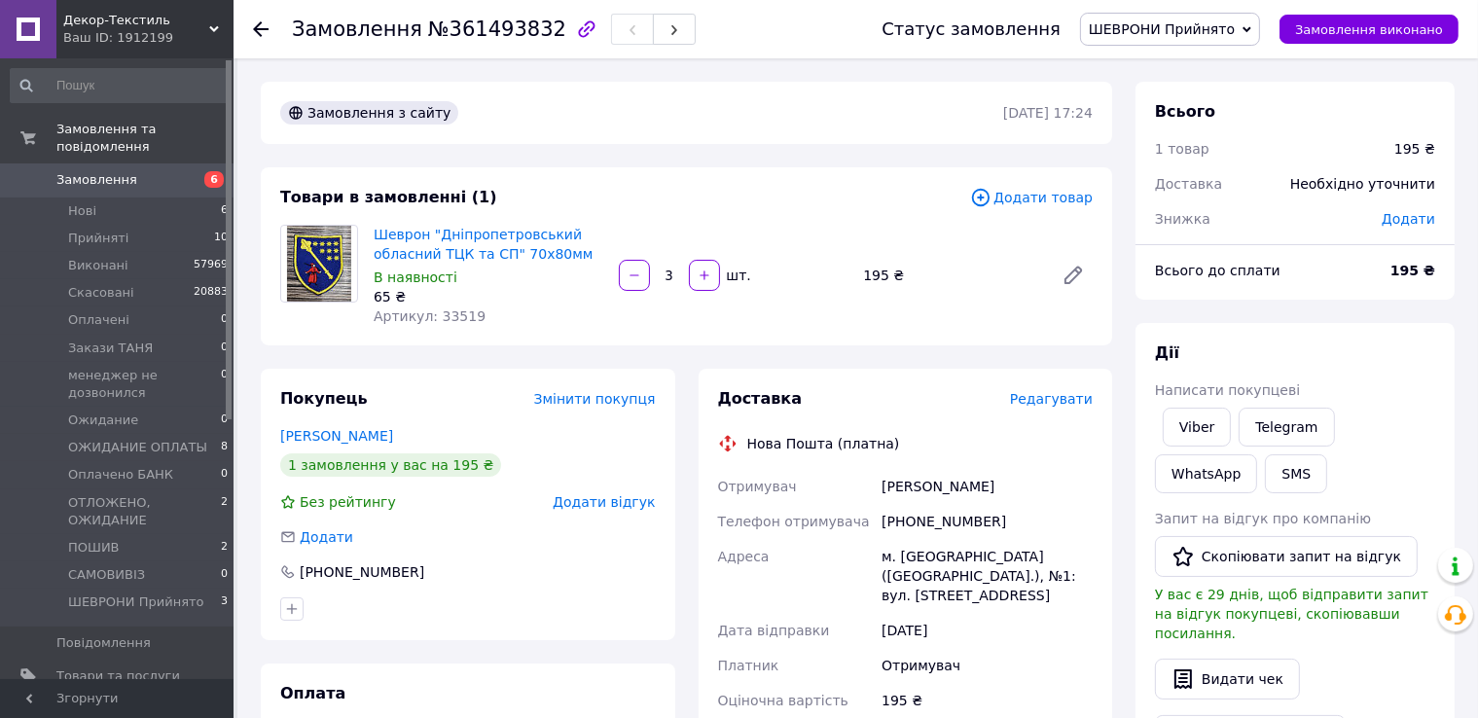
click at [1047, 402] on span "Редагувати" at bounding box center [1051, 399] width 83 height 16
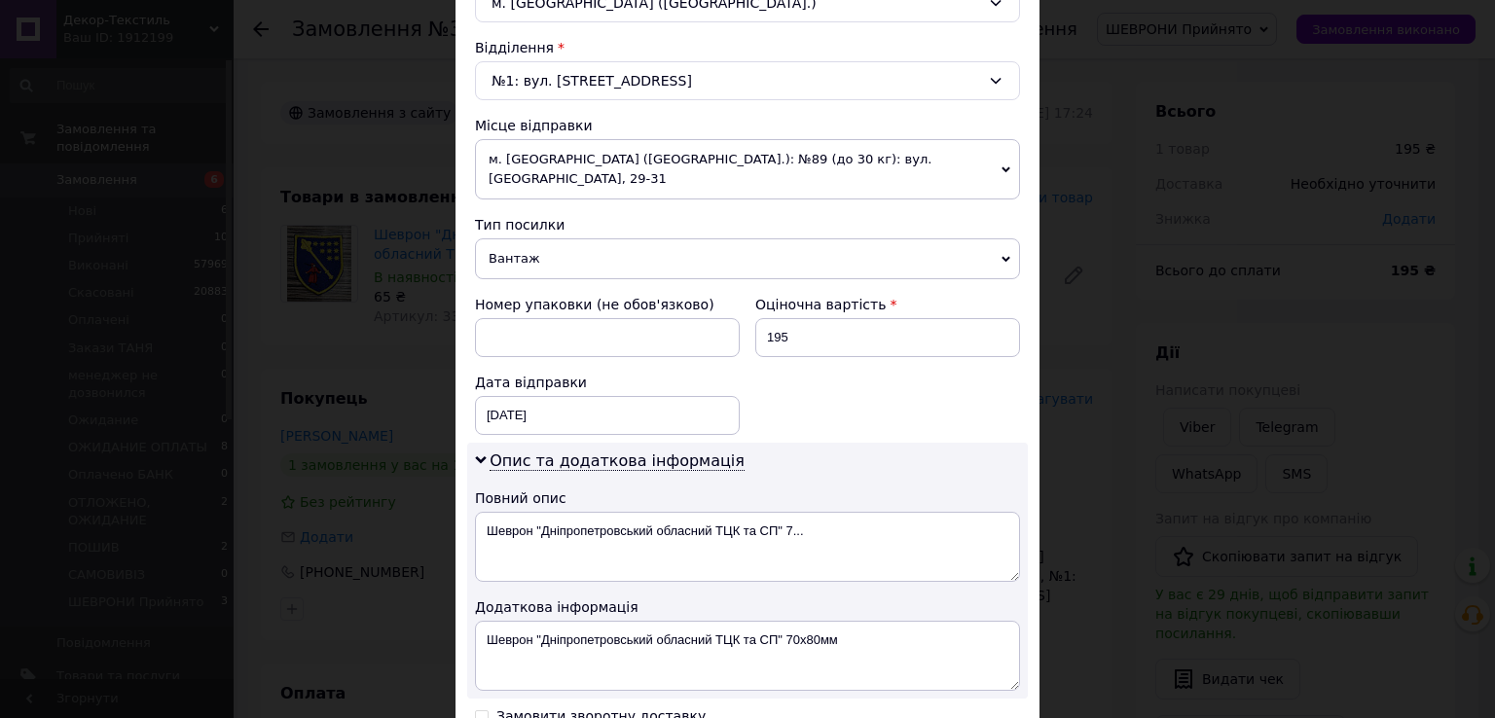
scroll to position [584, 0]
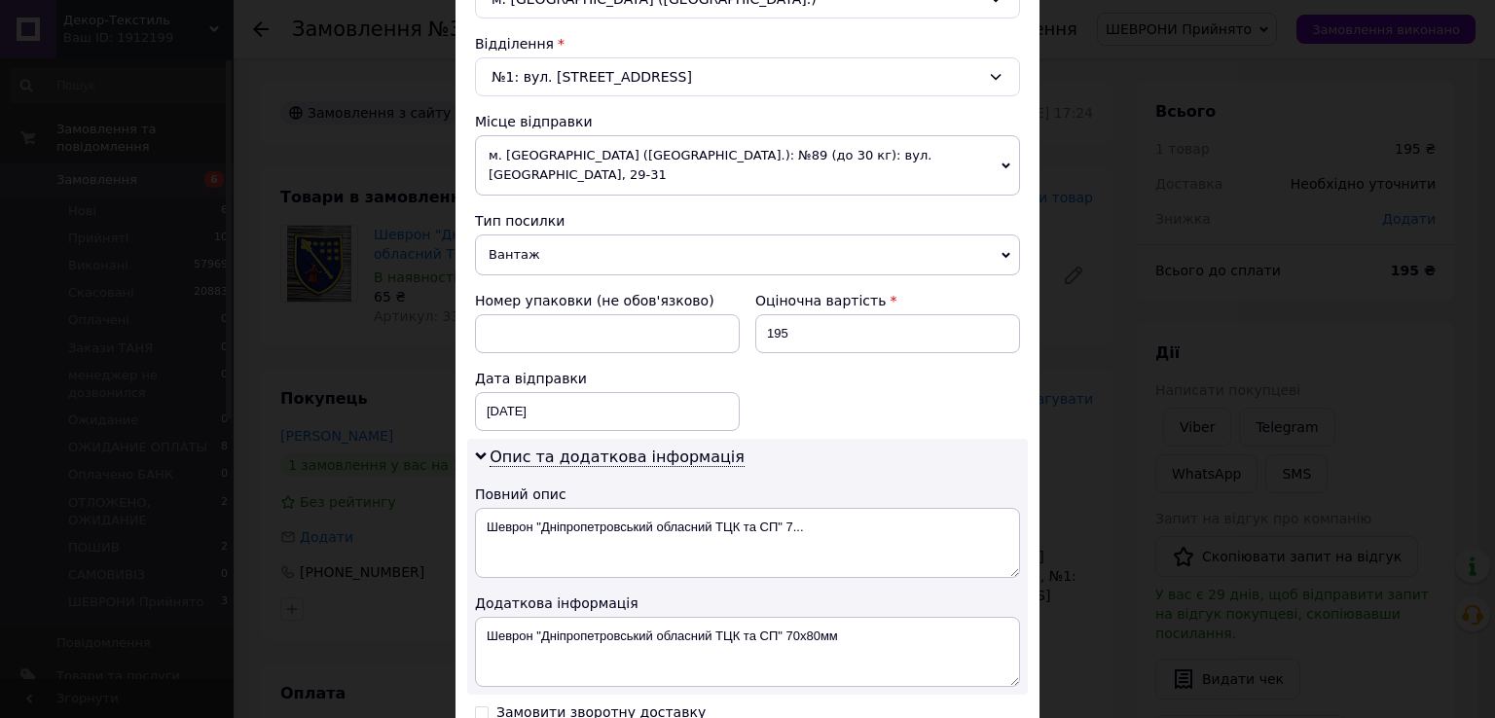
drag, startPoint x: 544, startPoint y: 221, endPoint x: 546, endPoint y: 235, distance: 13.8
click at [544, 235] on span "Вантаж" at bounding box center [747, 255] width 545 height 41
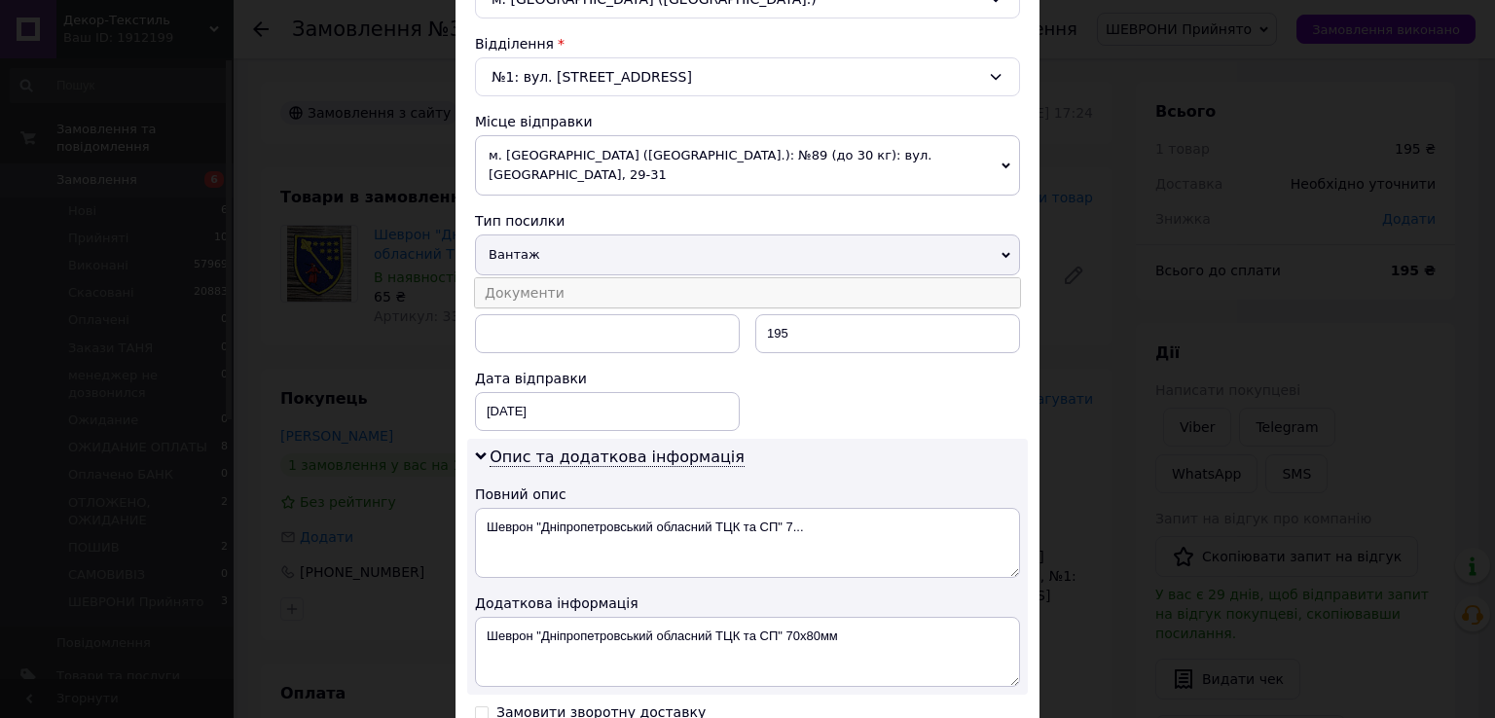
click at [546, 278] on li "Документи" at bounding box center [747, 292] width 545 height 29
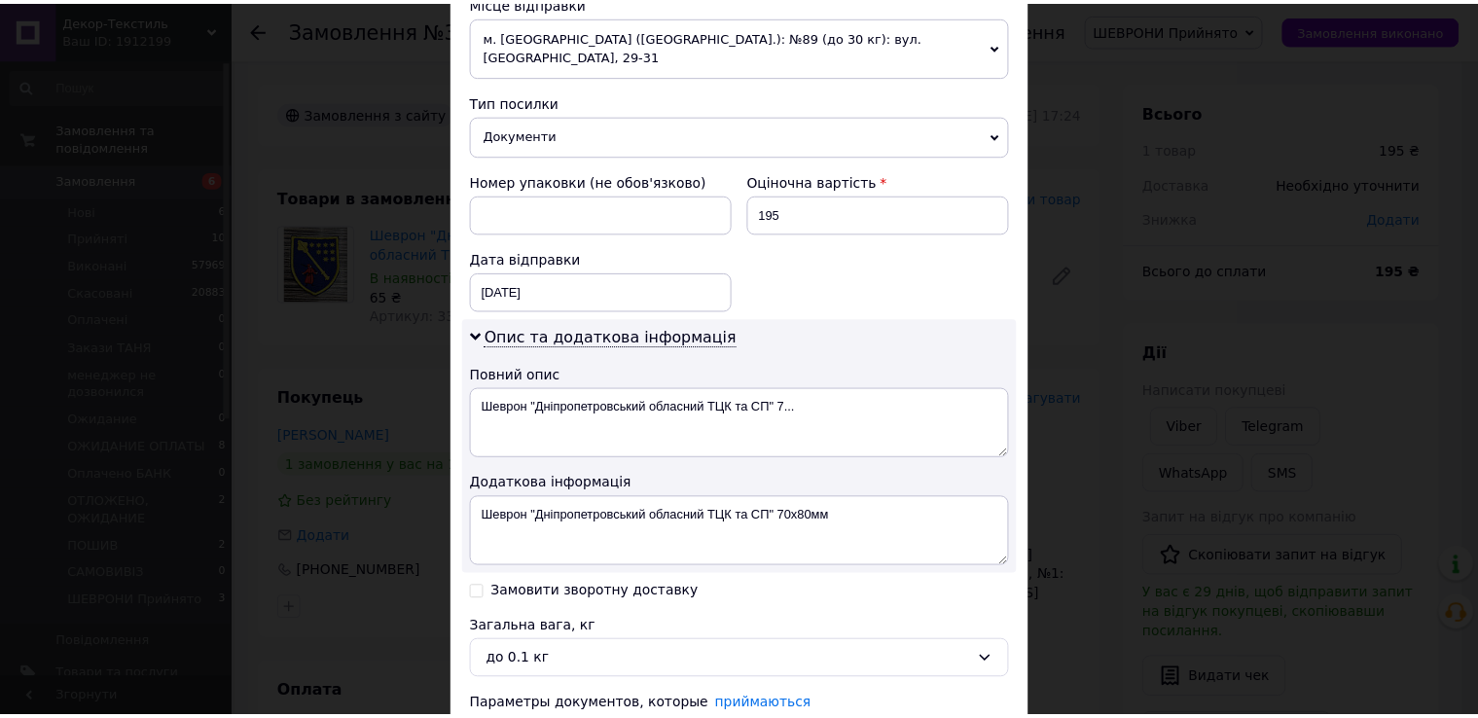
scroll to position [841, 0]
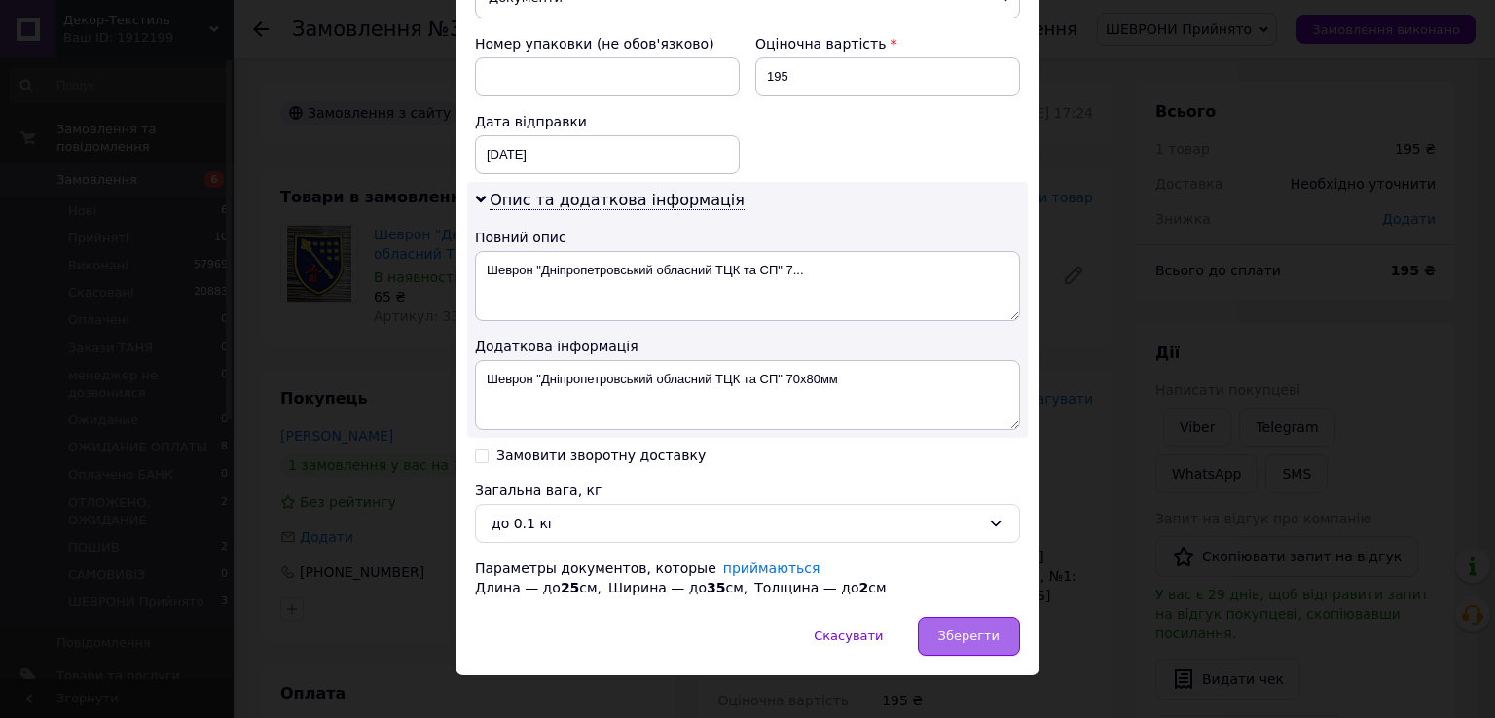
click at [996, 621] on div "Зберегти" at bounding box center [969, 636] width 102 height 39
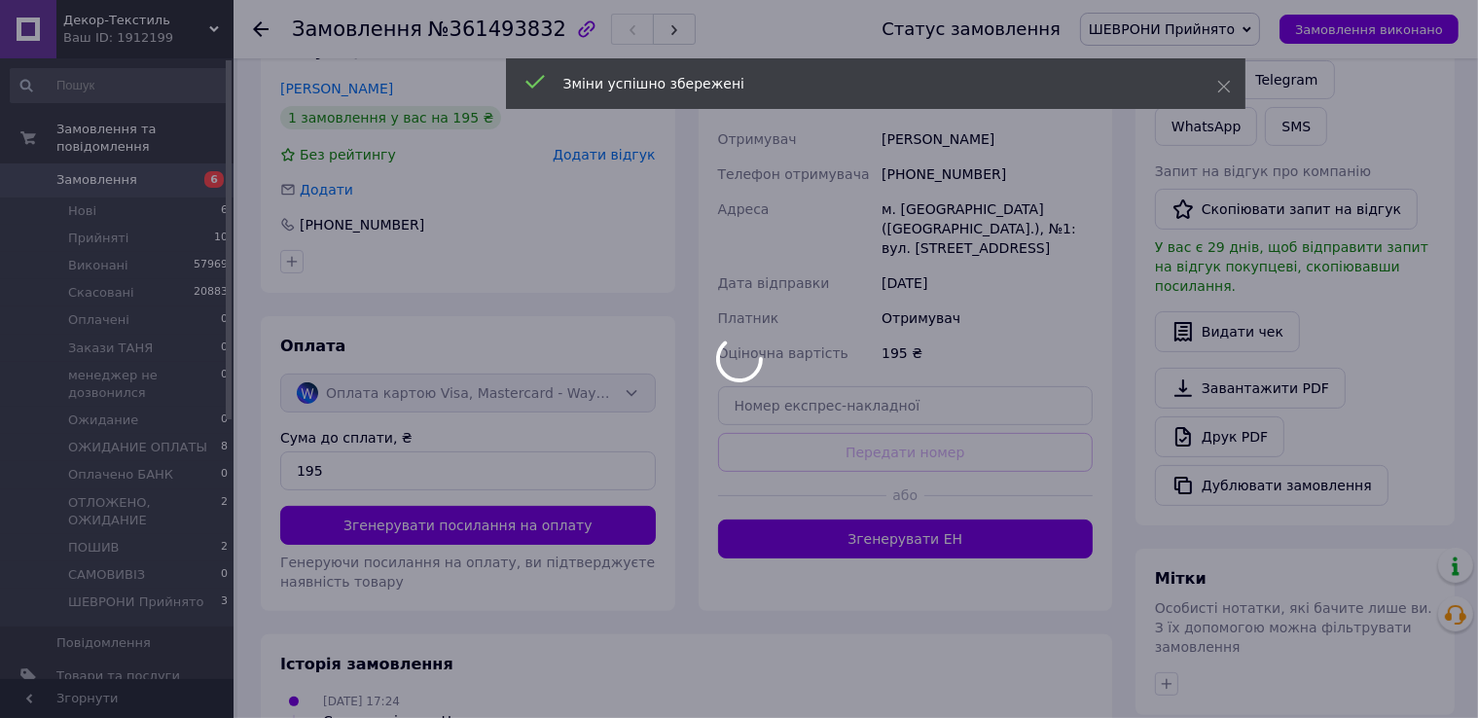
scroll to position [389, 0]
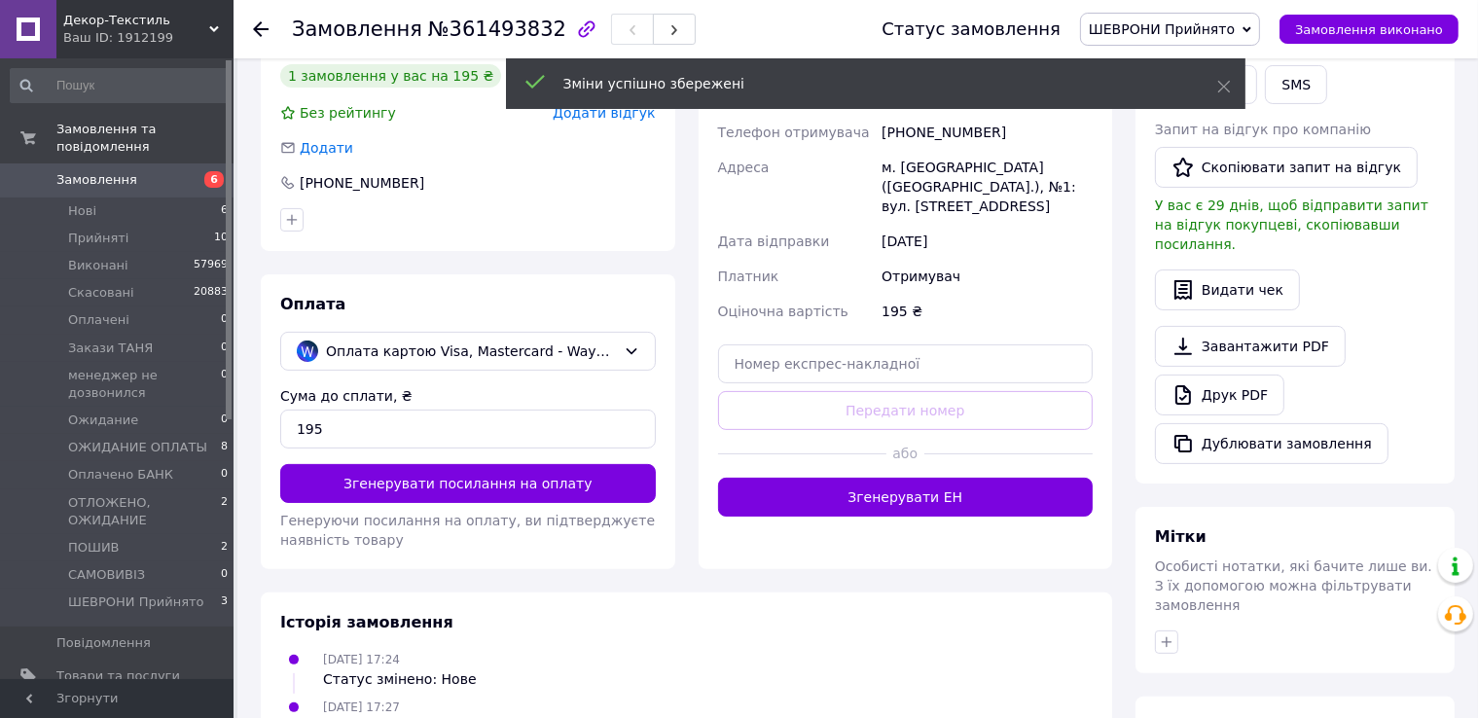
click at [966, 506] on button "Згенерувати ЕН" at bounding box center [906, 497] width 376 height 39
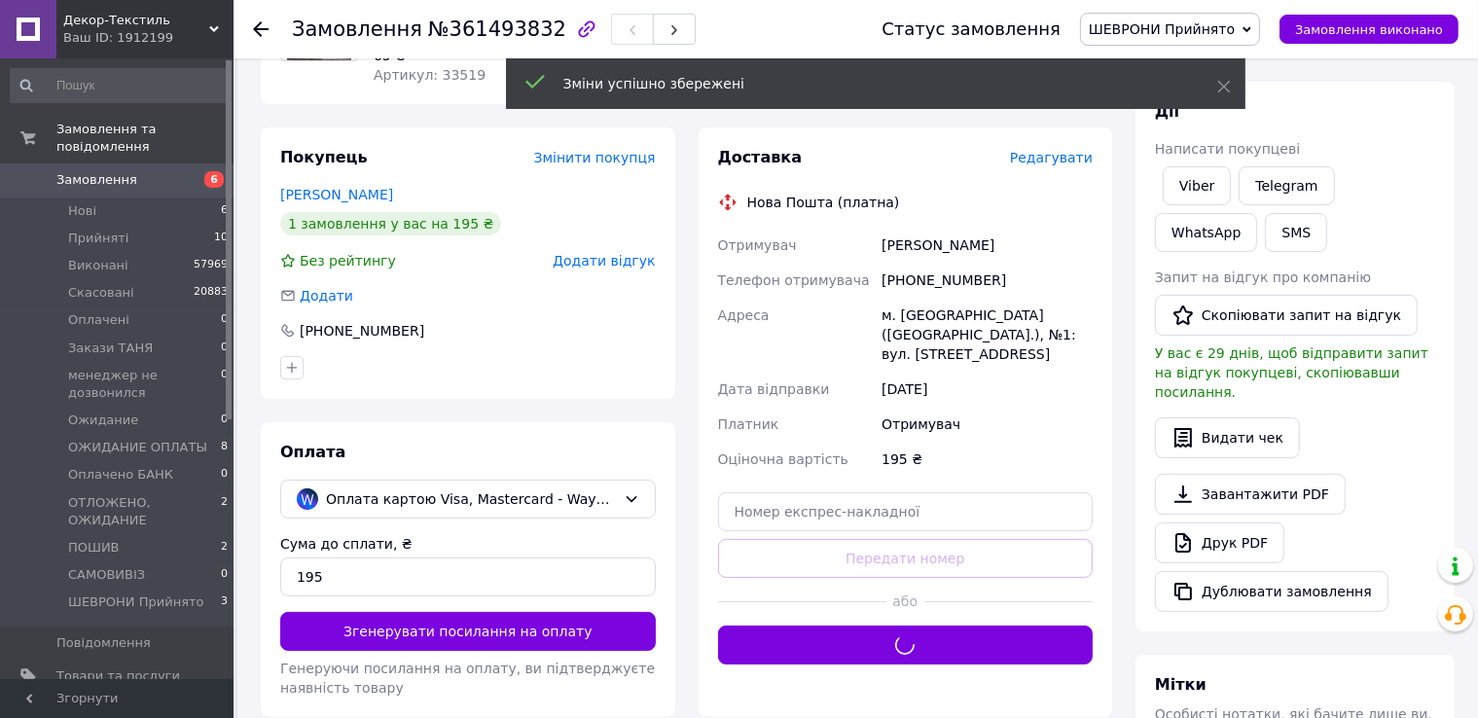
scroll to position [195, 0]
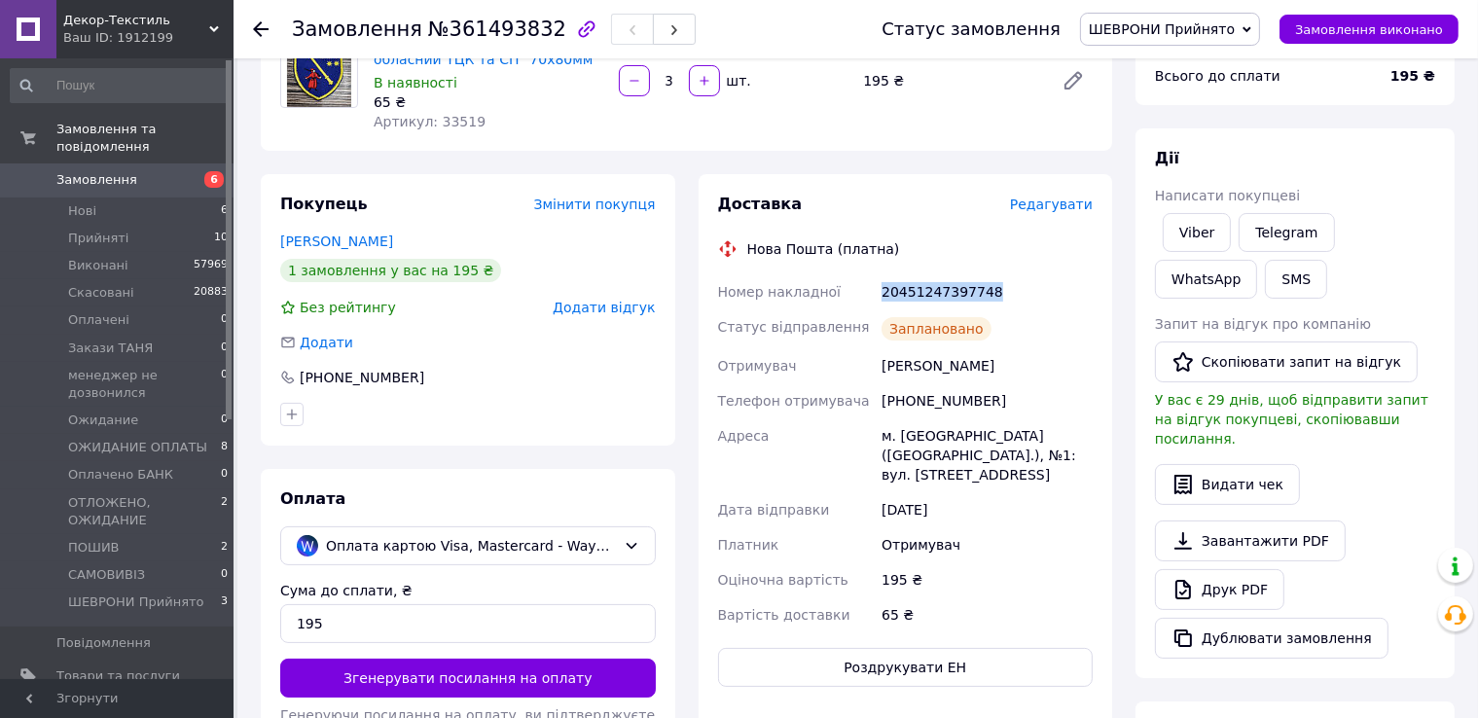
drag, startPoint x: 849, startPoint y: 295, endPoint x: 917, endPoint y: 293, distance: 68.1
click at [1075, 293] on div "Номер накладної 20451247397748 Статус відправлення Заплановано Отримувач Шпак М…" at bounding box center [905, 453] width 383 height 358
copy div "Номер накладної 20451247397748"
click at [1203, 227] on link "Viber" at bounding box center [1197, 232] width 68 height 39
click at [1350, 22] on span "Замовлення виконано" at bounding box center [1369, 29] width 148 height 15
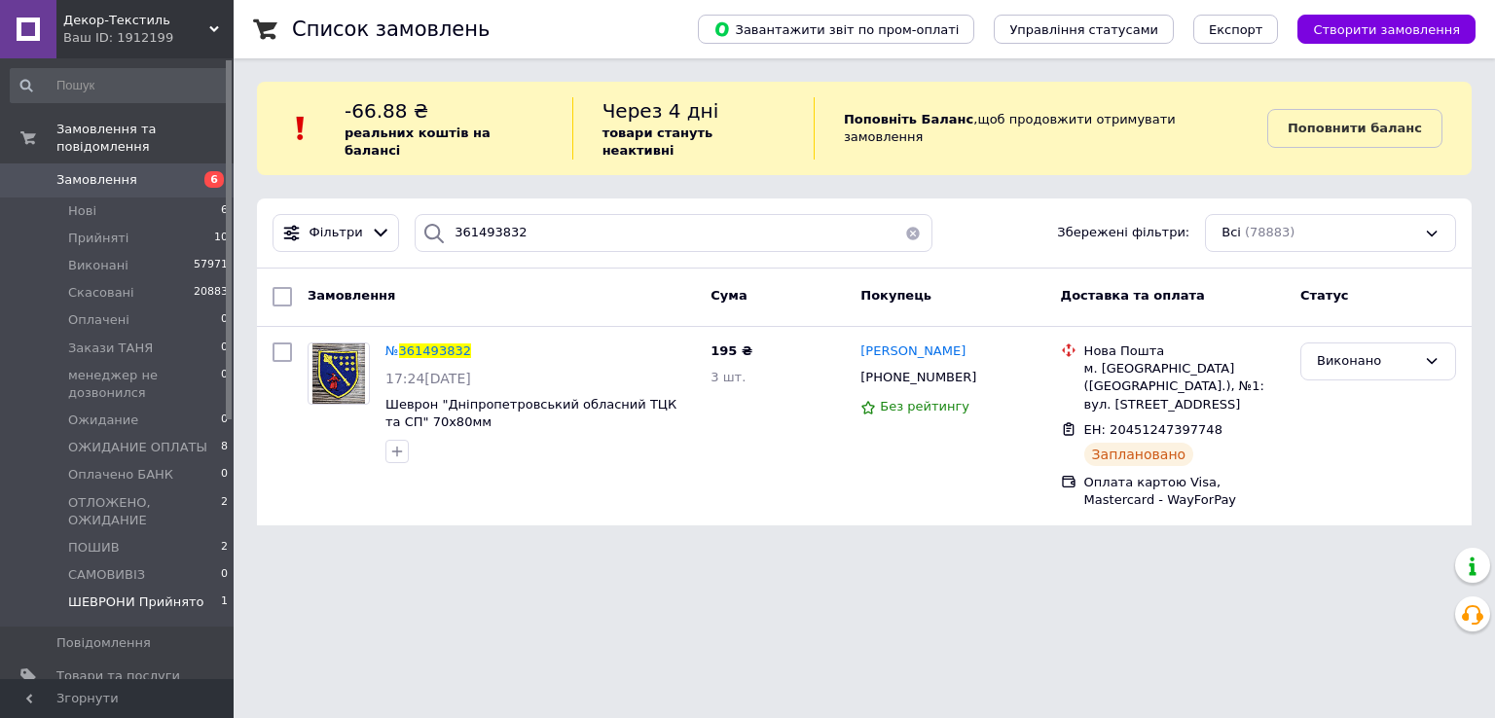
click at [112, 594] on span "ШЕВРОНИ Прийнято" at bounding box center [136, 603] width 136 height 18
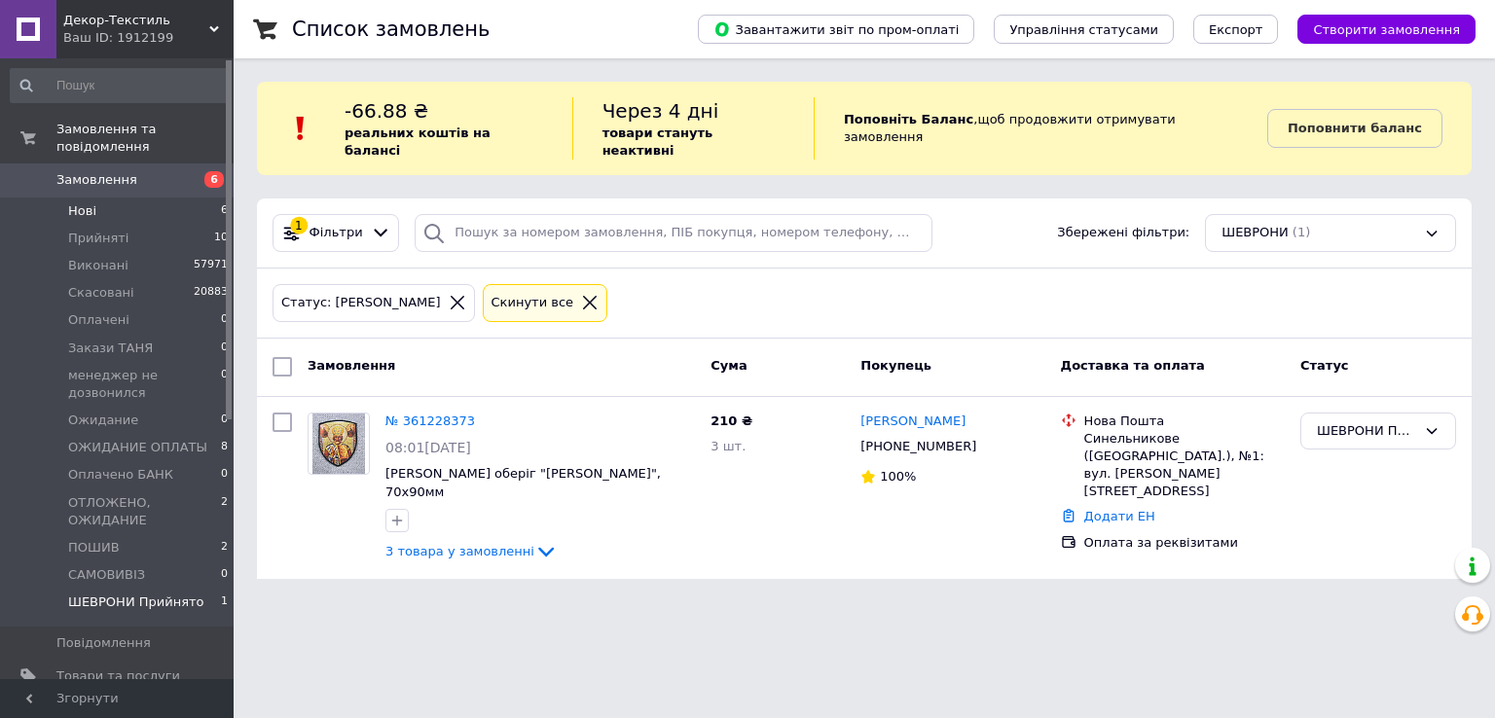
click at [81, 202] on span "Нові" at bounding box center [82, 211] width 28 height 18
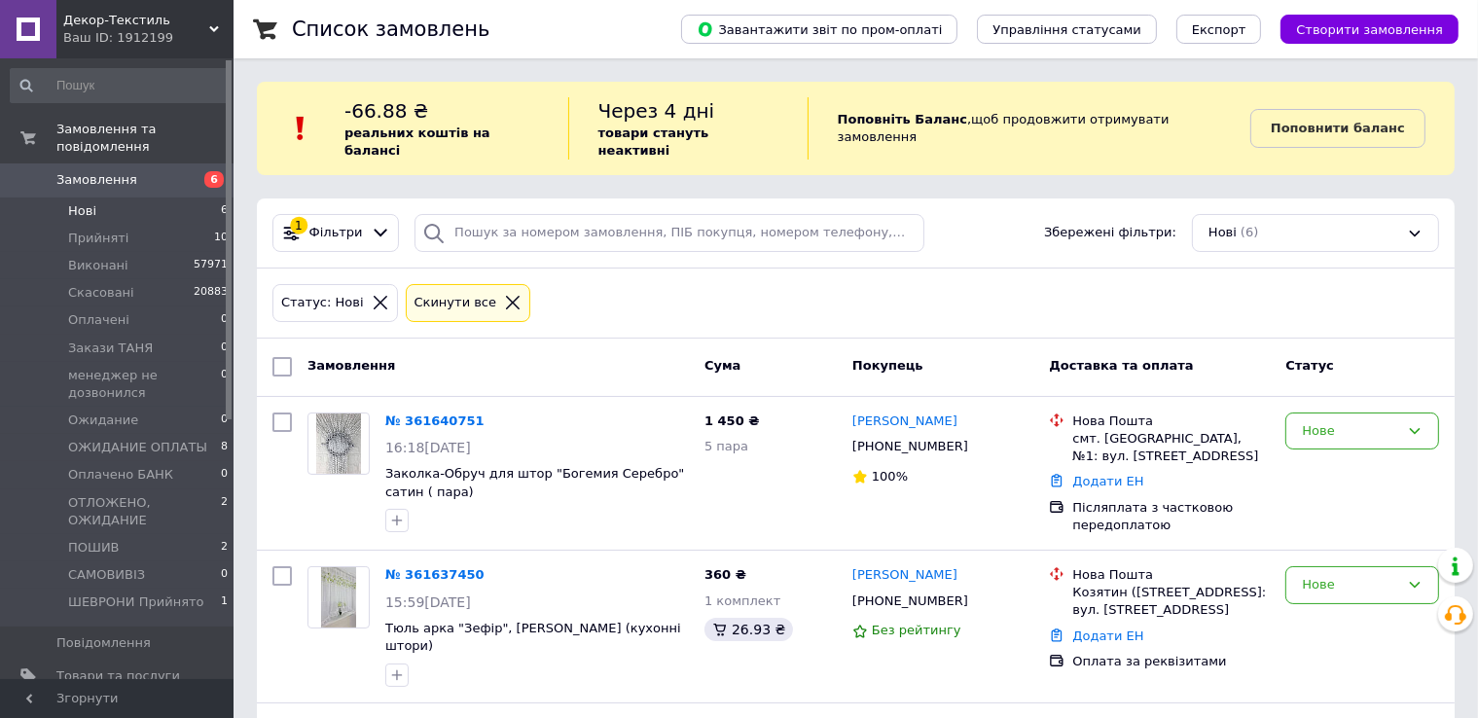
click at [506, 296] on icon at bounding box center [513, 303] width 14 height 14
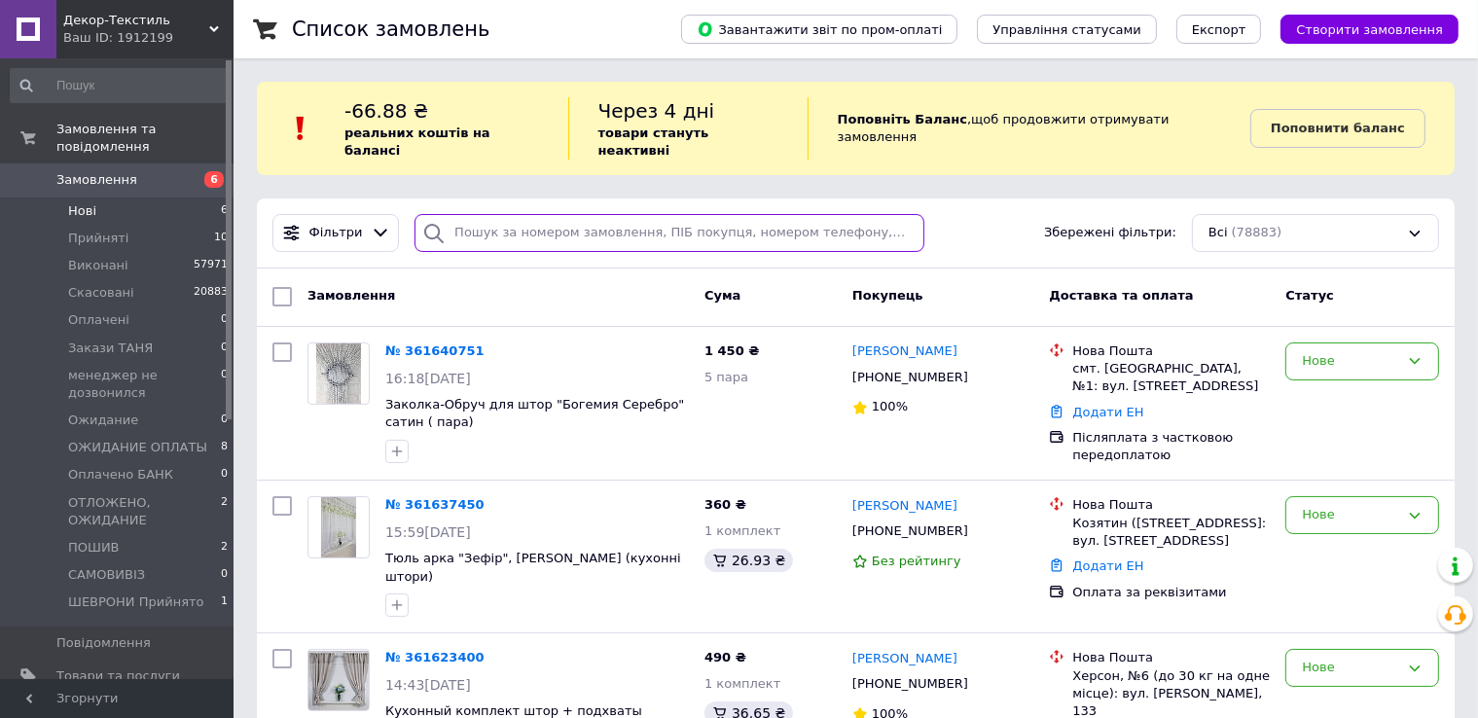
click at [510, 214] on input "search" at bounding box center [670, 233] width 510 height 38
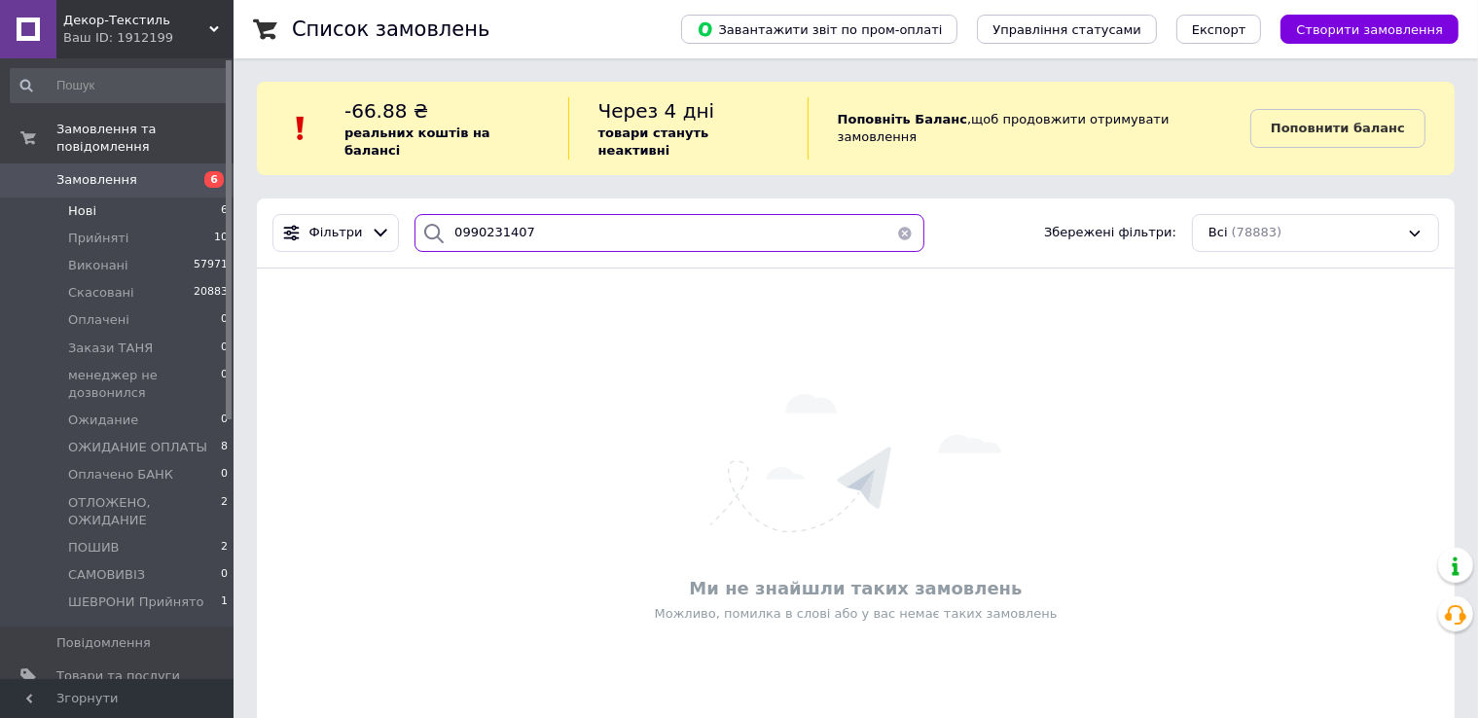
type input "0990231407"
click at [892, 214] on button "button" at bounding box center [905, 233] width 39 height 38
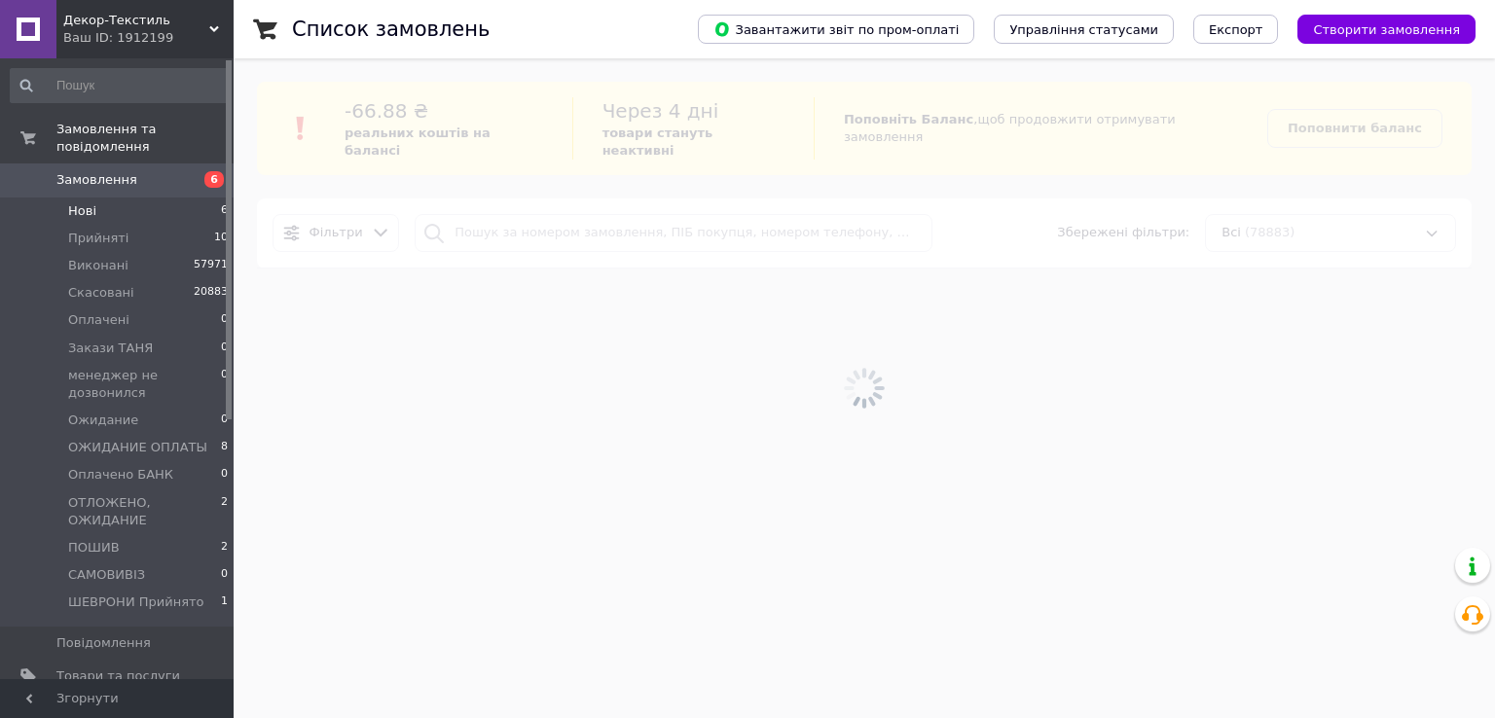
click at [555, 214] on div at bounding box center [864, 388] width 1261 height 660
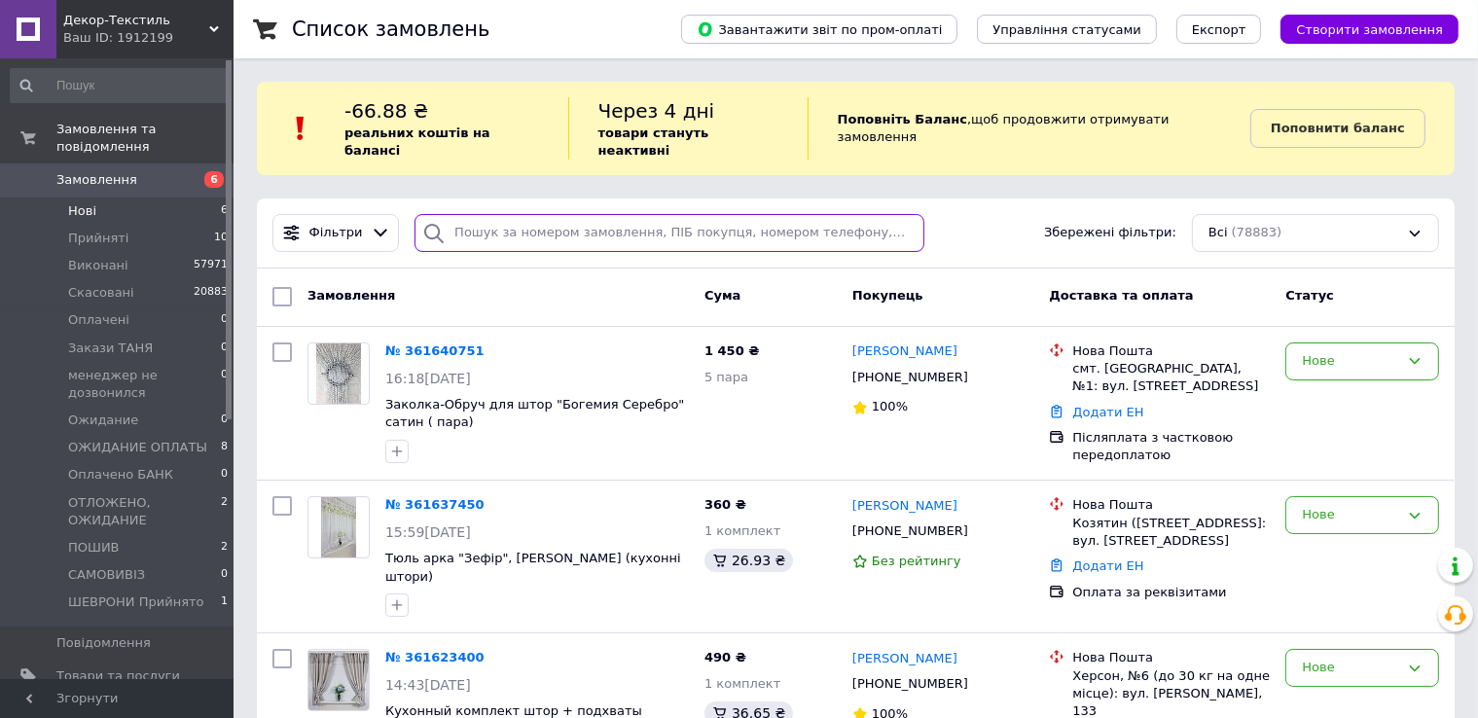
click at [495, 214] on input "search" at bounding box center [670, 233] width 510 height 38
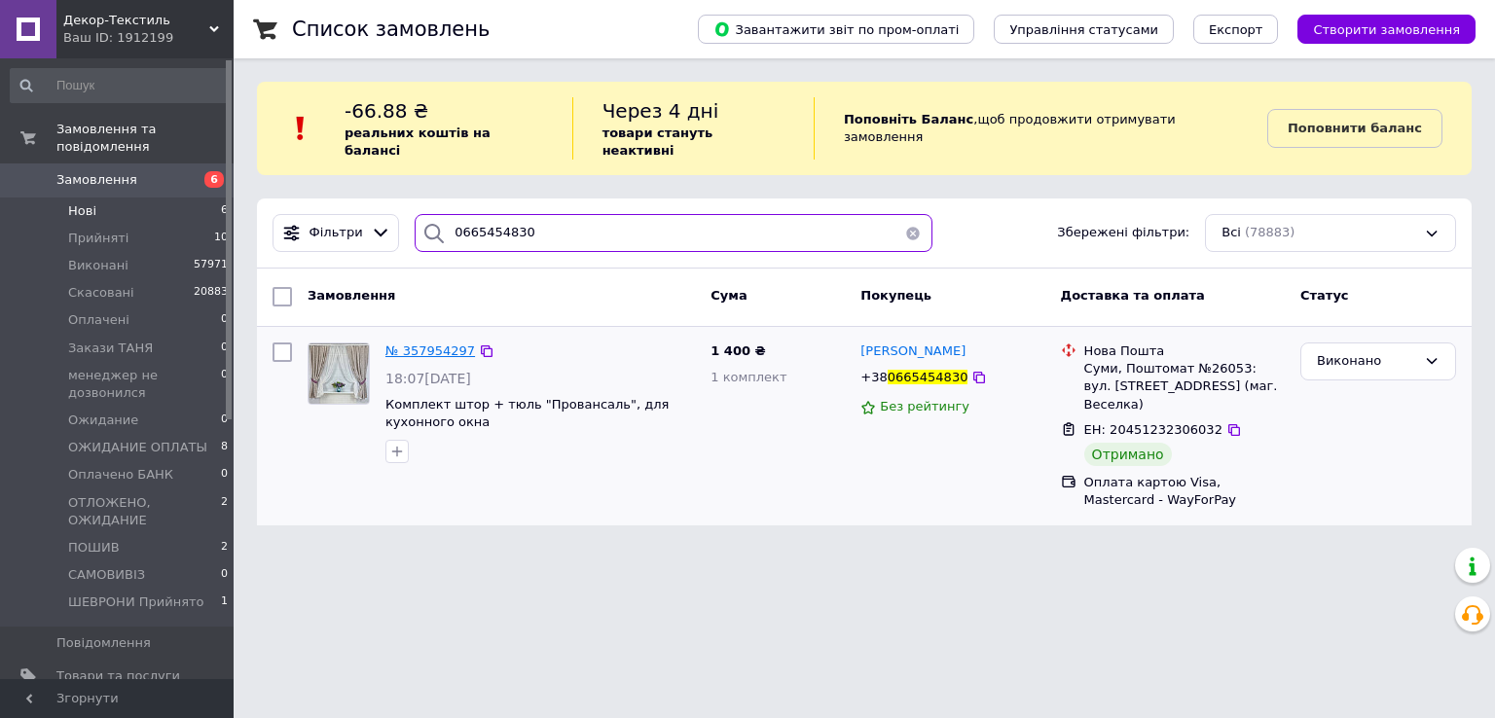
type input "0665454830"
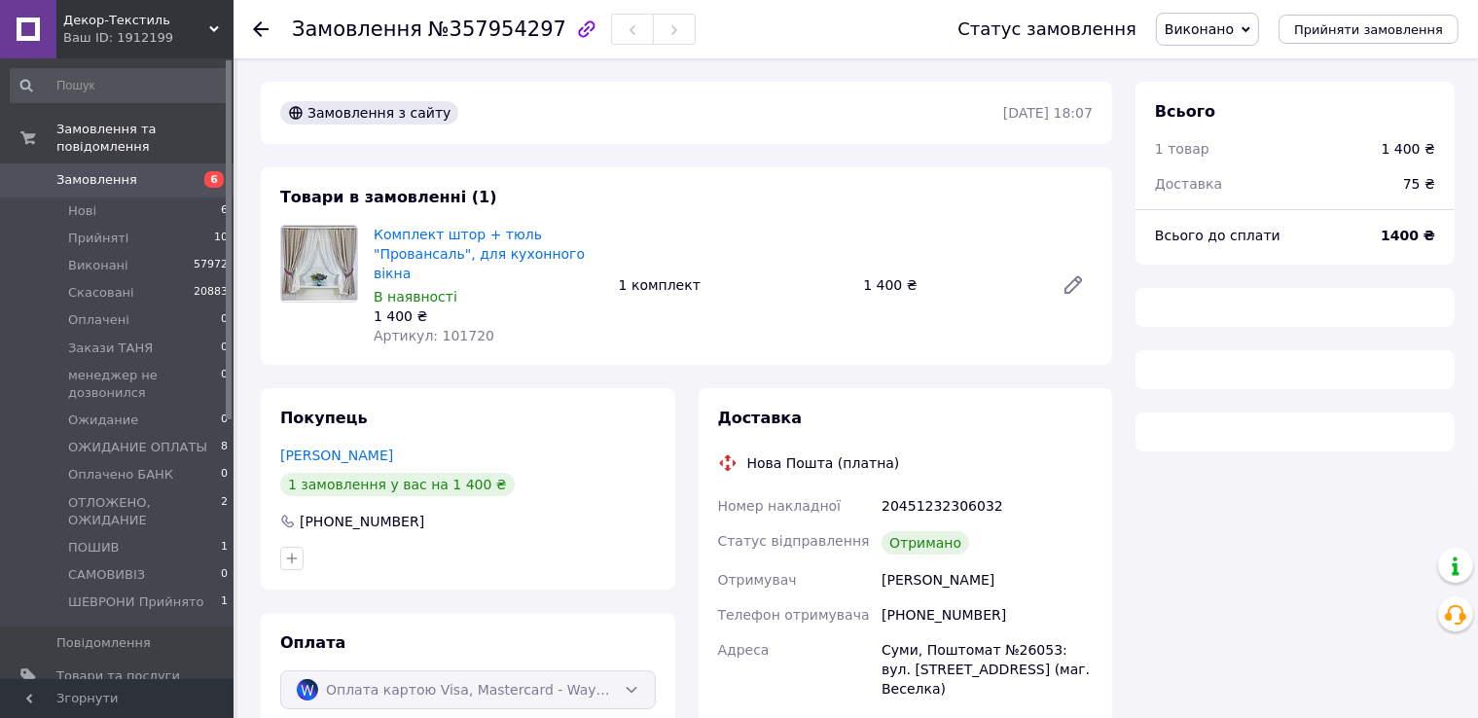
click at [1234, 32] on span "Виконано" at bounding box center [1199, 29] width 69 height 16
click at [1236, 63] on li "Прийнято" at bounding box center [1252, 68] width 191 height 29
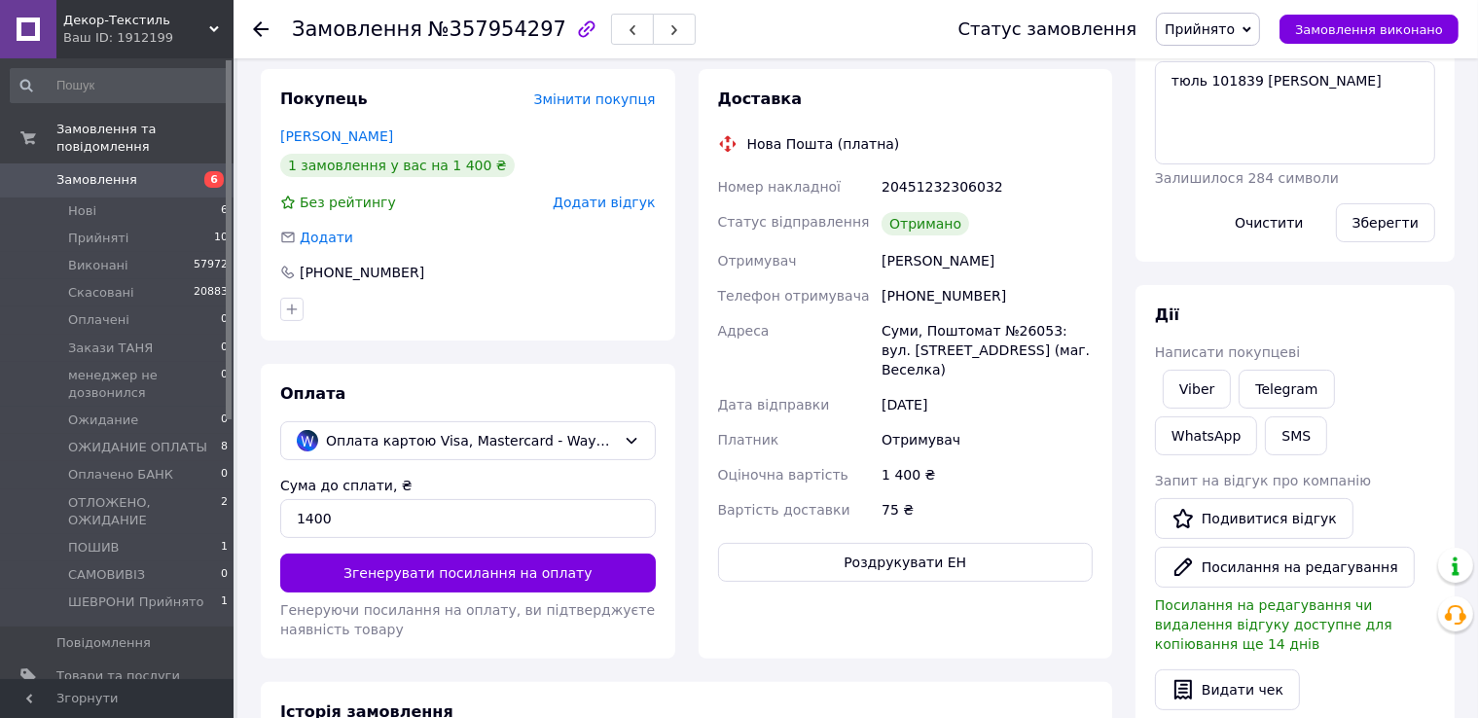
scroll to position [195, 0]
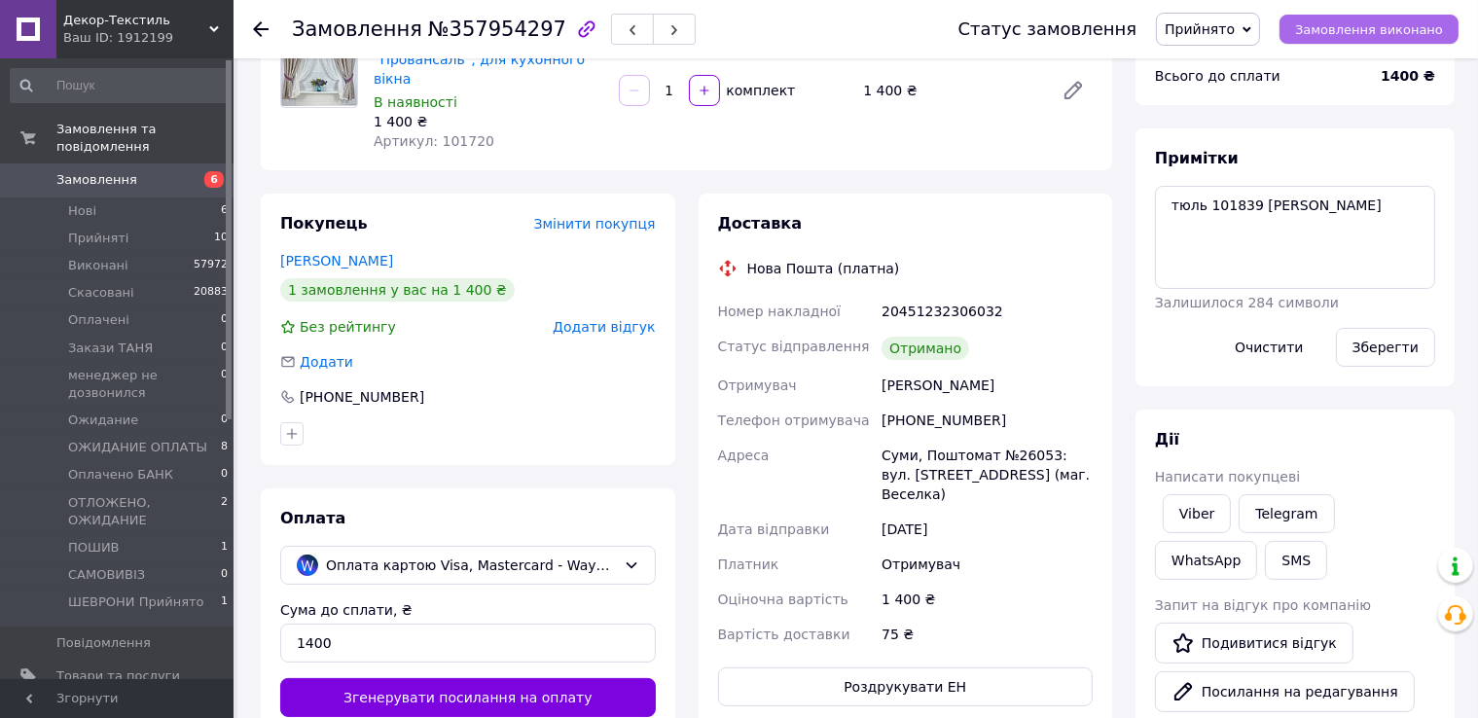
drag, startPoint x: 1362, startPoint y: 30, endPoint x: 1249, endPoint y: 55, distance: 115.7
click at [1363, 30] on span "Замовлення виконано" at bounding box center [1369, 29] width 148 height 15
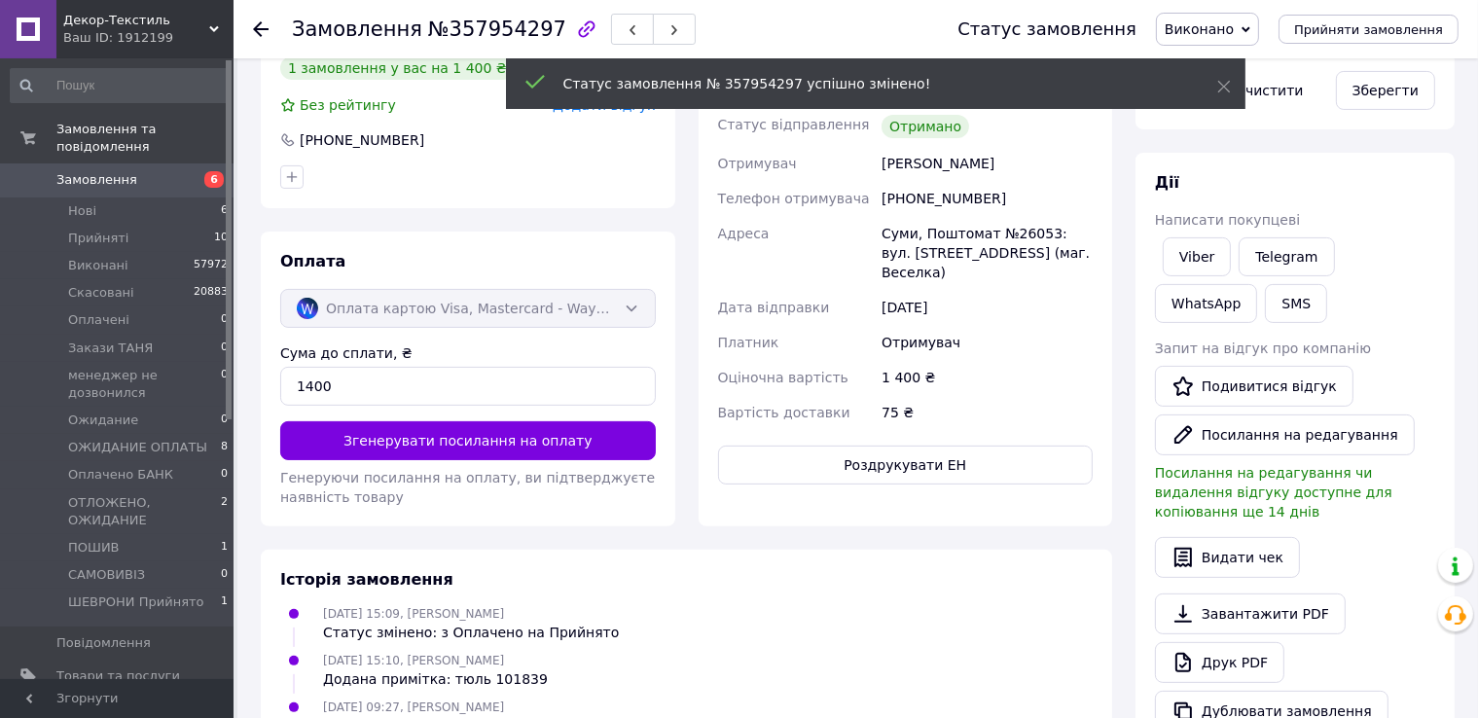
scroll to position [292, 0]
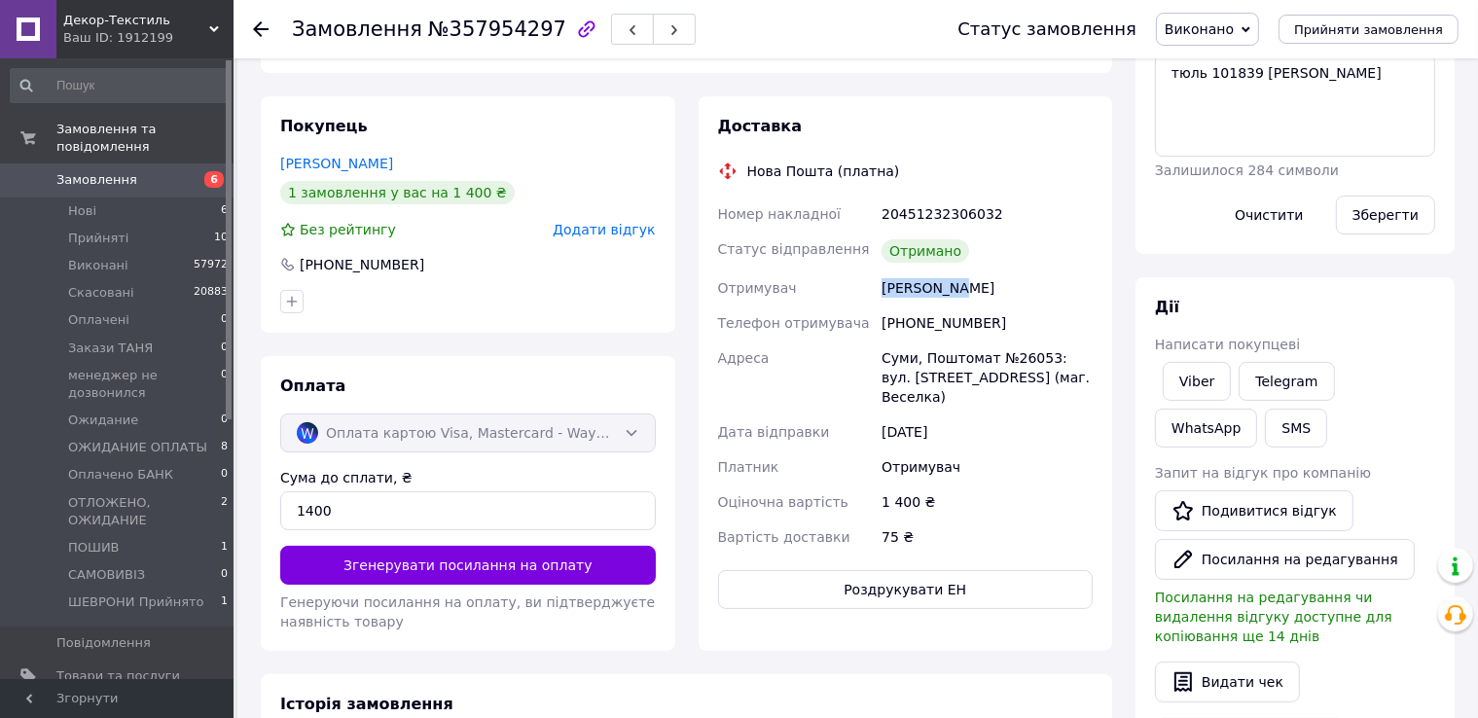
drag, startPoint x: 864, startPoint y: 258, endPoint x: 952, endPoint y: 270, distance: 88.4
click at [952, 270] on div "Номер накладної 20451232306032 Статус відправлення Отримано Отримувач Борзяниця…" at bounding box center [905, 376] width 383 height 358
copy div "Отримувач Борзяниця"
click at [1198, 376] on link "Viber" at bounding box center [1197, 381] width 68 height 39
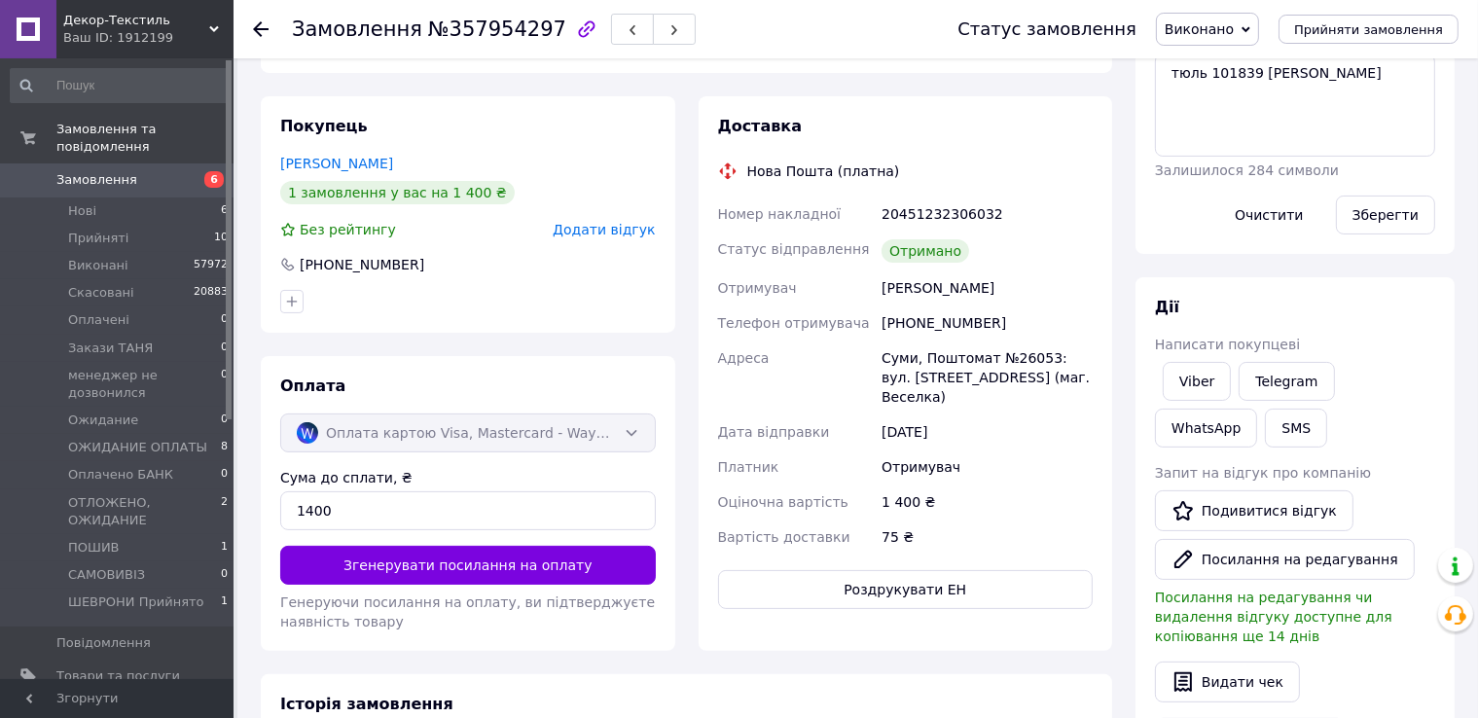
click at [806, 49] on div "Замовлення №357954297" at bounding box center [605, 29] width 627 height 58
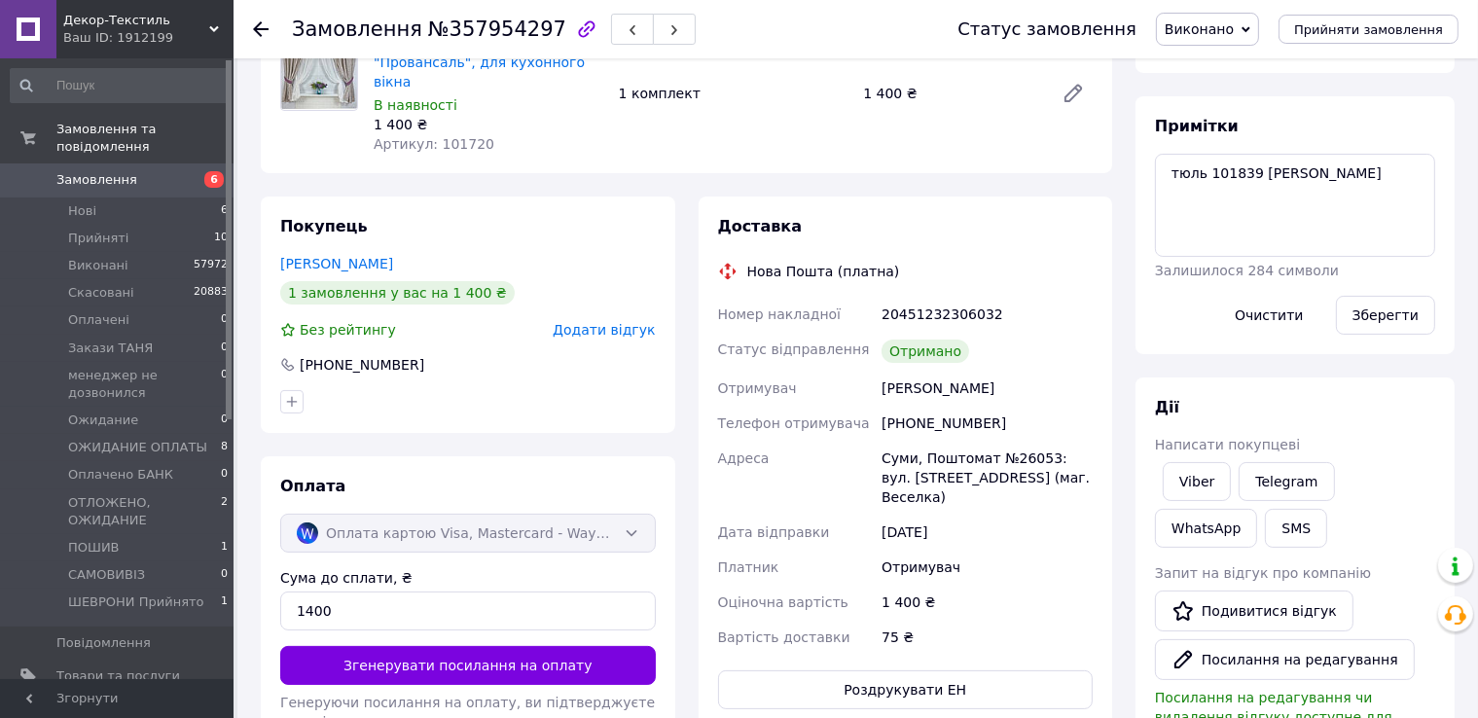
scroll to position [0, 0]
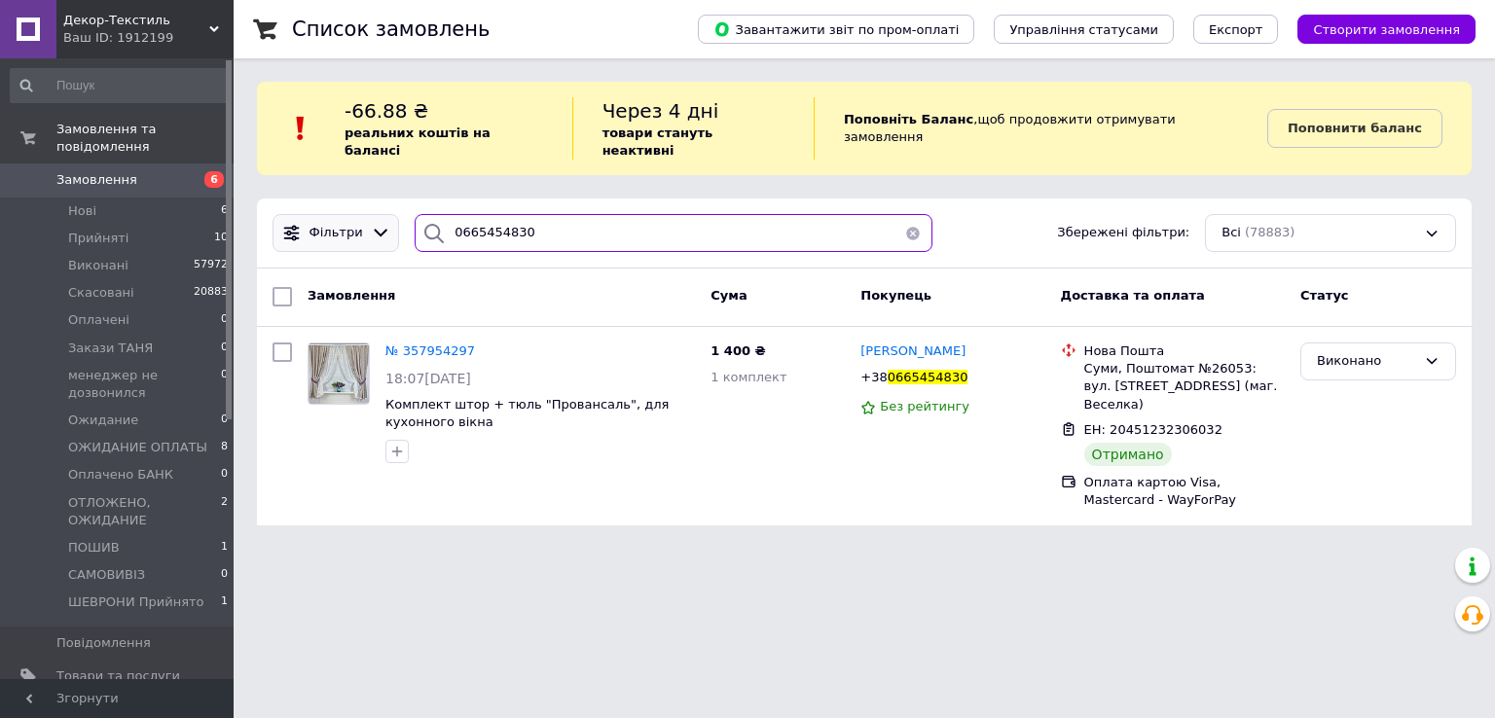
drag, startPoint x: 494, startPoint y: 217, endPoint x: 376, endPoint y: 219, distance: 118.7
click at [376, 219] on div "Фільтри 0665454830 Збережені фільтри: Всі (78883)" at bounding box center [864, 233] width 1199 height 38
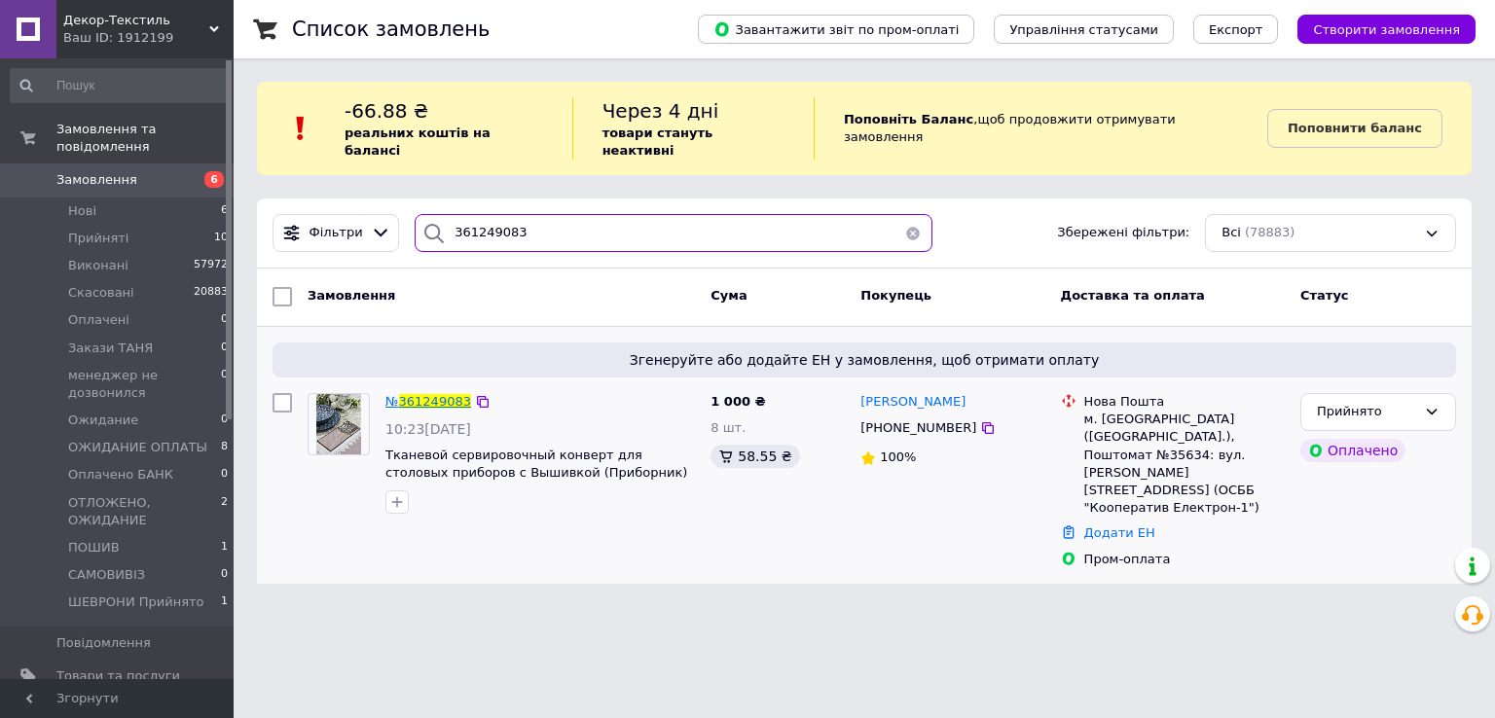
type input "361249083"
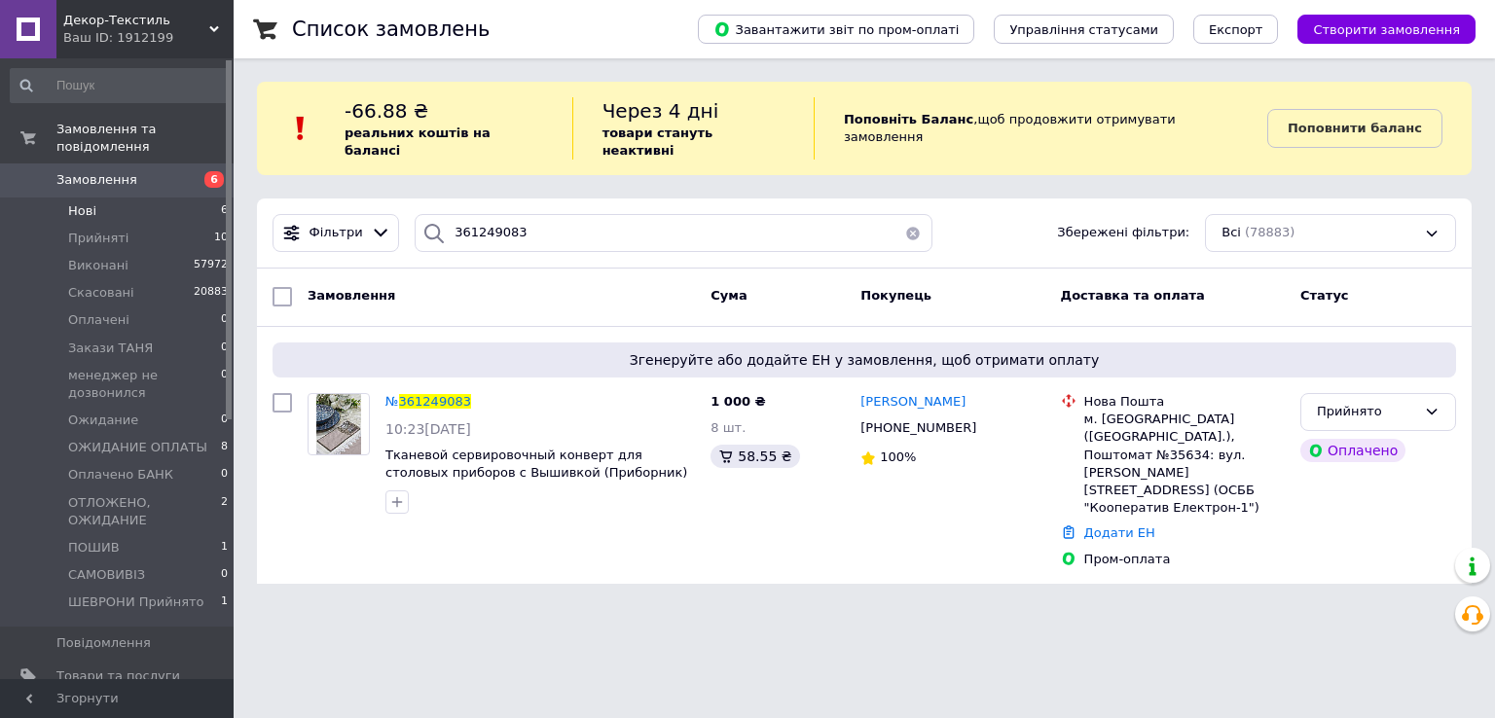
click at [86, 202] on span "Нові" at bounding box center [82, 211] width 28 height 18
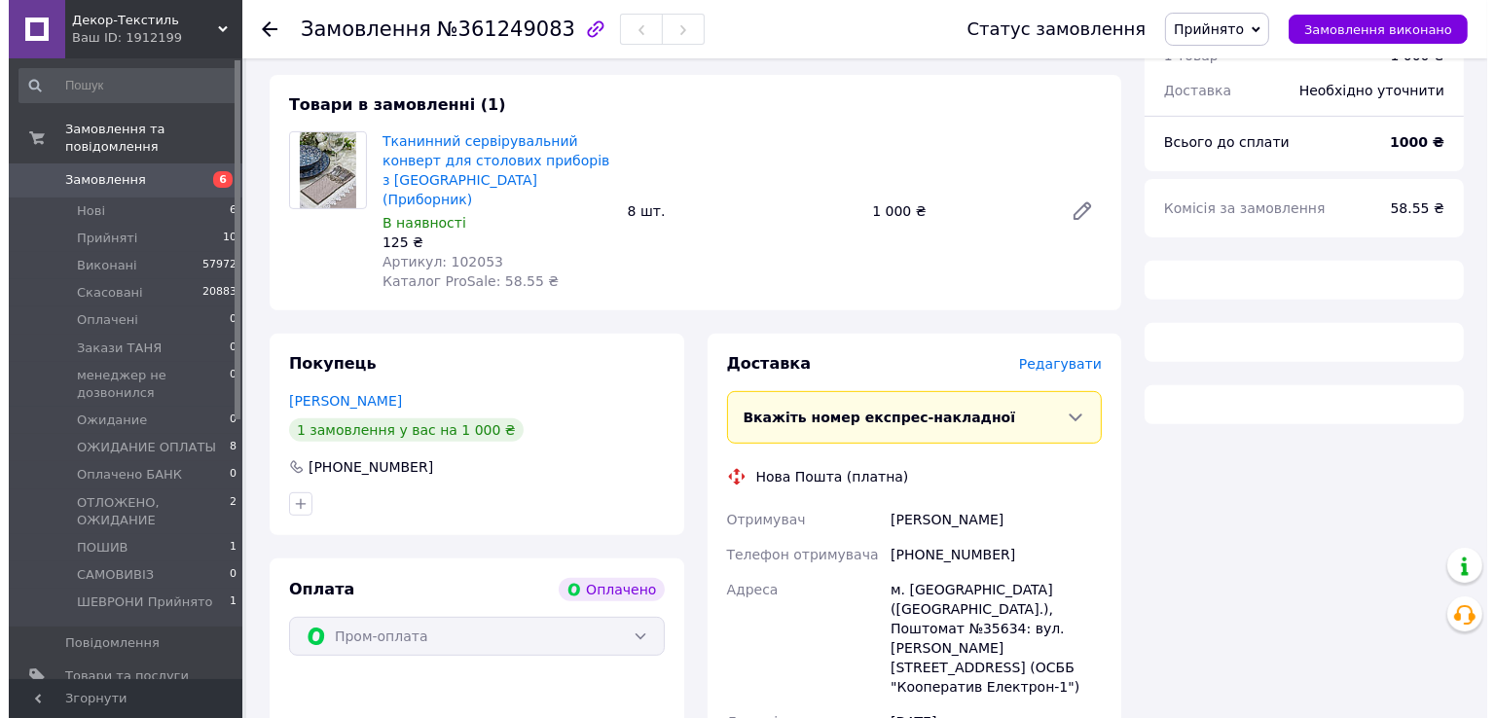
scroll to position [681, 0]
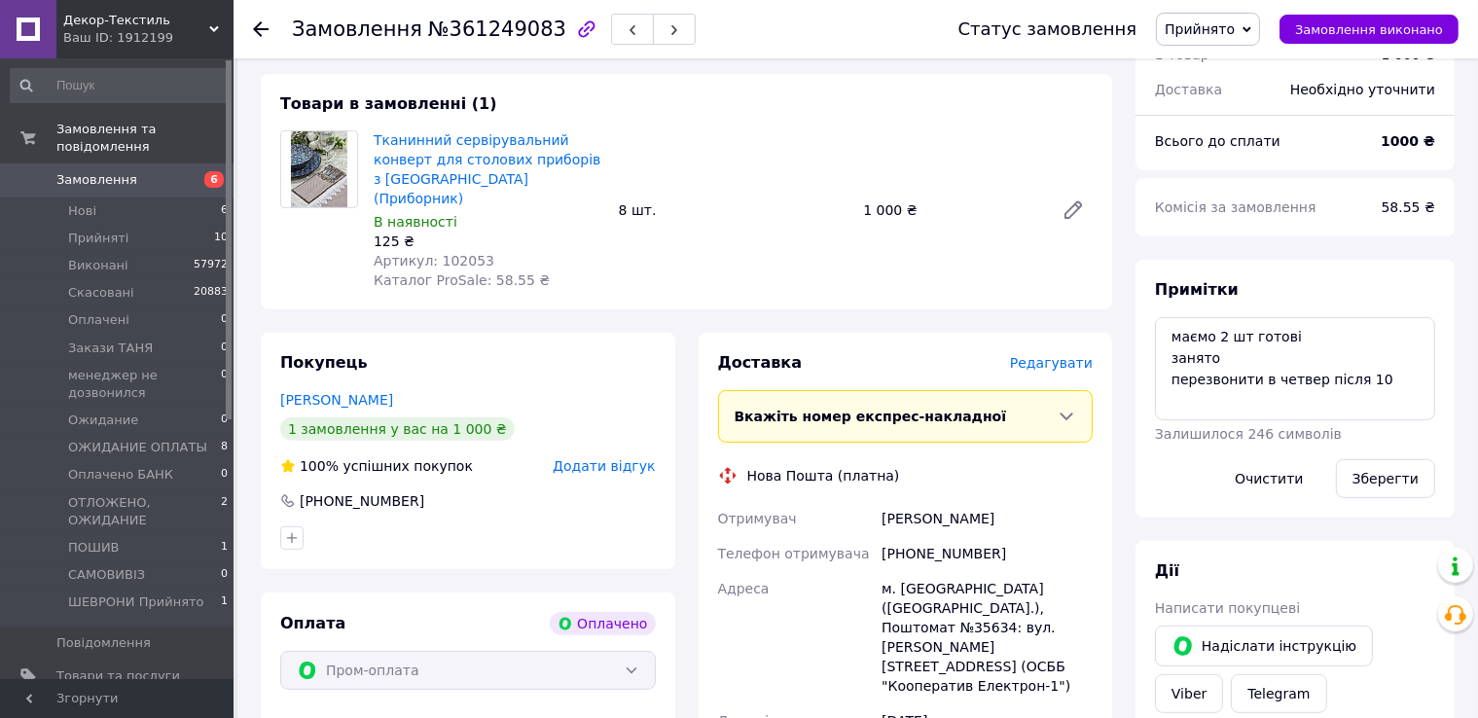
click at [1052, 355] on span "Редагувати" at bounding box center [1051, 363] width 83 height 16
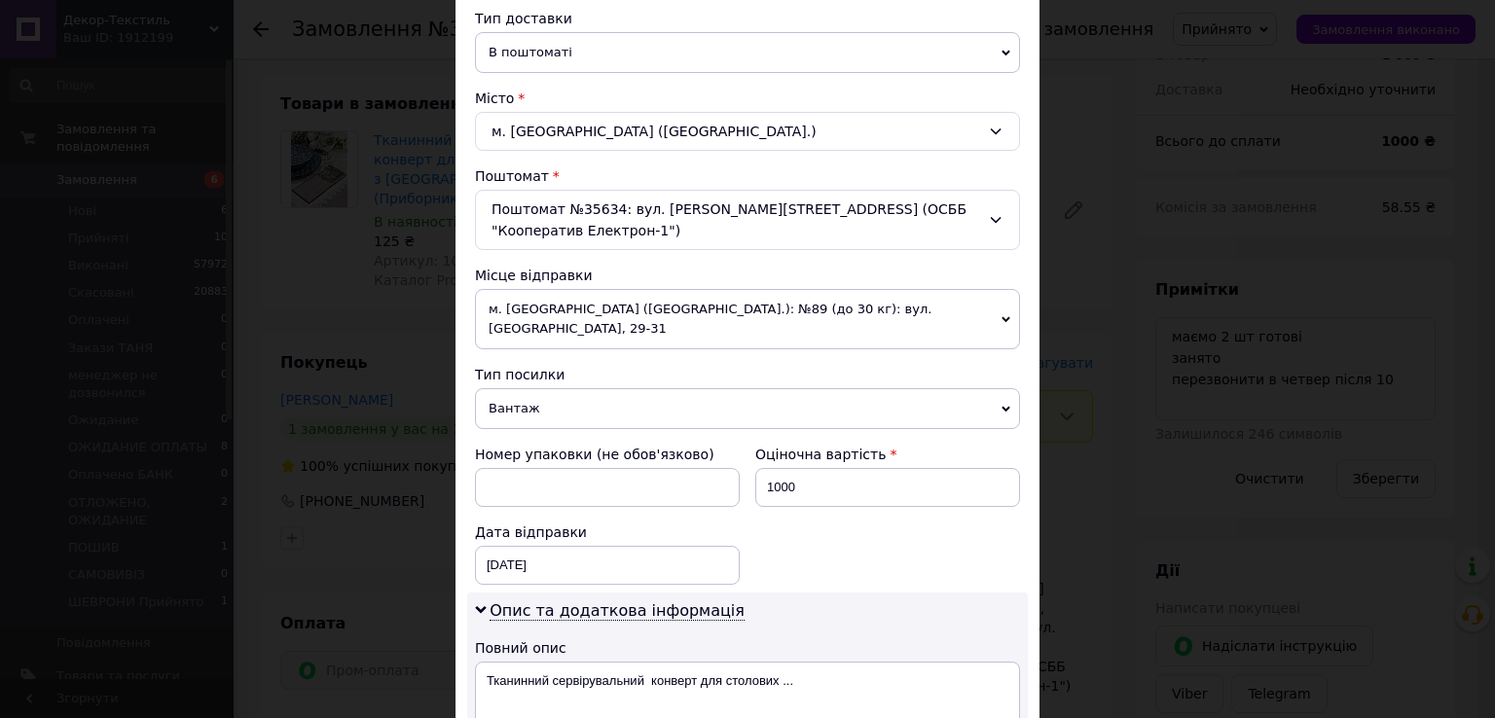
scroll to position [487, 0]
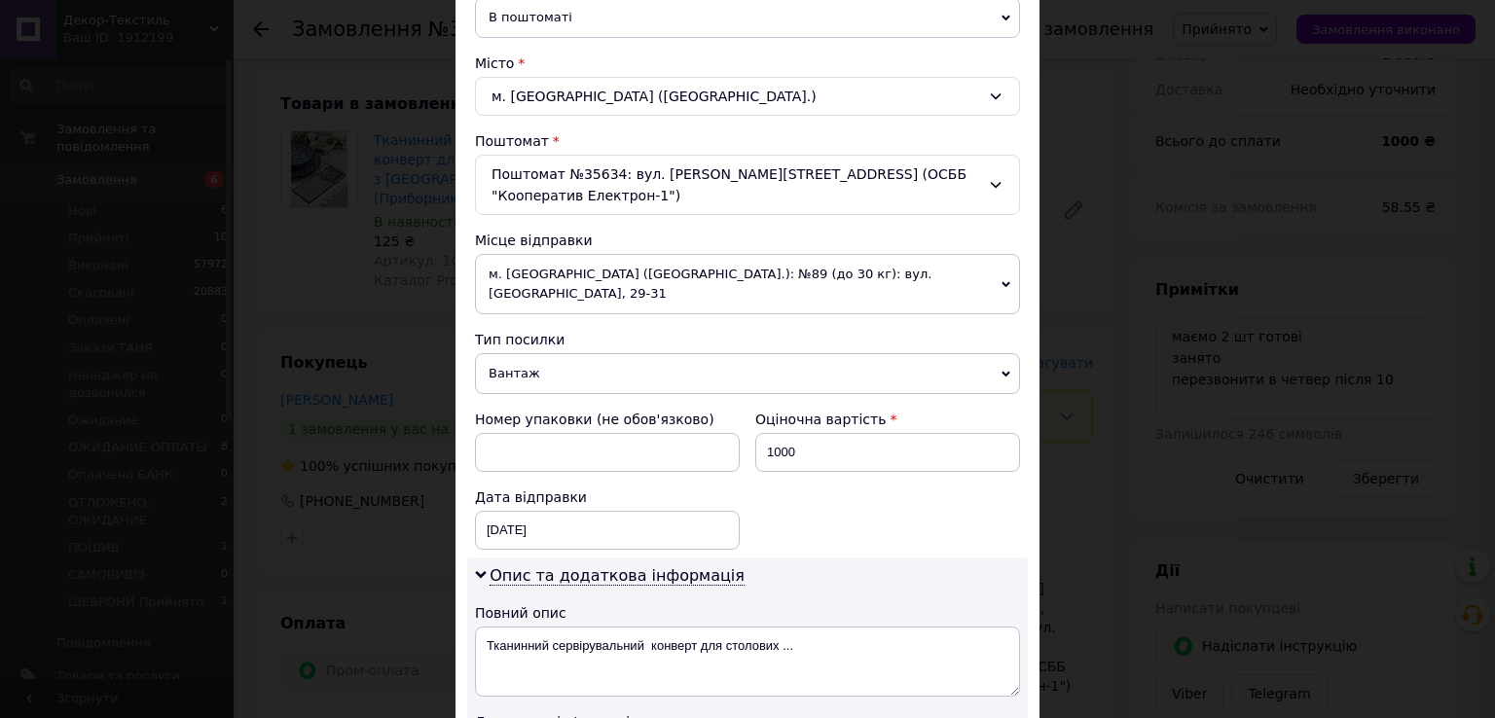
click at [533, 353] on span "Вантаж" at bounding box center [747, 373] width 545 height 41
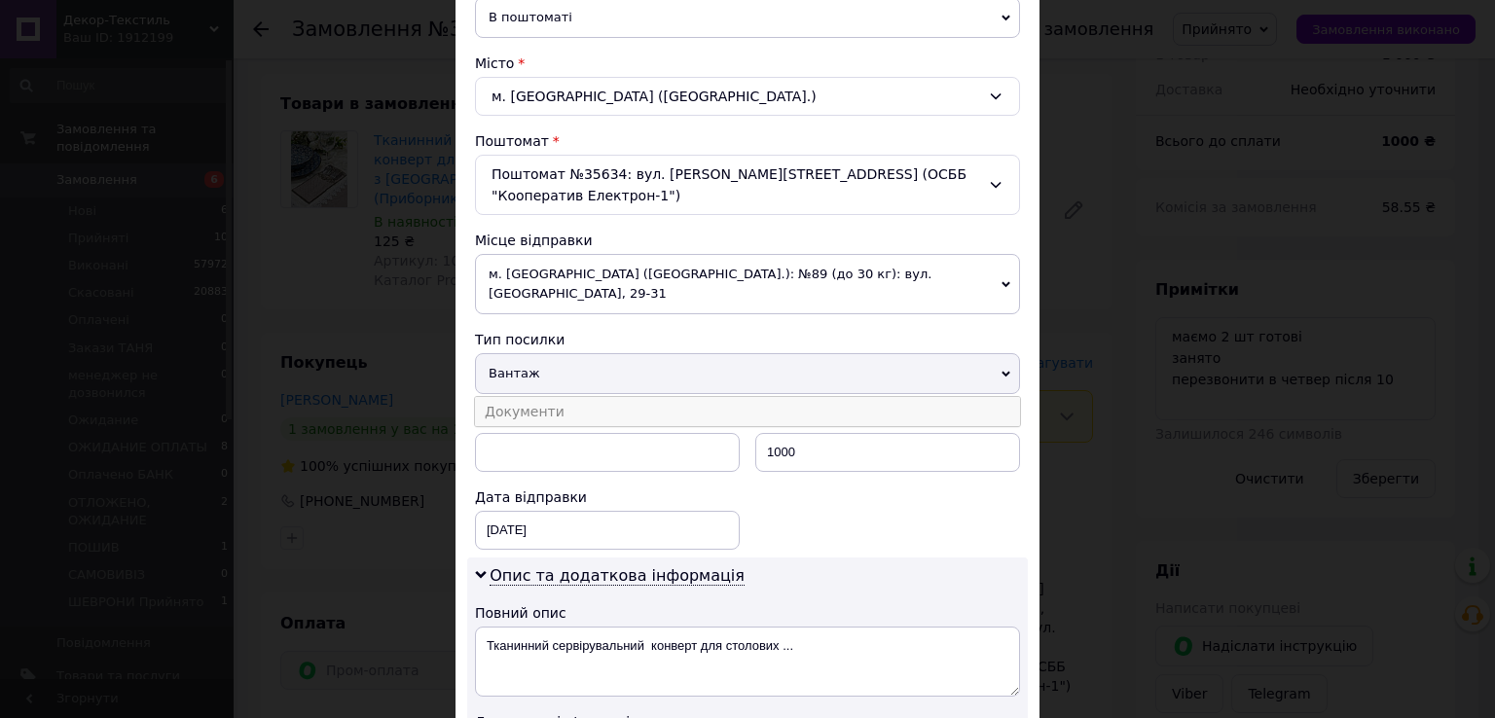
click at [531, 397] on li "Документи" at bounding box center [747, 411] width 545 height 29
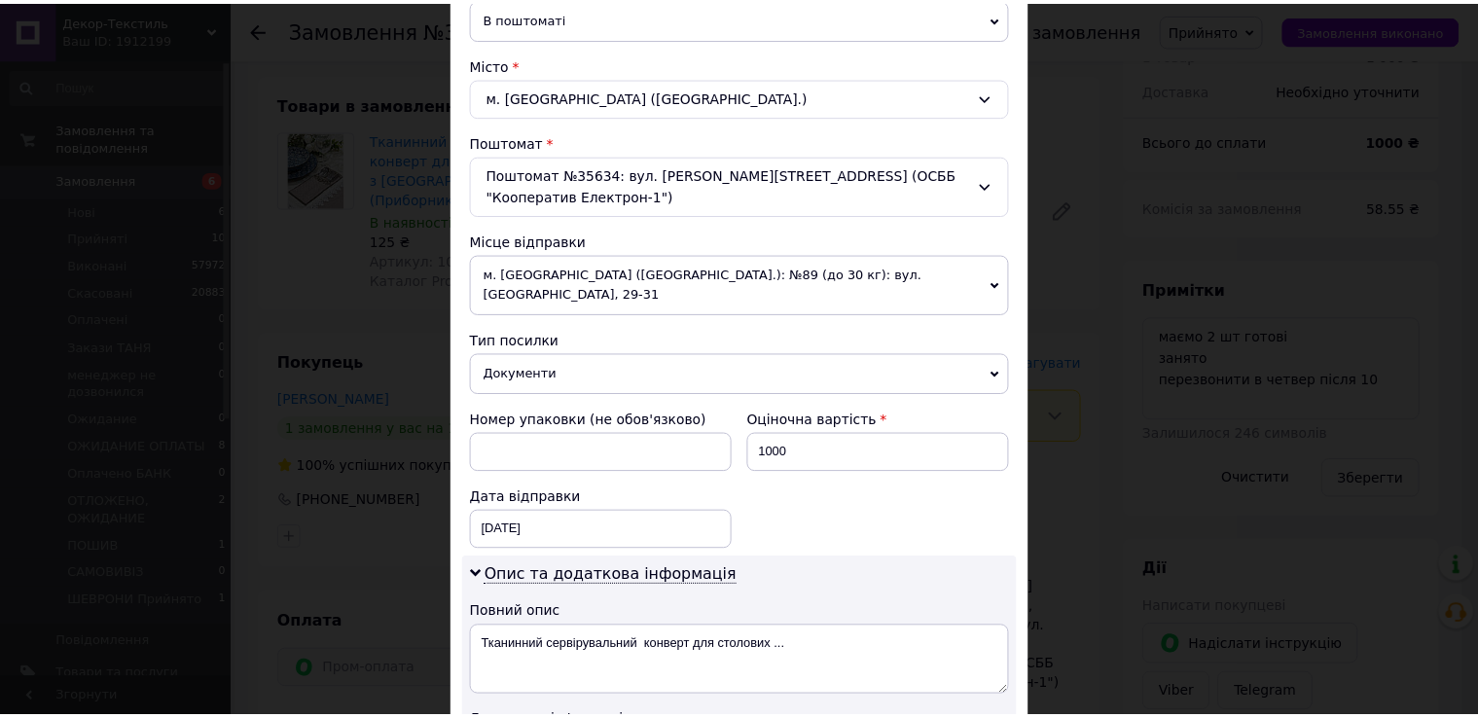
scroll to position [806, 0]
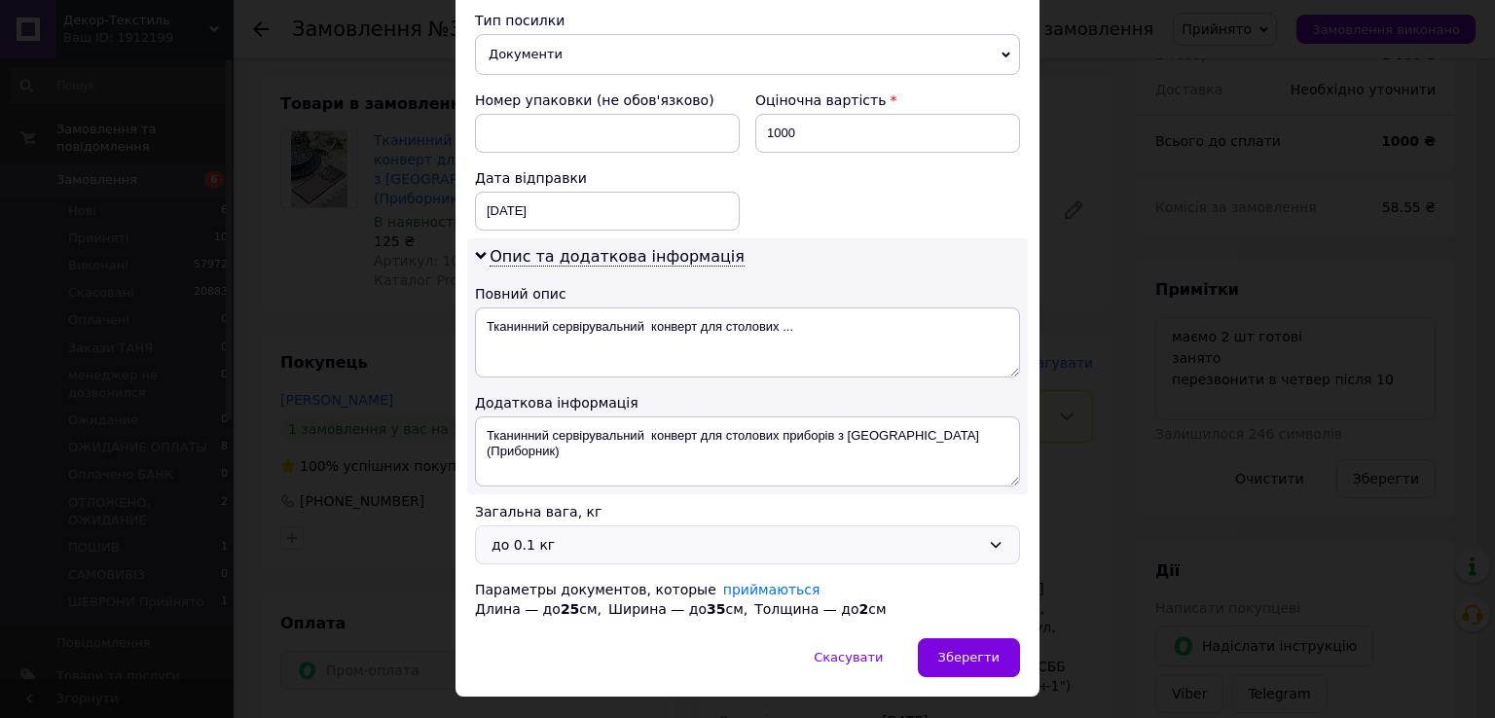
click at [586, 534] on div "до 0.1 кг" at bounding box center [735, 544] width 489 height 21
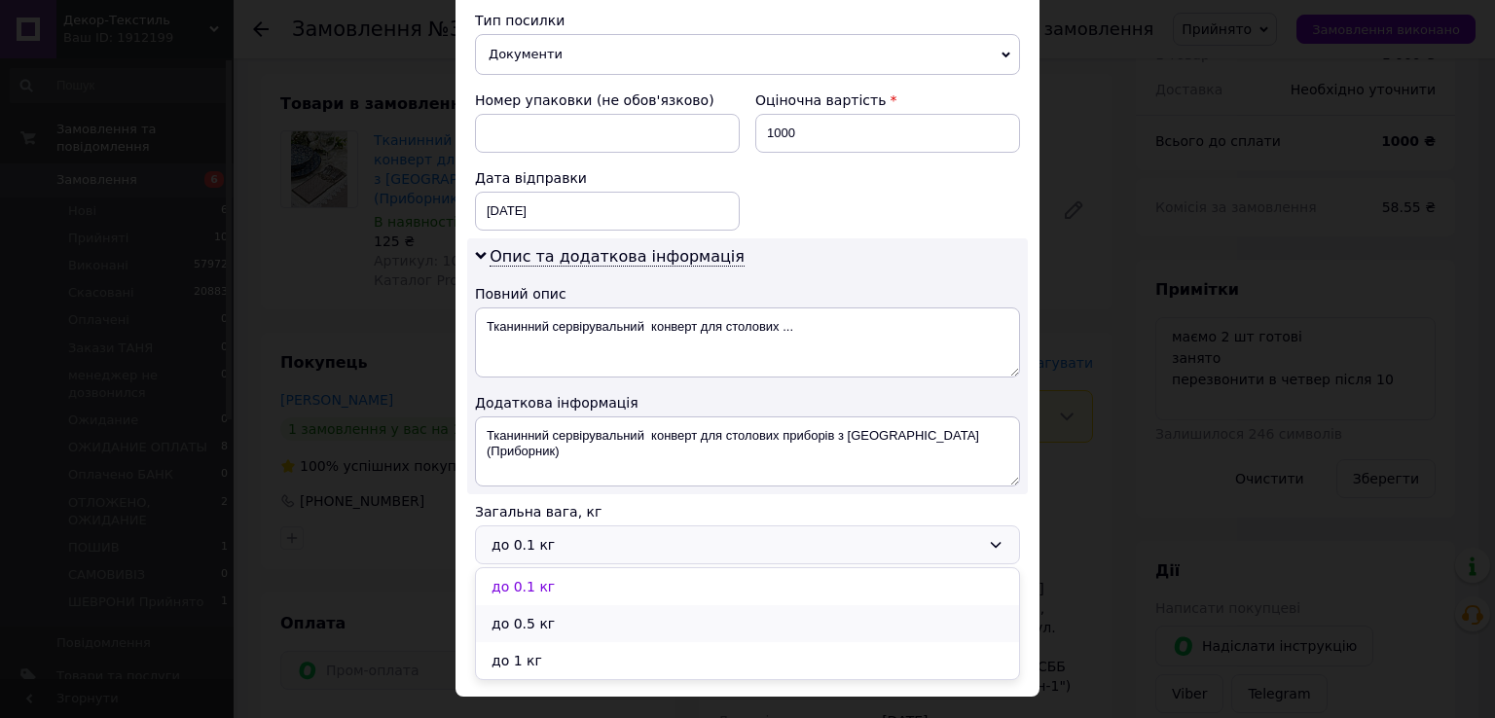
click at [572, 605] on li "до 0.5 кг" at bounding box center [747, 623] width 543 height 37
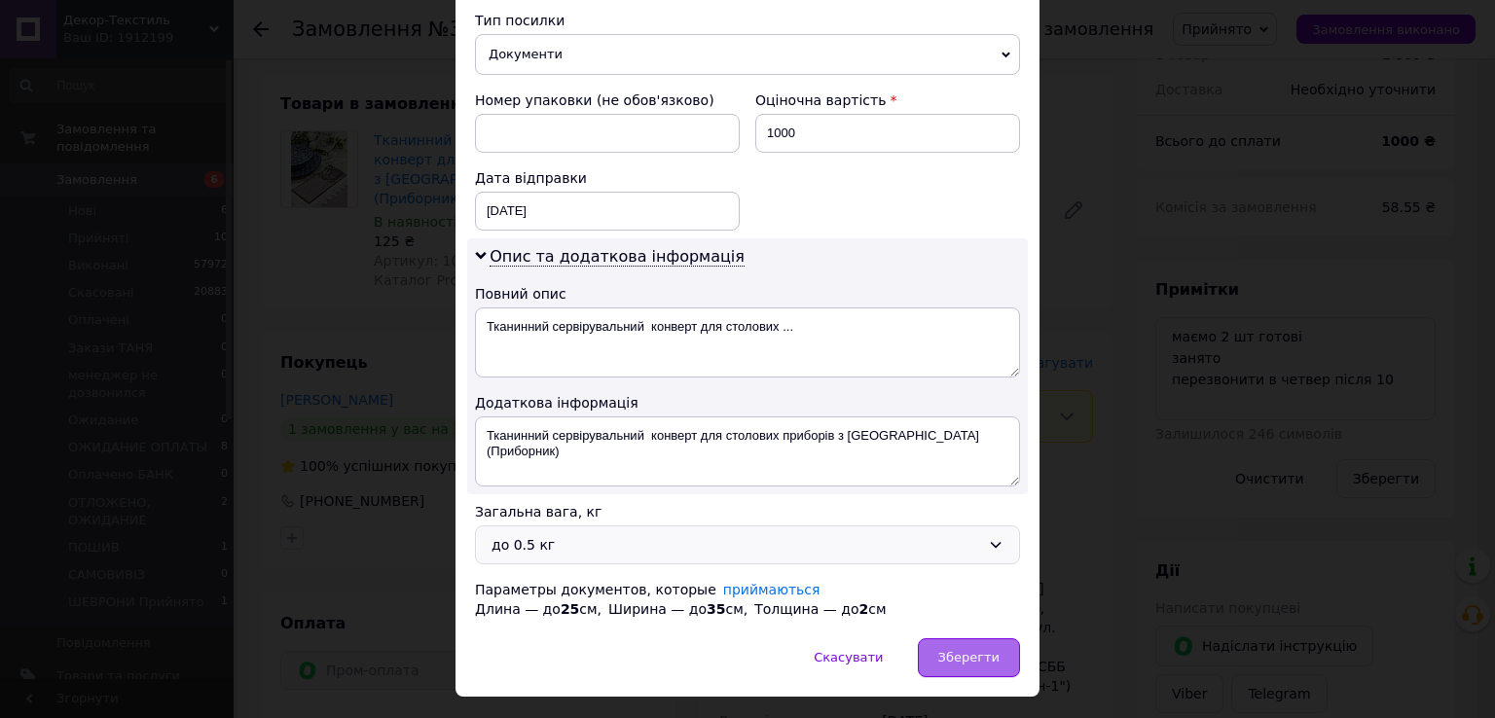
click at [1008, 638] on div "Зберегти" at bounding box center [969, 657] width 102 height 39
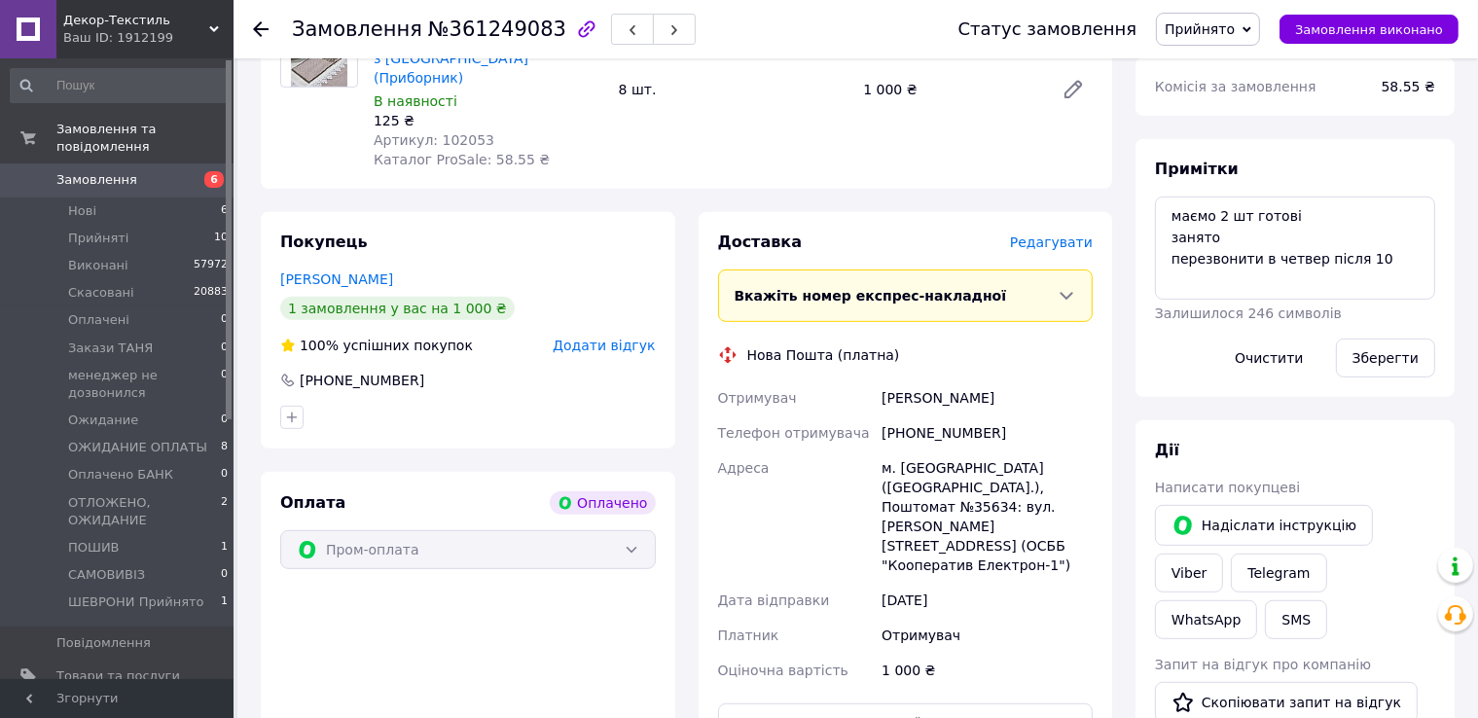
scroll to position [1070, 0]
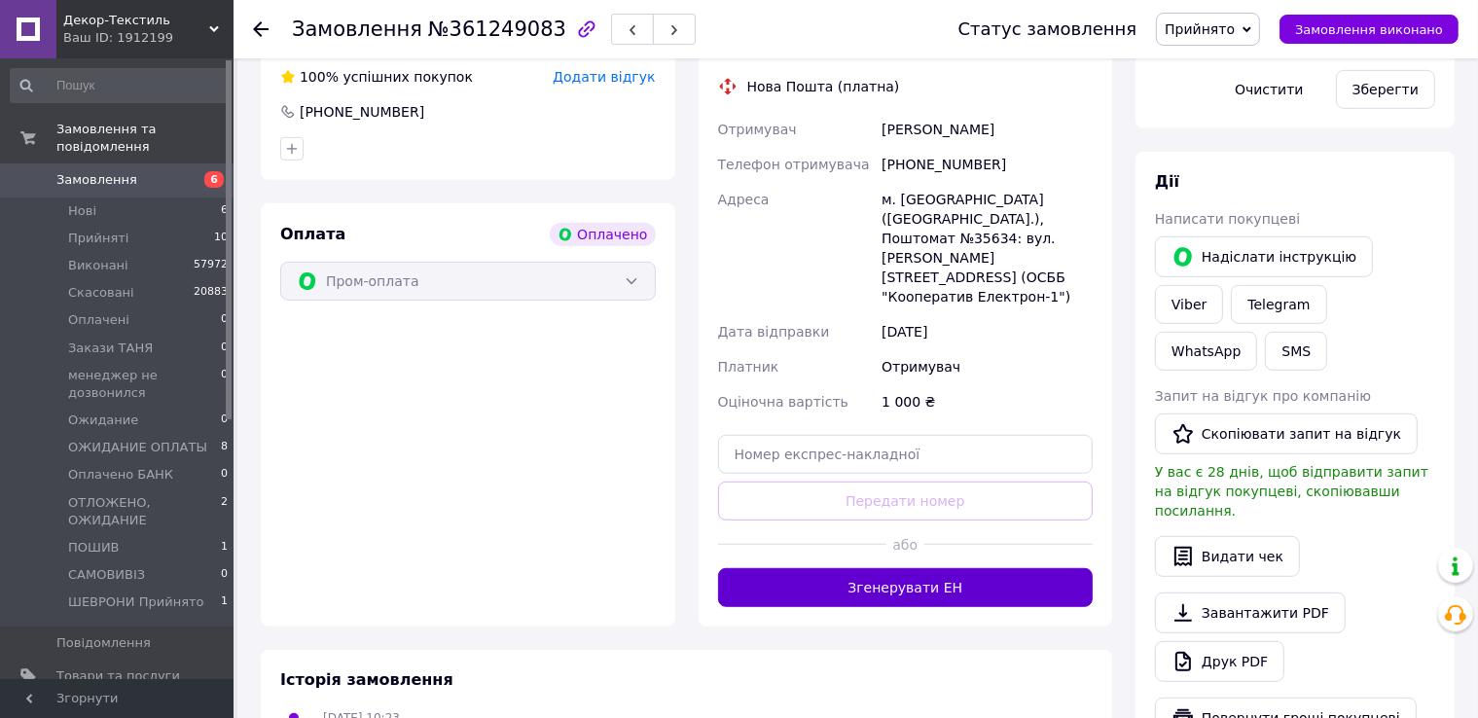
click at [983, 568] on button "Згенерувати ЕН" at bounding box center [906, 587] width 376 height 39
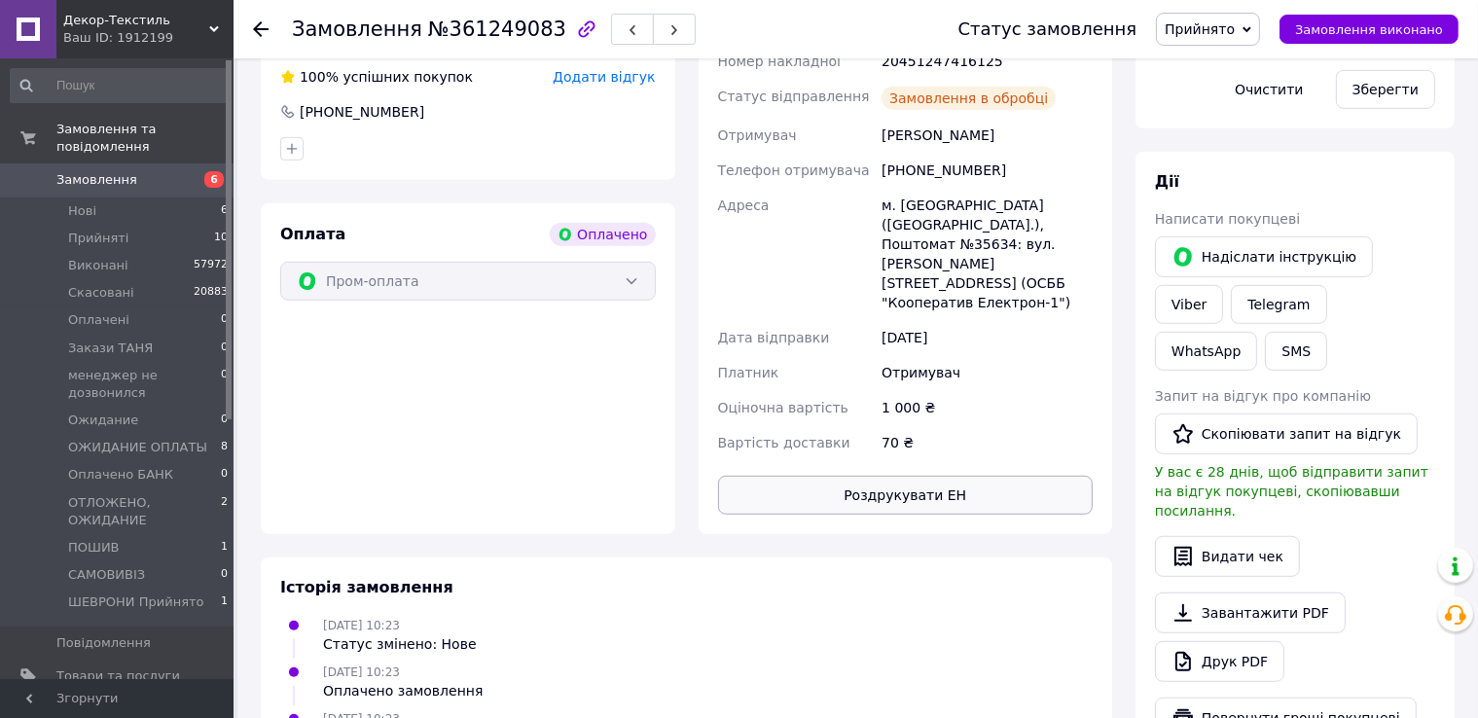
scroll to position [876, 0]
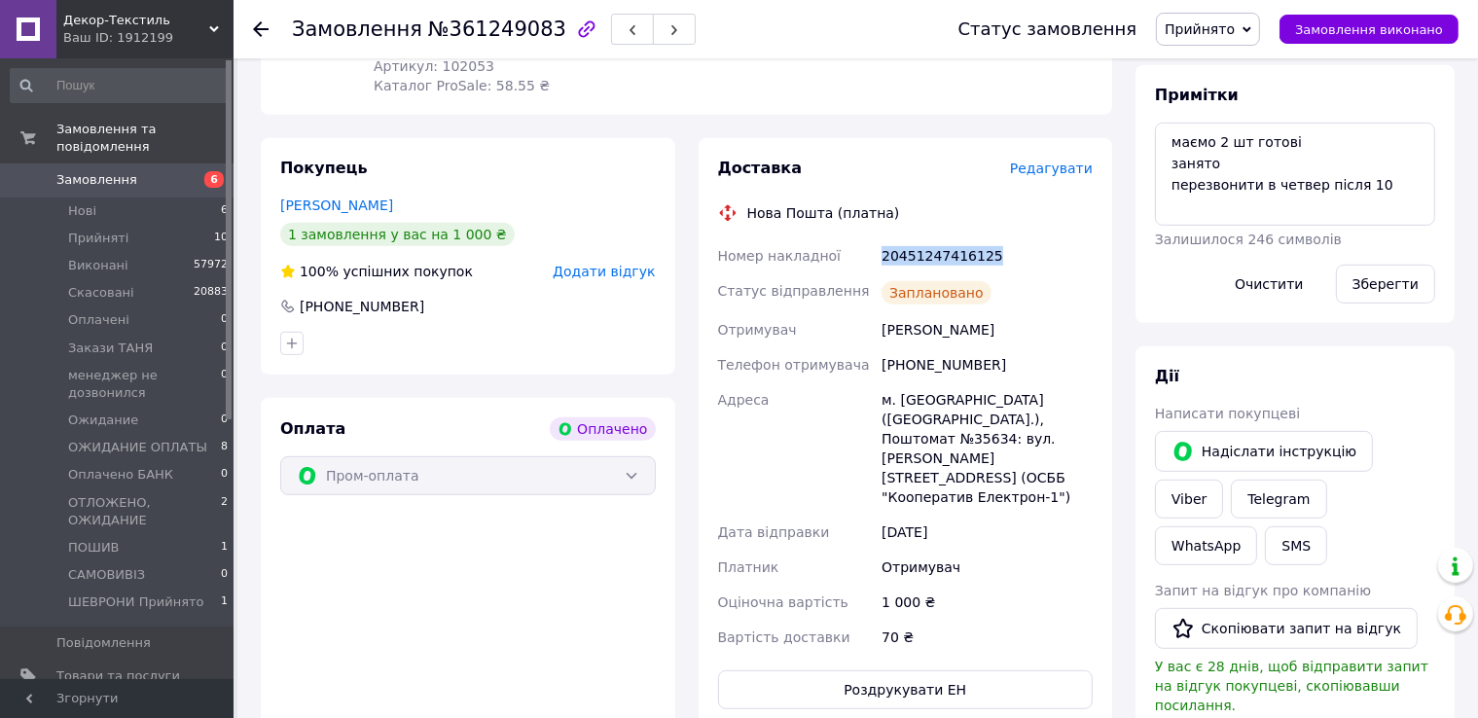
drag, startPoint x: 838, startPoint y: 219, endPoint x: 1059, endPoint y: 237, distance: 221.7
click at [1059, 237] on div "Доставка Редагувати Нова Пошта (платна) Номер накладної 20451247416125 Статус в…" at bounding box center [906, 434] width 376 height 552
copy div "Номер накладної 20451247416125"
click at [1223, 480] on link "Viber" at bounding box center [1189, 499] width 68 height 39
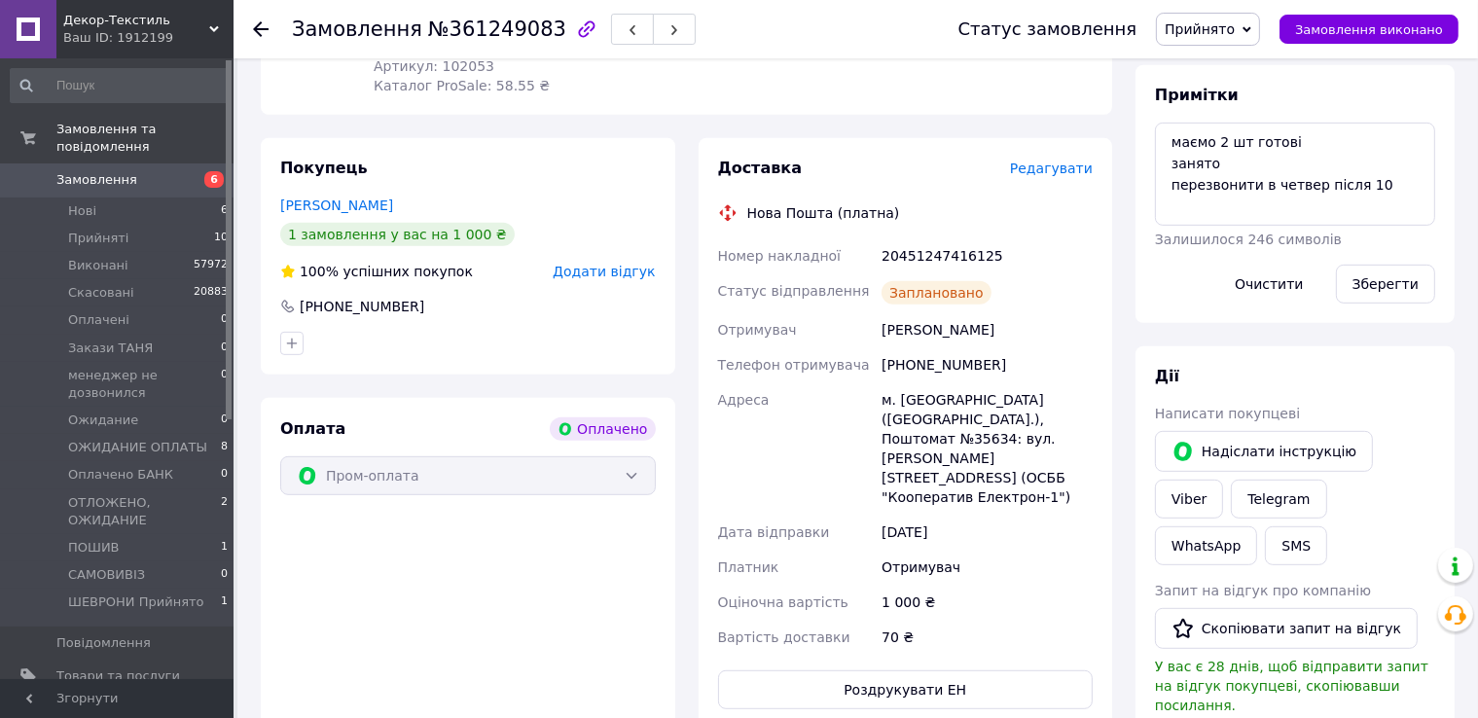
drag, startPoint x: 775, startPoint y: 55, endPoint x: 1036, endPoint y: 44, distance: 262.0
click at [778, 54] on div "Замовлення №361249083" at bounding box center [606, 29] width 628 height 58
click at [1378, 38] on button "Замовлення виконано" at bounding box center [1369, 29] width 179 height 29
